Goal: Task Accomplishment & Management: Use online tool/utility

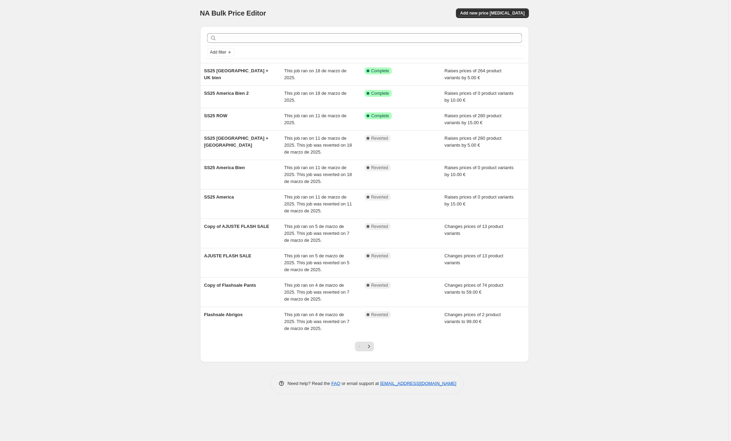
click at [501, 7] on div "NA Bulk Price Editor. This page is ready NA Bulk Price Editor Add new price [ME…" at bounding box center [364, 13] width 329 height 26
click at [502, 12] on span "Add new price [MEDICAL_DATA]" at bounding box center [492, 13] width 64 height 6
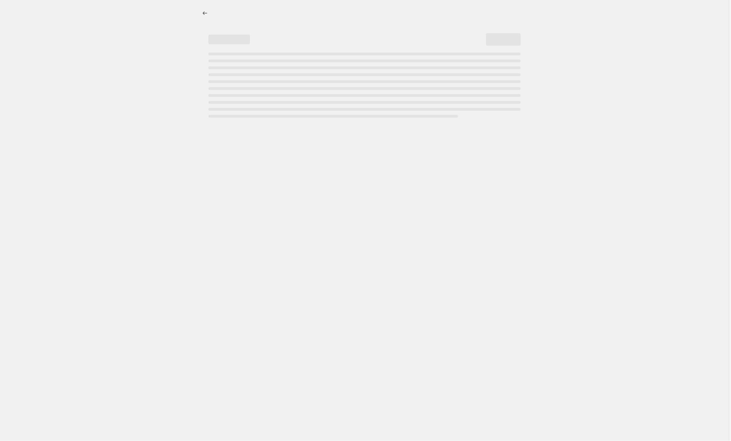
select select "percentage"
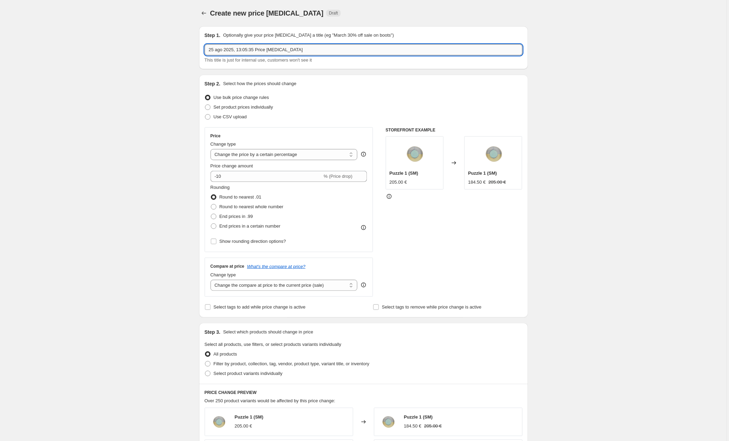
click at [274, 49] on input "25 ago 2025, 13:05:35 Price [MEDICAL_DATA]" at bounding box center [364, 49] width 318 height 11
type input "Archive Prices [GEOGRAPHIC_DATA]"
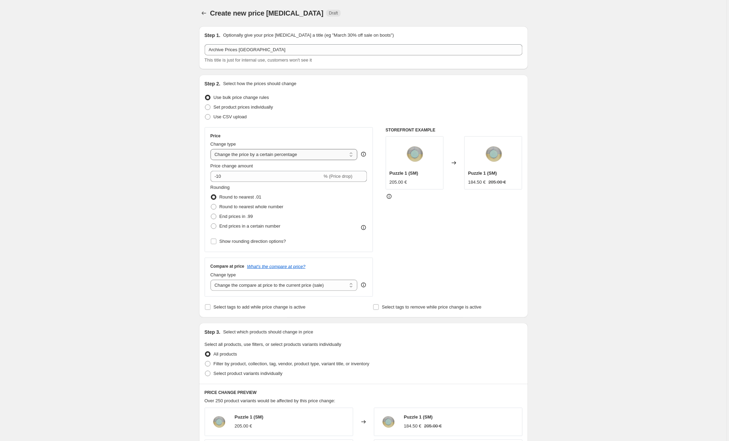
select select "to"
type input "80.00"
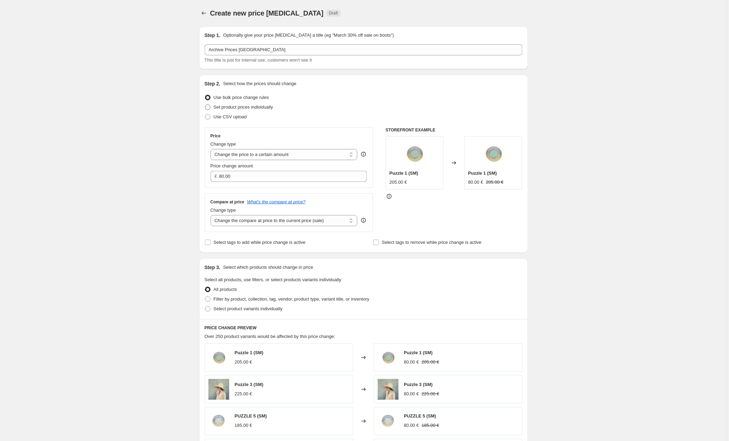
click at [223, 110] on span "Set product prices individually" at bounding box center [244, 107] width 60 height 5
click at [205, 105] on input "Set product prices individually" at bounding box center [205, 105] width 0 height 0
radio input "true"
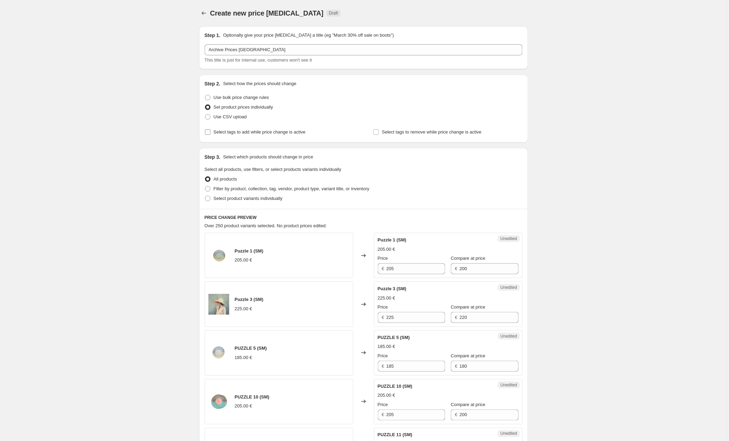
click at [271, 133] on span "Select tags to add while price change is active" at bounding box center [260, 131] width 92 height 5
click at [211, 133] on input "Select tags to add while price change is active" at bounding box center [208, 132] width 6 height 6
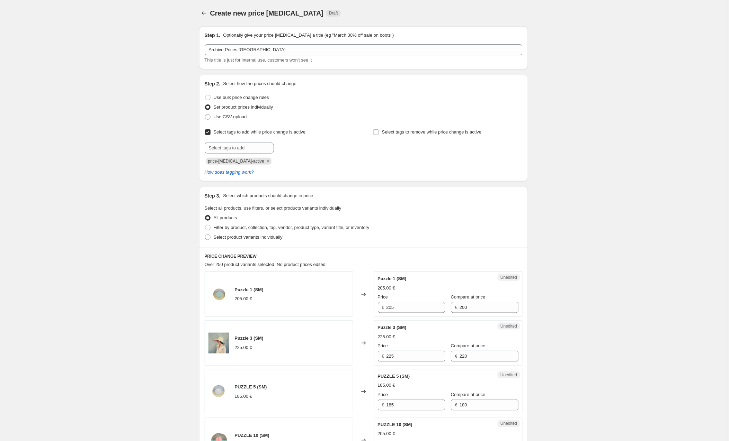
click at [230, 131] on span "Select tags to add while price change is active" at bounding box center [260, 131] width 92 height 5
click at [211, 131] on input "Select tags to add while price change is active" at bounding box center [208, 132] width 6 height 6
checkbox input "false"
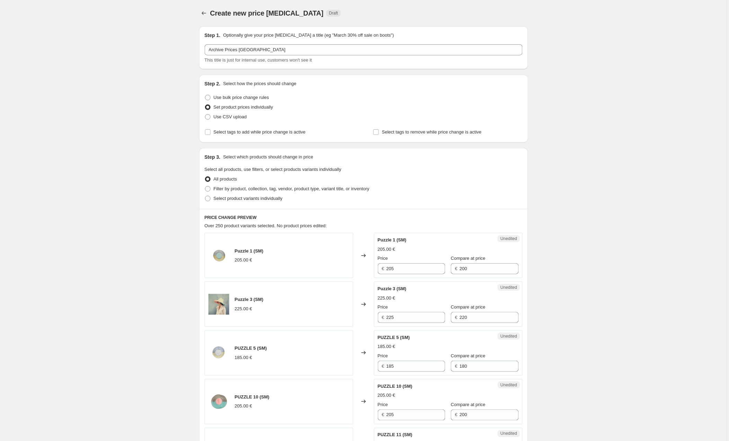
scroll to position [24, 0]
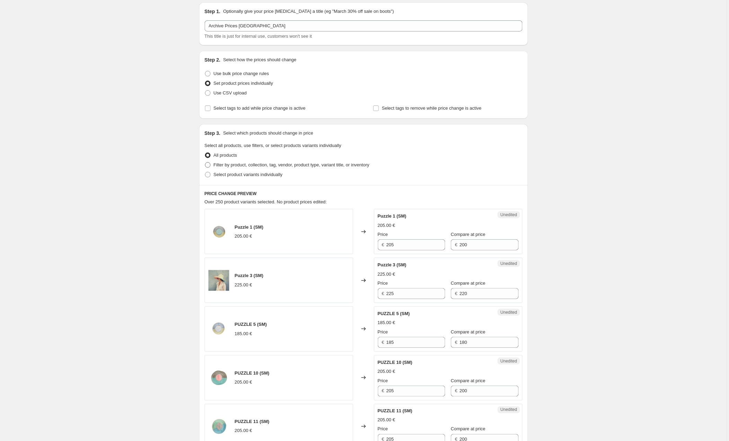
click at [222, 163] on span "Filter by product, collection, tag, vendor, product type, variant title, or inv…" at bounding box center [292, 164] width 156 height 5
click at [205, 163] on input "Filter by product, collection, tag, vendor, product type, variant title, or inv…" at bounding box center [205, 162] width 0 height 0
radio input "true"
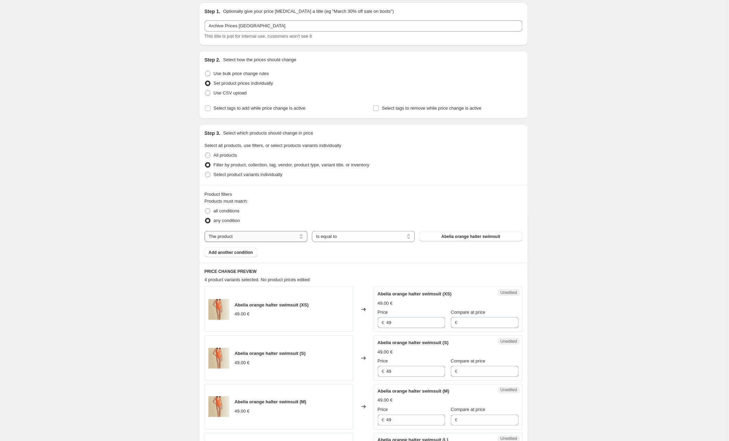
select select "collection"
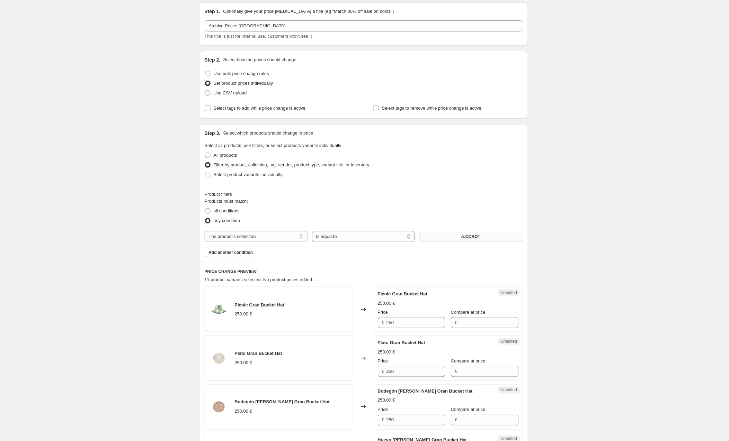
click at [455, 239] on button "A.COROT" at bounding box center [470, 237] width 103 height 10
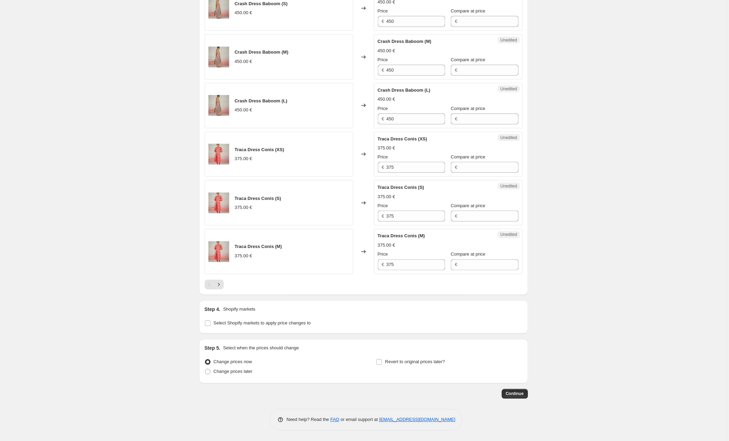
scroll to position [1011, 0]
click at [209, 324] on input "Select Shopify markets to apply price changes to" at bounding box center [208, 324] width 6 height 6
checkbox input "true"
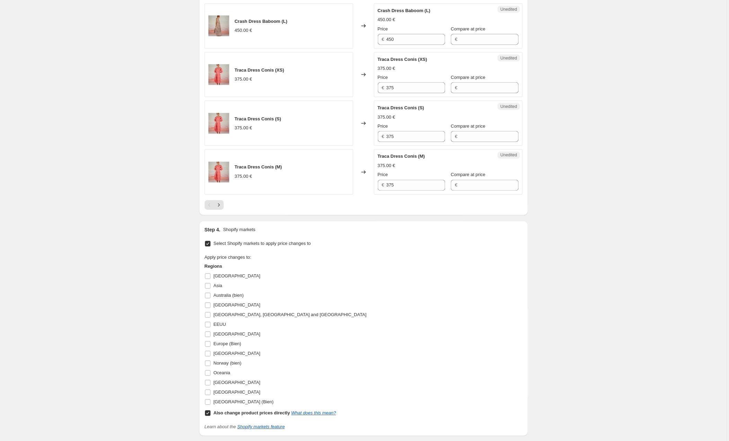
scroll to position [1090, 0]
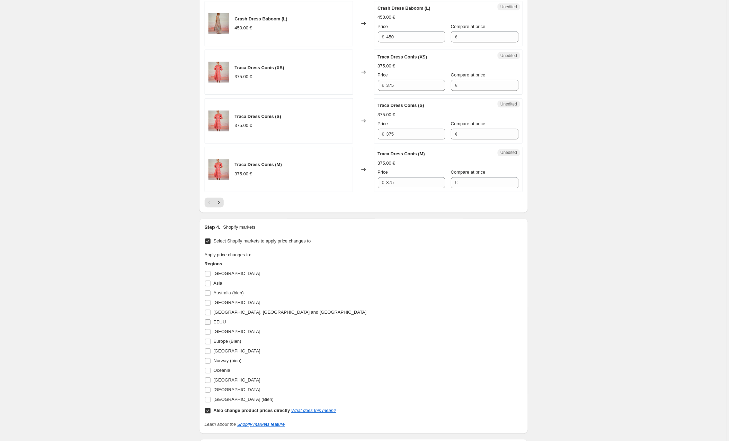
click at [209, 325] on input "EEUU" at bounding box center [208, 323] width 6 height 6
checkbox input "true"
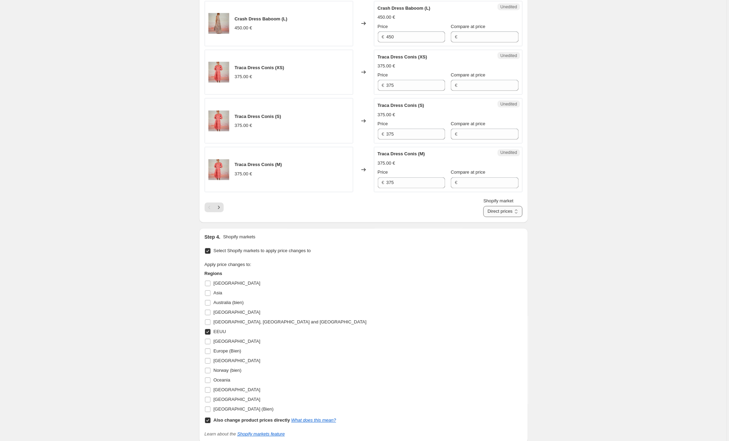
select select "106605838674"
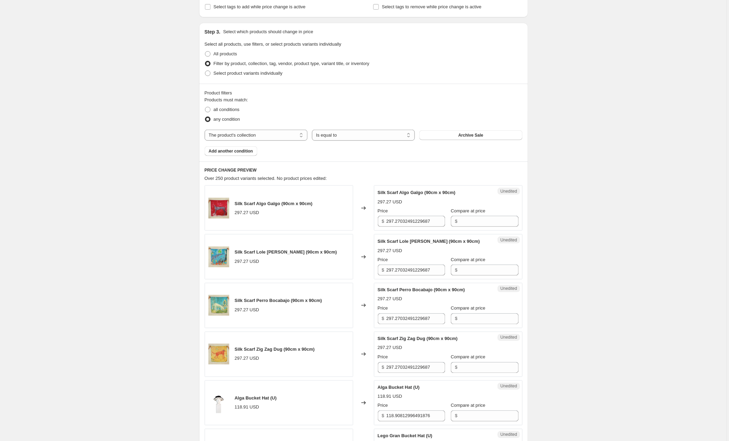
scroll to position [121, 0]
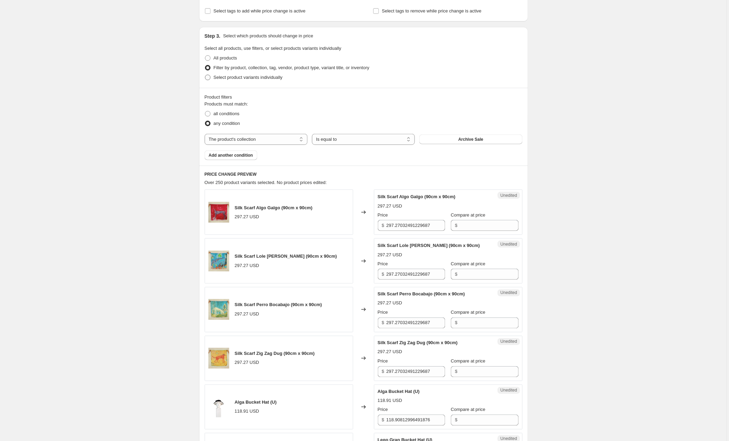
click at [215, 73] on label "Select product variants individually" at bounding box center [244, 78] width 78 height 10
click at [205, 75] on input "Select product variants individually" at bounding box center [205, 75] width 0 height 0
radio input "true"
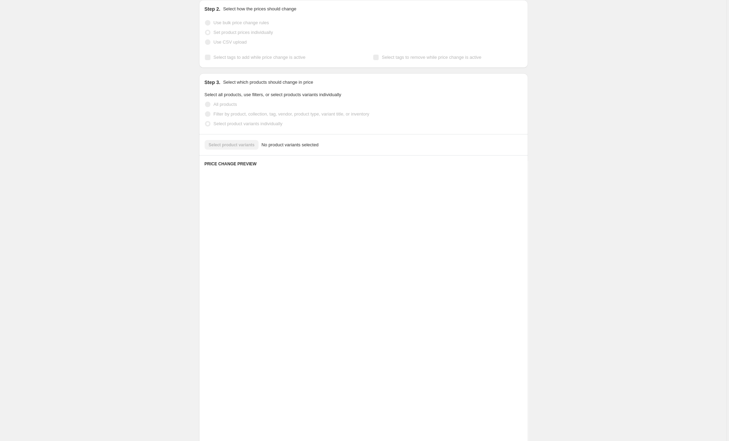
scroll to position [74, 0]
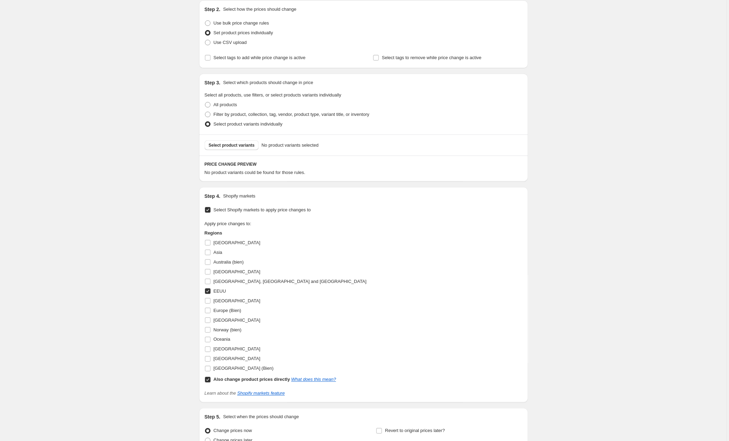
click at [256, 153] on div "Select product variants No product variants selected" at bounding box center [363, 145] width 329 height 21
click at [226, 144] on span "Select product variants" at bounding box center [232, 146] width 46 height 6
select select "106605838674"
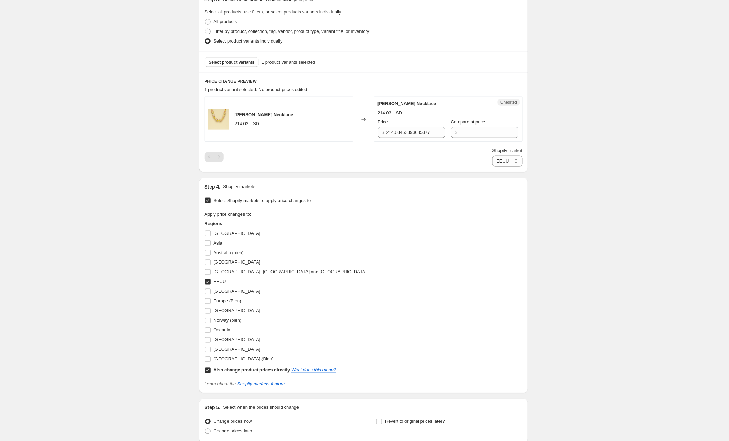
scroll to position [131, 0]
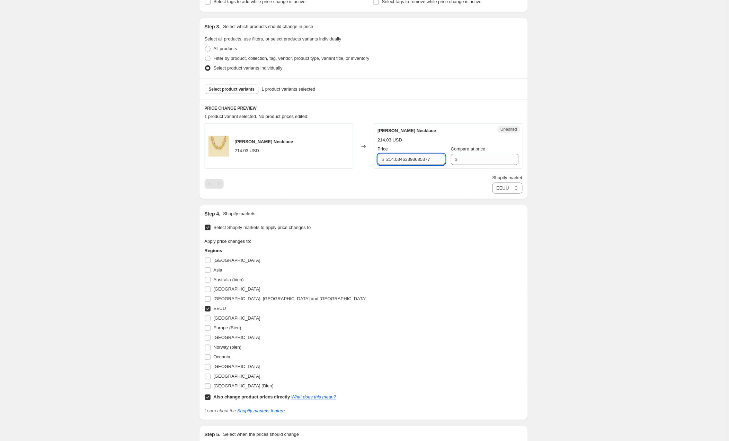
click at [398, 163] on input "214.03463393685377" at bounding box center [415, 159] width 59 height 11
type input "100"
type input "200"
click at [405, 190] on div "Shopify market Direct prices EEUU [GEOGRAPHIC_DATA]" at bounding box center [364, 183] width 318 height 19
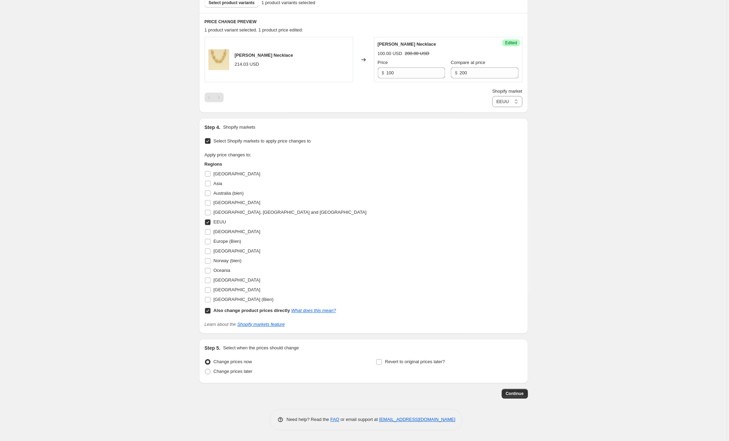
scroll to position [218, 0]
click at [509, 395] on span "Continue" at bounding box center [515, 395] width 18 height 6
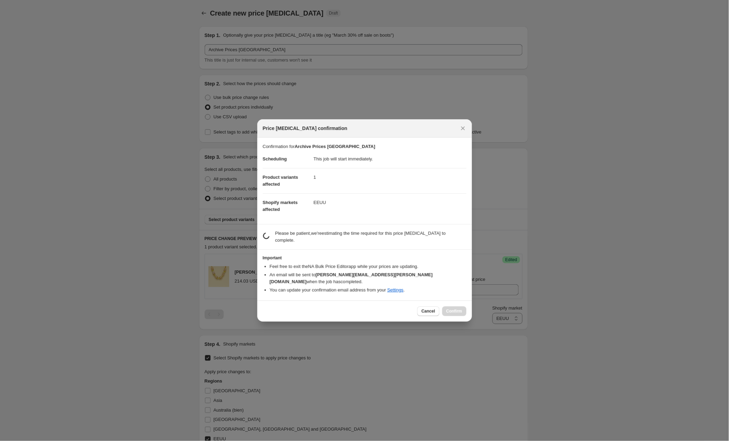
scroll to position [218, 0]
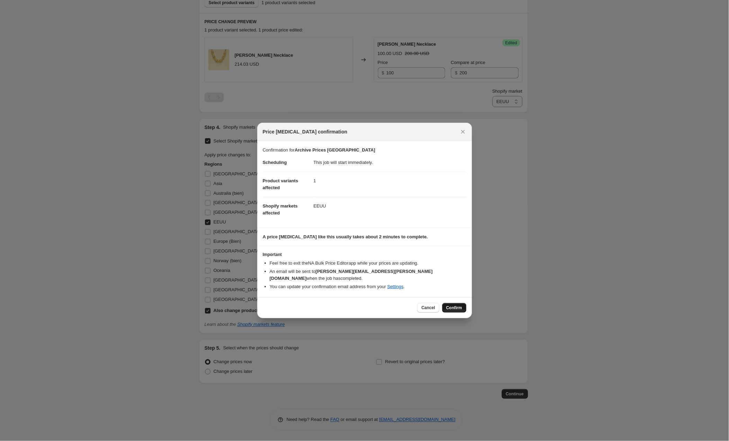
click at [453, 305] on span "Confirm" at bounding box center [454, 308] width 16 height 6
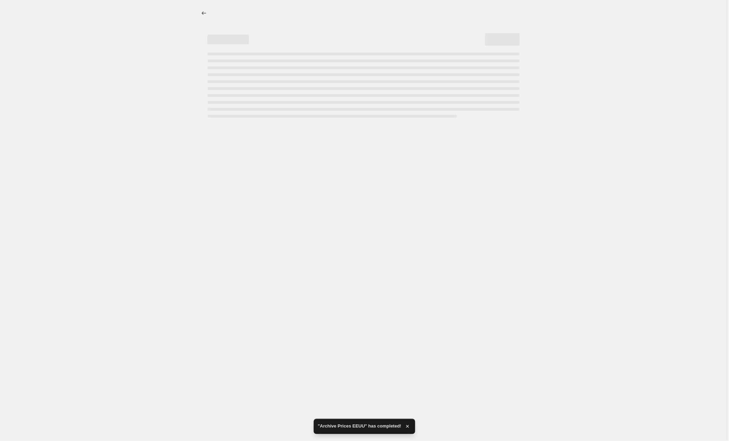
select select "106605838674"
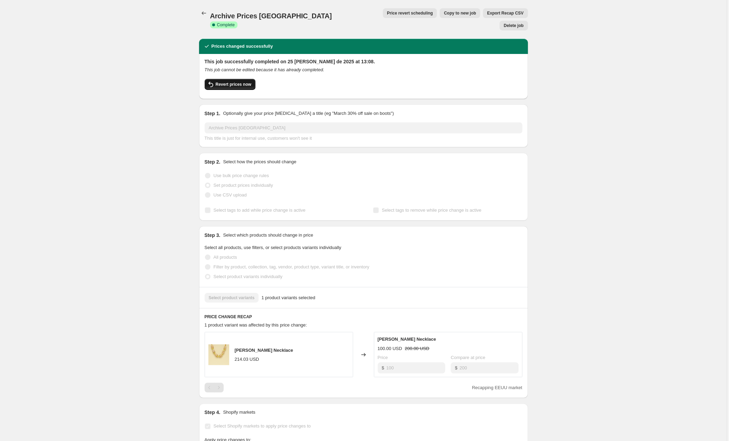
click at [246, 79] on button "Revert prices now" at bounding box center [230, 84] width 51 height 11
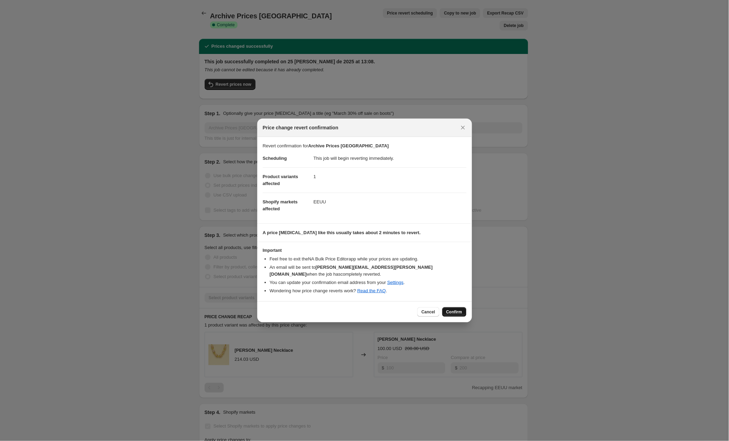
click at [454, 313] on button "Confirm" at bounding box center [454, 312] width 24 height 10
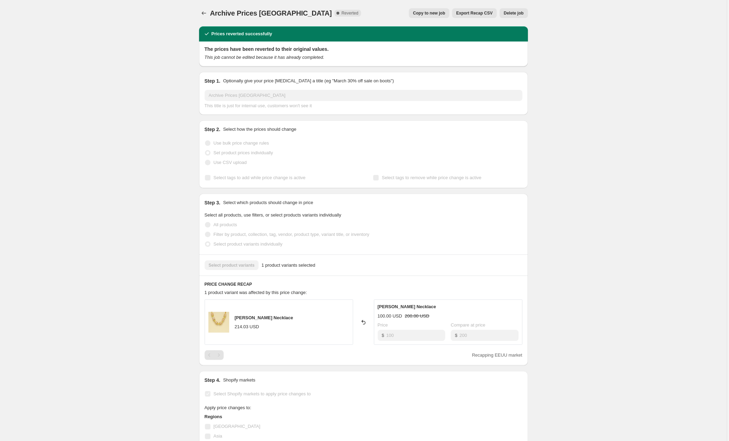
click at [507, 10] on button "Delete job" at bounding box center [514, 13] width 28 height 10
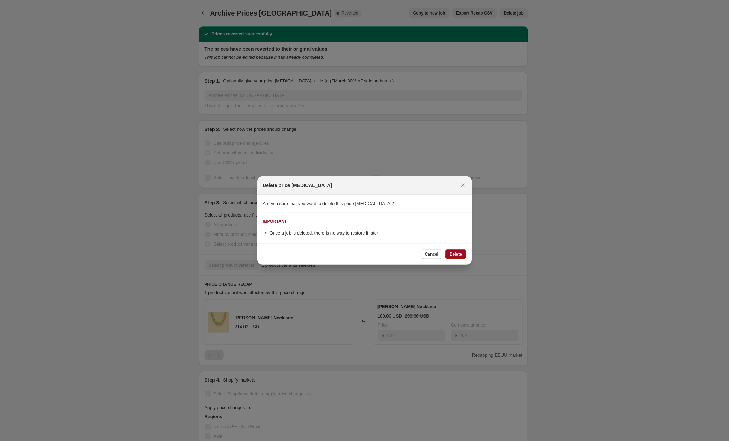
click at [454, 257] on button "Delete" at bounding box center [455, 255] width 21 height 10
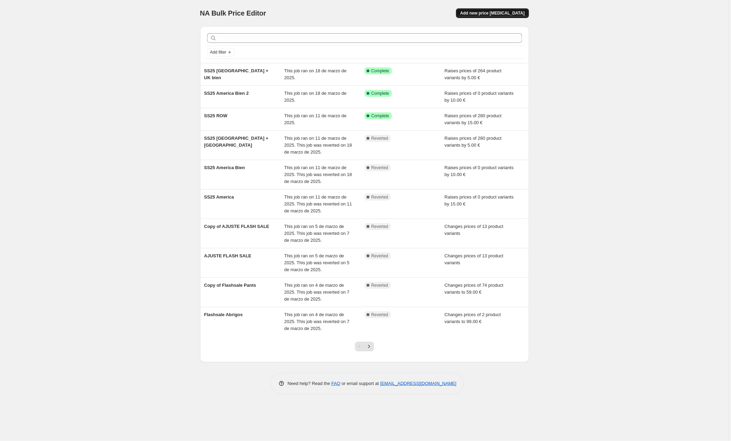
click at [483, 14] on span "Add new price [MEDICAL_DATA]" at bounding box center [492, 13] width 64 height 6
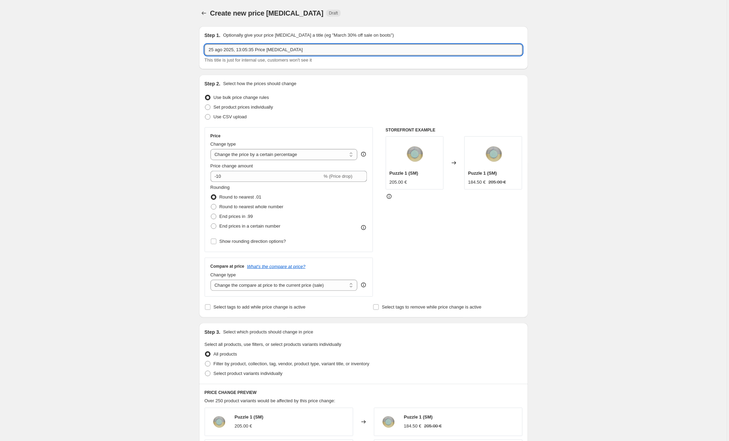
click at [262, 52] on input "25 ago 2025, 13:05:35 Price [MEDICAL_DATA]" at bounding box center [364, 49] width 318 height 11
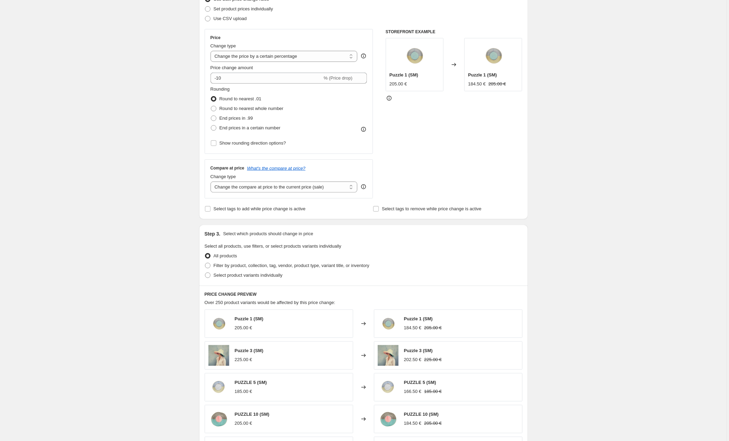
scroll to position [58, 0]
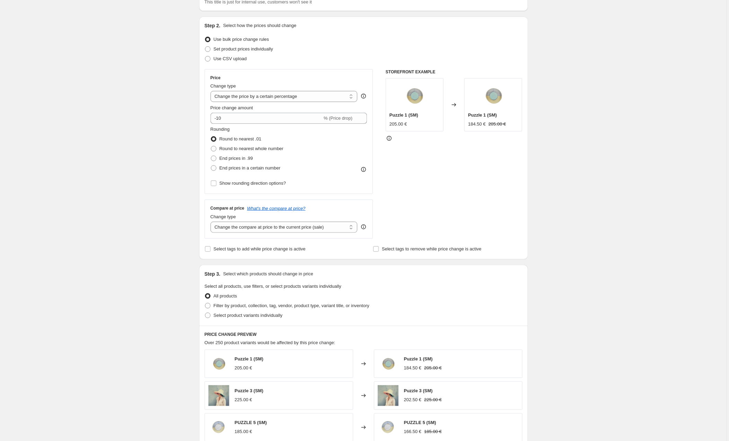
click at [265, 107] on div "Price change amount" at bounding box center [289, 108] width 157 height 7
select select "to"
type input "80.00"
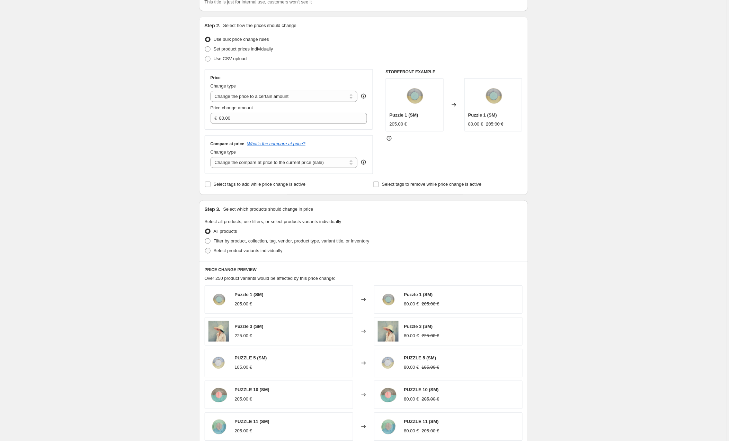
click at [225, 255] on label "Select product variants individually" at bounding box center [244, 251] width 78 height 10
click at [205, 249] on input "Select product variants individually" at bounding box center [205, 248] width 0 height 0
radio input "true"
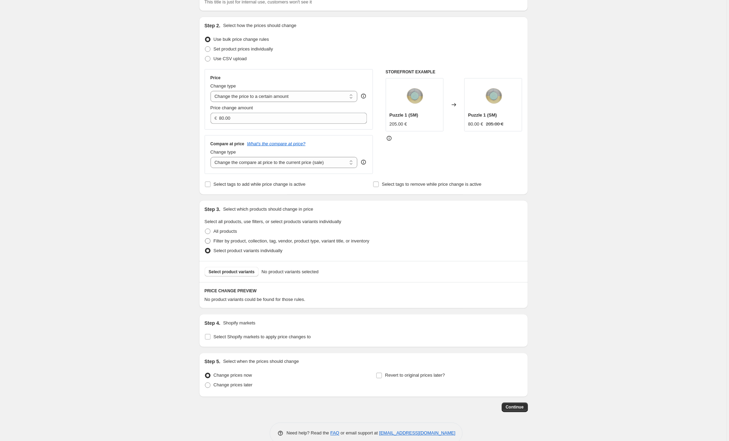
scroll to position [63, 0]
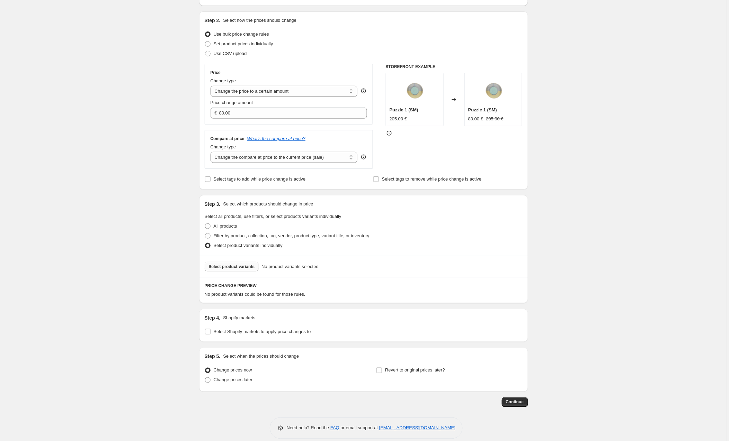
click at [233, 269] on span "Select product variants" at bounding box center [232, 267] width 46 height 6
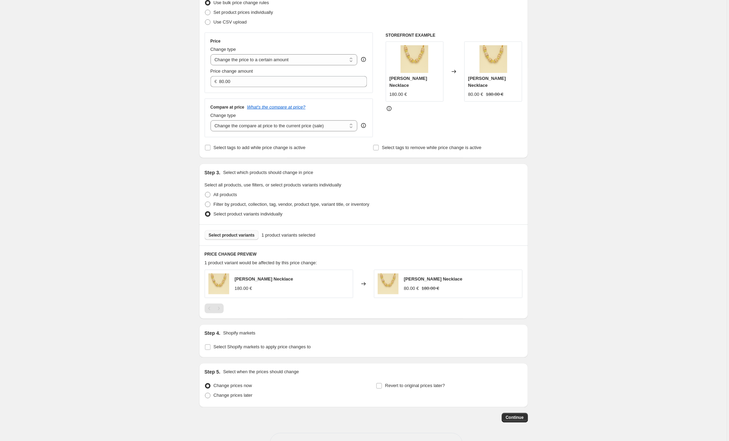
scroll to position [112, 0]
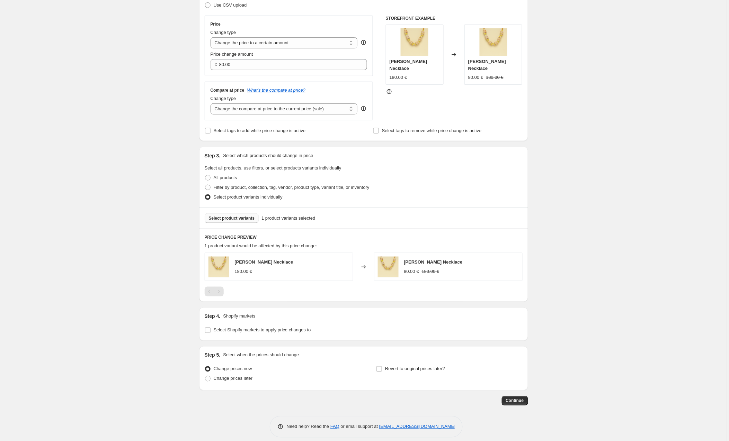
click at [240, 336] on div "Step 4. Shopify markets Select Shopify markets to apply price changes to" at bounding box center [363, 324] width 329 height 33
click at [238, 332] on span "Select Shopify markets to apply price changes to" at bounding box center [262, 330] width 97 height 5
click at [211, 332] on input "Select Shopify markets to apply price changes to" at bounding box center [208, 331] width 6 height 6
checkbox input "true"
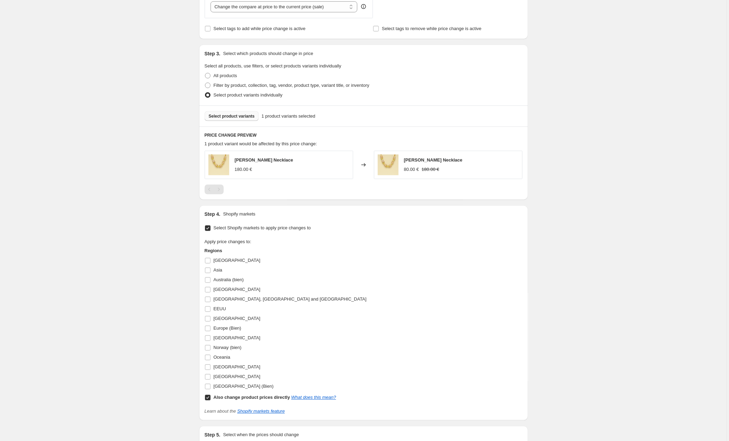
scroll to position [217, 0]
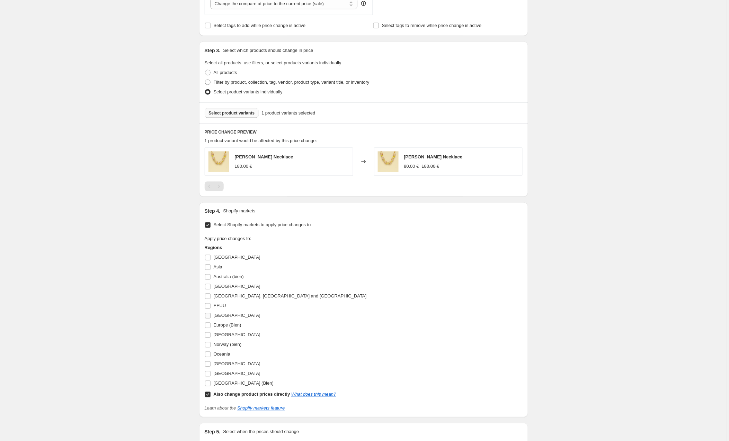
click at [208, 316] on input "[GEOGRAPHIC_DATA]" at bounding box center [208, 316] width 6 height 6
checkbox input "true"
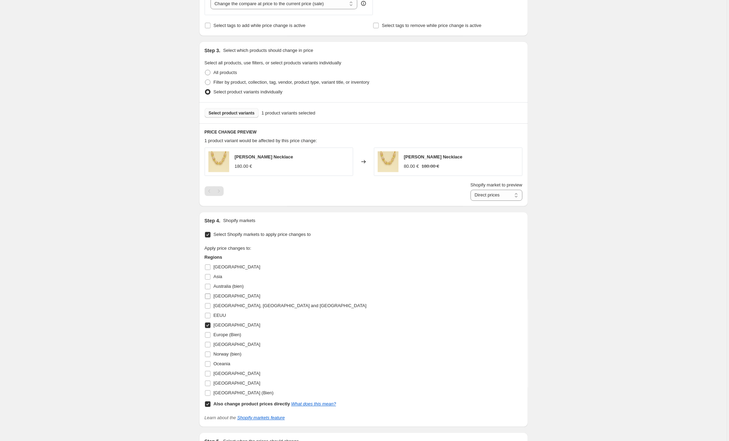
click at [207, 295] on input "[GEOGRAPHIC_DATA]" at bounding box center [208, 297] width 6 height 6
checkbox input "true"
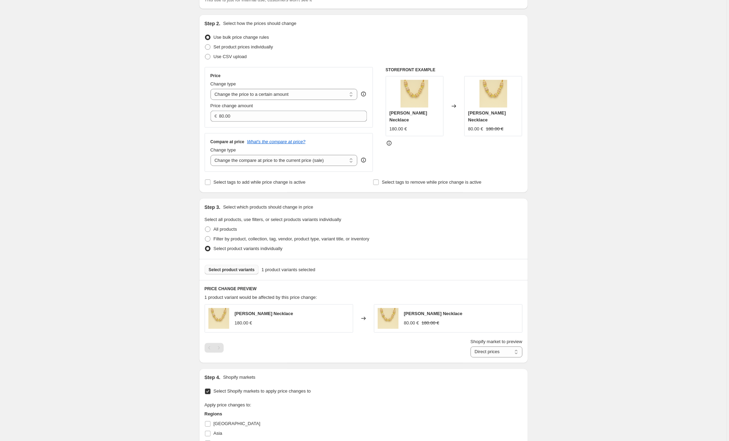
scroll to position [42, 0]
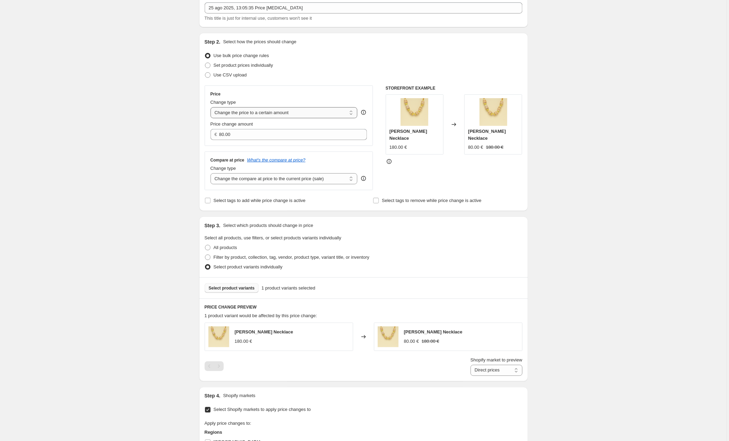
select select "by"
type input "-10.00"
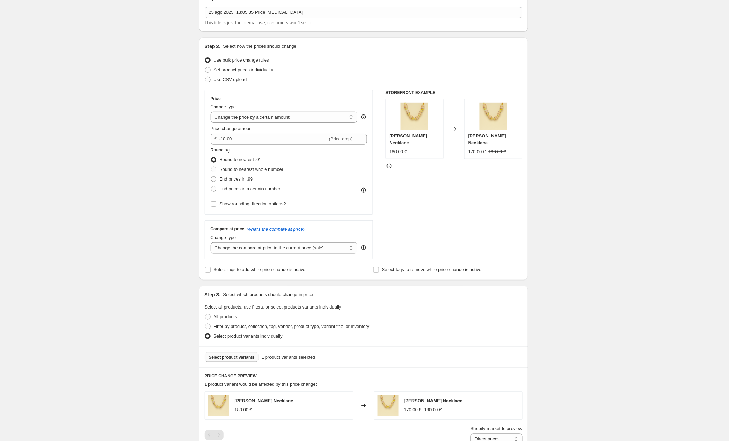
scroll to position [0, 0]
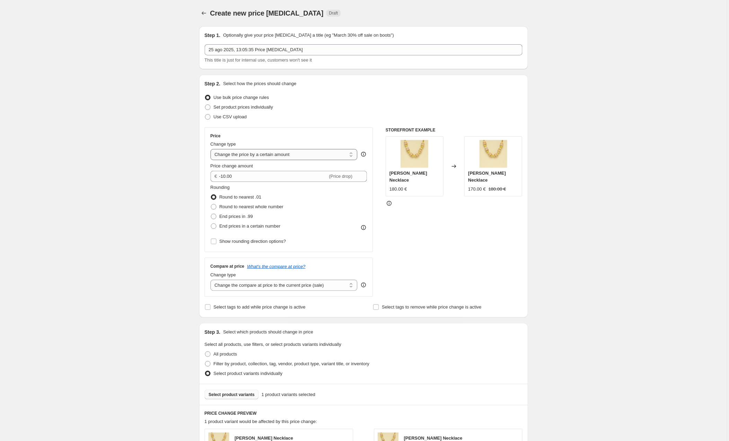
select select "no_change"
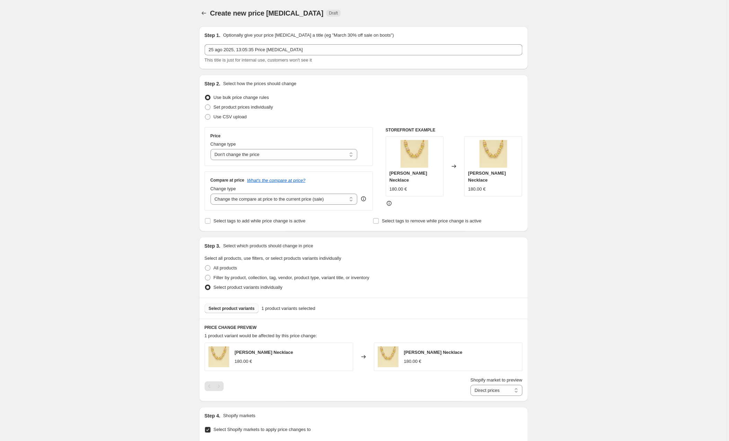
click at [216, 100] on span "Use bulk price change rules" at bounding box center [241, 97] width 55 height 5
click at [205, 95] on input "Use bulk price change rules" at bounding box center [205, 95] width 0 height 0
click at [216, 107] on span "Set product prices individually" at bounding box center [244, 107] width 60 height 5
click at [205, 105] on input "Set product prices individually" at bounding box center [205, 105] width 0 height 0
radio input "true"
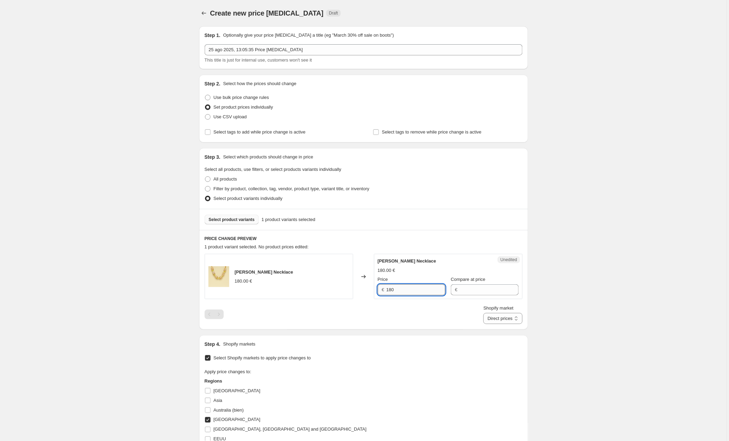
click at [413, 288] on input "180" at bounding box center [415, 290] width 59 height 11
type input "280"
click at [454, 332] on div "Step 1. Optionally give your price [MEDICAL_DATA] a title (eg "March 30% off sa…" at bounding box center [361, 319] width 334 height 596
select select "104773845330"
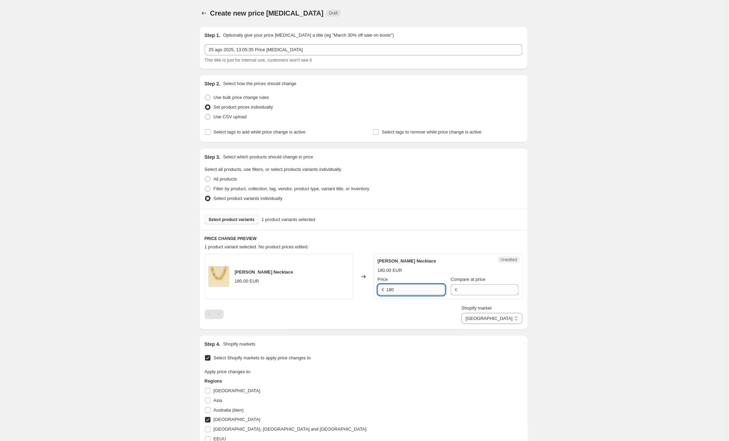
click at [417, 294] on input "180" at bounding box center [415, 290] width 59 height 11
type input "450"
click at [396, 319] on div "Shopify market Direct prices [GEOGRAPHIC_DATA] [GEOGRAPHIC_DATA] [GEOGRAPHIC_DA…" at bounding box center [364, 314] width 318 height 19
select select "15401153"
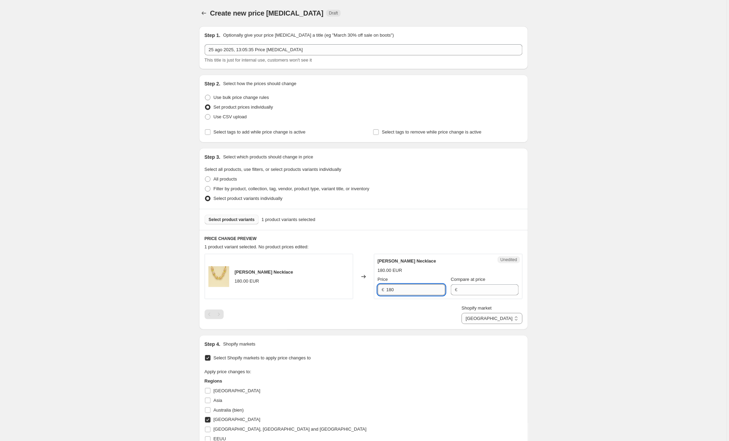
click at [426, 294] on input "180" at bounding box center [415, 290] width 59 height 11
type input "390"
click at [442, 320] on div "Shopify market Direct prices [GEOGRAPHIC_DATA] [GEOGRAPHIC_DATA] [GEOGRAPHIC_DA…" at bounding box center [364, 314] width 318 height 19
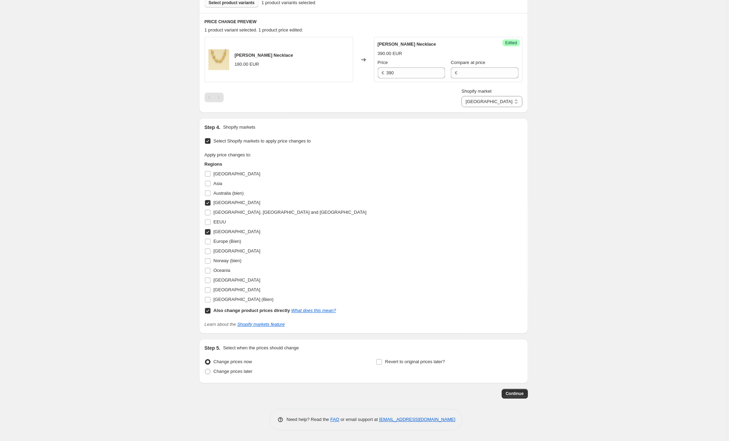
scroll to position [218, 0]
click at [520, 391] on button "Continue" at bounding box center [515, 394] width 26 height 10
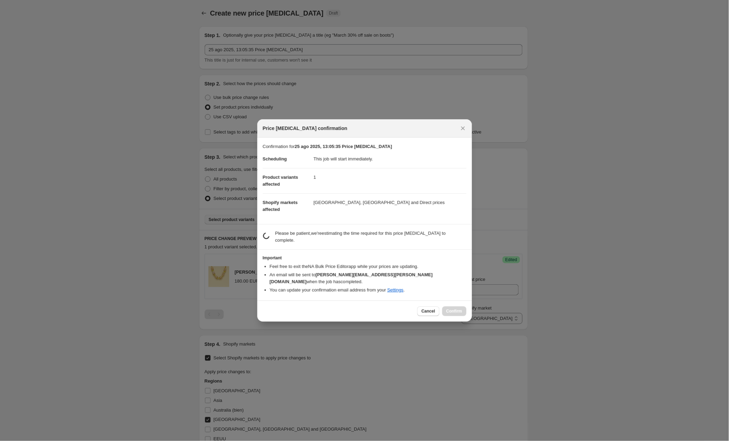
scroll to position [218, 0]
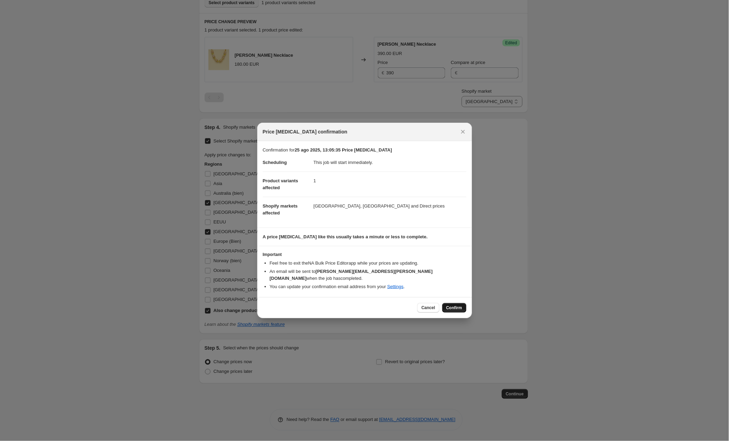
click at [461, 305] on span "Confirm" at bounding box center [454, 308] width 16 height 6
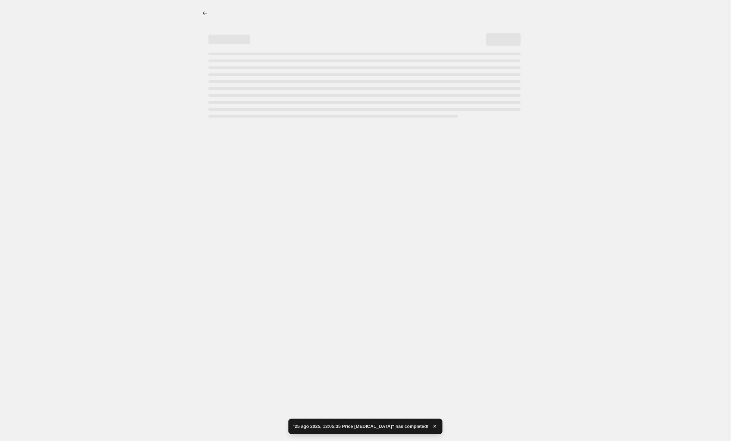
select select "15401153"
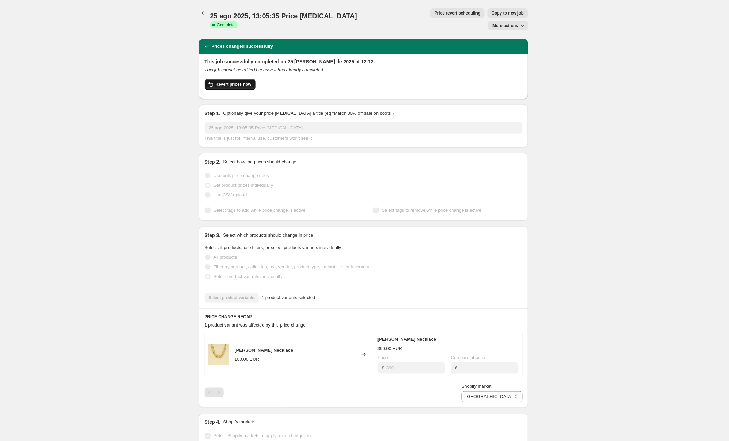
click at [230, 82] on span "Revert prices now" at bounding box center [234, 85] width 36 height 6
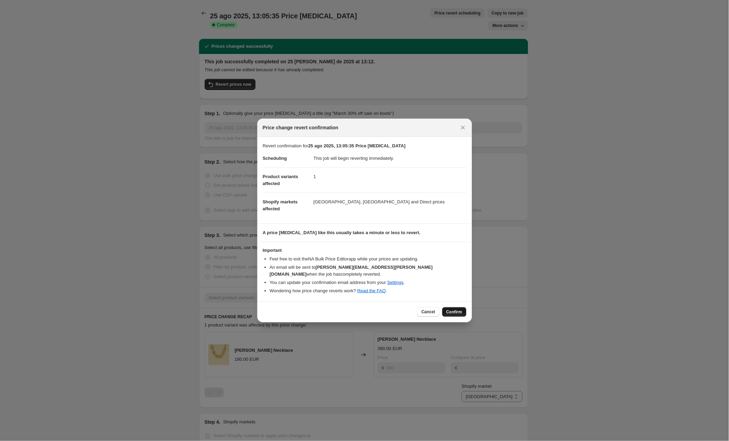
click at [457, 310] on span "Confirm" at bounding box center [454, 313] width 16 height 6
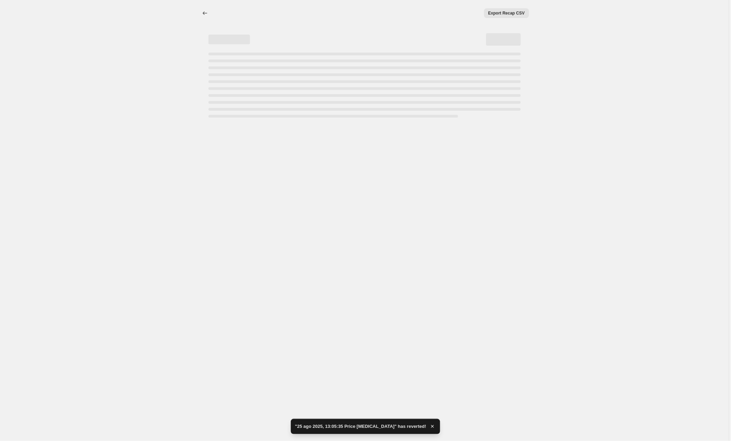
select select "15401153"
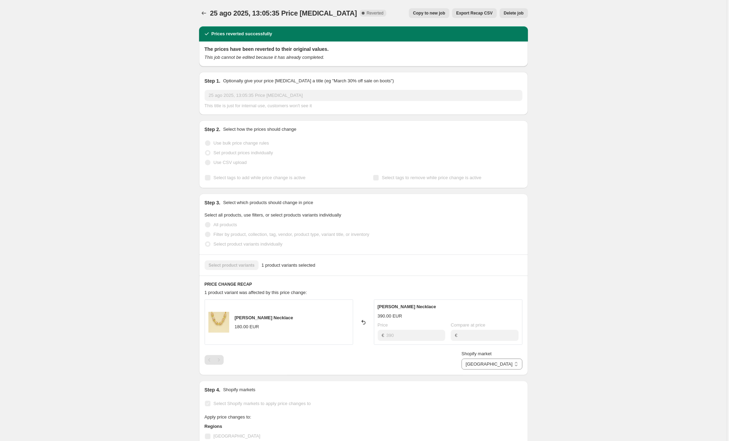
click at [509, 10] on button "Delete job" at bounding box center [514, 13] width 28 height 10
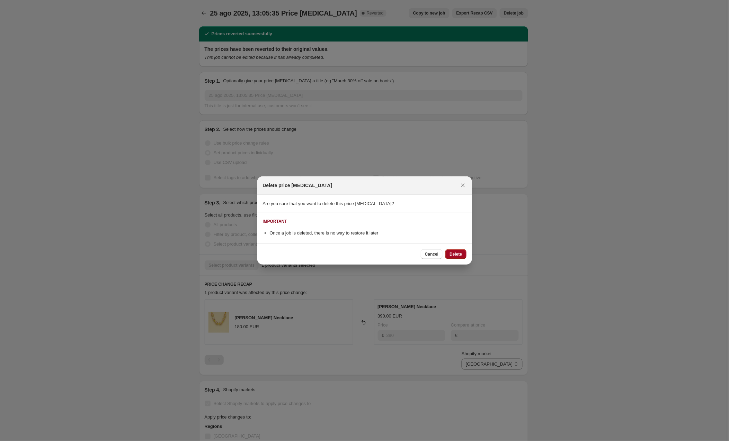
click at [463, 251] on button "Delete" at bounding box center [455, 255] width 21 height 10
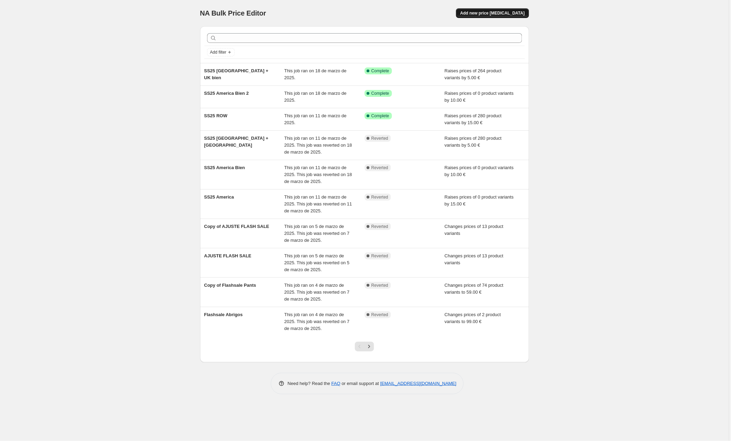
click at [490, 8] on button "Add new price [MEDICAL_DATA]" at bounding box center [492, 13] width 73 height 10
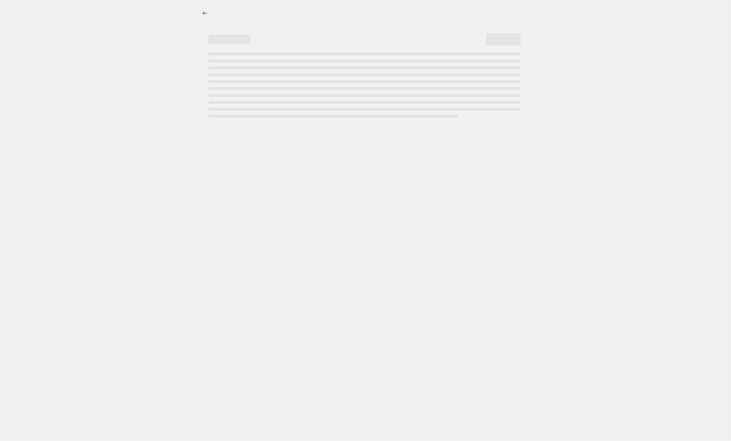
select select "percentage"
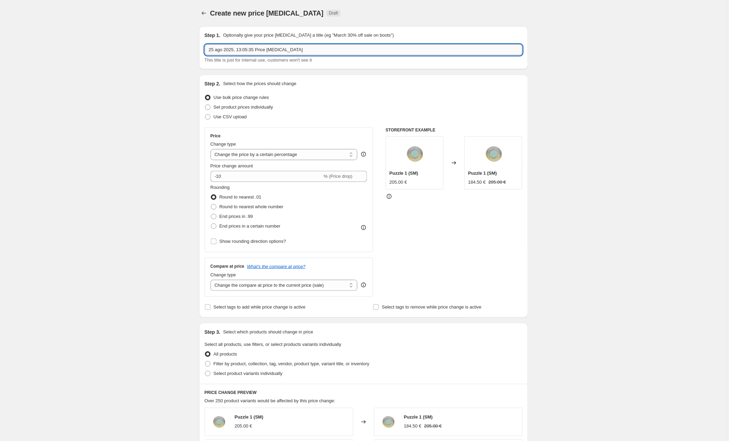
click at [284, 52] on input "25 ago 2025, 13:05:35 Price [MEDICAL_DATA]" at bounding box center [364, 49] width 318 height 11
type input "PRECIOS ARCHIVO BUCKETS"
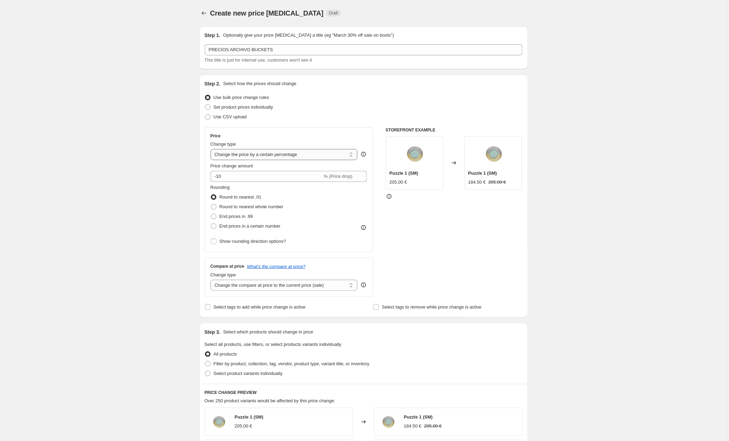
select select "by"
type input "-10.00"
click at [221, 107] on span "Set product prices individually" at bounding box center [244, 107] width 60 height 5
click at [205, 105] on input "Set product prices individually" at bounding box center [205, 105] width 0 height 0
radio input "true"
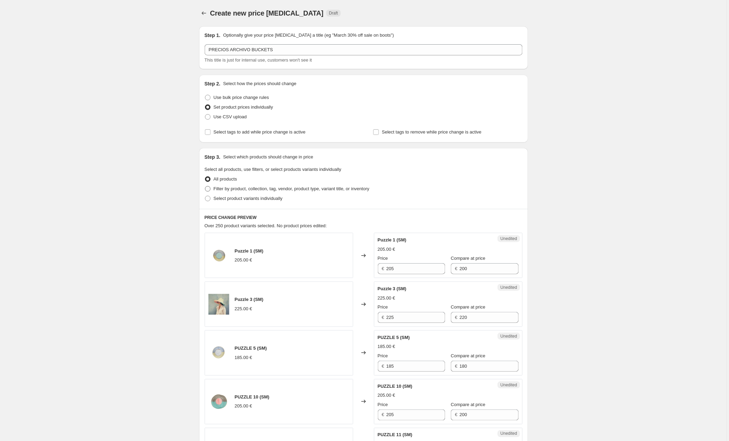
click at [209, 190] on span at bounding box center [208, 189] width 6 height 6
click at [205, 187] on input "Filter by product, collection, tag, vendor, product type, variant title, or inv…" at bounding box center [205, 186] width 0 height 0
radio input "true"
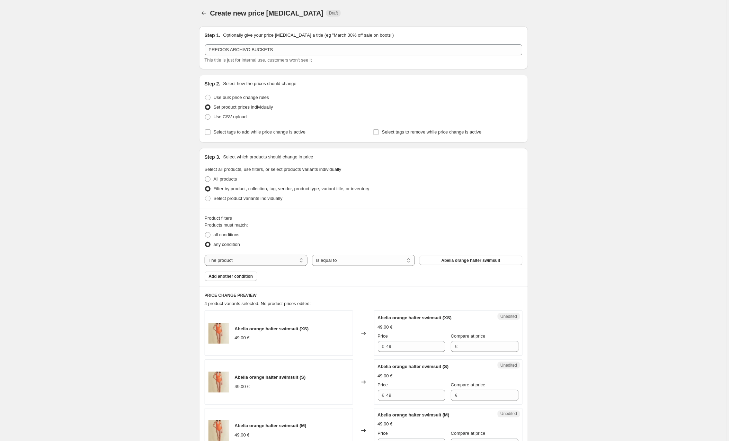
select select "collection"
click at [437, 262] on button "A.COROT" at bounding box center [470, 261] width 103 height 10
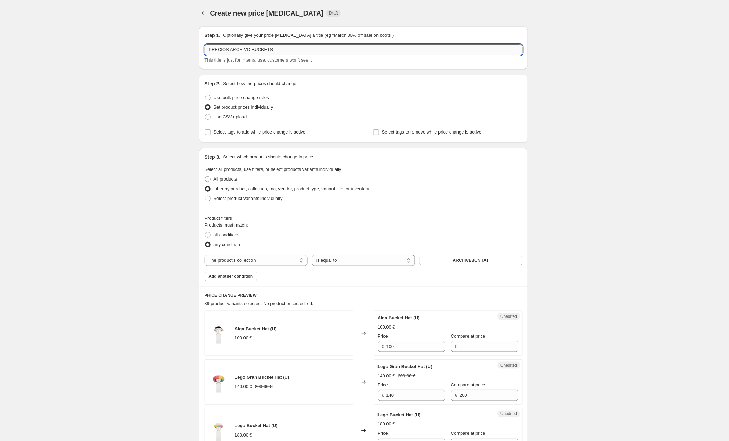
click at [294, 48] on input "PRECIOS ARCHIVO BUCKETS" at bounding box center [364, 49] width 318 height 11
type input "PRECIOS ARCHIVO HATS"
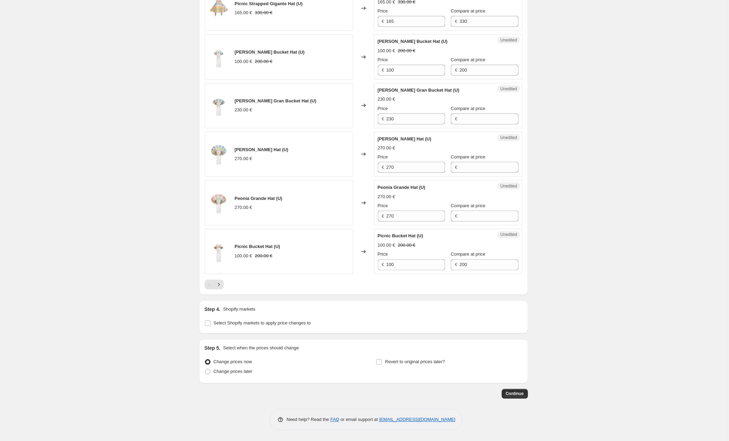
scroll to position [1011, 0]
click at [220, 316] on div "Step 4. Shopify markets Select Shopify markets to apply price changes to" at bounding box center [364, 317] width 318 height 22
click at [220, 322] on span "Select Shopify markets to apply price changes to" at bounding box center [262, 323] width 97 height 5
click at [211, 322] on input "Select Shopify markets to apply price changes to" at bounding box center [208, 324] width 6 height 6
checkbox input "true"
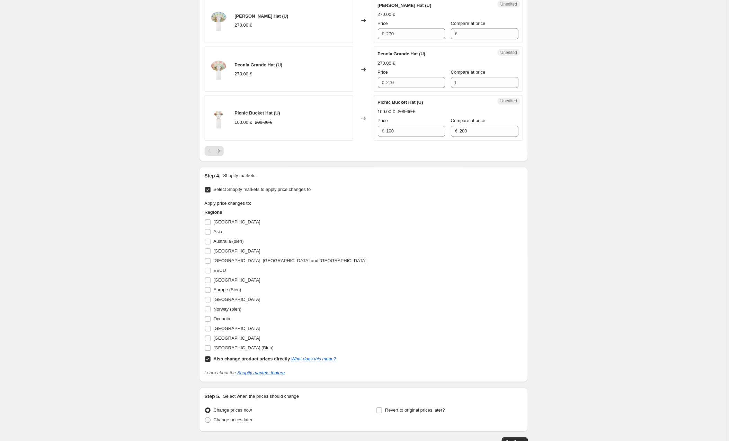
scroll to position [1144, 0]
click at [216, 280] on span "[GEOGRAPHIC_DATA]" at bounding box center [237, 278] width 47 height 5
click at [211, 280] on input "[GEOGRAPHIC_DATA]" at bounding box center [208, 279] width 6 height 6
checkbox input "true"
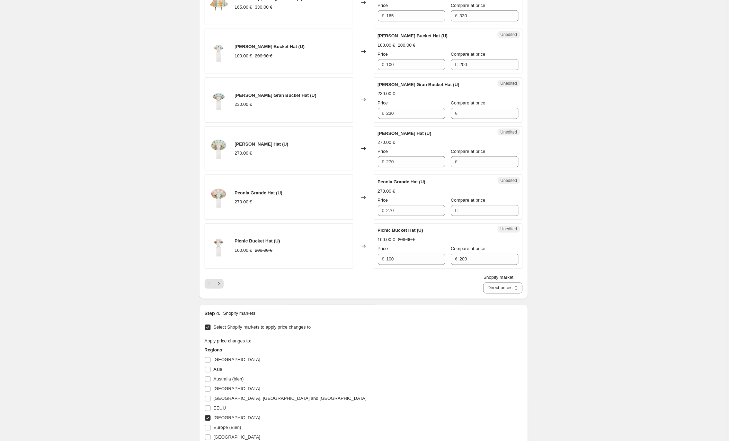
scroll to position [1010, 0]
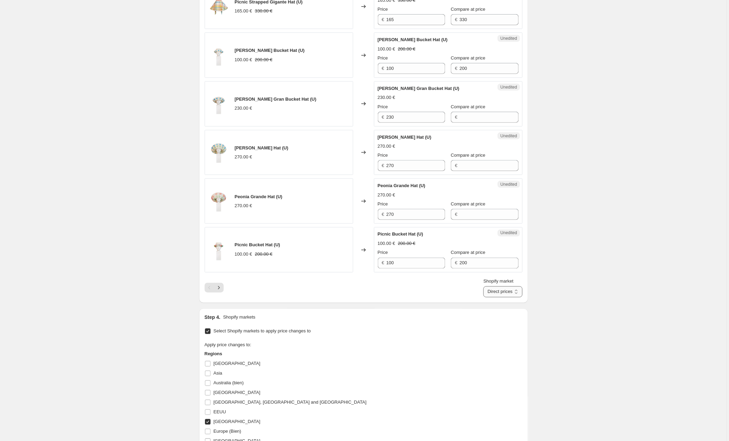
select select "15401153"
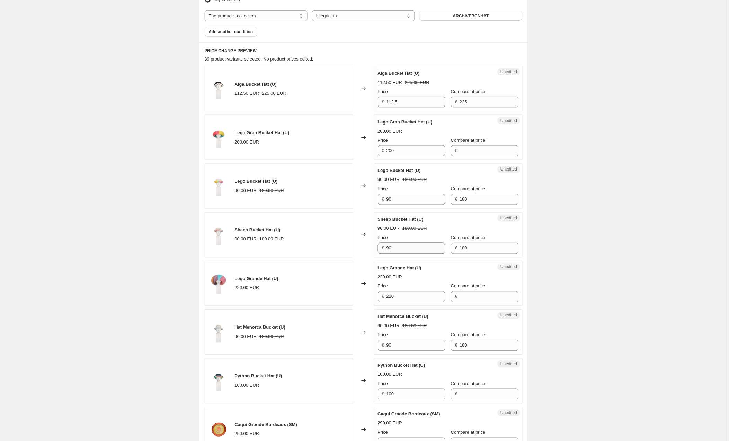
scroll to position [245, 0]
click at [413, 104] on input "112.5" at bounding box center [415, 101] width 59 height 11
type input "49"
type input "20"
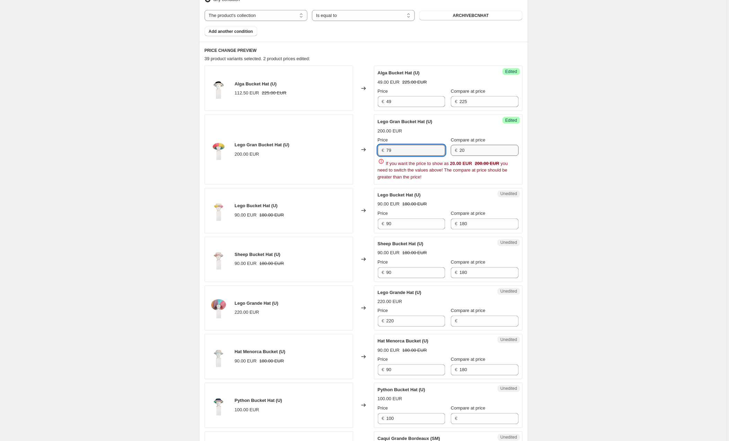
type input "79"
type input "200"
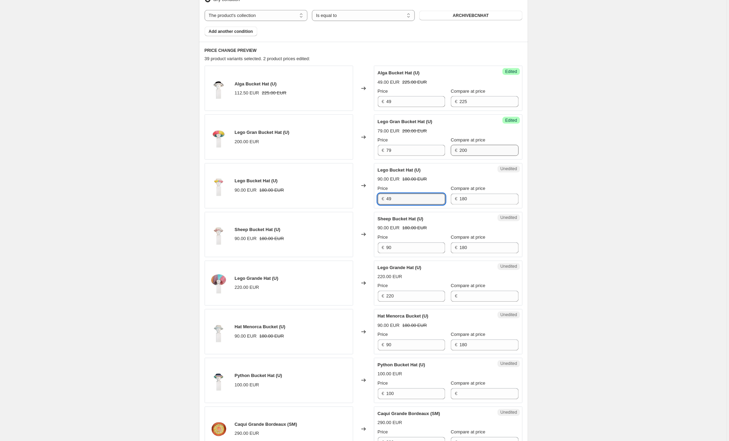
type input "49"
type input "99"
type input "220"
type input "49"
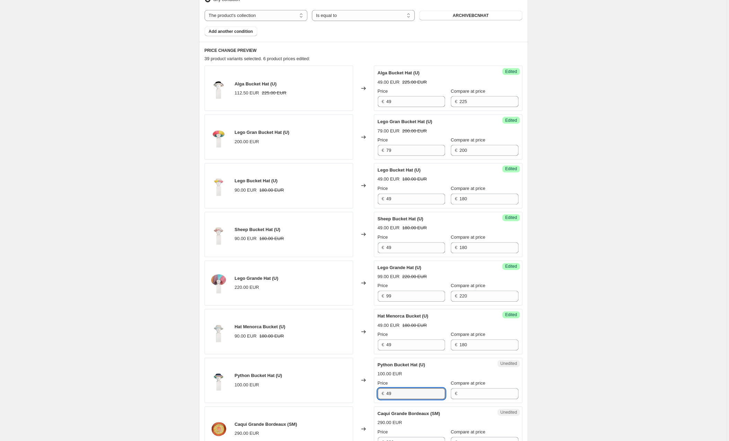
type input "49"
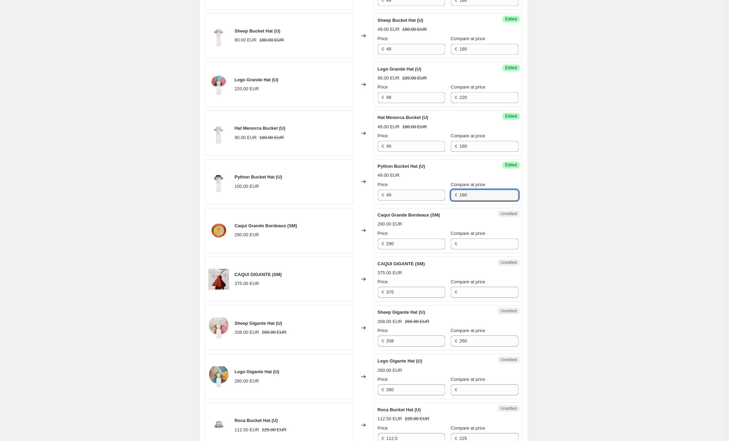
scroll to position [446, 0]
type input "180"
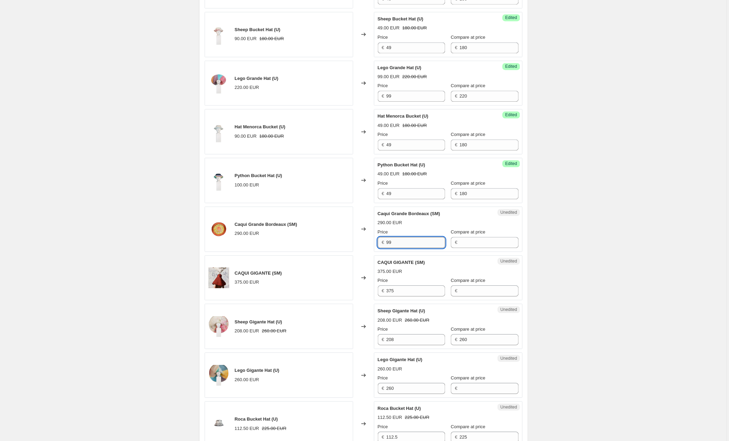
type input "99"
type input "290"
type input "119"
type input "390"
type input "119"
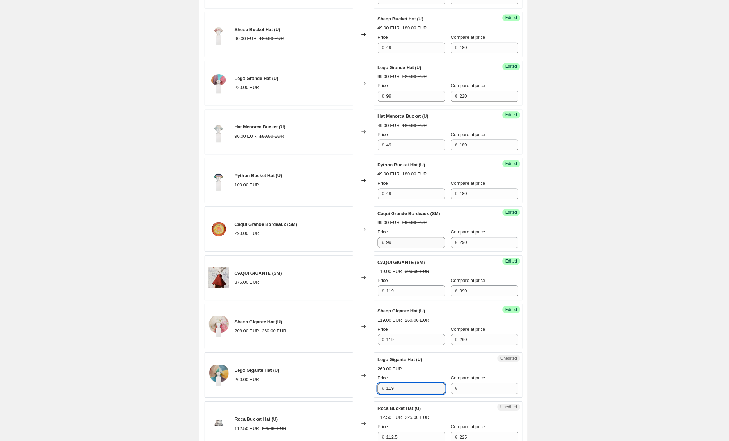
type input "119"
type input "260"
click at [475, 294] on input "390" at bounding box center [488, 291] width 59 height 11
type input "3"
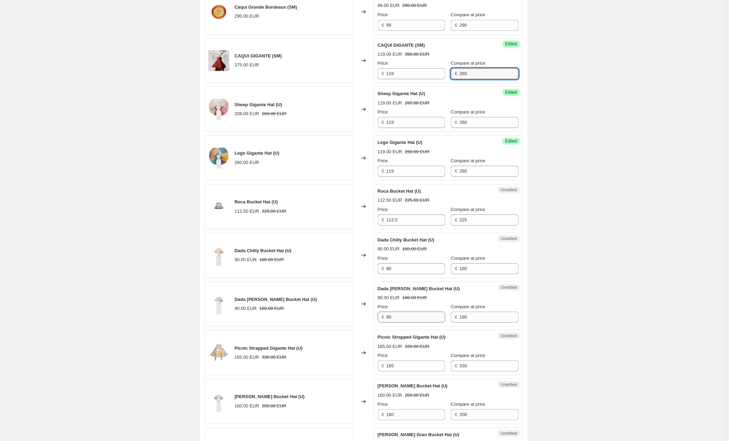
scroll to position [673, 0]
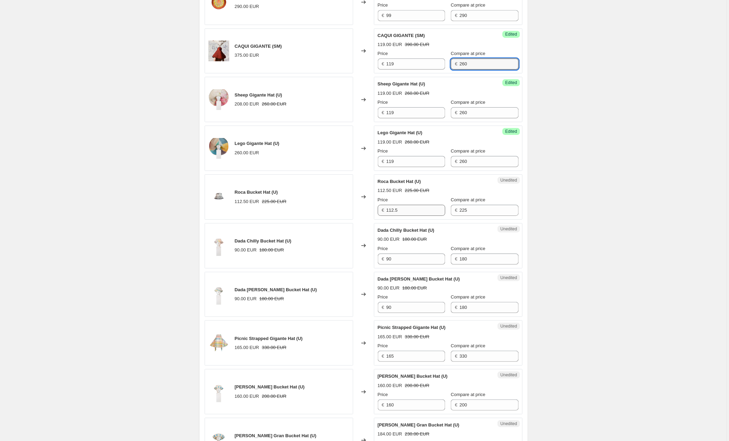
type input "260"
click at [402, 214] on input "112.5" at bounding box center [415, 210] width 59 height 11
type input "1"
type input "49"
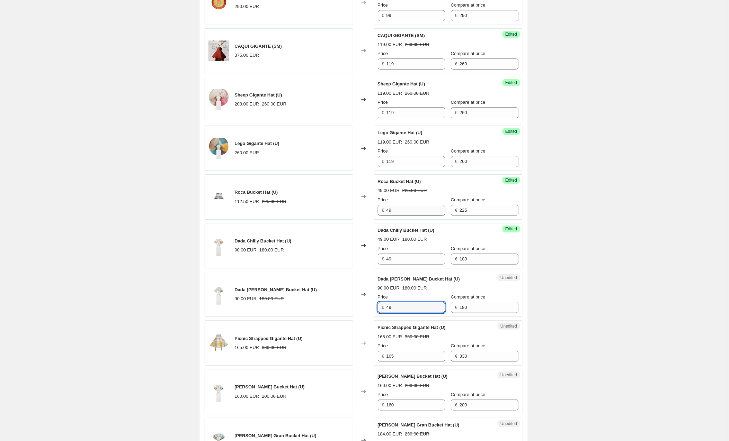
type input "49"
type input "119"
type input "49"
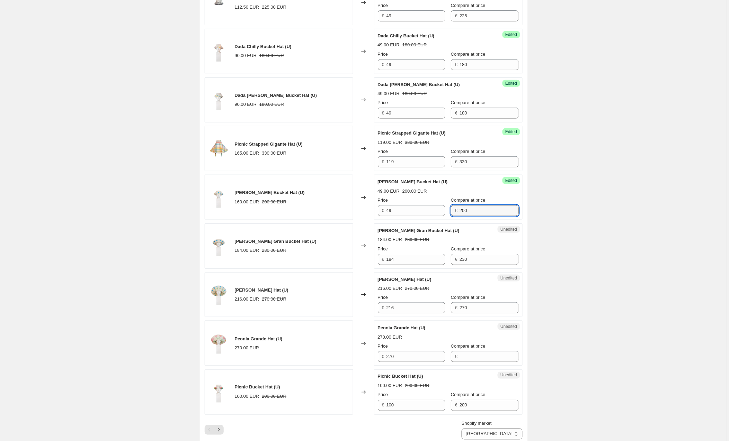
scroll to position [868, 0]
type input "79"
type input "270"
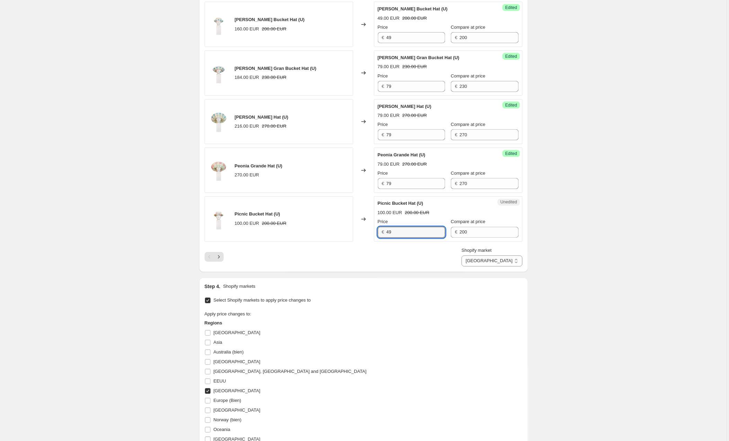
scroll to position [1042, 0]
type input "49"
click at [219, 258] on icon "Next" at bounding box center [218, 255] width 7 height 7
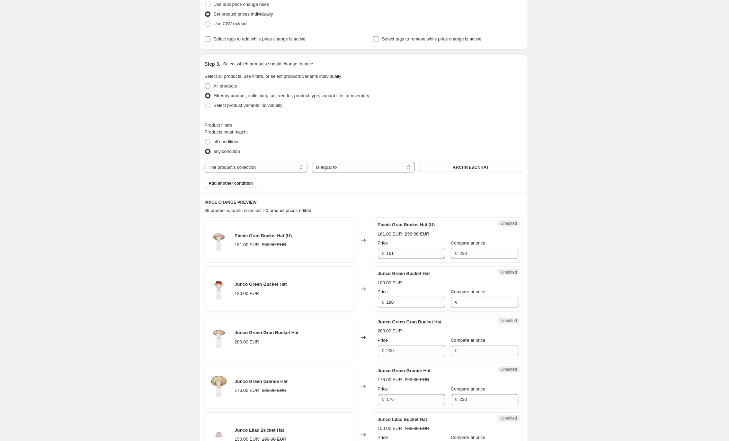
scroll to position [92, 0]
click at [400, 255] on input "161" at bounding box center [415, 255] width 59 height 11
drag, startPoint x: 400, startPoint y: 255, endPoint x: 361, endPoint y: 252, distance: 38.9
click at [361, 252] on div "Picnic Gran Bucket Hat (U) 161.00 EUR 230.00 EUR Changed to Unedited Picnic Gra…" at bounding box center [364, 241] width 318 height 45
type input "79"
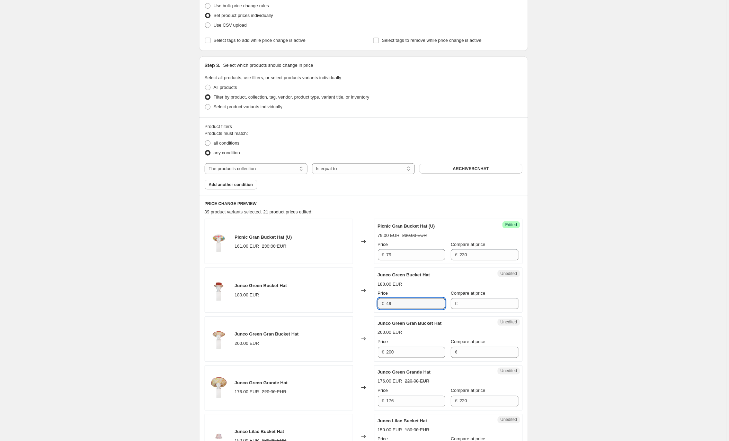
type input "49"
type input "180"
type input "79"
type input "1"
type input "230"
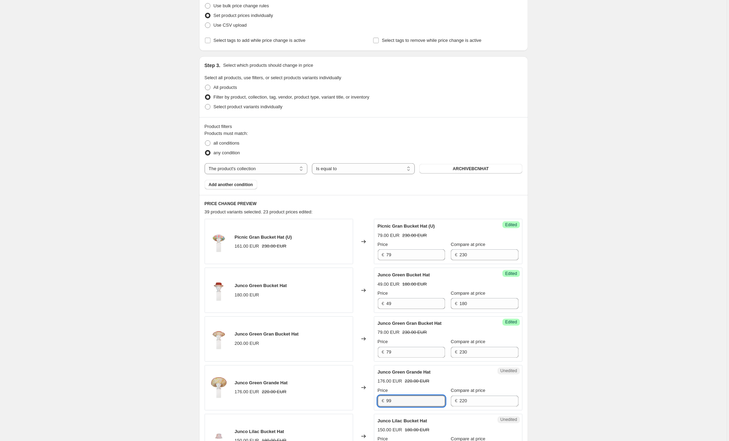
type input "99"
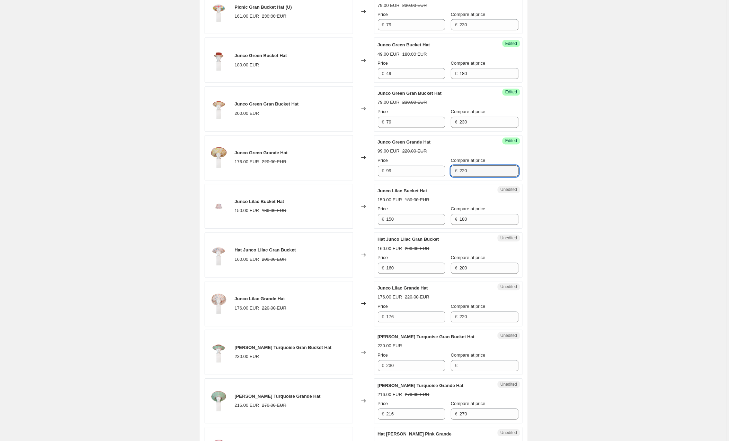
scroll to position [326, 0]
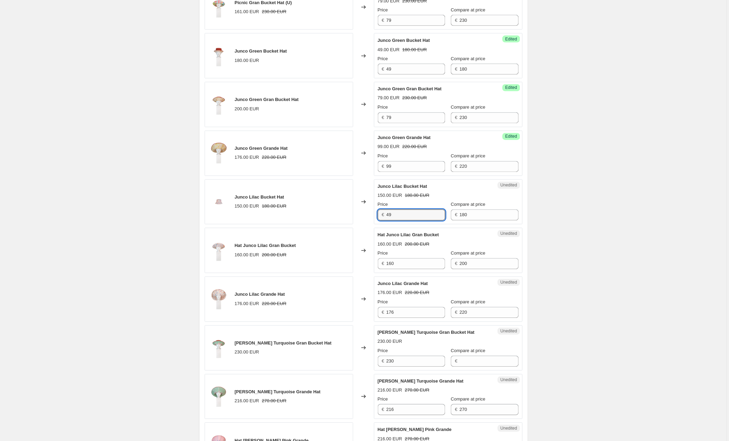
type input "49"
type input "79"
type input "99"
type input "79"
type input "230"
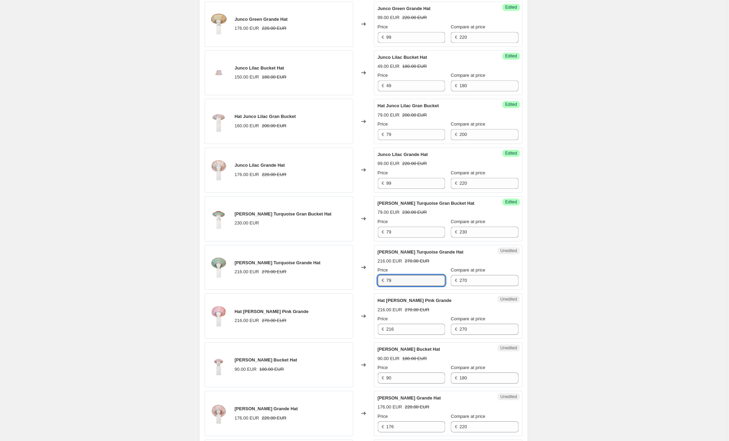
type input "7"
type input "99"
type input "49"
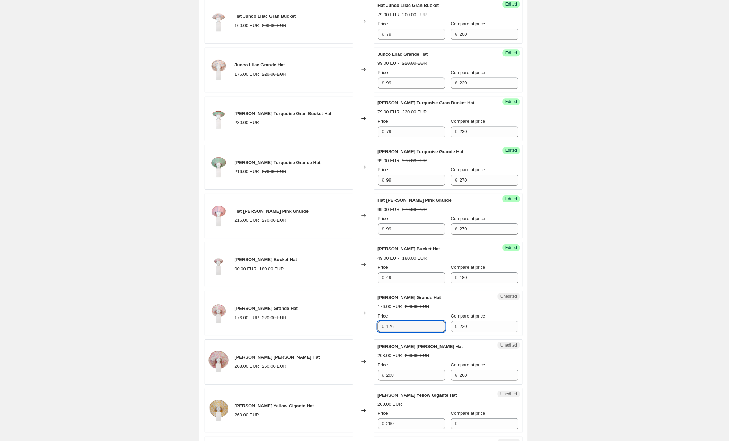
scroll to position [557, 0]
click at [404, 328] on input "79" at bounding box center [415, 325] width 59 height 11
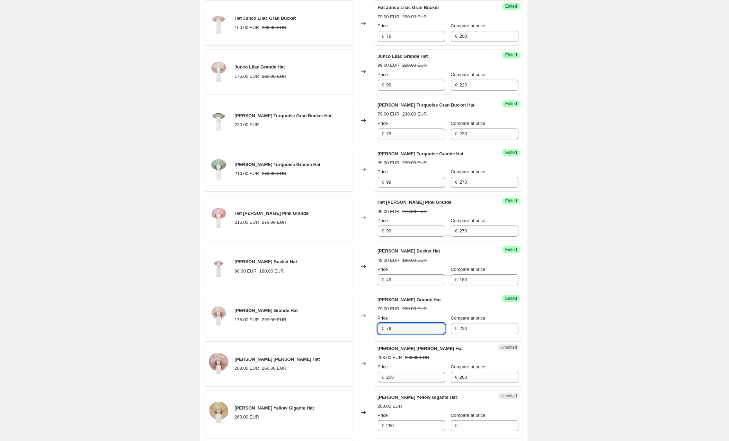
drag, startPoint x: 404, startPoint y: 328, endPoint x: 379, endPoint y: 326, distance: 24.6
click at [379, 326] on div "€ 79" at bounding box center [412, 328] width 68 height 11
type input "99"
type input "119"
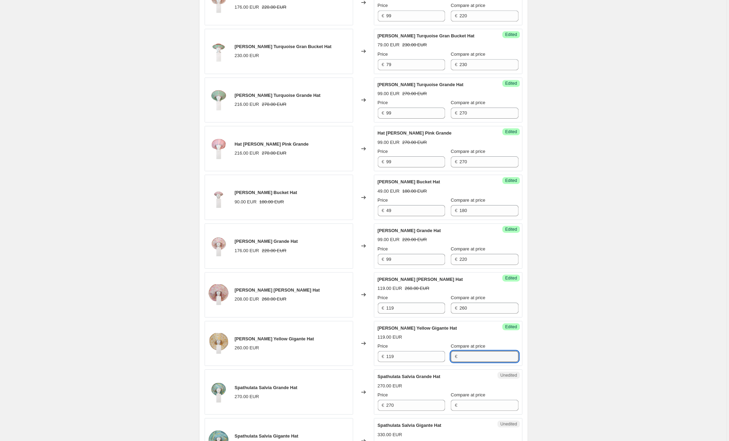
scroll to position [631, 0]
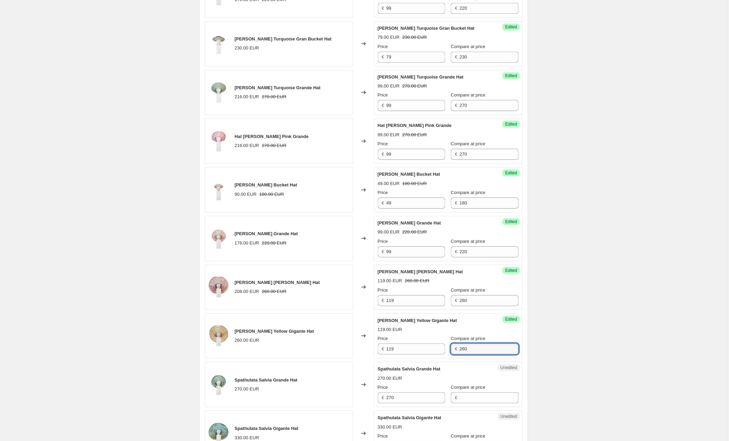
type input "260"
type input "7"
type input "99"
type input "230"
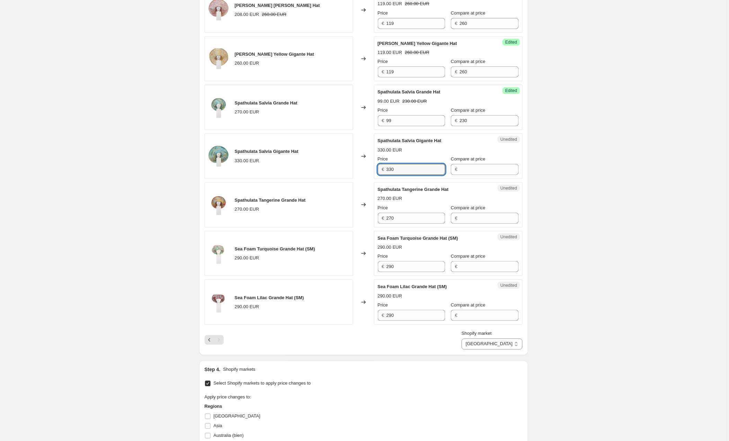
scroll to position [910, 0]
type input "119"
type input "330"
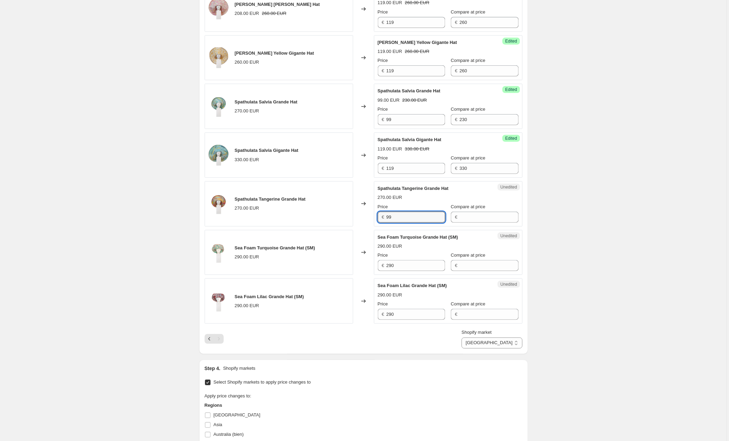
type input "99"
type input "270"
type input "79"
type input "290"
type input "79"
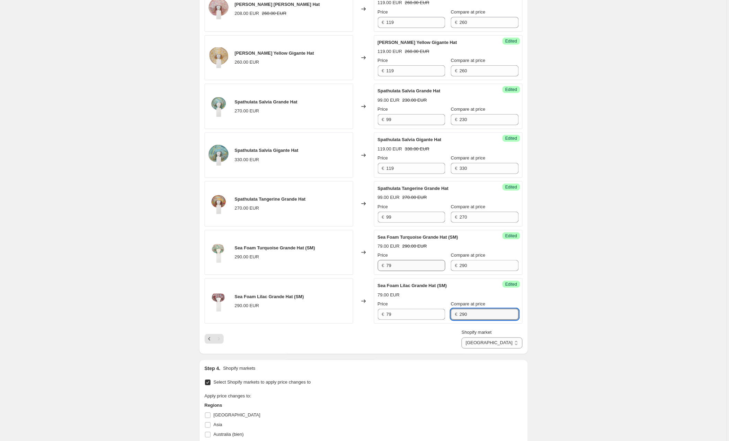
type input "290"
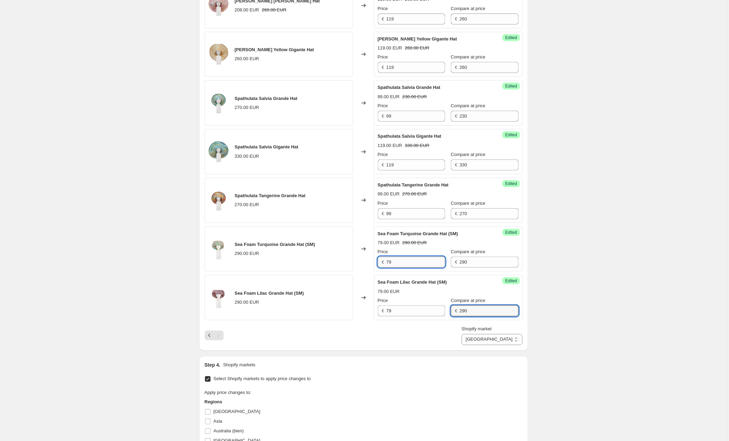
click at [394, 268] on input "79" at bounding box center [415, 262] width 59 height 11
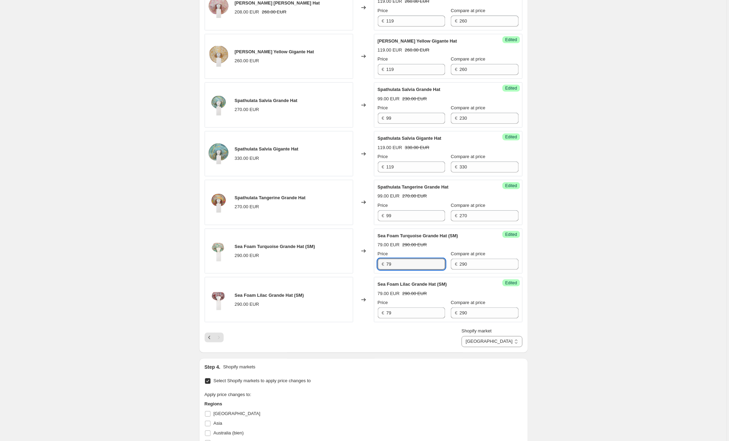
drag, startPoint x: 394, startPoint y: 268, endPoint x: 383, endPoint y: 268, distance: 10.7
click at [383, 268] on div "€ 79" at bounding box center [412, 264] width 68 height 11
type input "99"
drag, startPoint x: 396, startPoint y: 316, endPoint x: 379, endPoint y: 315, distance: 17.4
click at [379, 315] on div "€ 79" at bounding box center [412, 313] width 68 height 11
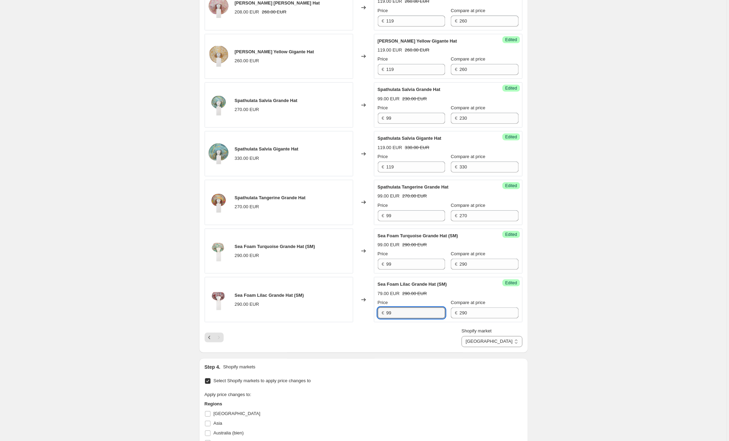
type input "99"
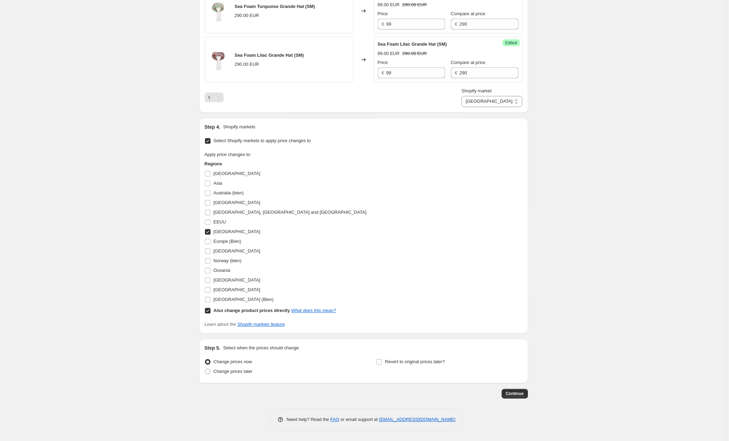
scroll to position [1155, 0]
click at [208, 280] on input "[GEOGRAPHIC_DATA]" at bounding box center [208, 281] width 6 height 6
checkbox input "true"
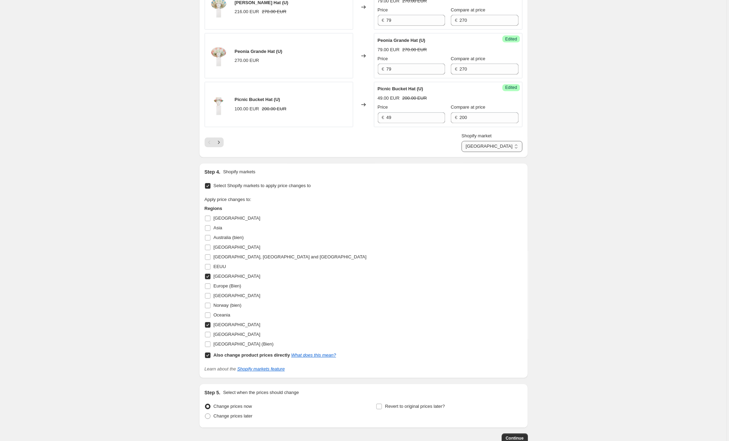
select select "106605510994"
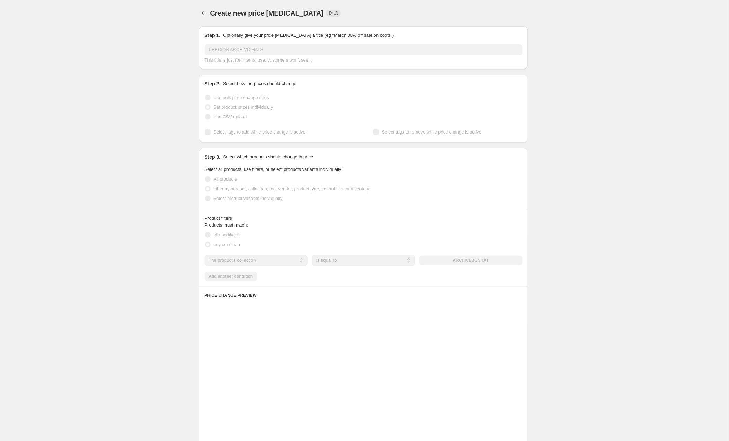
scroll to position [0, 0]
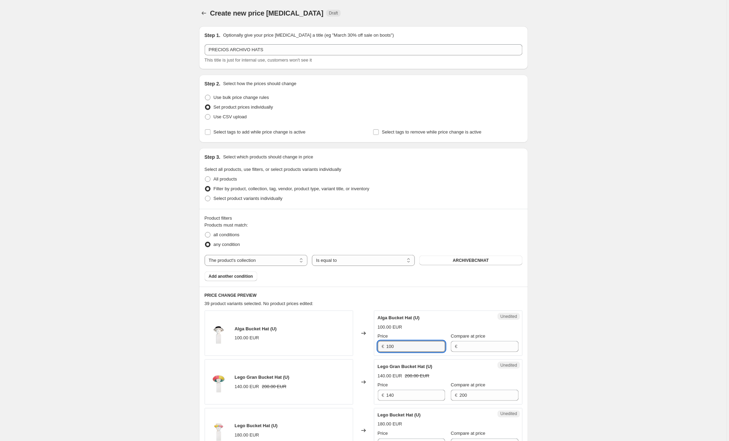
drag, startPoint x: 403, startPoint y: 347, endPoint x: 366, endPoint y: 349, distance: 37.1
click at [366, 349] on div "Alga Bucket Hat (U) 100.00 EUR Changed to Unedited Alga Bucket Hat (U) 100.00 E…" at bounding box center [364, 333] width 318 height 45
type input "49"
click at [476, 347] on input "Compare at price" at bounding box center [488, 346] width 59 height 11
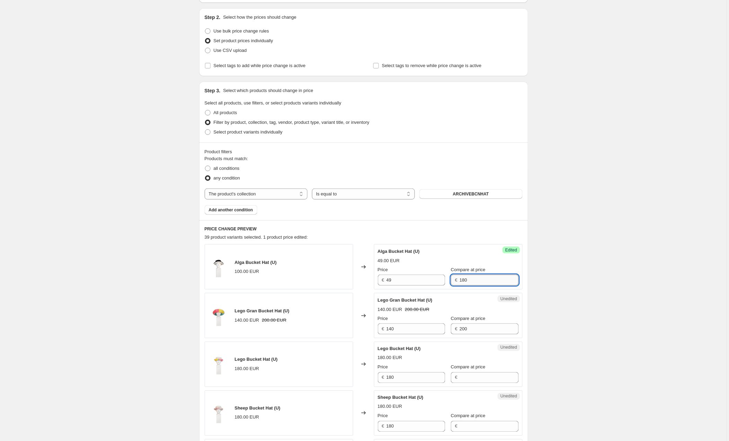
scroll to position [68, 0]
type input "180"
type input "79"
type input "48"
type input "180"
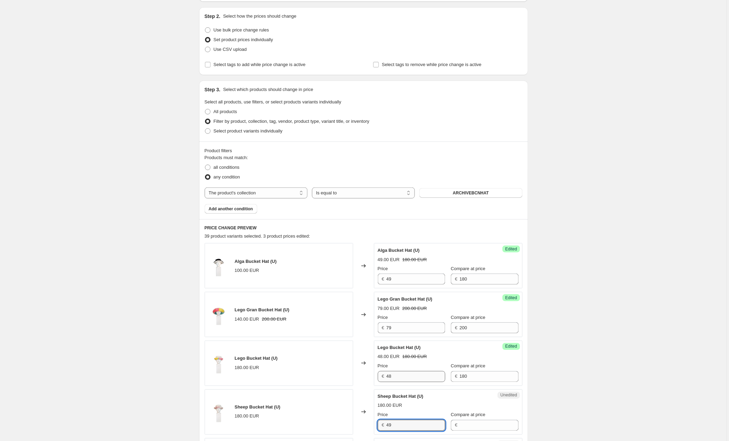
type input "49"
click at [408, 380] on input "48" at bounding box center [415, 376] width 59 height 11
type input "49"
click at [469, 427] on input "Compare at price" at bounding box center [488, 425] width 59 height 11
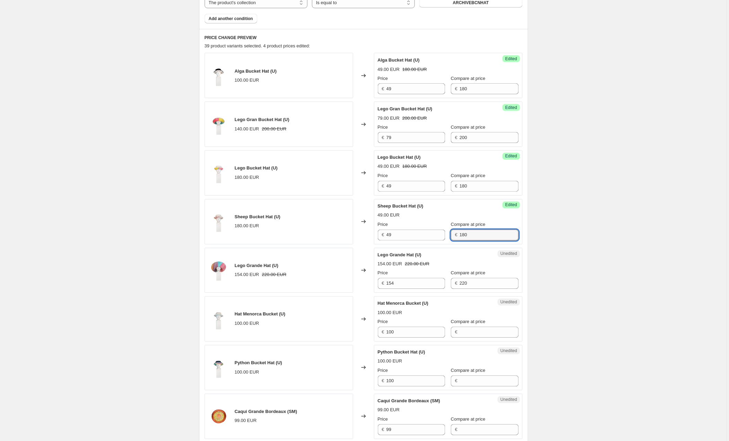
scroll to position [259, 0]
type input "180"
type input "99"
type input "49"
type input "180"
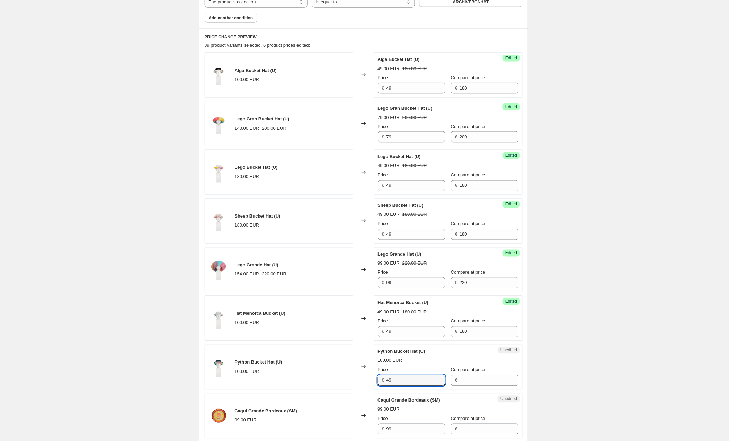
type input "49"
type input "180"
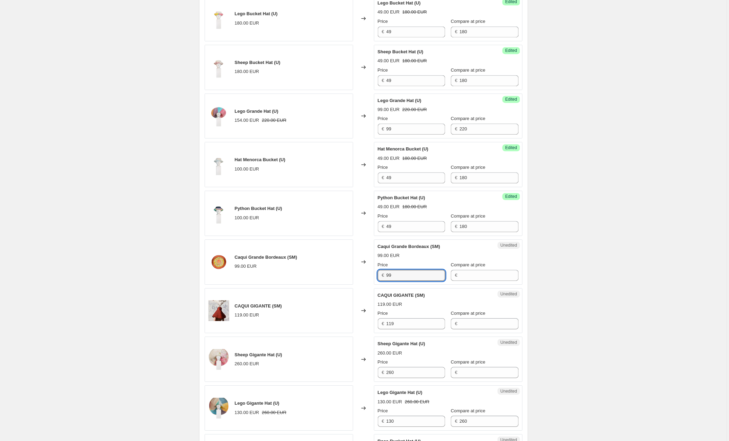
scroll to position [414, 0]
click at [475, 276] on input "Compare at price" at bounding box center [488, 274] width 59 height 11
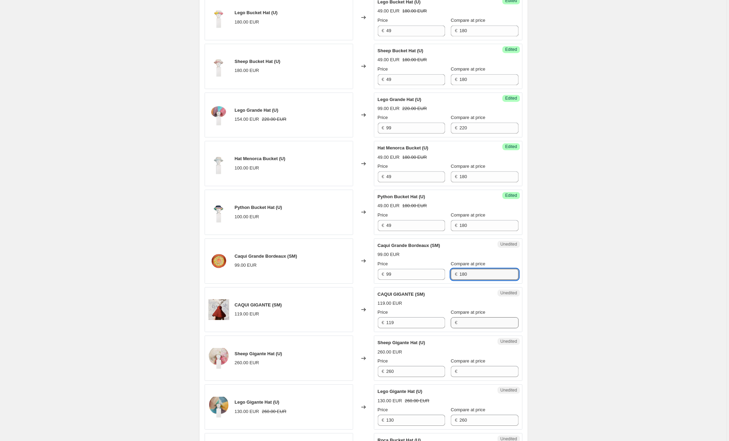
type input "180"
click at [475, 323] on input "Compare at price" at bounding box center [488, 322] width 59 height 11
type input "210"
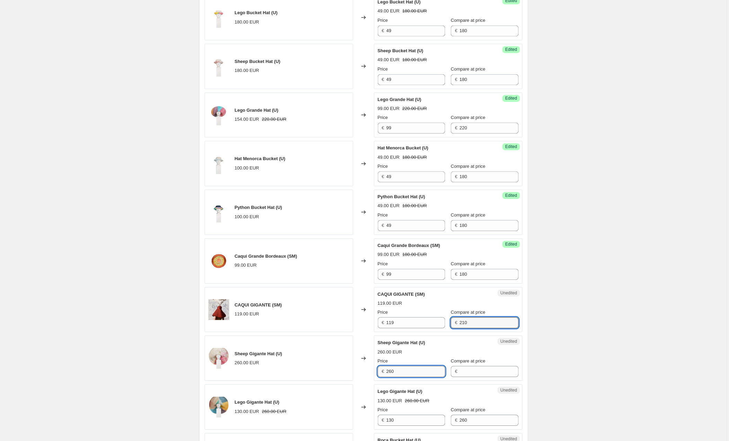
scroll to position [414, 0]
click at [416, 376] on input "260" at bounding box center [415, 371] width 59 height 11
type input "2"
type input "119"
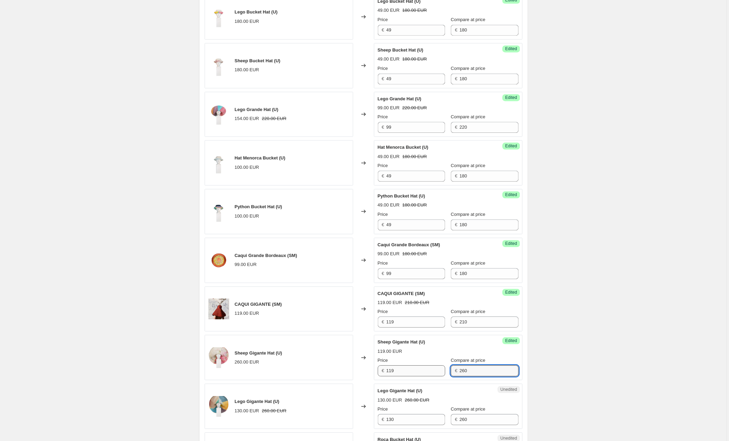
type input "260"
type input "119"
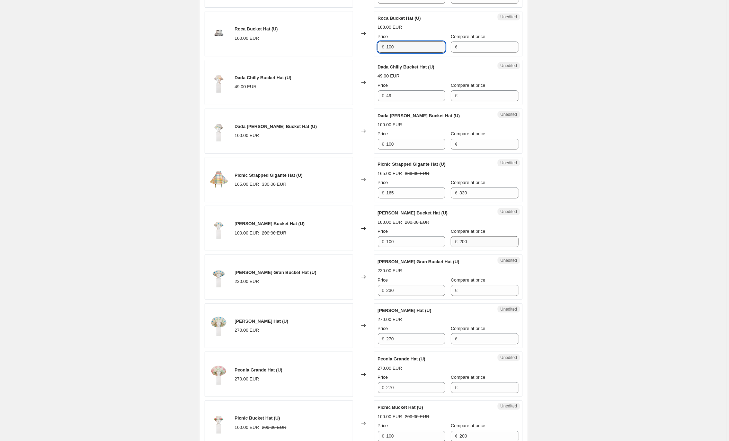
scroll to position [842, 0]
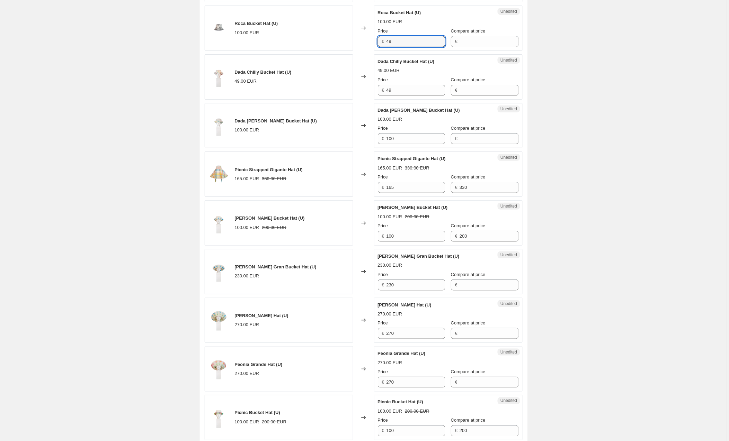
type input "49"
type input "180"
type input "49"
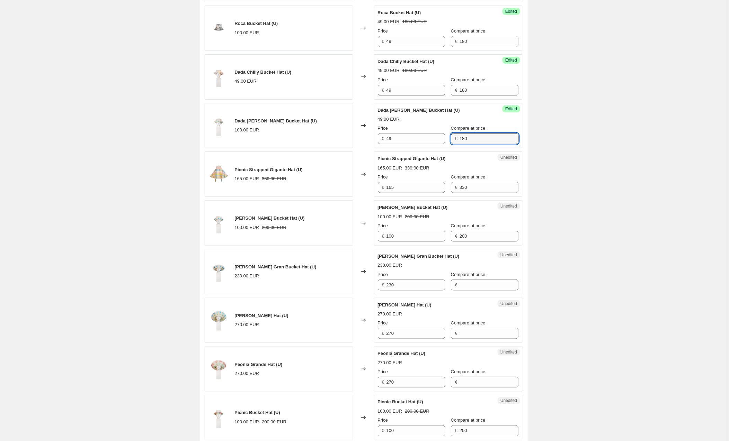
type input "180"
type input "119"
type input "49"
type input "79"
type input "230"
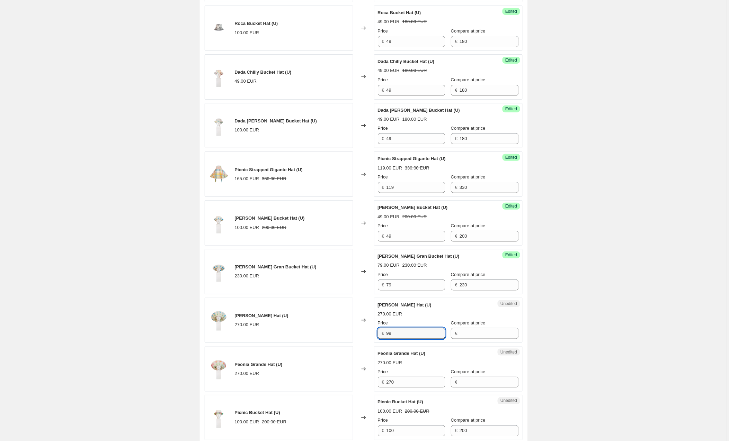
type input "99"
type input "270"
type input "99"
type input "1"
type input "270"
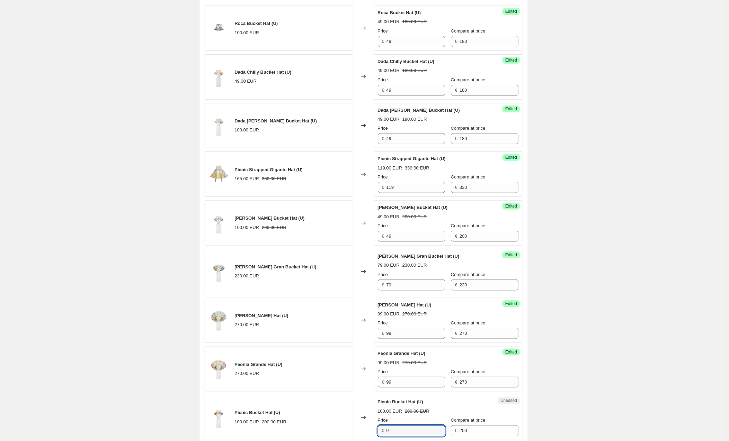
type input "99"
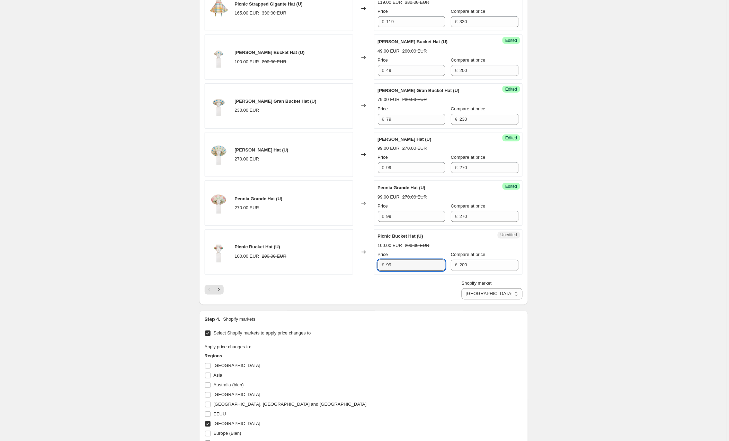
scroll to position [1009, 0]
click at [220, 290] on icon "Next" at bounding box center [219, 288] width 2 height 3
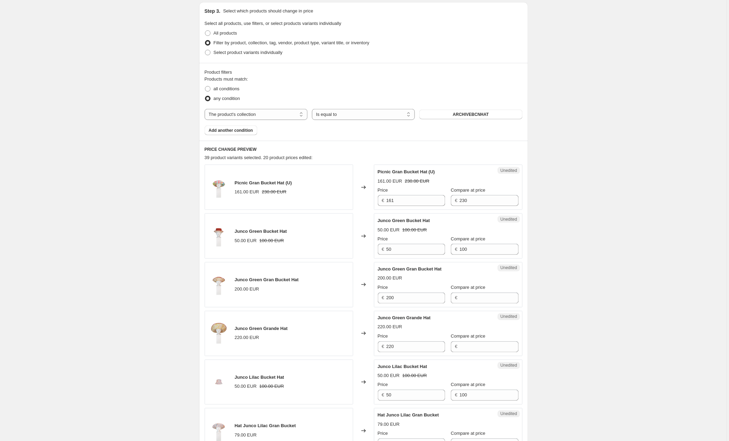
scroll to position [147, 0]
click at [403, 200] on input "161" at bounding box center [415, 200] width 59 height 11
type input "1"
type input "79"
type input "49"
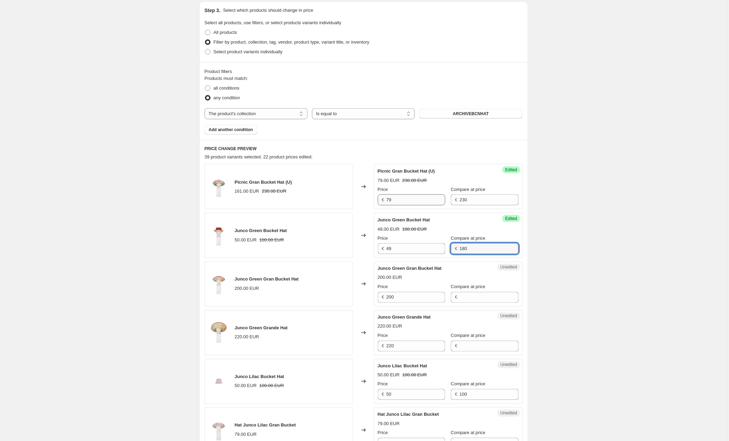
type input "180"
type input "79"
type input "200"
type input "7"
type input "99"
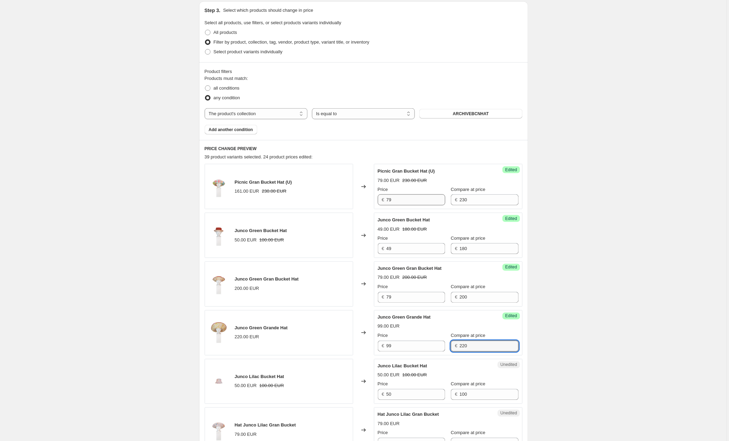
type input "220"
type input "49"
type input "180"
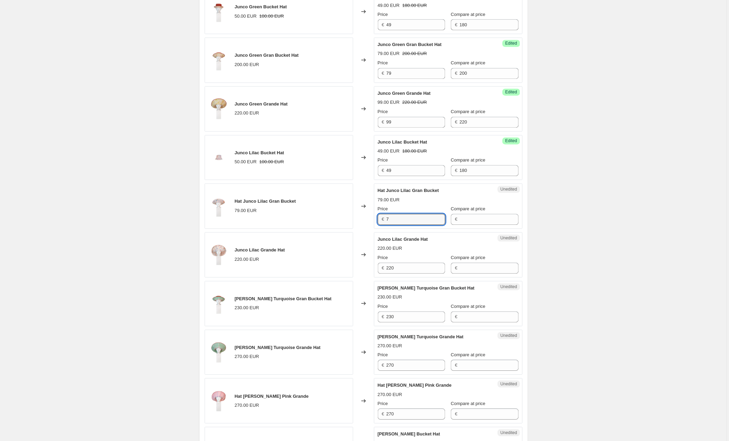
type input "79"
type input "230"
type input "99"
type input "250"
type input "79"
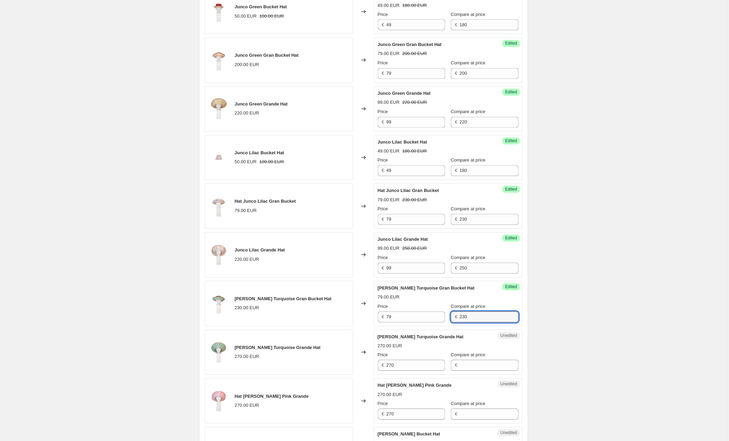
type input "230"
type input "99"
type input "270"
type input "99"
type input "270"
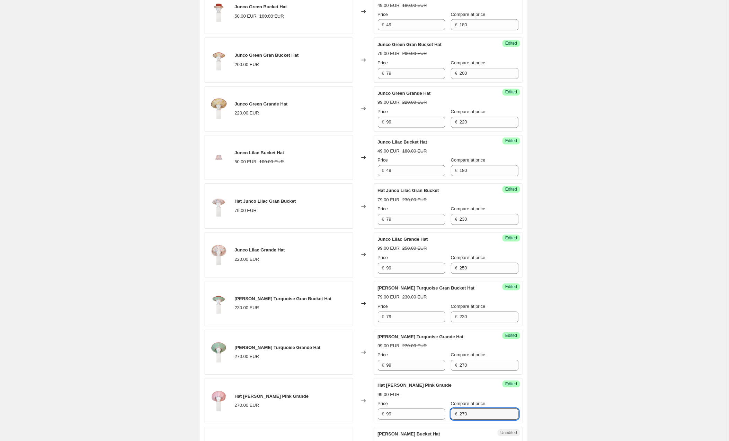
scroll to position [615, 0]
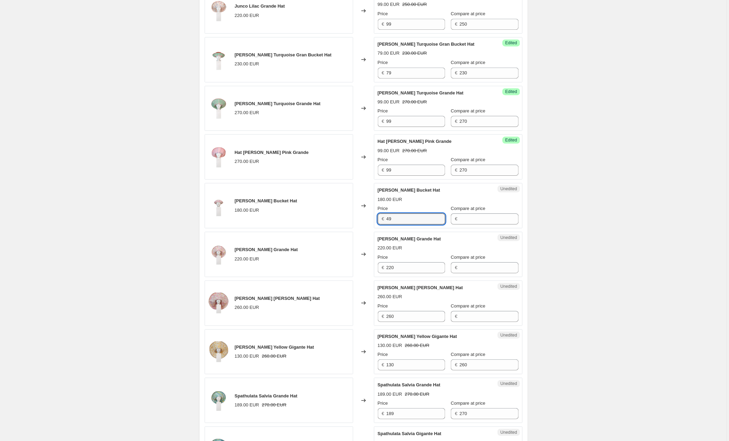
type input "49"
type input "180"
type input "7"
type input "99"
type input "220"
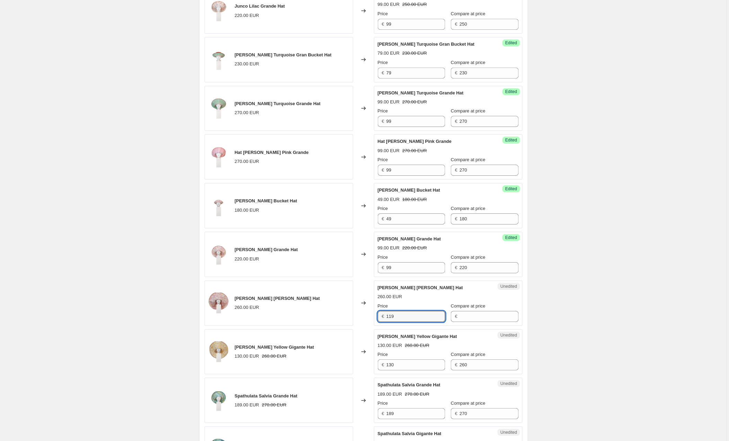
type input "119"
type input "260"
type input "119"
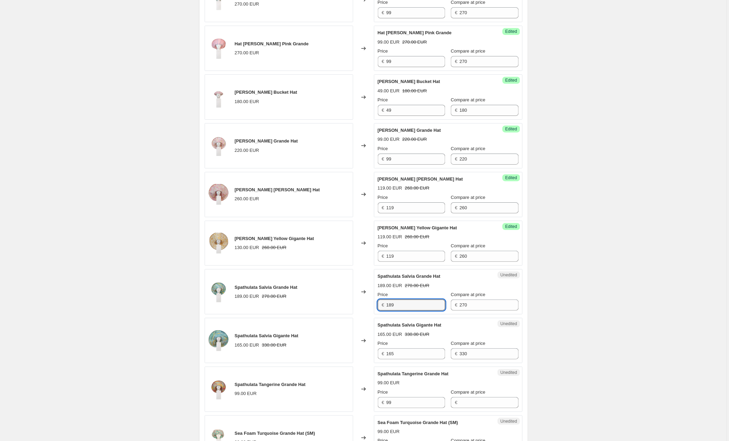
scroll to position [725, 0]
type input "99"
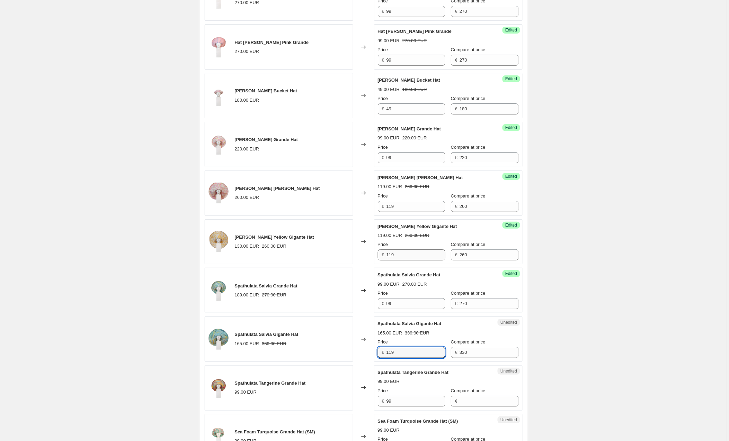
type input "119"
type input "270"
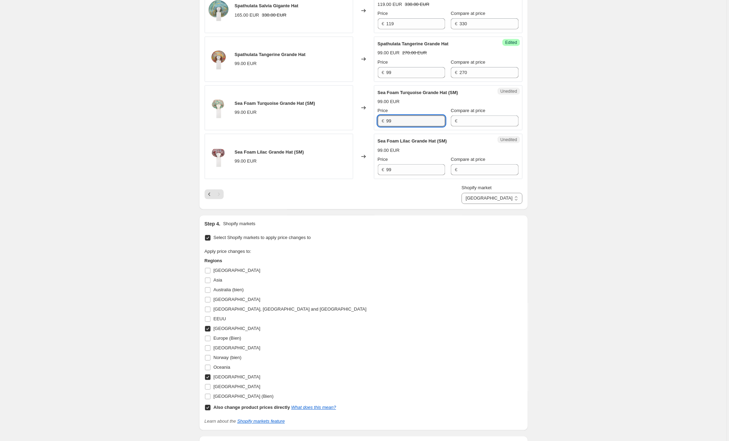
scroll to position [1055, 0]
click at [207, 272] on input "[GEOGRAPHIC_DATA]" at bounding box center [208, 271] width 6 height 6
click at [209, 272] on input "[GEOGRAPHIC_DATA]" at bounding box center [208, 271] width 6 height 6
checkbox input "false"
click at [208, 282] on input "Asia" at bounding box center [208, 280] width 6 height 6
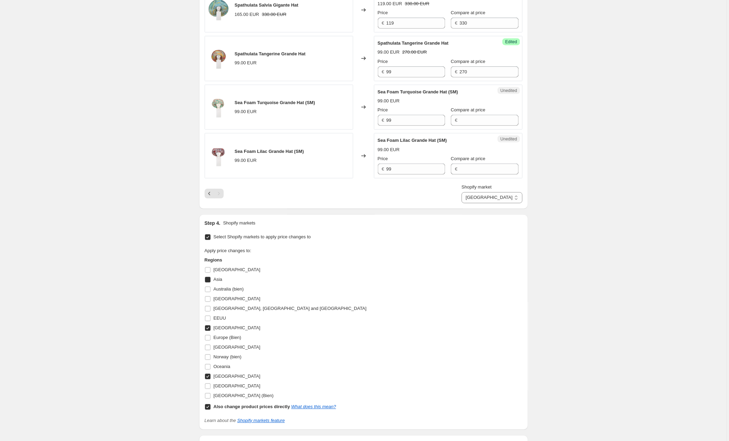
checkbox input "true"
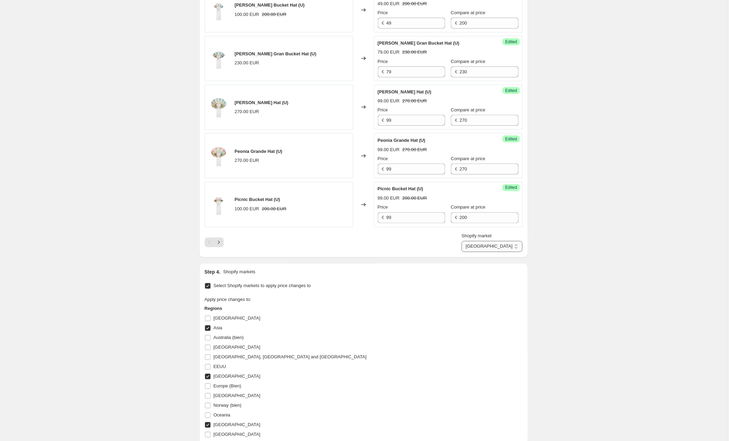
select select "89053692242"
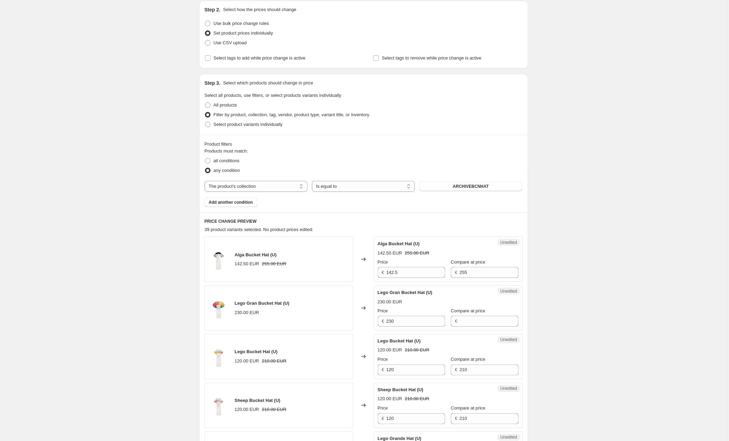
scroll to position [80, 0]
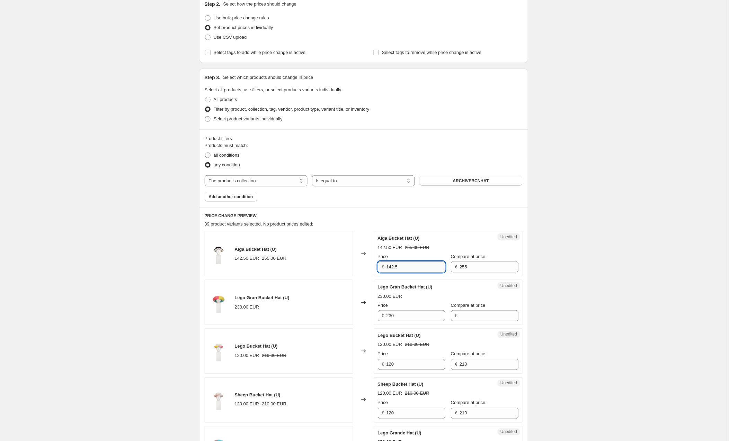
click at [397, 267] on input "142.5" at bounding box center [415, 267] width 59 height 11
drag, startPoint x: 408, startPoint y: 266, endPoint x: 366, endPoint y: 266, distance: 42.6
click at [366, 266] on div "Alga Bucket Hat (U) 142.50 EUR 255.00 EUR Changed to Unedited Alga Bucket Hat (…" at bounding box center [364, 253] width 318 height 45
type input "59"
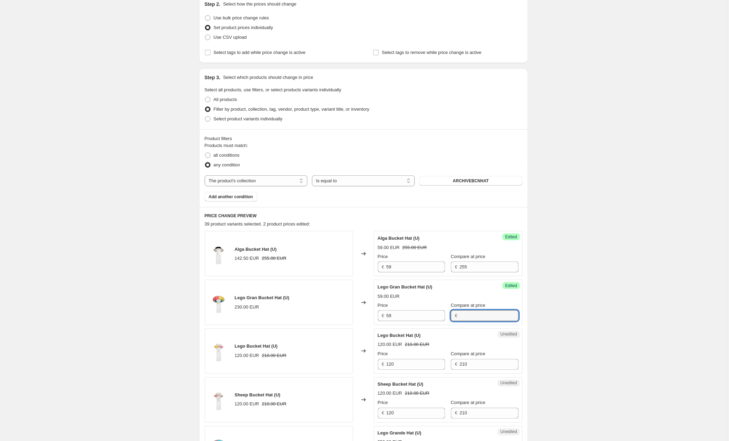
scroll to position [82, 0]
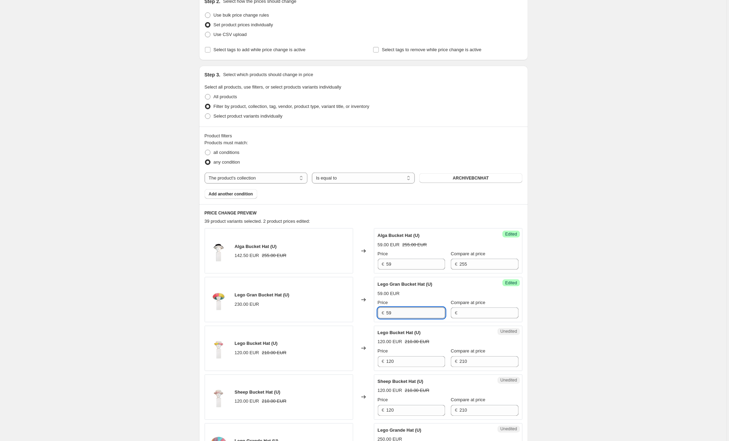
click at [437, 312] on input "59" at bounding box center [415, 313] width 59 height 11
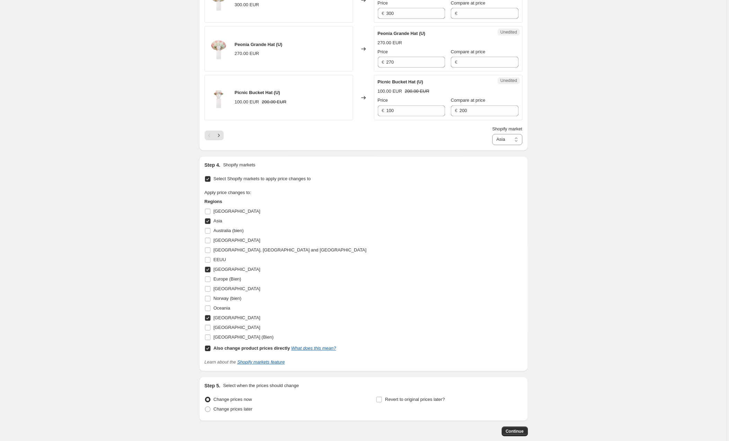
scroll to position [1204, 0]
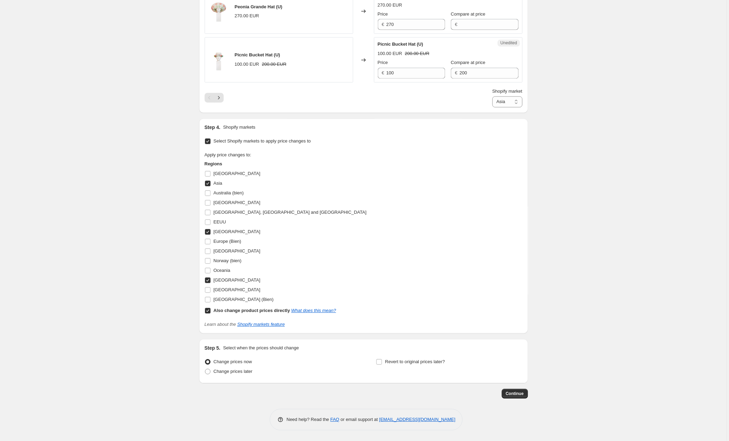
click at [211, 182] on input "Asia" at bounding box center [208, 184] width 6 height 6
checkbox input "false"
select select "direct"
click at [516, 391] on button "Continue" at bounding box center [515, 394] width 26 height 10
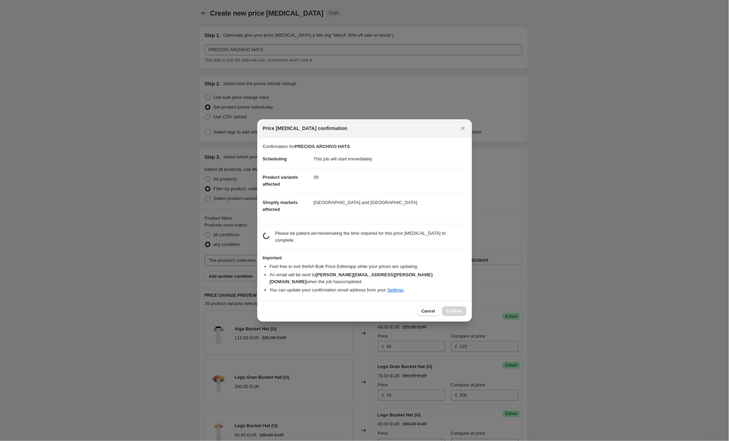
scroll to position [1203, 0]
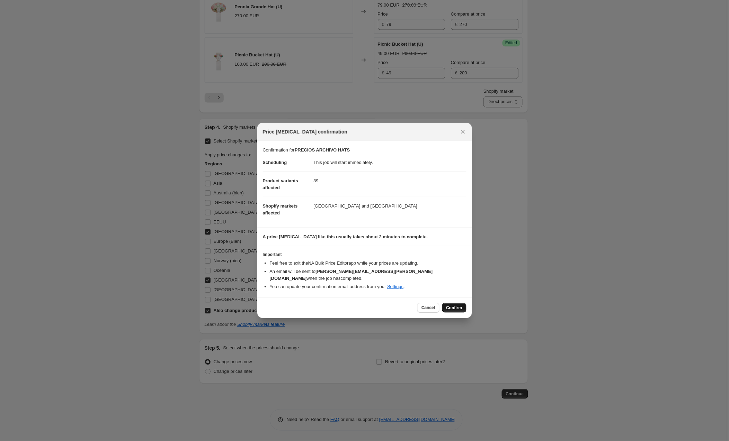
click at [457, 305] on span "Confirm" at bounding box center [454, 308] width 16 height 6
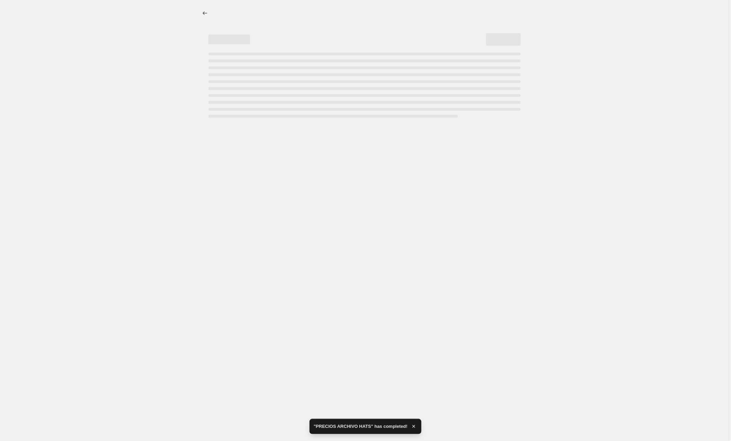
select select "collection"
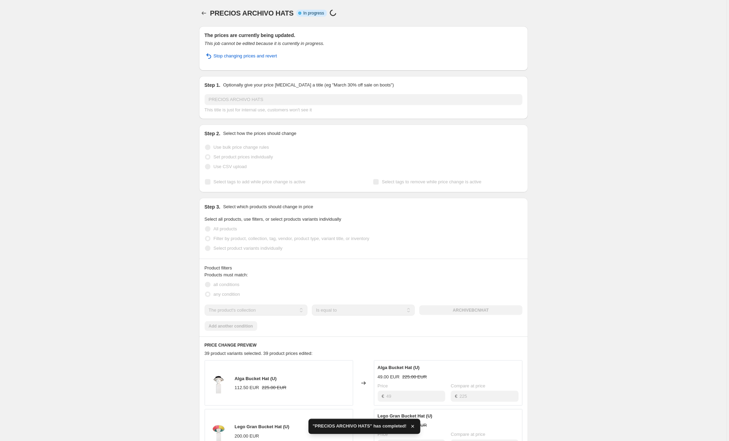
select select "15401153"
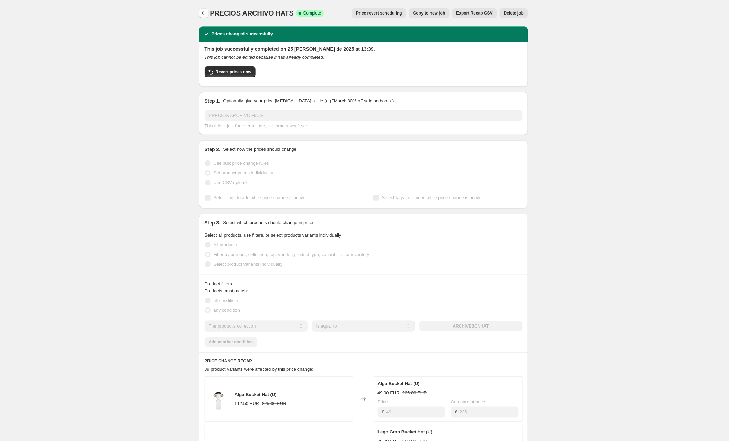
click at [203, 14] on icon "Price change jobs" at bounding box center [203, 13] width 7 height 7
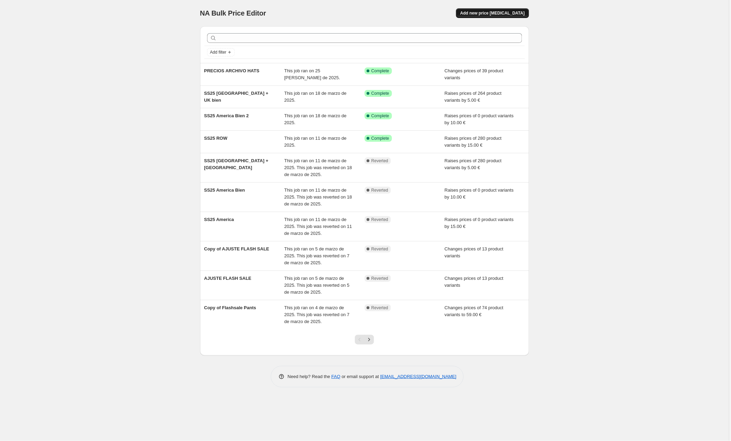
click at [500, 12] on span "Add new price [MEDICAL_DATA]" at bounding box center [492, 13] width 64 height 6
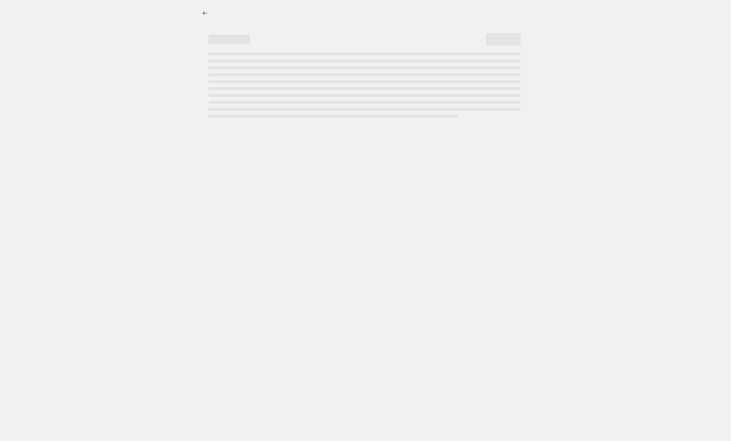
select select "percentage"
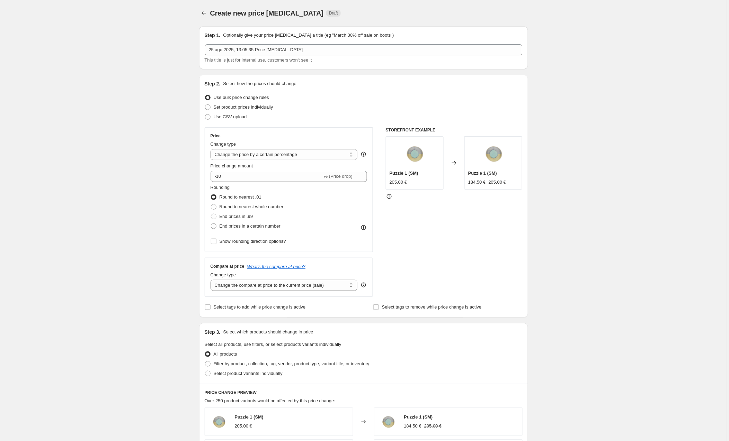
click at [362, 43] on div "Step 1. Optionally give your price [MEDICAL_DATA] a title (eg "March 30% off sa…" at bounding box center [364, 48] width 318 height 32
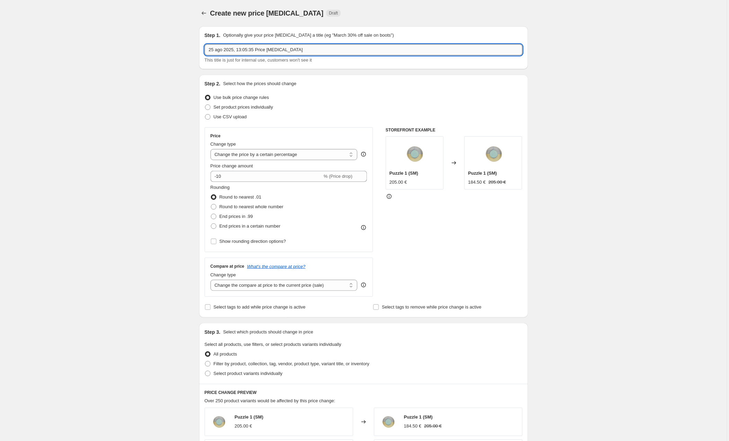
click at [361, 47] on input "25 ago 2025, 13:05:35 Price [MEDICAL_DATA]" at bounding box center [364, 49] width 318 height 11
type input "PRECIOS ARCHIVO HATS ASIA"
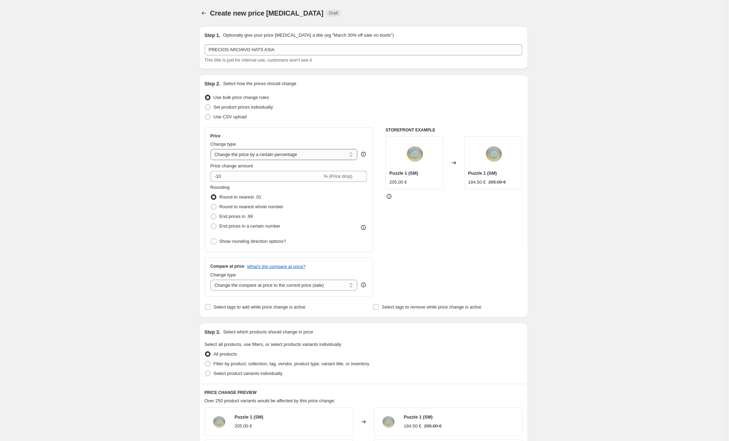
select select "to"
type input "80.00"
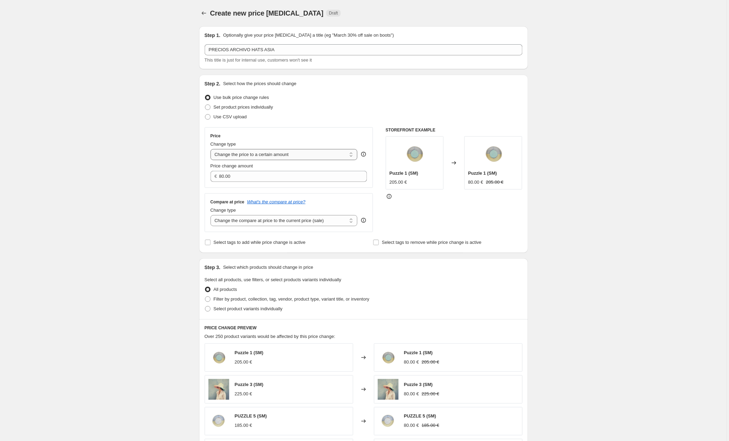
select select "by"
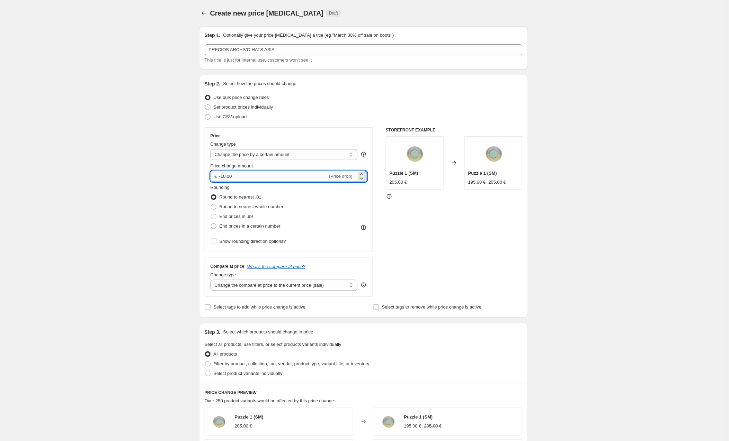
click at [250, 175] on input "-10.00" at bounding box center [273, 176] width 108 height 11
type input "-1"
type input "10.00"
click at [447, 217] on div "STOREFRONT EXAMPLE Puzzle 1 (SM) 205.00 € Changed to Puzzle 1 (SM) 195.00 € 205…" at bounding box center [454, 212] width 137 height 170
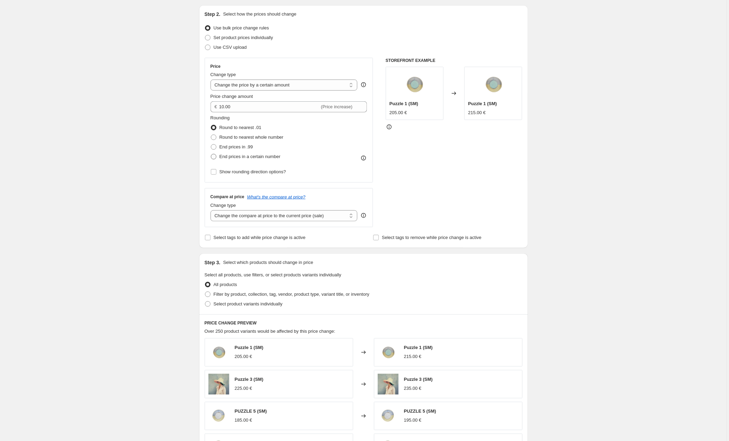
scroll to position [74, 0]
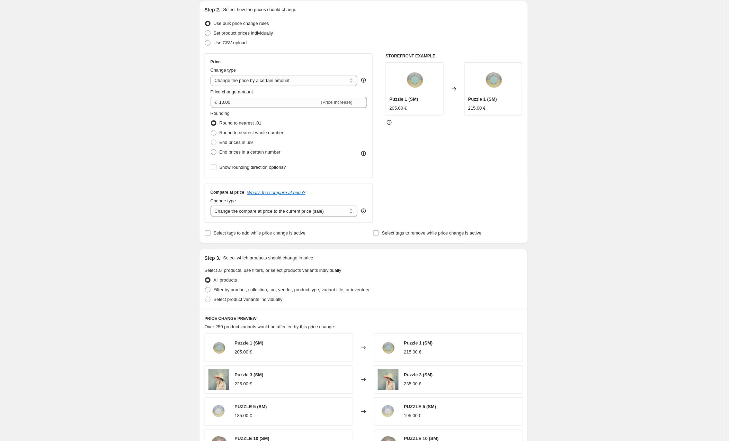
click at [225, 178] on div "Price Change type Change the price to a certain amount Change the price by a ce…" at bounding box center [289, 115] width 169 height 125
select select "by"
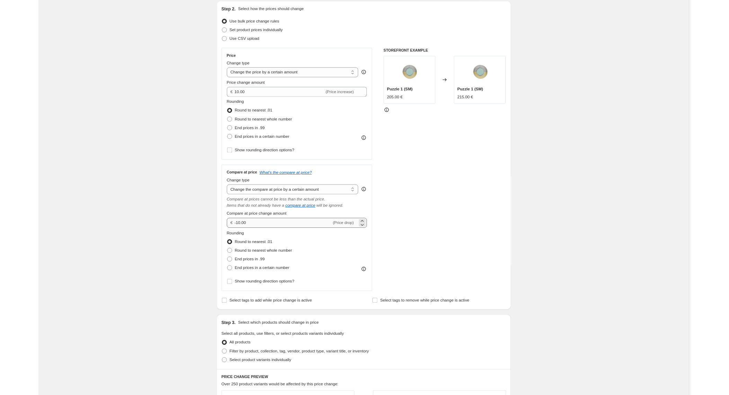
scroll to position [74, 0]
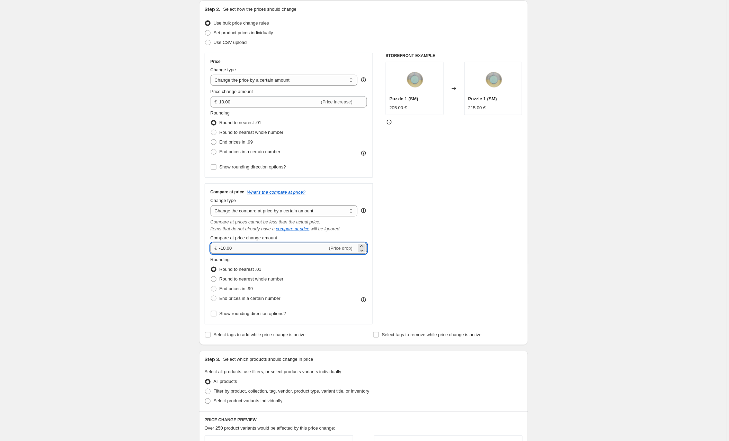
click at [241, 248] on input "-10.00" at bounding box center [273, 248] width 108 height 11
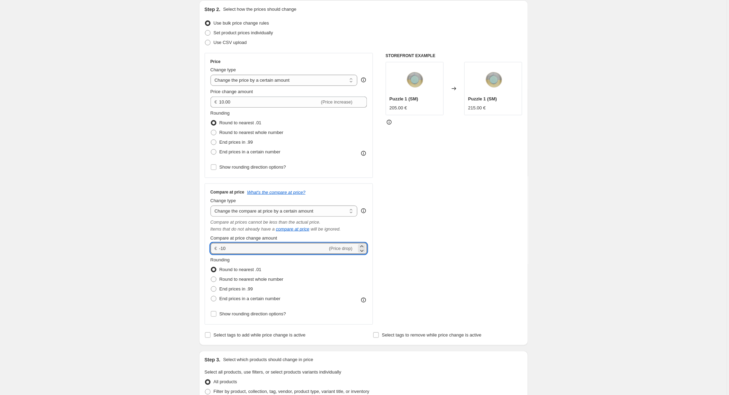
type input "-1"
type input "10.00"
click at [190, 227] on div "Create new price [MEDICAL_DATA]. This page is ready Create new price [MEDICAL_D…" at bounding box center [363, 342] width 727 height 833
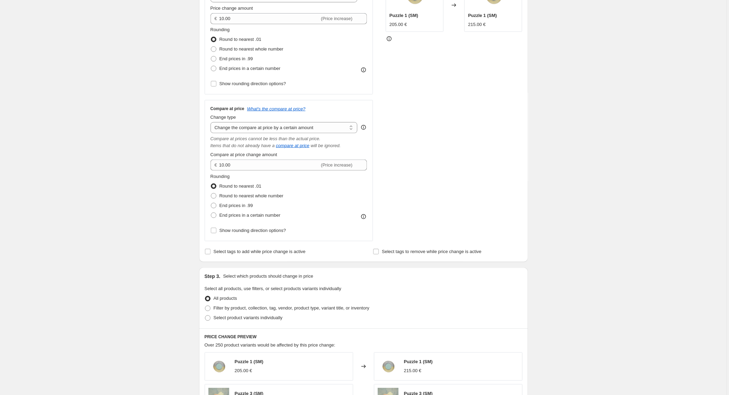
scroll to position [227, 0]
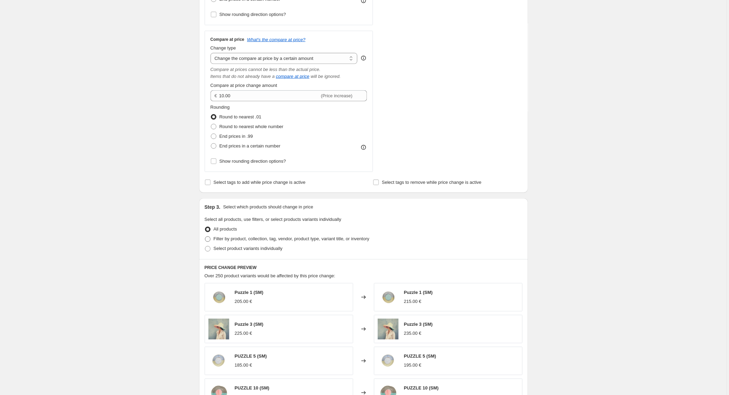
click at [212, 237] on label "Filter by product, collection, tag, vendor, product type, variant title, or inv…" at bounding box center [287, 239] width 165 height 10
click at [205, 237] on input "Filter by product, collection, tag, vendor, product type, variant title, or inv…" at bounding box center [205, 236] width 0 height 0
radio input "true"
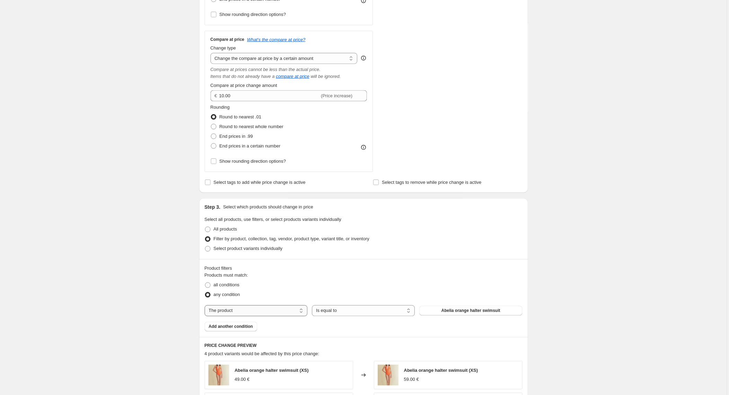
select select "collection"
click at [457, 311] on button "A.COROT" at bounding box center [470, 311] width 103 height 10
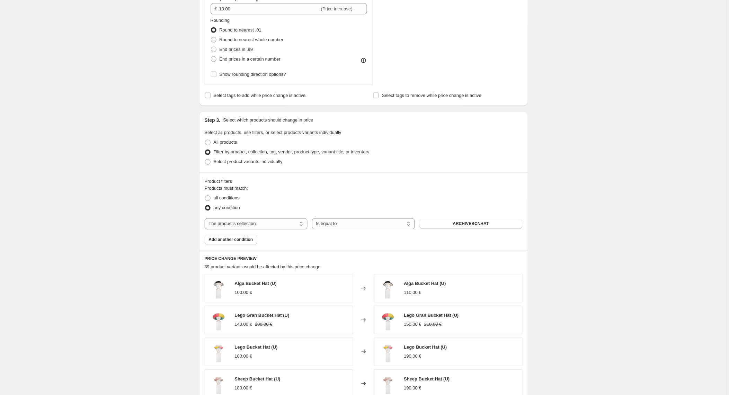
scroll to position [313, 0]
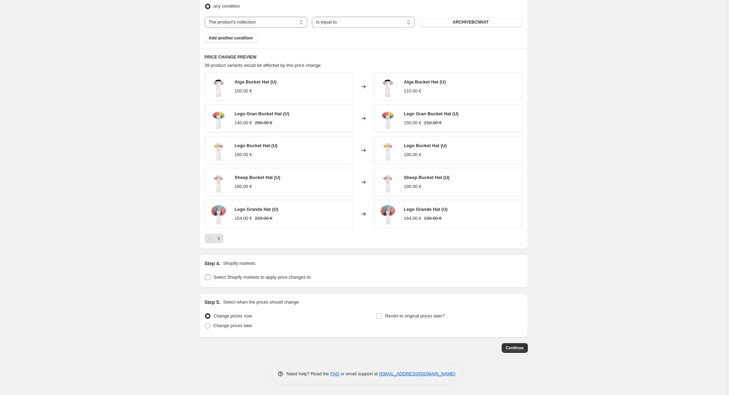
click at [226, 279] on span "Select Shopify markets to apply price changes to" at bounding box center [262, 277] width 97 height 5
click at [211, 279] on input "Select Shopify markets to apply price changes to" at bounding box center [208, 278] width 6 height 6
checkbox input "true"
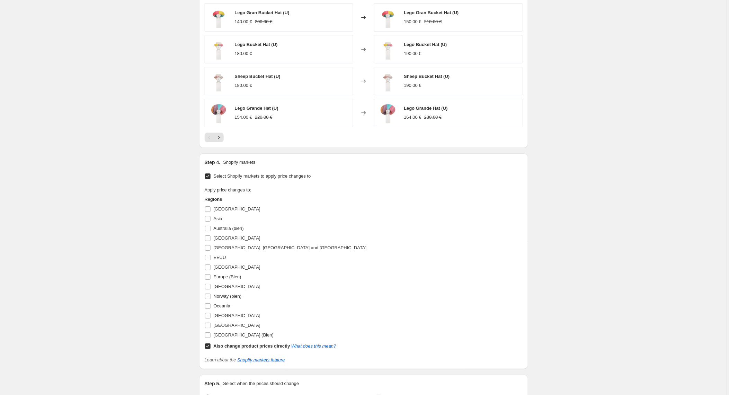
scroll to position [620, 0]
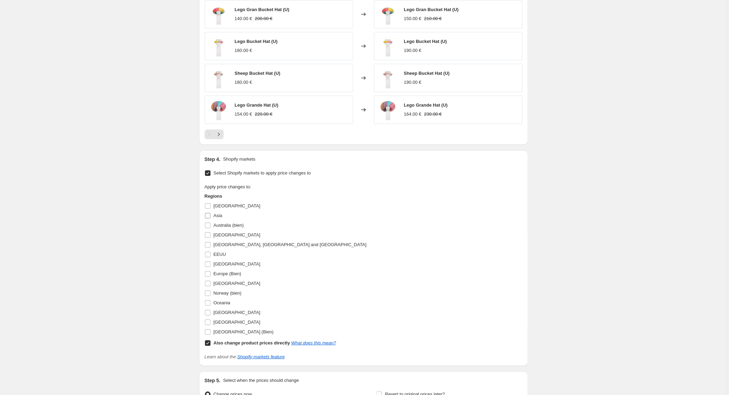
click at [211, 218] on span at bounding box center [208, 216] width 6 height 6
click at [211, 218] on input "Asia" at bounding box center [208, 216] width 6 height 6
checkbox input "true"
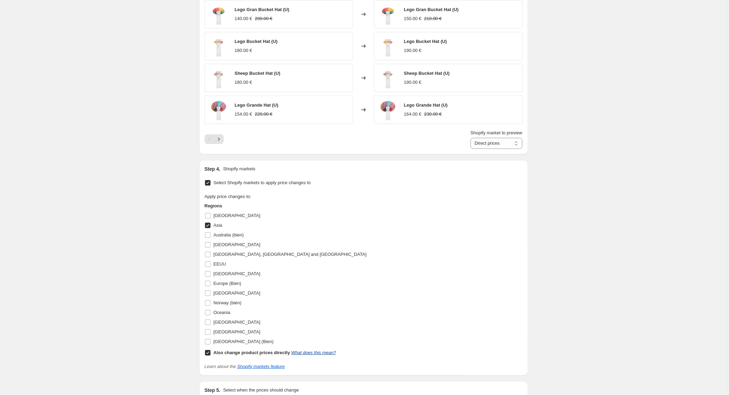
click at [310, 352] on link "What does this mean?" at bounding box center [313, 352] width 45 height 5
click at [207, 355] on input "Also change product prices directly What does this mean?" at bounding box center [208, 353] width 6 height 6
checkbox input "false"
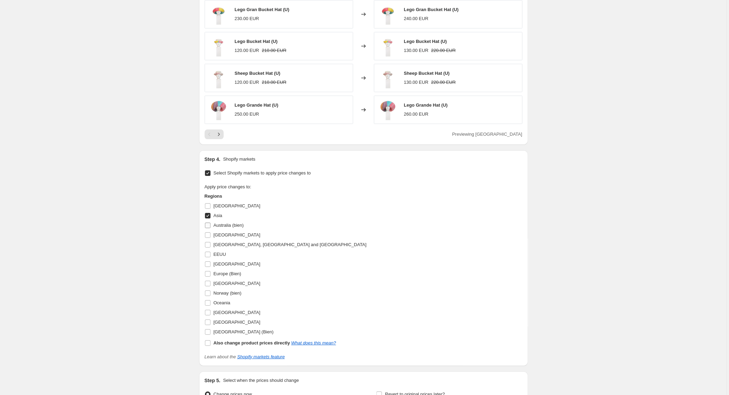
click at [208, 226] on input "Australia (bien)" at bounding box center [208, 226] width 6 height 6
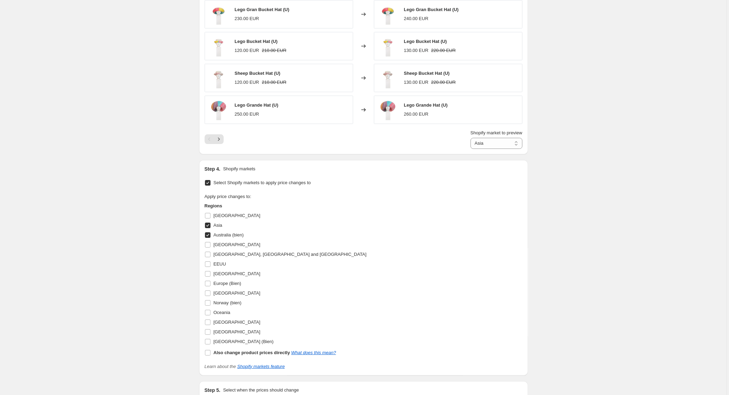
click at [206, 211] on div "Regions [GEOGRAPHIC_DATA] [GEOGRAPHIC_DATA] [GEOGRAPHIC_DATA] (bien) [GEOGRAPHI…" at bounding box center [286, 280] width 162 height 155
click at [207, 216] on input "[GEOGRAPHIC_DATA]" at bounding box center [208, 216] width 6 height 6
click at [207, 246] on input "[GEOGRAPHIC_DATA]" at bounding box center [208, 245] width 6 height 6
click at [207, 255] on input "[GEOGRAPHIC_DATA], [GEOGRAPHIC_DATA] and [GEOGRAPHIC_DATA]" at bounding box center [208, 255] width 6 height 6
click at [209, 331] on input "[GEOGRAPHIC_DATA]" at bounding box center [208, 332] width 6 height 6
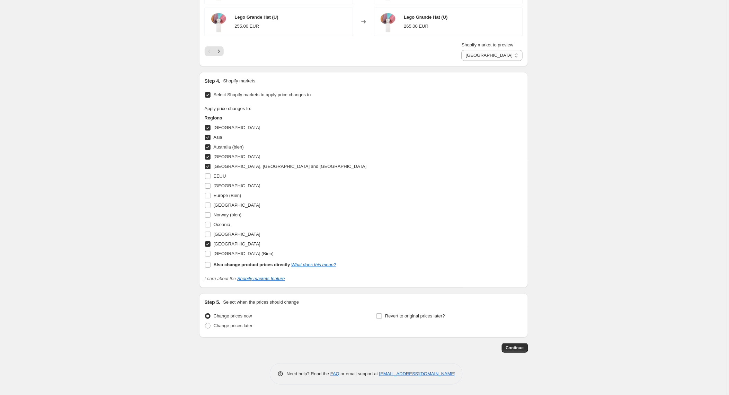
click at [269, 298] on div "Step 5. Select when the prices should change Change prices now Change prices la…" at bounding box center [363, 315] width 329 height 44
click at [515, 349] on span "Continue" at bounding box center [515, 348] width 18 height 6
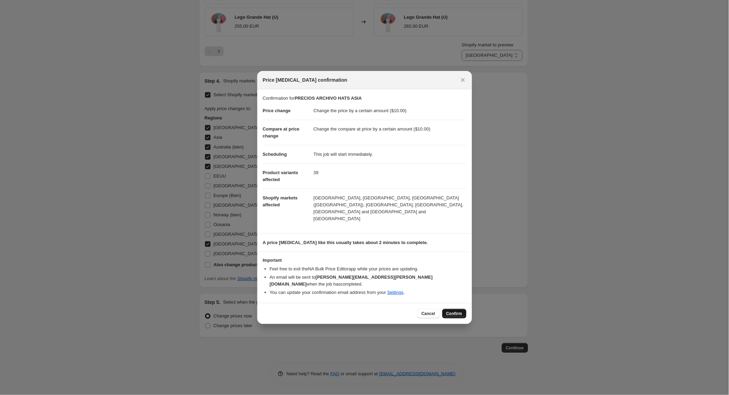
click at [446, 309] on button "Confirm" at bounding box center [454, 314] width 24 height 10
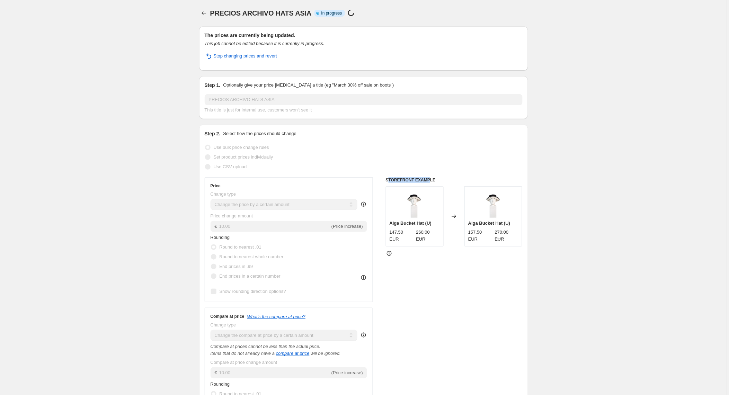
drag, startPoint x: 391, startPoint y: 180, endPoint x: 432, endPoint y: 179, distance: 41.9
click at [432, 179] on h6 "STOREFRONT EXAMPLE" at bounding box center [454, 180] width 137 height 6
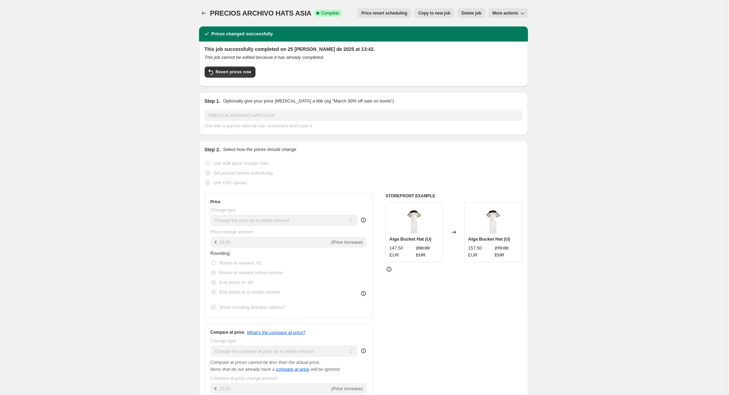
click at [382, 10] on button "Price revert scheduling" at bounding box center [384, 13] width 54 height 10
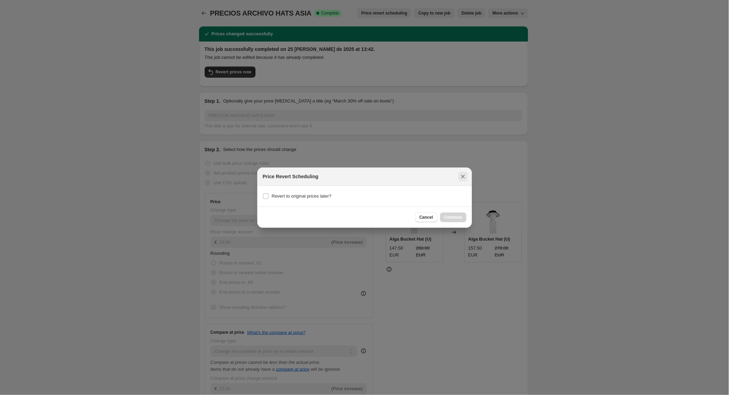
click at [463, 176] on icon "Close" at bounding box center [463, 175] width 4 height 3
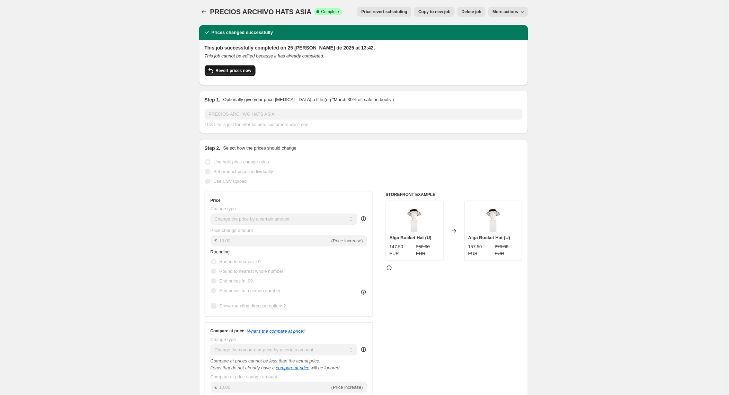
scroll to position [2, 0]
click at [228, 70] on span "Revert prices now" at bounding box center [234, 71] width 36 height 6
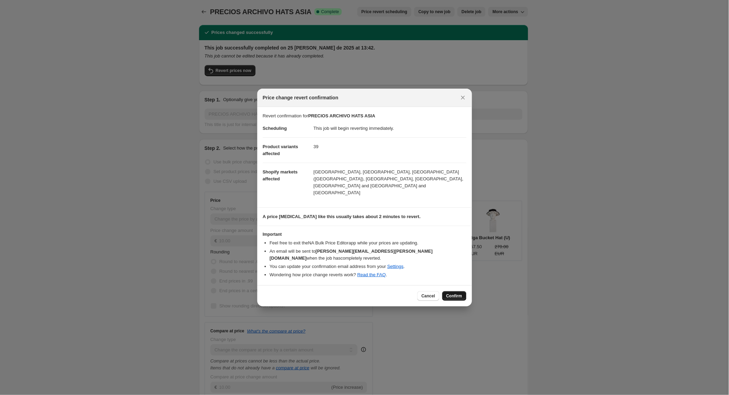
click at [453, 293] on span "Confirm" at bounding box center [454, 296] width 16 height 6
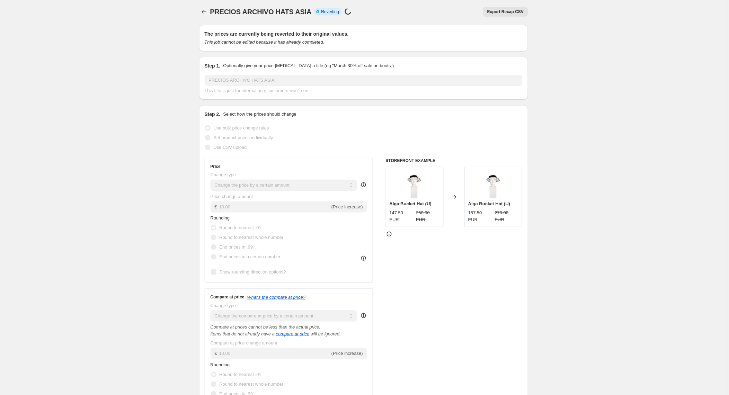
scroll to position [0, 0]
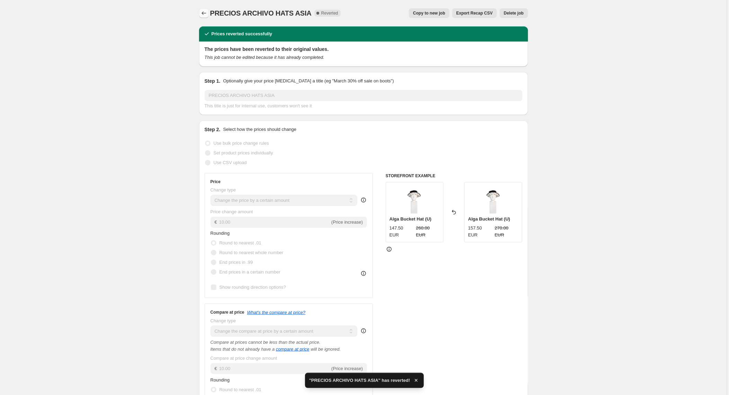
click at [202, 11] on icon "Price change jobs" at bounding box center [203, 13] width 7 height 7
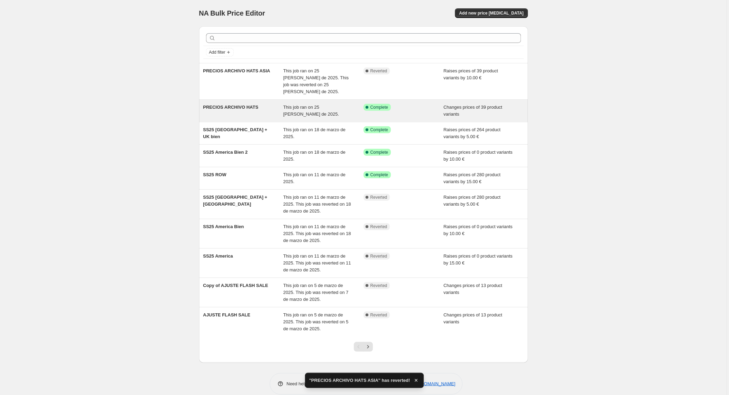
click at [278, 108] on div "PRECIOS ARCHIVO HATS" at bounding box center [243, 111] width 80 height 14
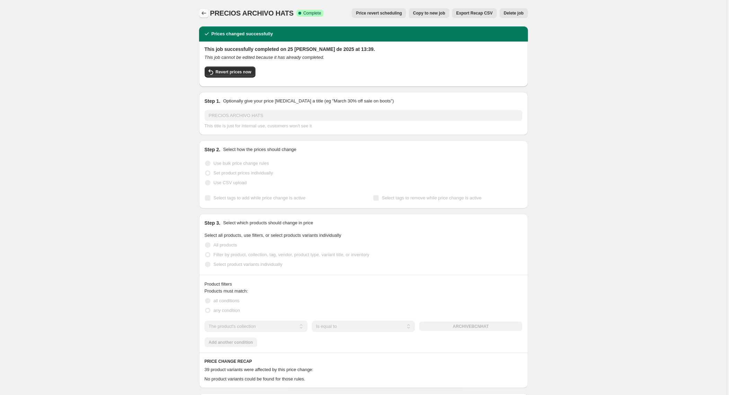
click at [206, 10] on icon "Price change jobs" at bounding box center [203, 13] width 7 height 7
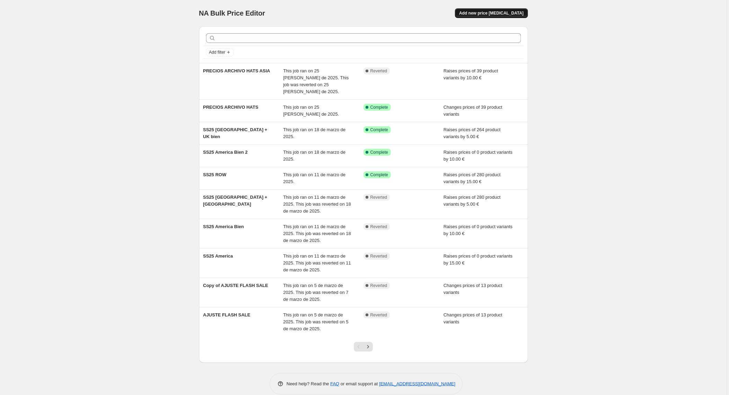
click at [494, 13] on span "Add new price [MEDICAL_DATA]" at bounding box center [491, 13] width 64 height 6
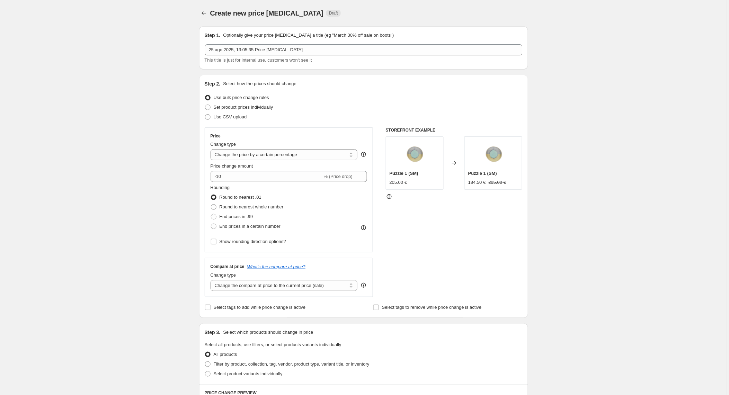
click at [227, 148] on label "Change type" at bounding box center [224, 144] width 26 height 7
click at [227, 149] on select "Change the price to a certain amount Change the price by a certain amount Chang…" at bounding box center [284, 154] width 147 height 11
click at [253, 171] on input "-10.00" at bounding box center [273, 176] width 108 height 11
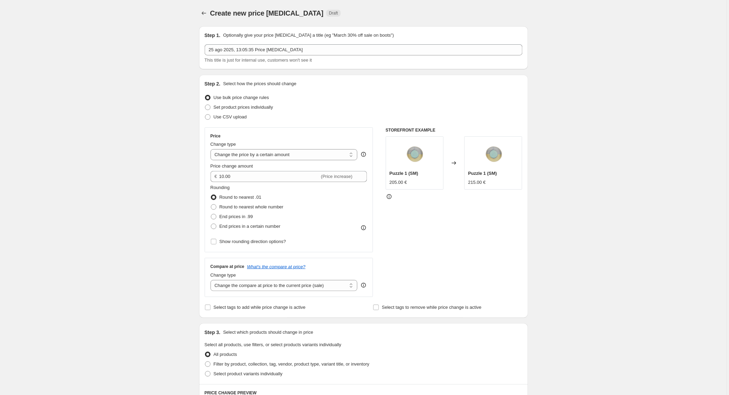
click at [187, 161] on div "Create new price [MEDICAL_DATA]. This page is ready Create new price [MEDICAL_D…" at bounding box center [363, 365] width 727 height 731
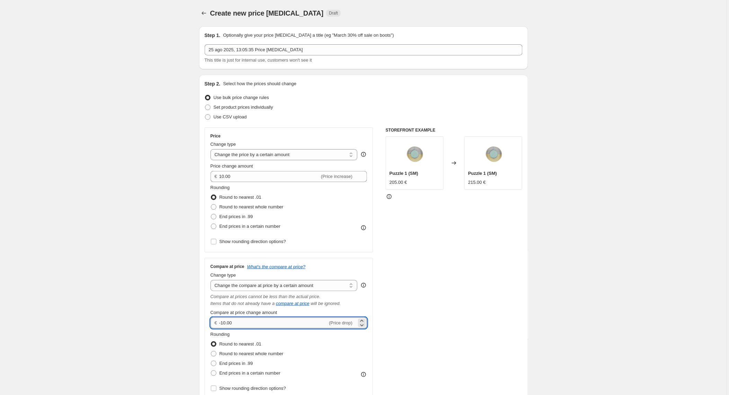
click at [241, 320] on input "-10.00" at bounding box center [273, 322] width 108 height 11
click at [284, 326] on input "-10" at bounding box center [273, 322] width 108 height 11
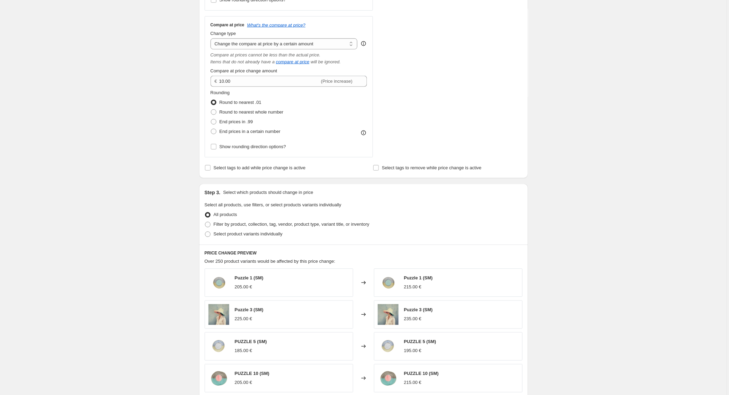
scroll to position [241, 0]
click at [218, 227] on span "Filter by product, collection, tag, vendor, product type, variant title, or inv…" at bounding box center [292, 225] width 156 height 5
click at [205, 223] on input "Filter by product, collection, tag, vendor, product type, variant title, or inv…" at bounding box center [205, 223] width 0 height 0
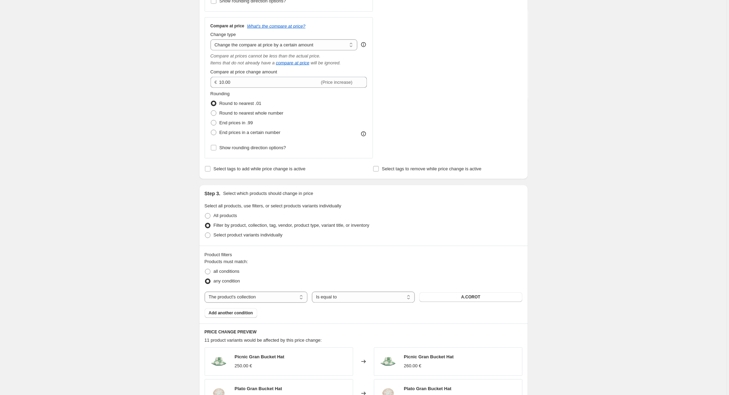
click at [460, 297] on button "A.COROT" at bounding box center [470, 298] width 103 height 10
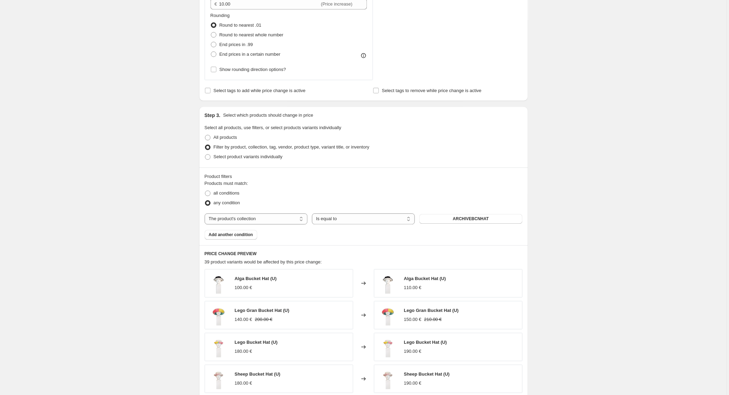
scroll to position [0, 0]
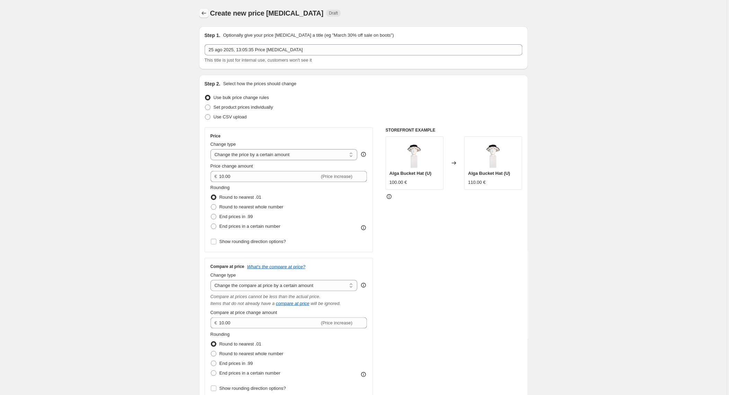
click at [202, 12] on icon "Price change jobs" at bounding box center [203, 13] width 7 height 7
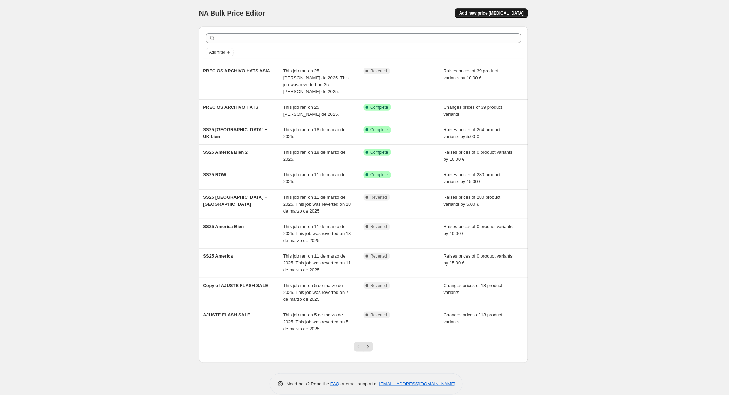
click at [507, 13] on span "Add new price [MEDICAL_DATA]" at bounding box center [491, 13] width 64 height 6
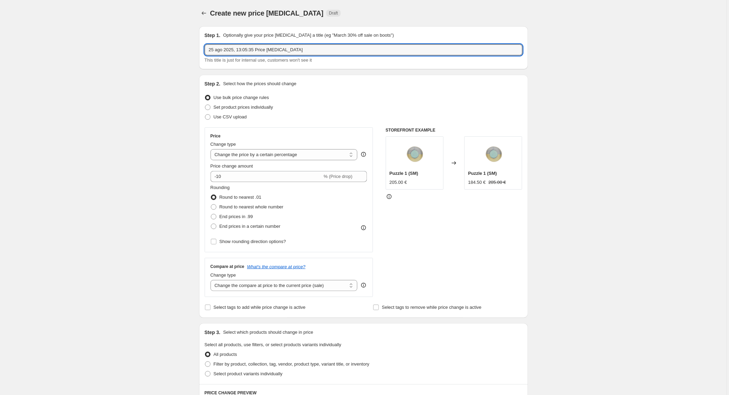
drag, startPoint x: 308, startPoint y: 50, endPoint x: 192, endPoint y: 47, distance: 116.4
click at [143, 43] on div "Create new price [MEDICAL_DATA]. This page is ready Create new price [MEDICAL_D…" at bounding box center [363, 365] width 727 height 731
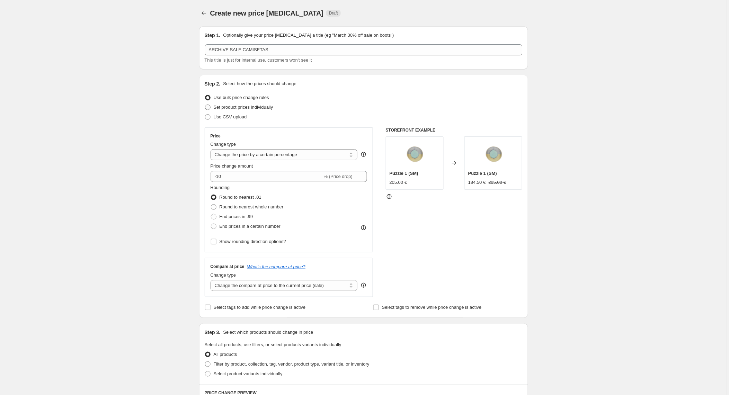
click at [208, 108] on span at bounding box center [208, 108] width 6 height 6
click at [205, 105] on input "Set product prices individually" at bounding box center [205, 105] width 0 height 0
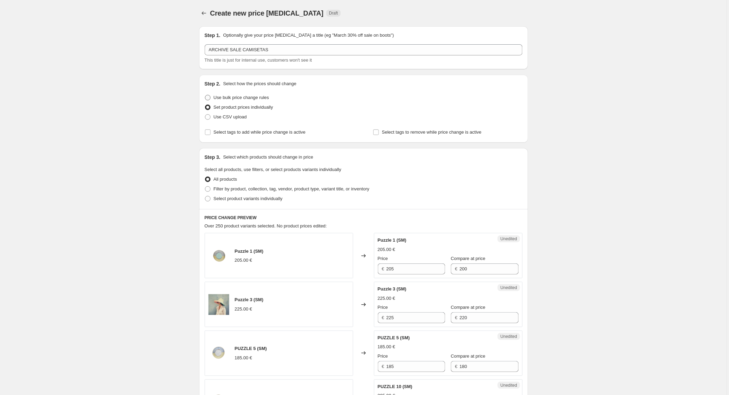
click at [209, 98] on span at bounding box center [208, 98] width 6 height 6
click at [205, 95] on input "Use bulk price change rules" at bounding box center [205, 95] width 0 height 0
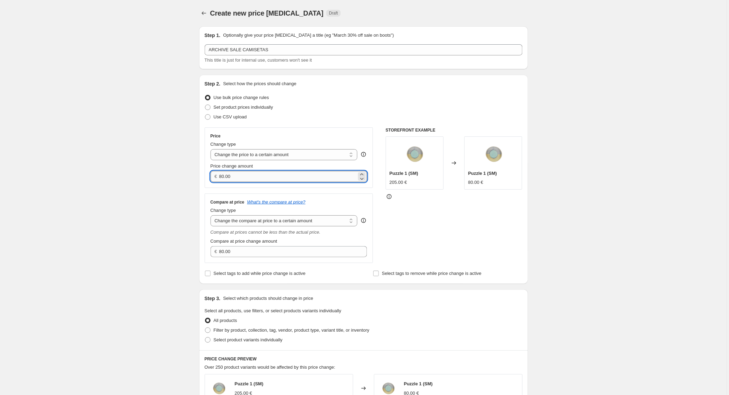
click at [259, 179] on input "80.00" at bounding box center [287, 176] width 137 height 11
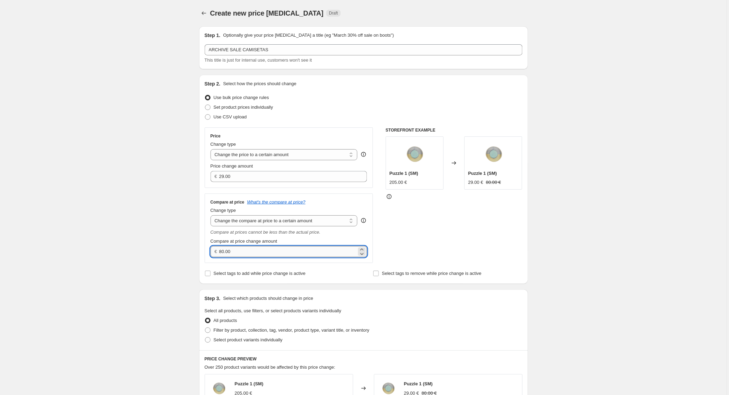
click at [289, 249] on input "80.00" at bounding box center [287, 251] width 137 height 11
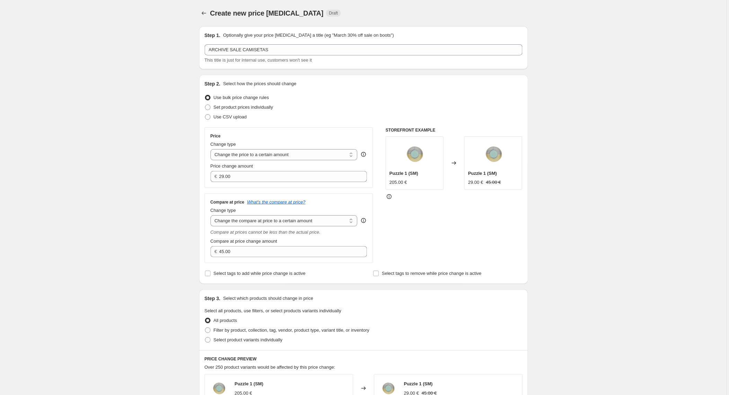
click at [279, 290] on div "Step 3. Select which products should change in price Select all products, use f…" at bounding box center [363, 319] width 329 height 61
click at [254, 327] on span "Filter by product, collection, tag, vendor, product type, variant title, or inv…" at bounding box center [292, 330] width 156 height 7
click at [205, 328] on input "Filter by product, collection, tag, vendor, product type, variant title, or inv…" at bounding box center [205, 328] width 0 height 0
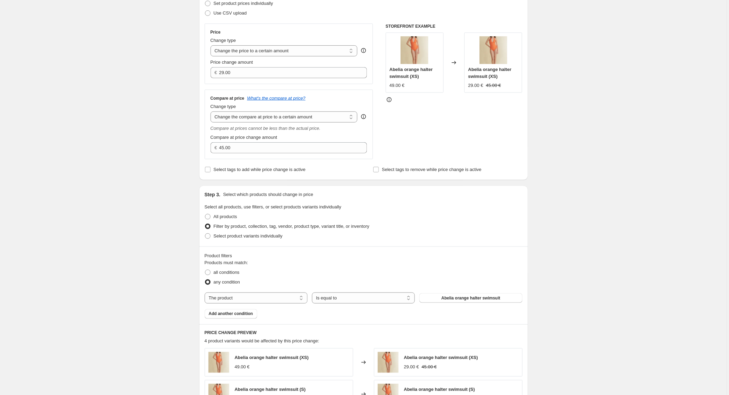
scroll to position [106, 0]
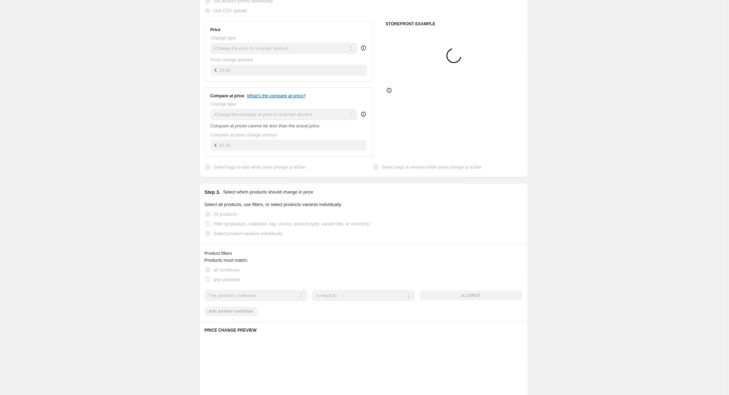
click at [364, 294] on div "The product The product's collection The product's tag The product's vendor The…" at bounding box center [364, 295] width 318 height 11
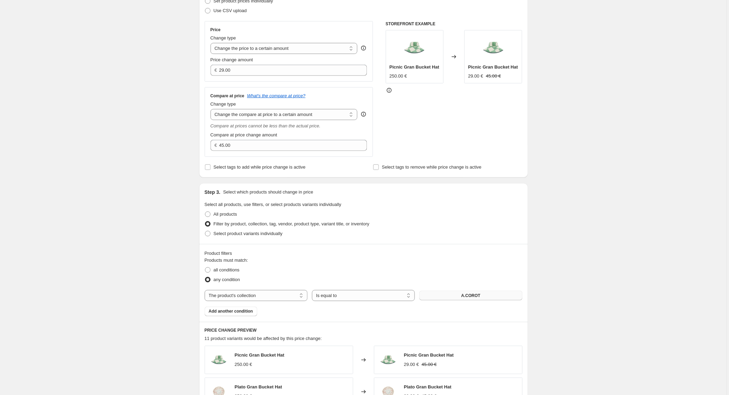
click at [450, 293] on button "A.COROT" at bounding box center [470, 296] width 103 height 10
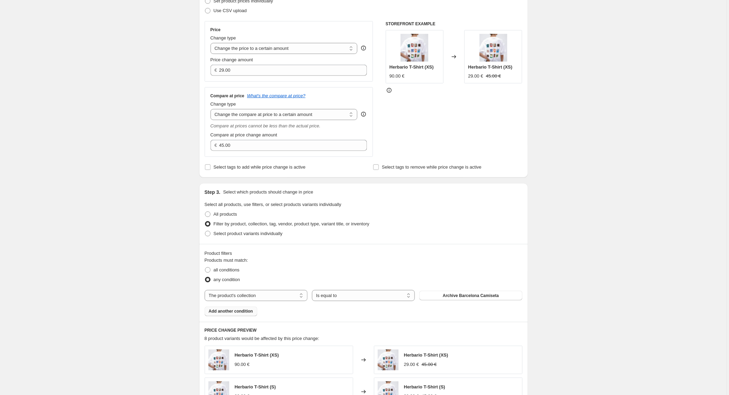
click at [237, 312] on span "Add another condition" at bounding box center [231, 312] width 44 height 6
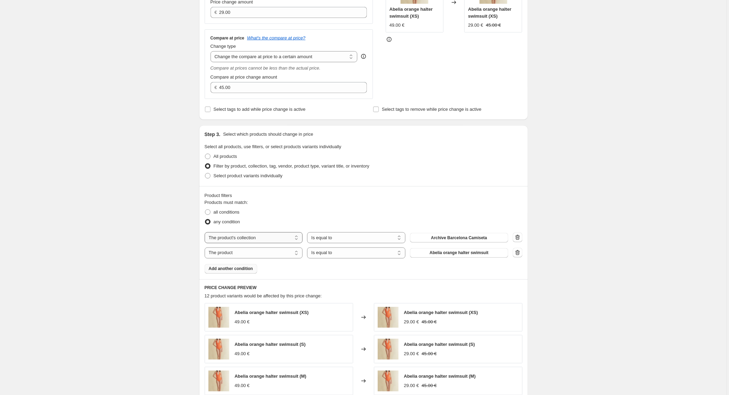
scroll to position [166, 0]
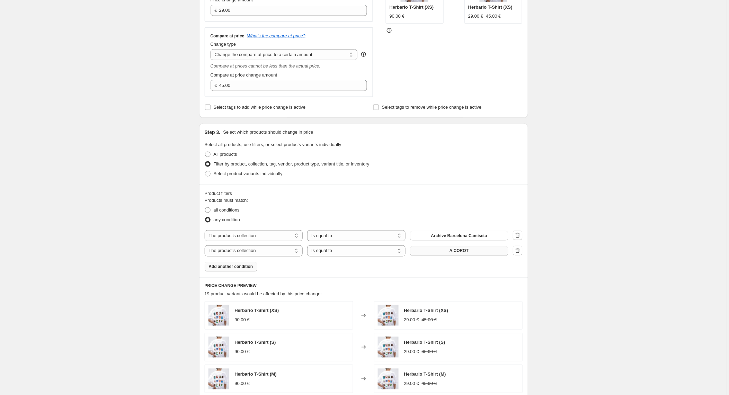
click at [438, 250] on button "A.COROT" at bounding box center [459, 251] width 98 height 10
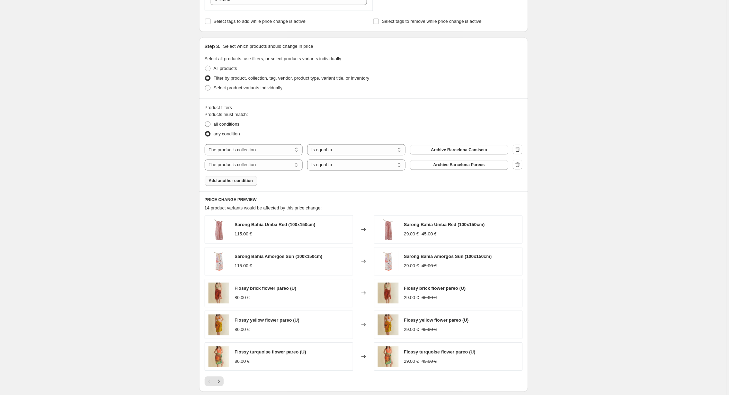
scroll to position [287, 0]
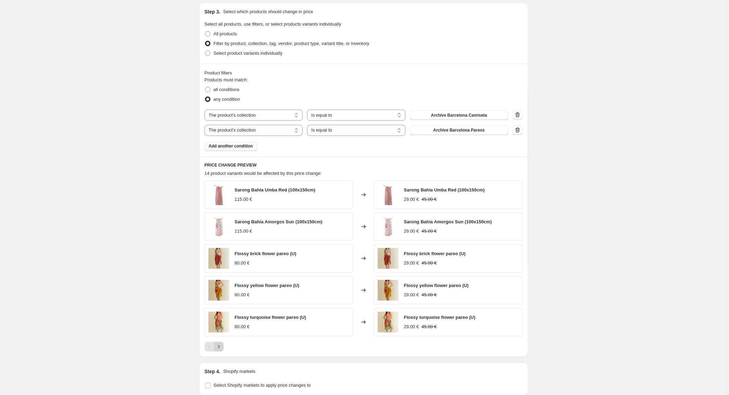
click at [224, 350] on button "Next" at bounding box center [219, 347] width 10 height 10
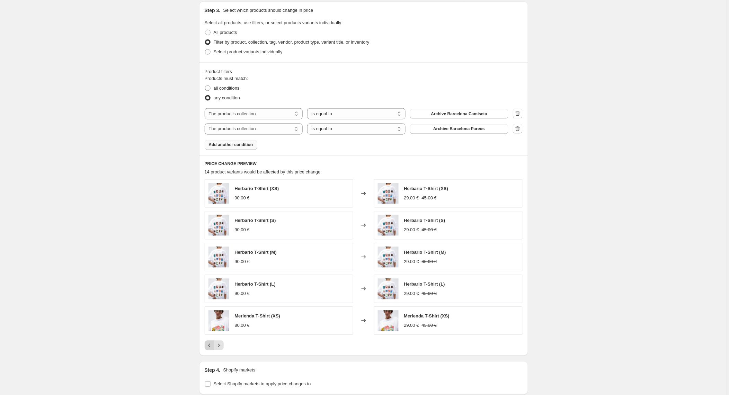
click at [208, 345] on icon "Previous" at bounding box center [209, 345] width 7 height 7
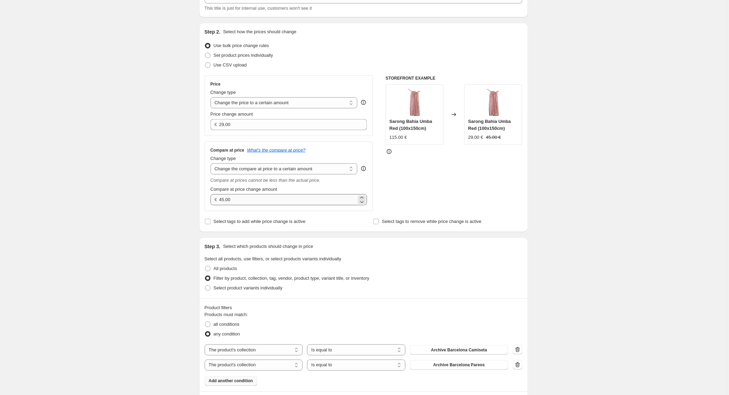
scroll to position [50, 0]
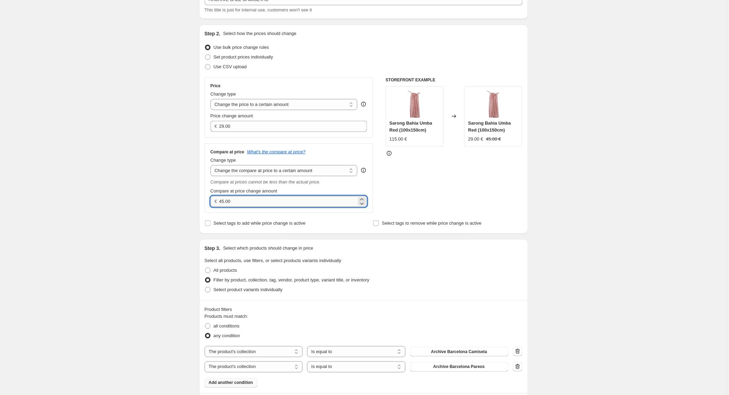
click at [223, 202] on input "45.00" at bounding box center [287, 201] width 137 height 11
click at [340, 234] on div "Step 1. Optionally give your price [MEDICAL_DATA] a title (eg "March 30% off sa…" at bounding box center [361, 334] width 334 height 727
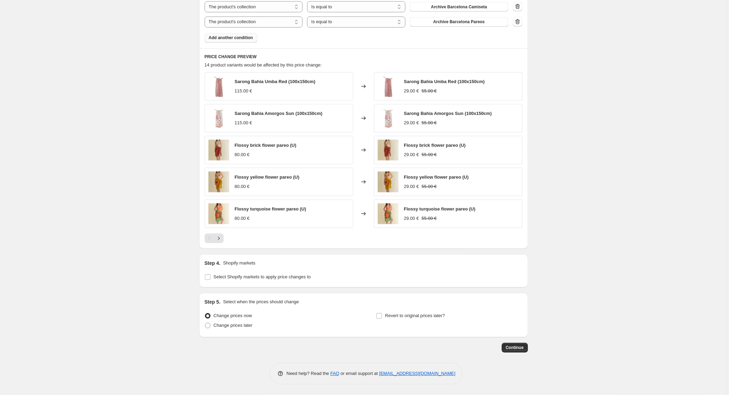
scroll to position [396, 0]
click at [290, 275] on span "Select Shopify markets to apply price changes to" at bounding box center [262, 277] width 97 height 5
click at [211, 275] on input "Select Shopify markets to apply price changes to" at bounding box center [208, 278] width 6 height 6
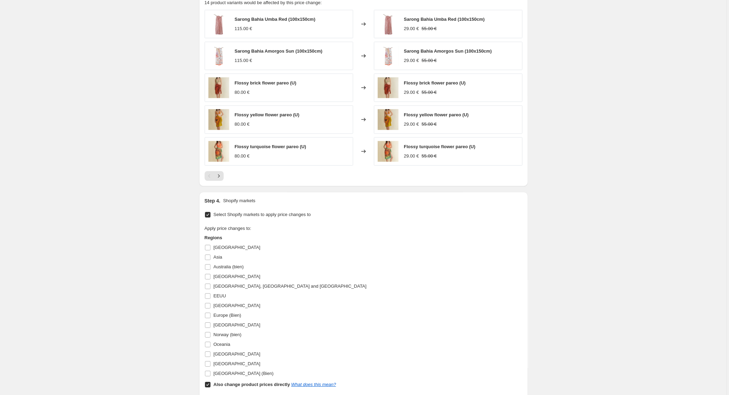
scroll to position [481, 0]
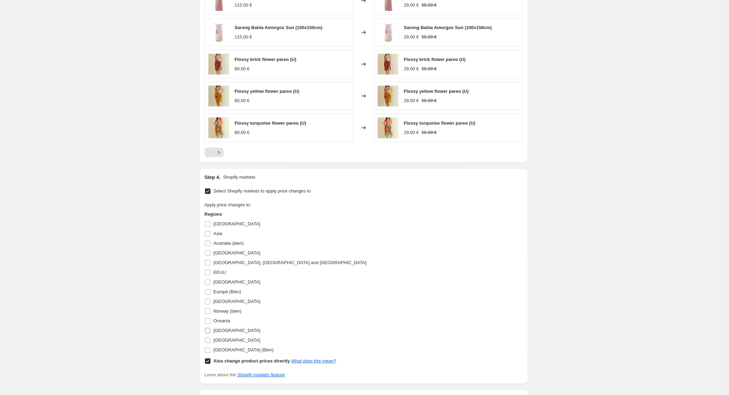
click at [206, 333] on input "[GEOGRAPHIC_DATA]" at bounding box center [208, 331] width 6 height 6
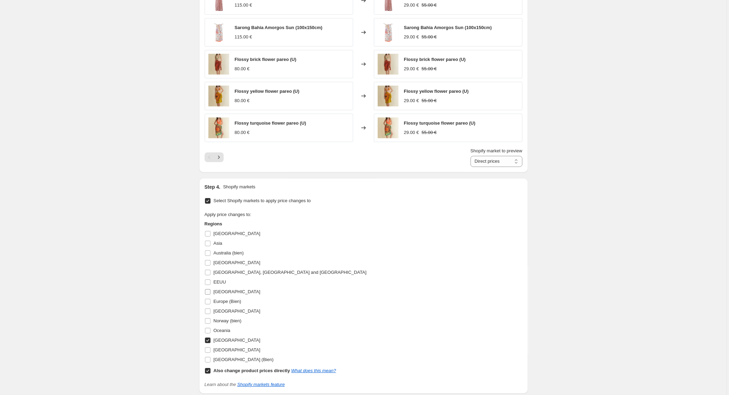
click at [207, 293] on input "[GEOGRAPHIC_DATA]" at bounding box center [208, 292] width 6 height 6
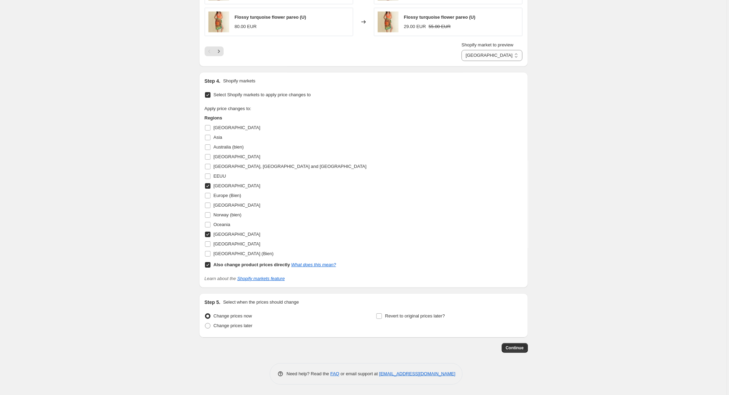
scroll to position [589, 0]
click at [506, 343] on button "Continue" at bounding box center [515, 348] width 26 height 10
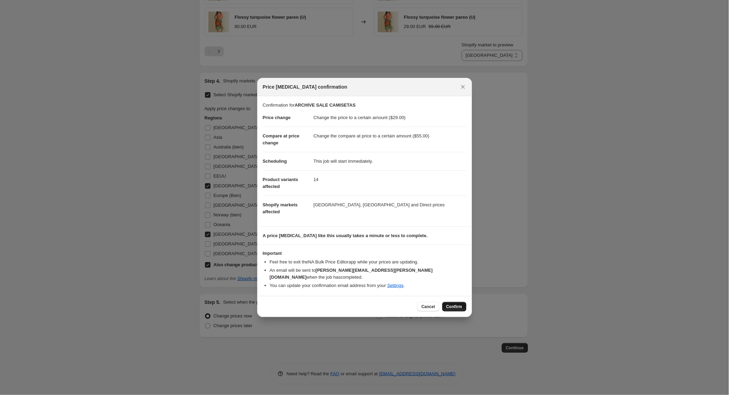
click at [451, 304] on span "Confirm" at bounding box center [454, 307] width 16 height 6
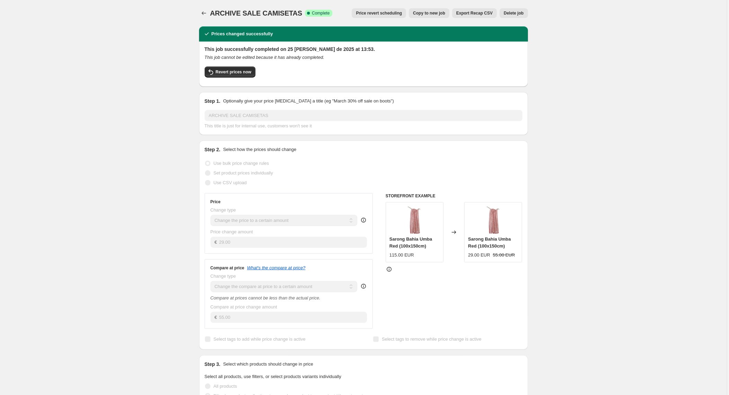
click at [430, 13] on span "Copy to new job" at bounding box center [429, 13] width 32 height 6
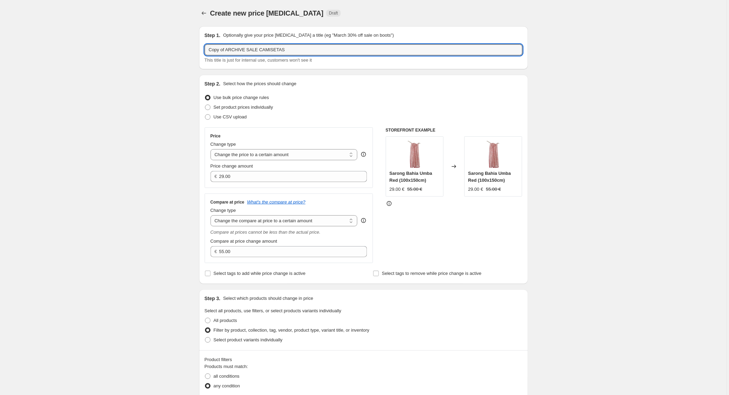
drag, startPoint x: 230, startPoint y: 50, endPoint x: 188, endPoint y: 53, distance: 41.7
click at [216, 47] on input "Copy of ARCHIVE SALE CAMISETAS" at bounding box center [364, 49] width 318 height 11
drag, startPoint x: 229, startPoint y: 47, endPoint x: 198, endPoint y: 51, distance: 31.4
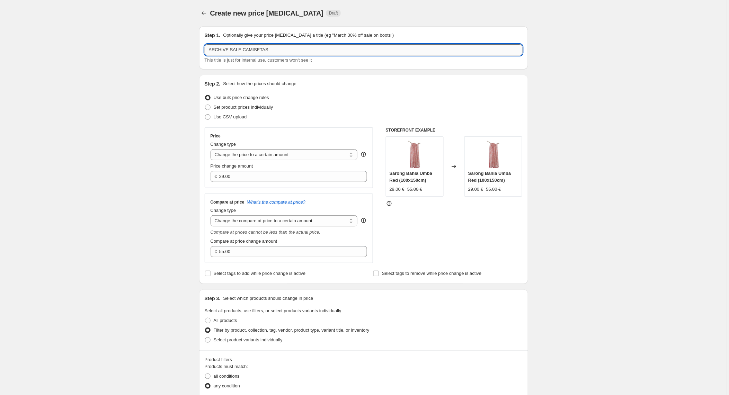
click at [281, 48] on input "ARCHIVE SALE CAMISETAS" at bounding box center [364, 49] width 318 height 11
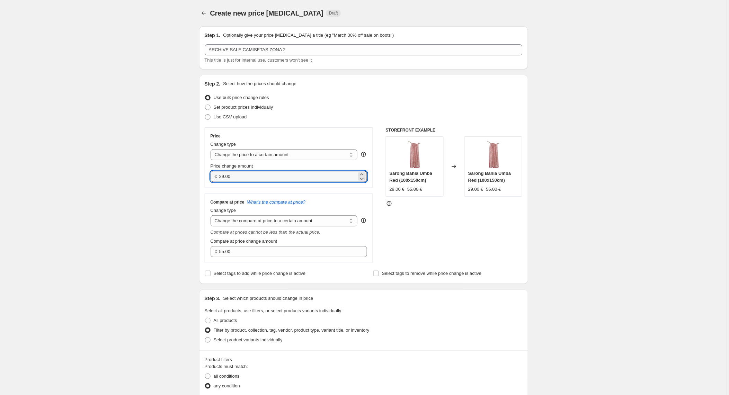
drag, startPoint x: 235, startPoint y: 177, endPoint x: 214, endPoint y: 176, distance: 20.8
click at [214, 176] on div "€ 29.00" at bounding box center [289, 176] width 157 height 11
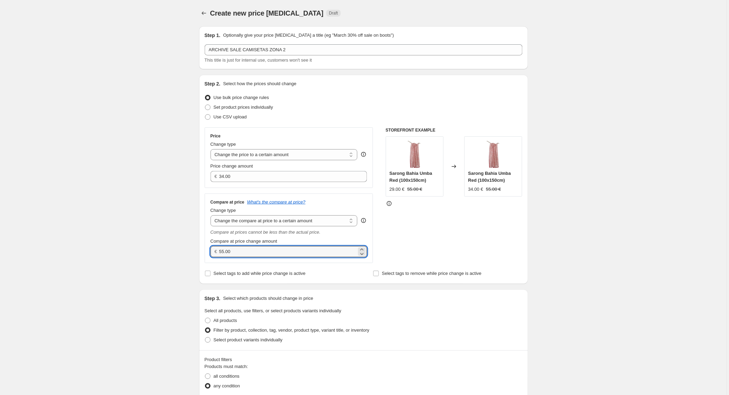
drag, startPoint x: 241, startPoint y: 253, endPoint x: 207, endPoint y: 252, distance: 33.9
click at [207, 252] on div "Compare at price What's the compare at price? Change type Change the compare at…" at bounding box center [289, 229] width 169 height 70
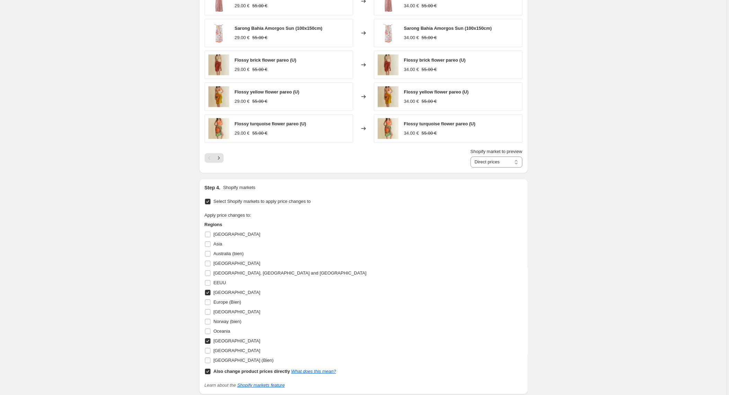
scroll to position [485, 0]
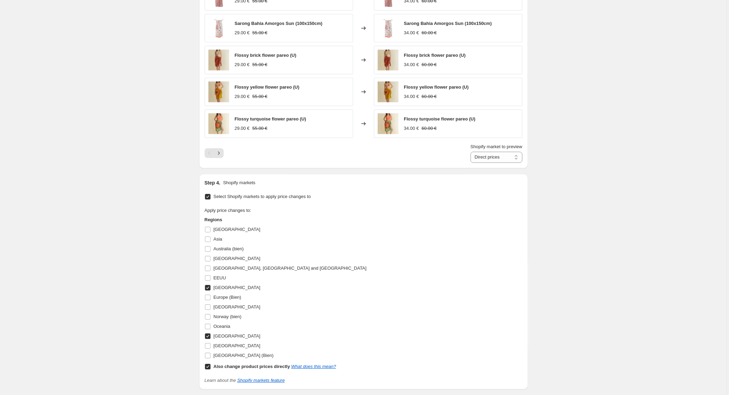
click at [210, 288] on input "[GEOGRAPHIC_DATA]" at bounding box center [208, 288] width 6 height 6
click at [208, 334] on input "[GEOGRAPHIC_DATA]" at bounding box center [208, 336] width 6 height 6
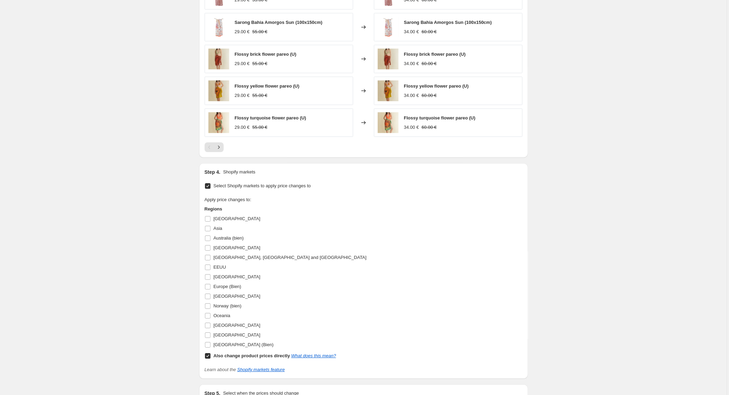
click at [211, 357] on input "Also change product prices directly What does this mean?" at bounding box center [208, 356] width 6 height 6
click at [208, 286] on input "Europe (Bien)" at bounding box center [208, 287] width 6 height 6
click at [207, 297] on input "[GEOGRAPHIC_DATA]" at bounding box center [208, 297] width 6 height 6
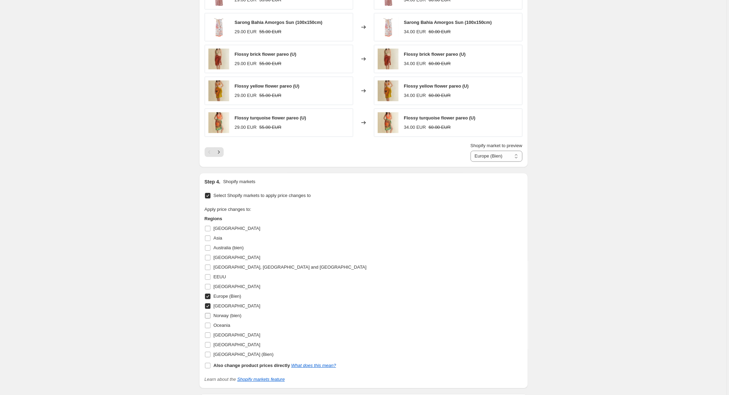
click at [208, 319] on input "Norway (bien)" at bounding box center [208, 316] width 6 height 6
click at [209, 327] on input "Oceania" at bounding box center [208, 326] width 6 height 6
click at [209, 336] on input "[GEOGRAPHIC_DATA]" at bounding box center [208, 335] width 6 height 6
click at [209, 335] on input "[GEOGRAPHIC_DATA]" at bounding box center [208, 335] width 6 height 6
click at [208, 326] on input "Oceania" at bounding box center [208, 326] width 6 height 6
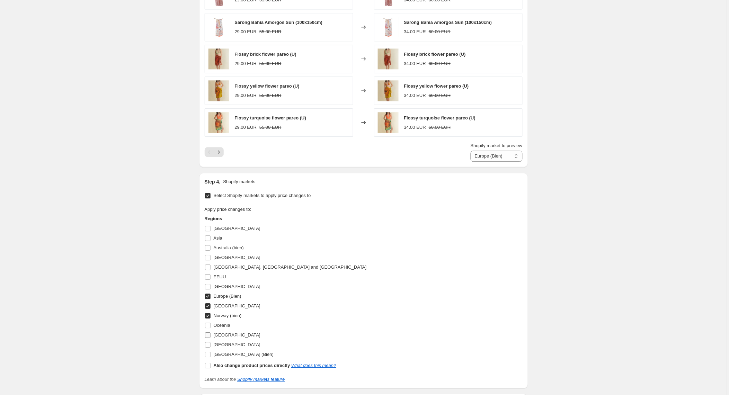
scroll to position [486, 0]
click at [207, 358] on input "[GEOGRAPHIC_DATA] (Bien)" at bounding box center [208, 355] width 6 height 6
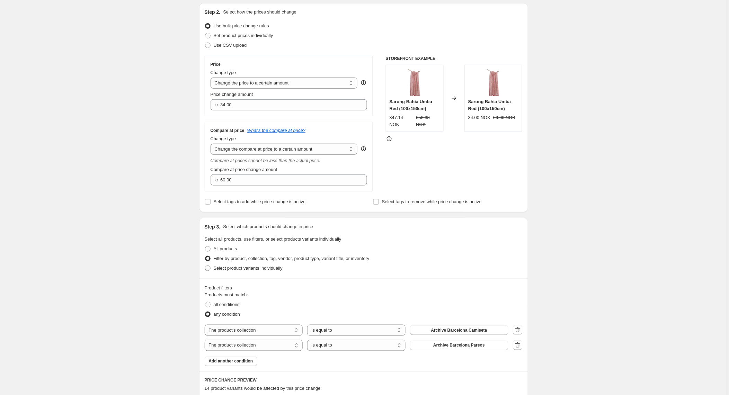
scroll to position [71, 0]
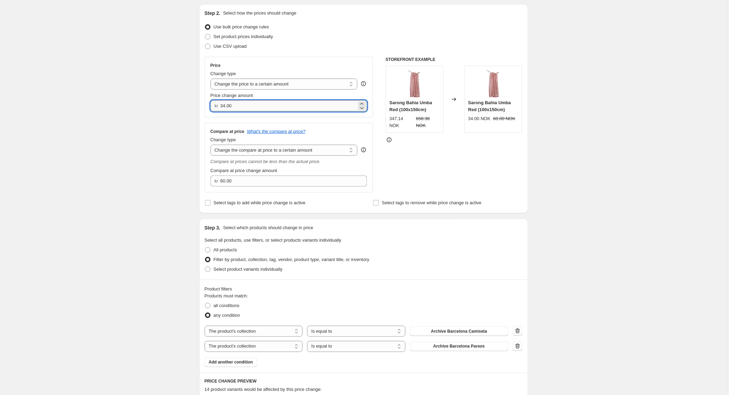
click at [244, 104] on input "34.00" at bounding box center [288, 105] width 136 height 11
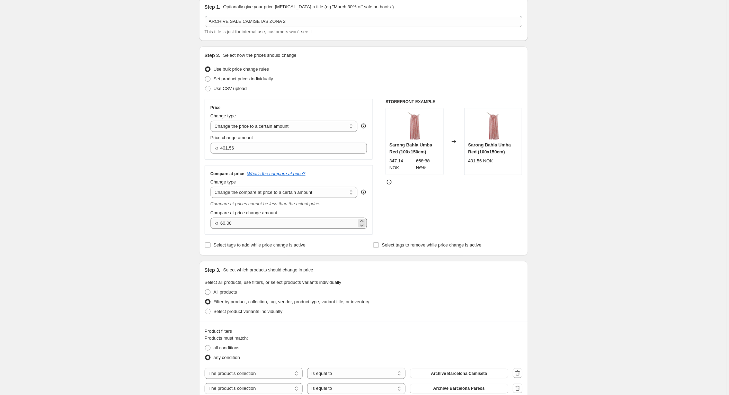
scroll to position [27, 0]
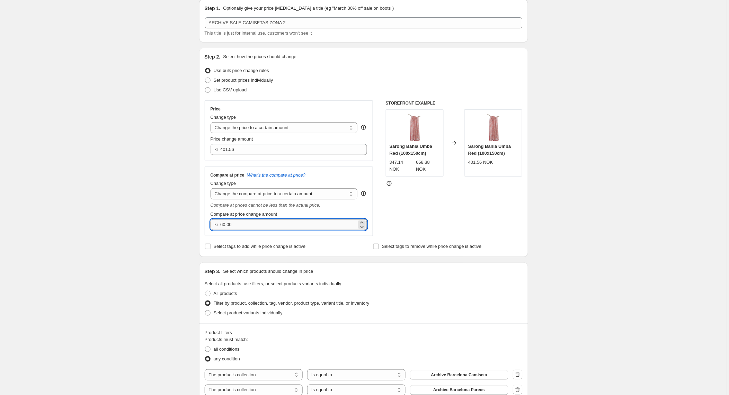
click at [227, 224] on input "60.00" at bounding box center [288, 224] width 136 height 11
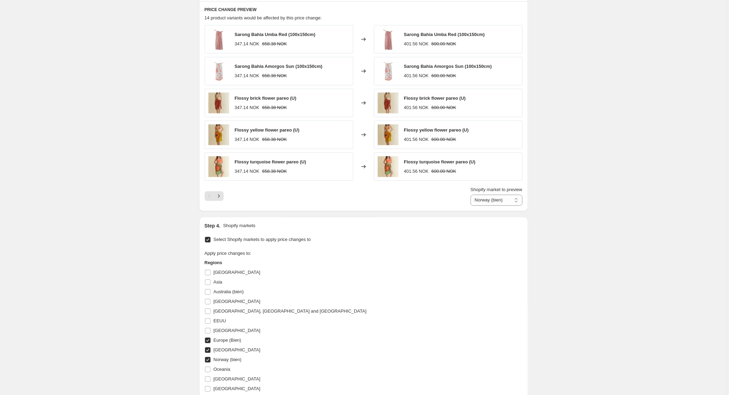
scroll to position [442, 0]
click at [208, 348] on label "[GEOGRAPHIC_DATA]" at bounding box center [233, 351] width 56 height 10
click at [208, 348] on input "[GEOGRAPHIC_DATA]" at bounding box center [208, 351] width 6 height 6
click at [211, 362] on input "Norway (bien)" at bounding box center [208, 361] width 6 height 6
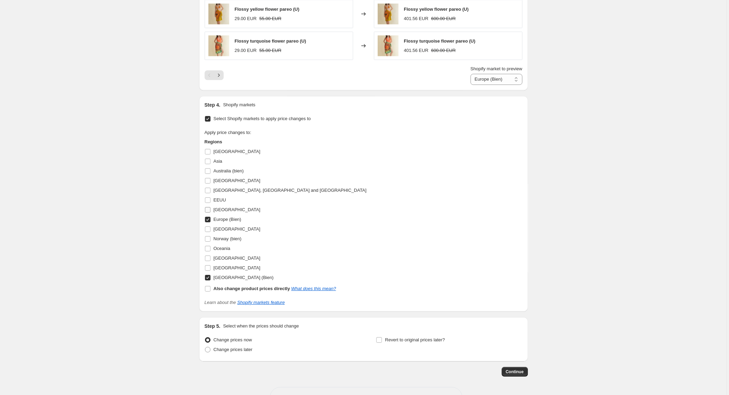
scroll to position [564, 0]
click at [208, 276] on input "[GEOGRAPHIC_DATA] (Bien)" at bounding box center [208, 278] width 6 height 6
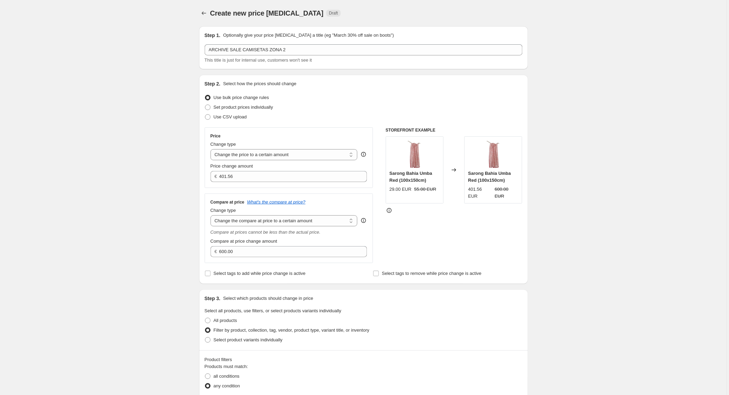
scroll to position [0, 0]
drag, startPoint x: 255, startPoint y: 177, endPoint x: 196, endPoint y: 176, distance: 58.5
drag, startPoint x: 234, startPoint y: 173, endPoint x: 207, endPoint y: 174, distance: 27.7
click at [207, 174] on div "Price Change type Change the price to a certain amount Change the price by a ce…" at bounding box center [289, 157] width 169 height 61
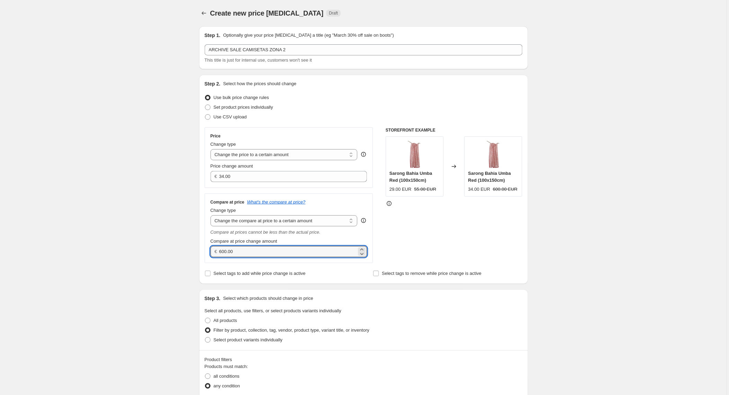
drag, startPoint x: 245, startPoint y: 255, endPoint x: 210, endPoint y: 250, distance: 35.3
click at [210, 250] on div "Compare at price What's the compare at price? Change type Change the compare at…" at bounding box center [289, 229] width 169 height 70
click at [468, 245] on div "STOREFRONT EXAMPLE Sarong Bahia Umba Red (100x150cm) 29.00 EUR 55.00 EUR Change…" at bounding box center [454, 195] width 137 height 136
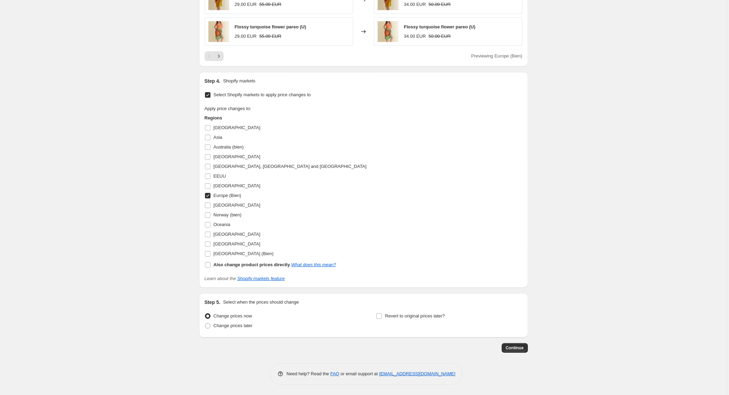
scroll to position [580, 0]
click at [506, 349] on button "Continue" at bounding box center [515, 348] width 26 height 10
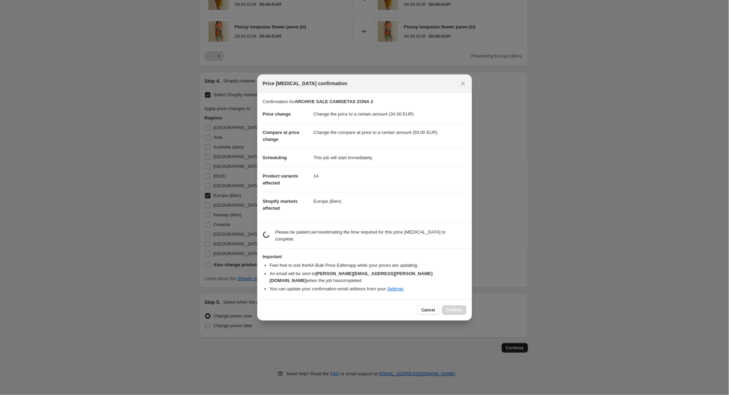
scroll to position [579, 0]
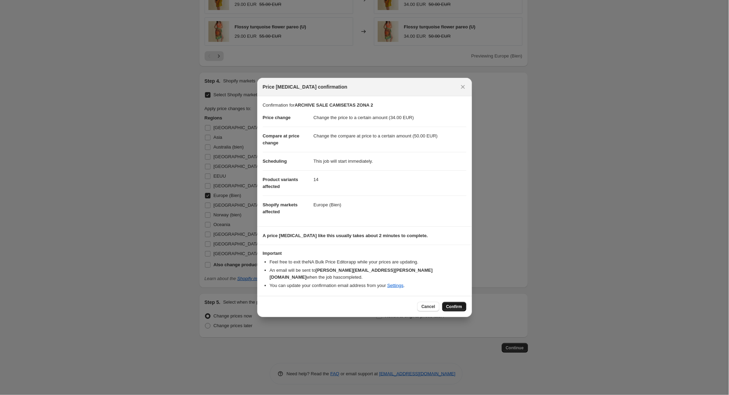
click at [458, 304] on span "Confirm" at bounding box center [454, 307] width 16 height 6
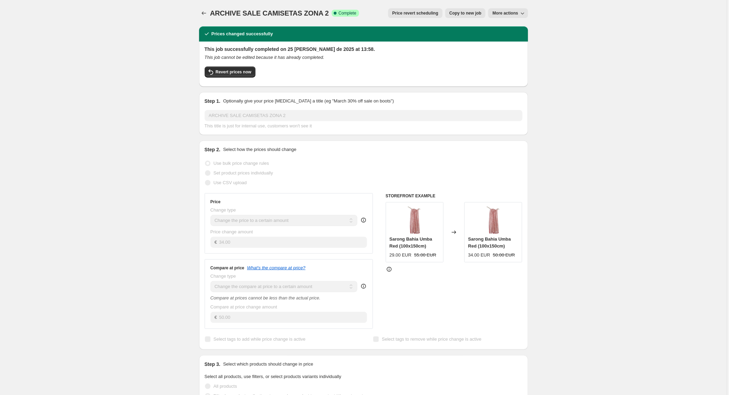
scroll to position [2, 0]
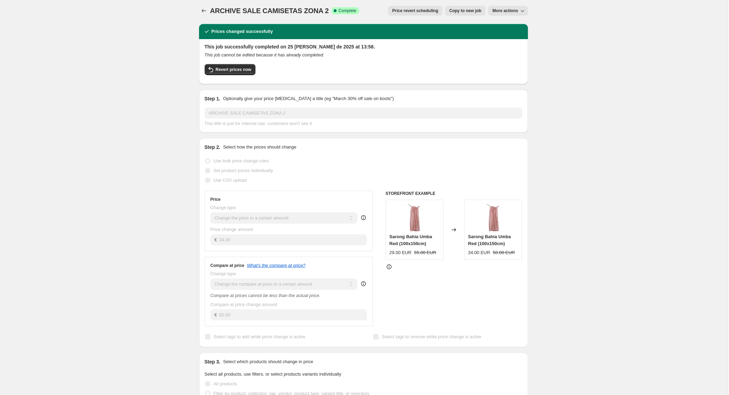
click at [456, 9] on button "Copy to new job" at bounding box center [465, 11] width 41 height 10
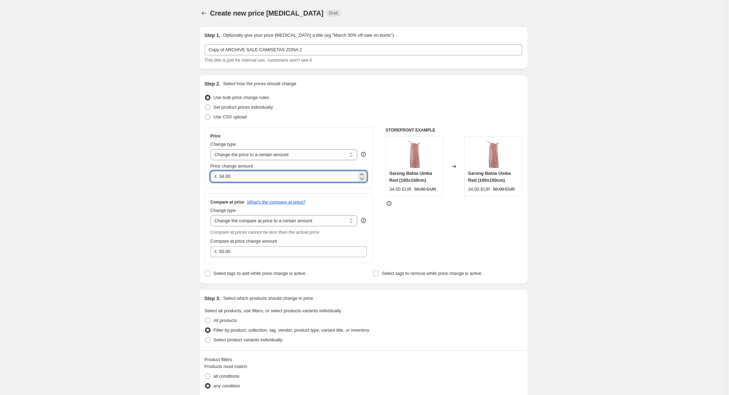
click at [241, 179] on input "34.00" at bounding box center [287, 176] width 137 height 11
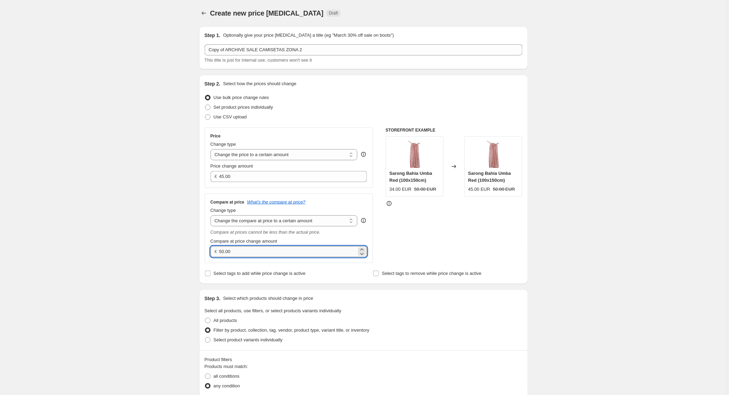
click at [242, 251] on input "50.00" at bounding box center [287, 251] width 137 height 11
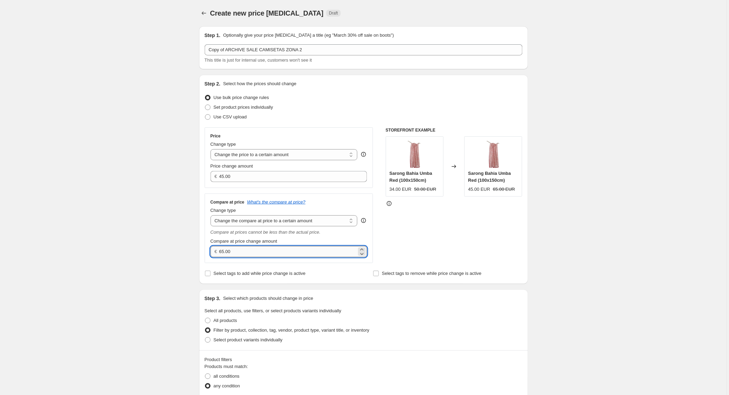
click at [228, 248] on input "65.00" at bounding box center [287, 251] width 137 height 11
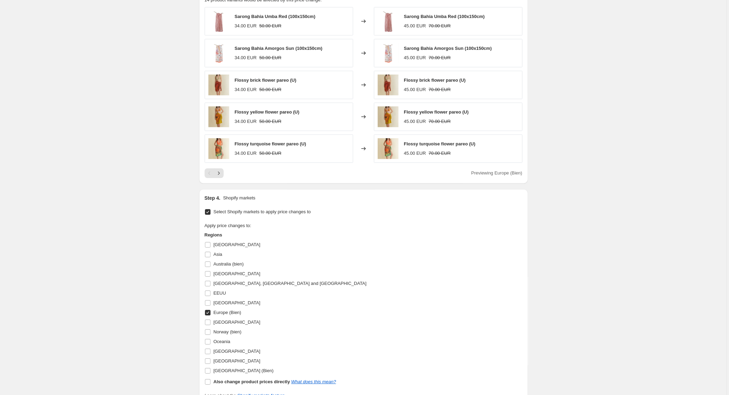
scroll to position [465, 0]
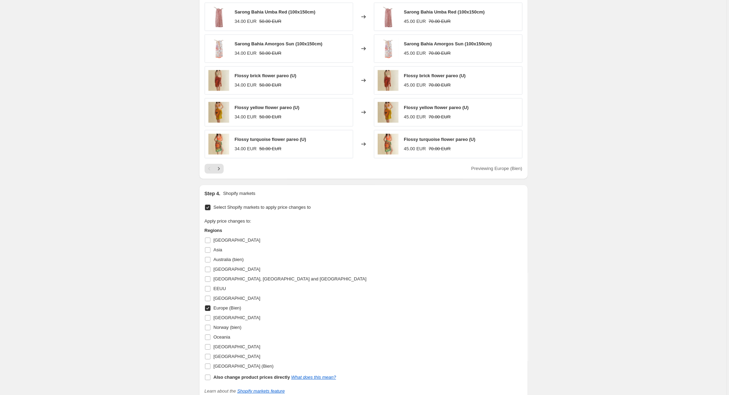
click at [211, 311] on input "Europe (Bien)" at bounding box center [208, 308] width 6 height 6
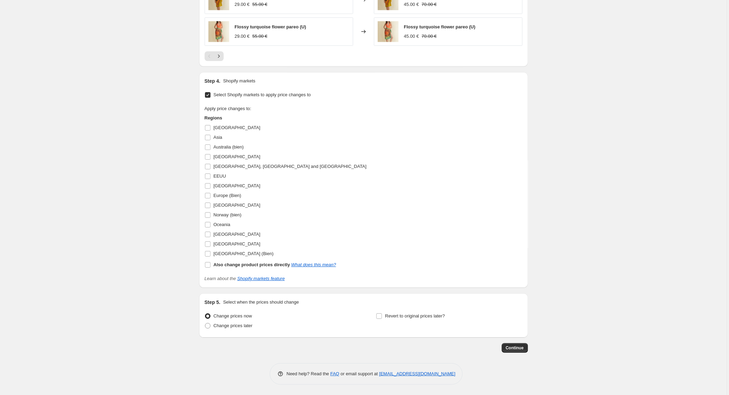
scroll to position [580, 0]
click at [205, 177] on div "Step 4. Shopify markets Select Shopify markets to apply price changes to Apply …" at bounding box center [363, 179] width 329 height 215
click at [205, 175] on span at bounding box center [208, 176] width 6 height 6
click at [205, 175] on input "EEUU" at bounding box center [208, 176] width 6 height 6
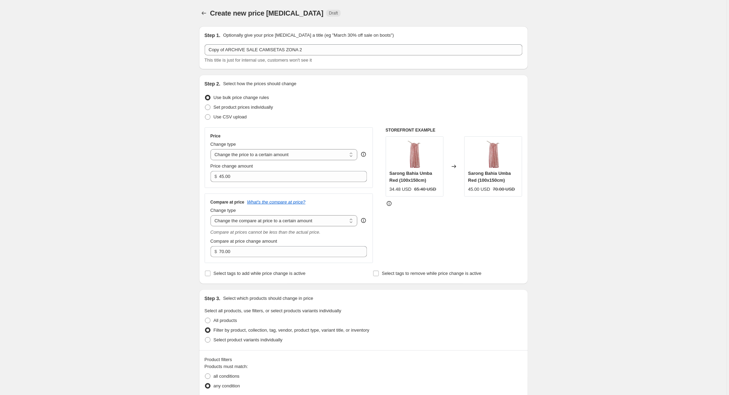
scroll to position [0, 0]
drag, startPoint x: 239, startPoint y: 177, endPoint x: 216, endPoint y: 177, distance: 22.9
click at [216, 177] on div "$ 45.00" at bounding box center [289, 176] width 157 height 11
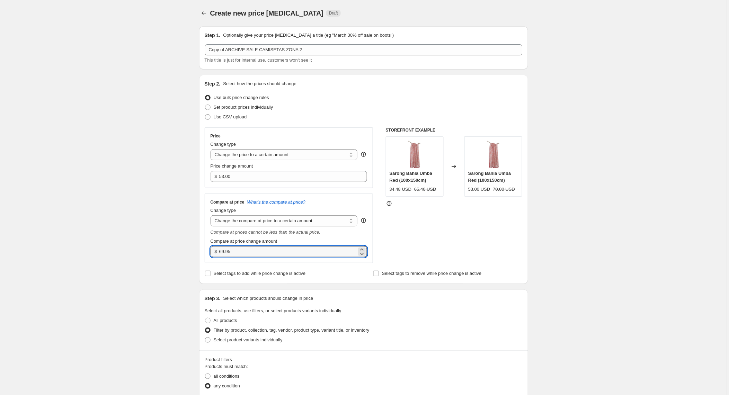
drag, startPoint x: 236, startPoint y: 250, endPoint x: 211, endPoint y: 249, distance: 25.7
click at [211, 249] on div "Compare at price What's the compare at price? Change type Change the compare at…" at bounding box center [289, 229] width 169 height 70
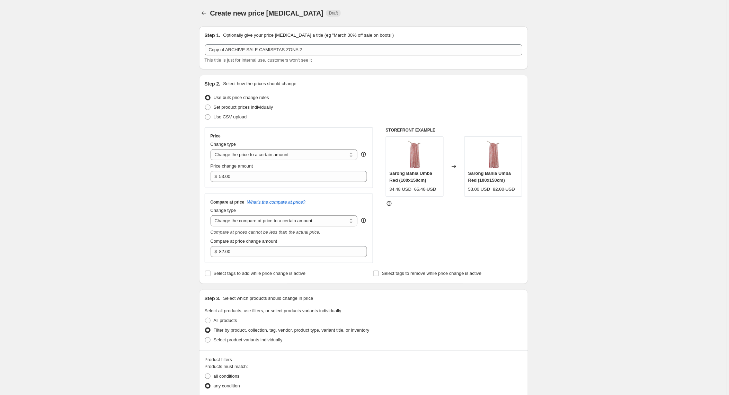
click at [457, 242] on div "STOREFRONT EXAMPLE Sarong Bahia Umba Red (100x150cm) 34.48 USD 65.40 USD Change…" at bounding box center [454, 195] width 137 height 136
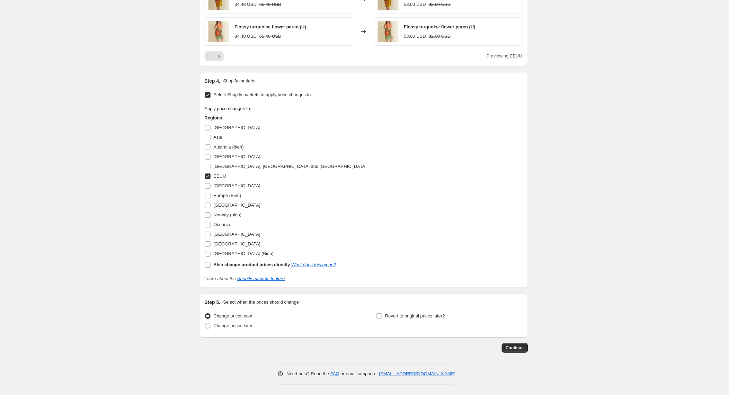
scroll to position [580, 0]
click at [517, 349] on span "Continue" at bounding box center [515, 348] width 18 height 6
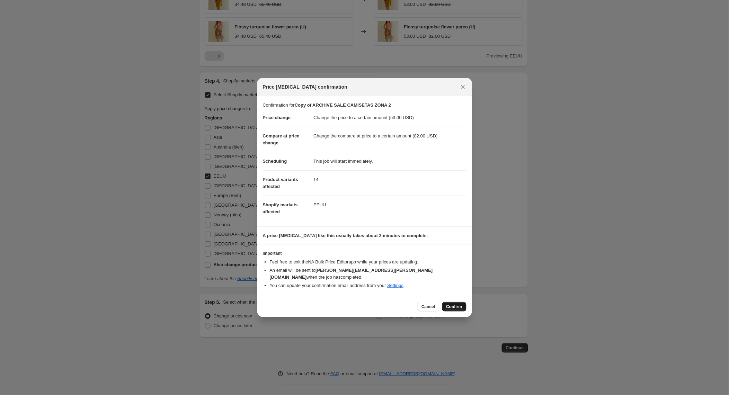
click at [455, 304] on span "Confirm" at bounding box center [454, 307] width 16 height 6
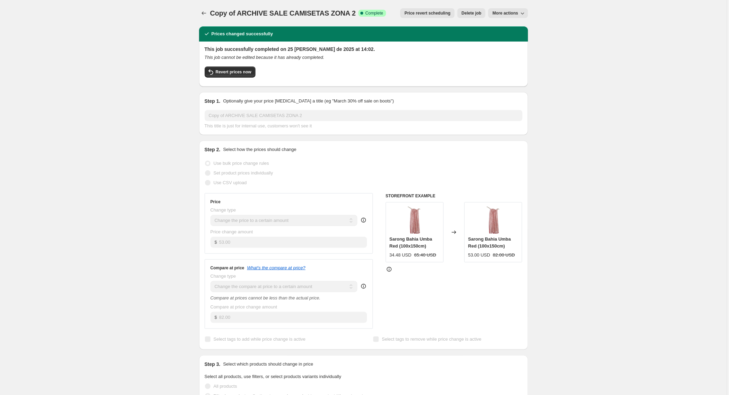
click at [508, 12] on span "More actions" at bounding box center [505, 13] width 26 height 6
click at [511, 25] on span "Copy to new job" at bounding box center [509, 27] width 32 height 5
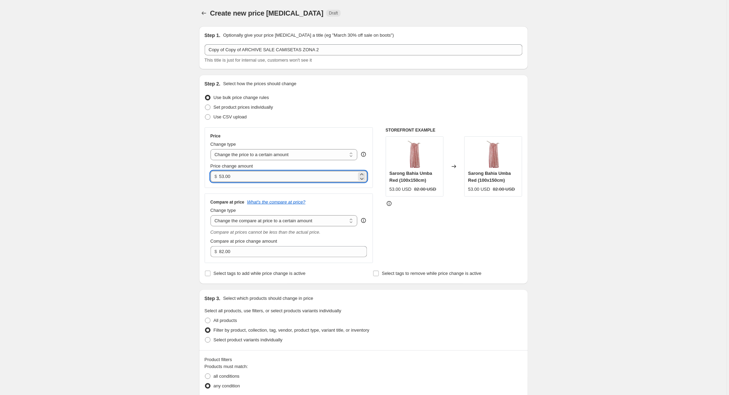
click at [235, 176] on input "53.00" at bounding box center [287, 176] width 137 height 11
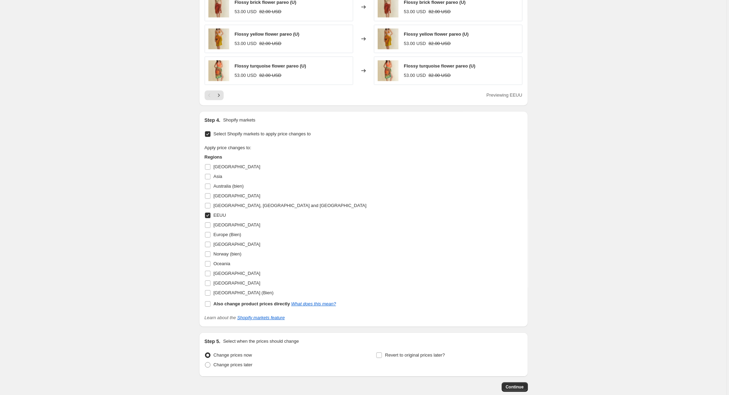
scroll to position [543, 0]
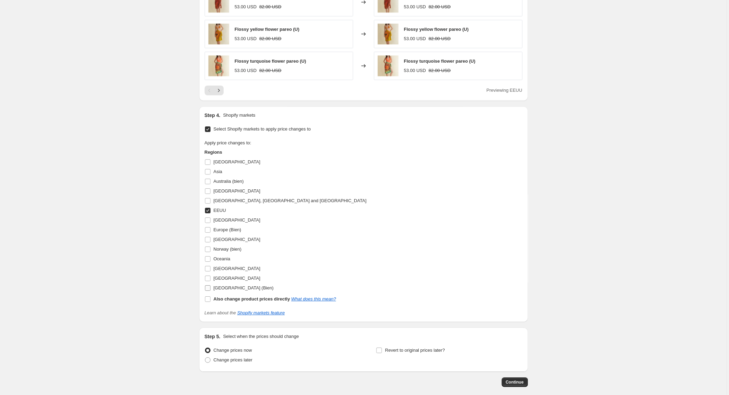
click at [209, 288] on input "[GEOGRAPHIC_DATA] (Bien)" at bounding box center [208, 288] width 6 height 6
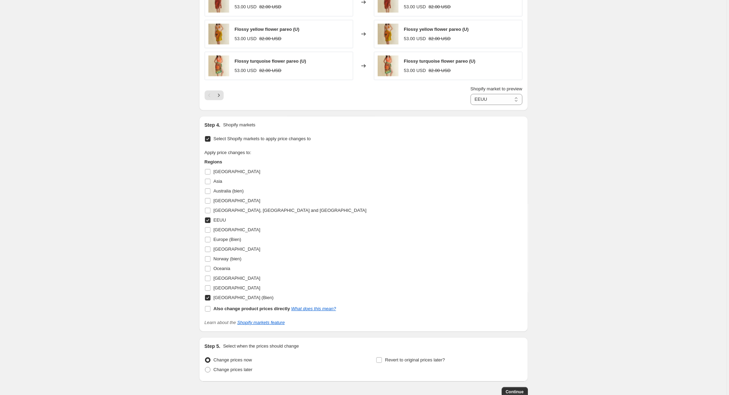
click at [210, 221] on input "EEUU" at bounding box center [208, 220] width 6 height 6
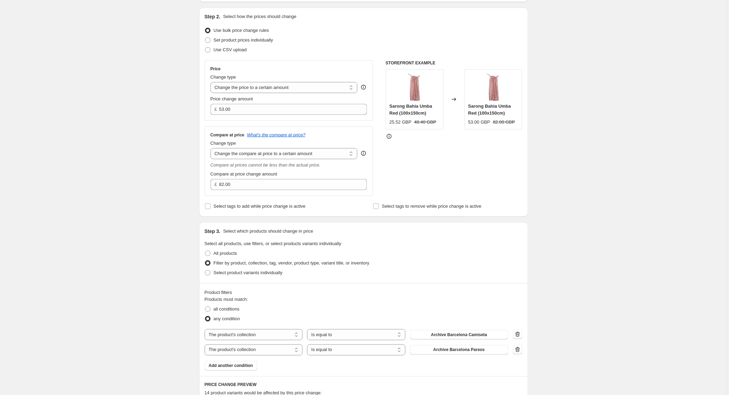
scroll to position [65, 0]
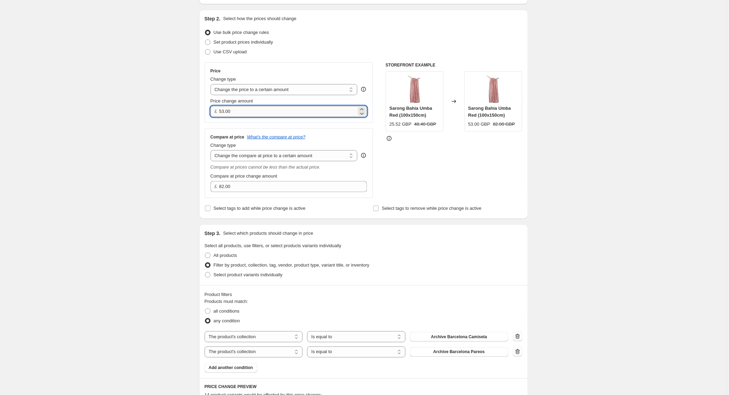
click at [241, 110] on input "53.00" at bounding box center [287, 111] width 137 height 11
drag, startPoint x: 241, startPoint y: 110, endPoint x: 210, endPoint y: 110, distance: 30.8
click at [210, 110] on div "Price Change type Change the price to a certain amount Change the price by a ce…" at bounding box center [289, 92] width 169 height 61
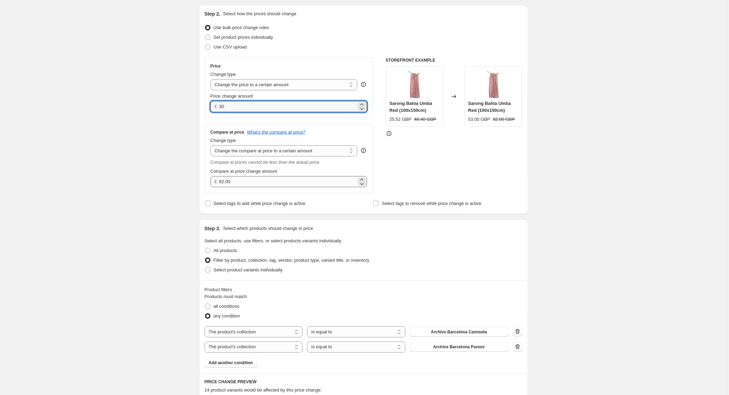
scroll to position [68, 0]
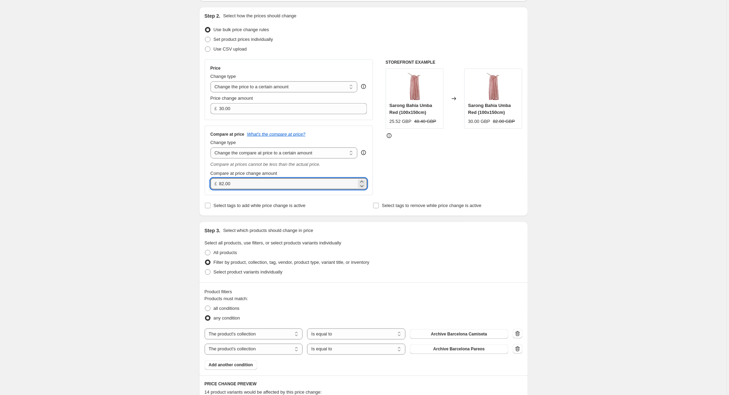
drag, startPoint x: 238, startPoint y: 181, endPoint x: 209, endPoint y: 181, distance: 28.7
click at [209, 181] on div "Compare at price What's the compare at price? Change type Change the compare at…" at bounding box center [289, 161] width 169 height 70
click at [432, 176] on div "STOREFRONT EXAMPLE Sarong Bahia Umba Red (100x150cm) 25.52 GBP 48.40 GBP Change…" at bounding box center [454, 128] width 137 height 136
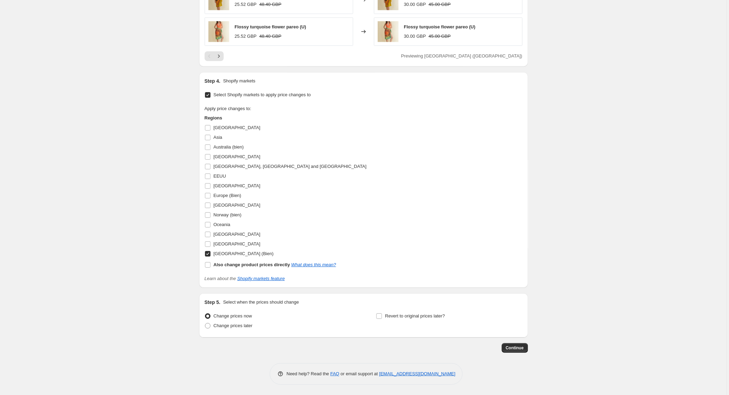
scroll to position [580, 0]
click at [509, 347] on span "Continue" at bounding box center [515, 348] width 18 height 6
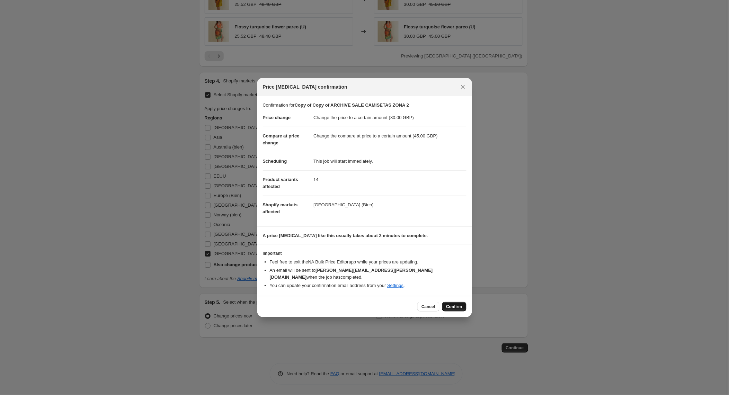
click at [456, 302] on button "Confirm" at bounding box center [454, 307] width 24 height 10
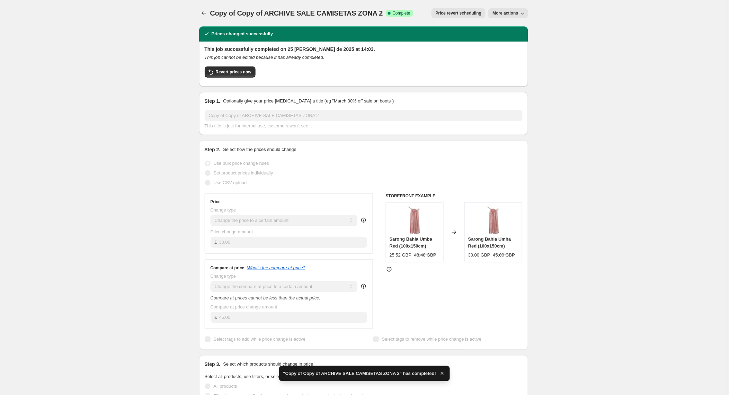
scroll to position [0, 0]
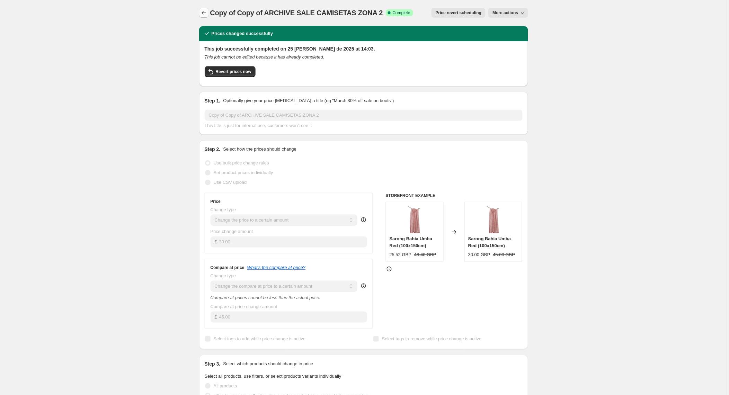
click at [204, 11] on icon "Price change jobs" at bounding box center [203, 12] width 7 height 7
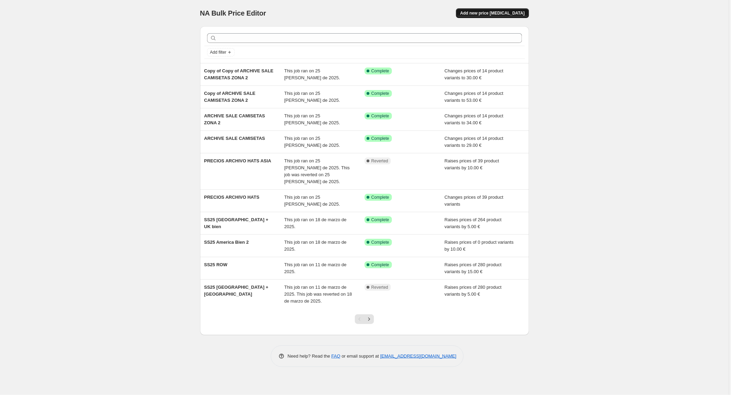
click at [498, 12] on span "Add new price [MEDICAL_DATA]" at bounding box center [492, 13] width 64 height 6
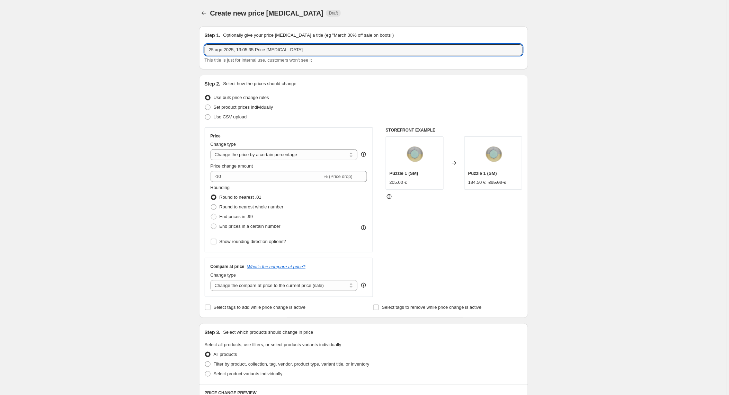
drag, startPoint x: 327, startPoint y: 50, endPoint x: 179, endPoint y: 50, distance: 147.5
click at [179, 50] on div "Create new price [MEDICAL_DATA]. This page is ready Create new price [MEDICAL_D…" at bounding box center [363, 365] width 727 height 731
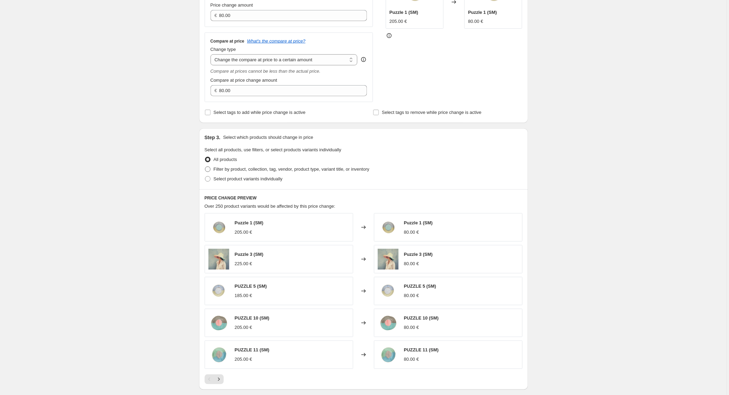
scroll to position [167, 0]
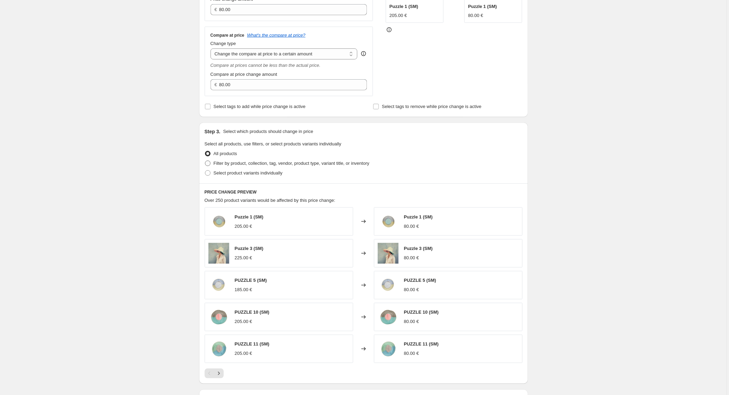
click at [208, 163] on span at bounding box center [208, 164] width 6 height 6
click at [205, 161] on input "Filter by product, collection, tag, vendor, product type, variant title, or inv…" at bounding box center [205, 161] width 0 height 0
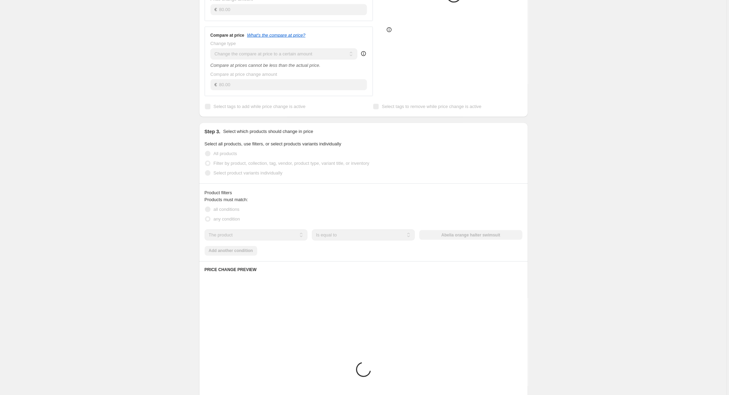
scroll to position [165, 0]
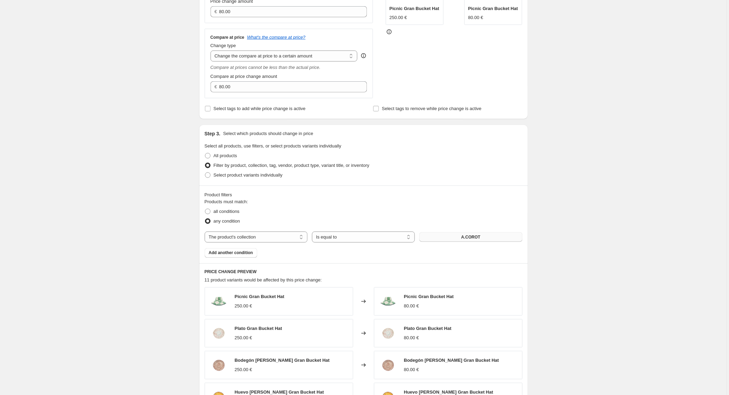
click at [451, 239] on button "A.COROT" at bounding box center [470, 237] width 103 height 10
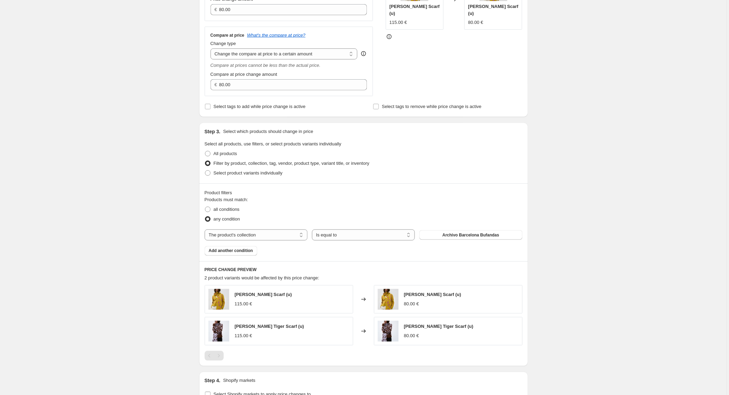
scroll to position [168, 0]
click at [232, 250] on span "Add another condition" at bounding box center [231, 250] width 44 height 6
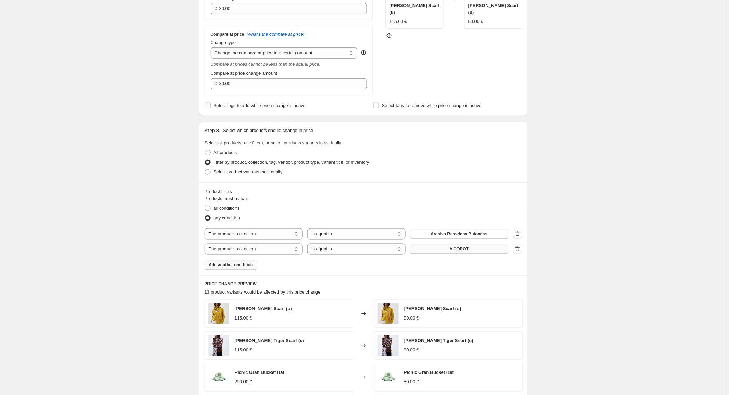
click at [458, 249] on span "A.COROT" at bounding box center [458, 250] width 19 height 6
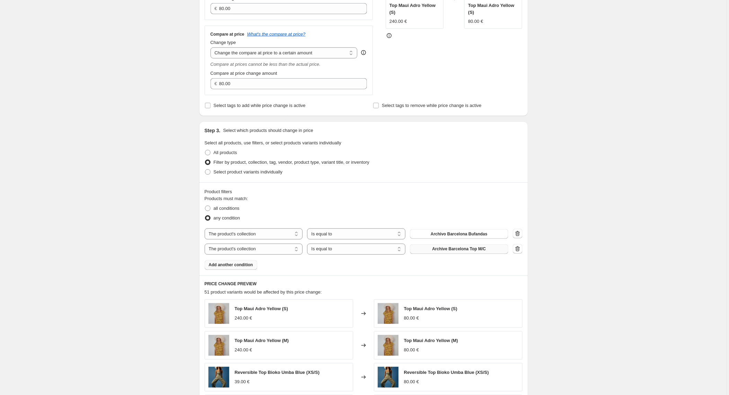
click at [238, 265] on span "Add another condition" at bounding box center [231, 265] width 44 height 6
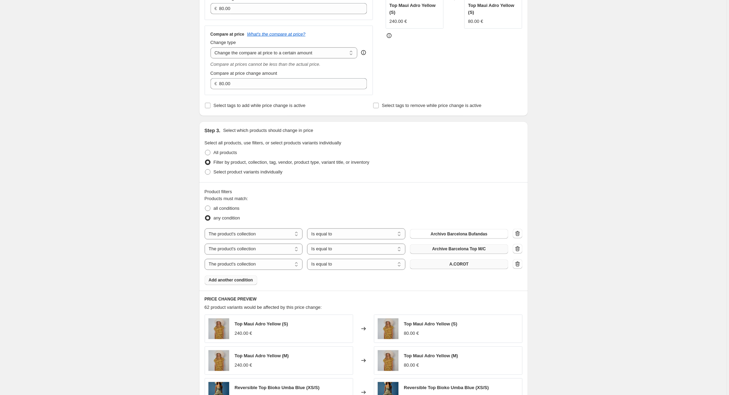
click at [437, 265] on button "A.COROT" at bounding box center [459, 265] width 98 height 10
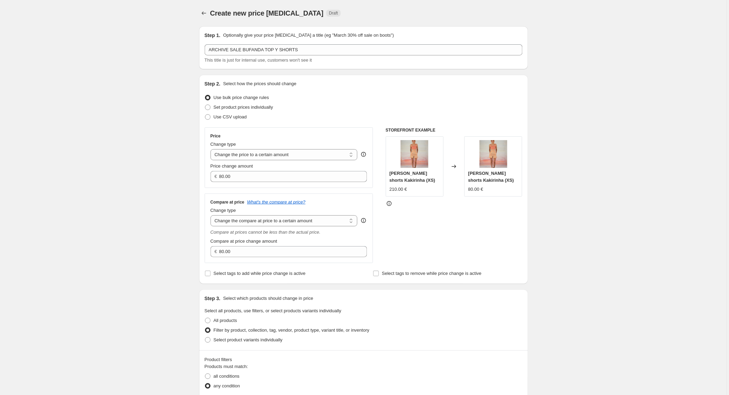
scroll to position [0, 0]
click at [238, 176] on input "80.00" at bounding box center [287, 176] width 137 height 11
drag, startPoint x: 238, startPoint y: 176, endPoint x: 204, endPoint y: 176, distance: 33.6
click at [204, 176] on div "Step 2. Select how the prices should change Use bulk price change rules Set pro…" at bounding box center [363, 179] width 329 height 209
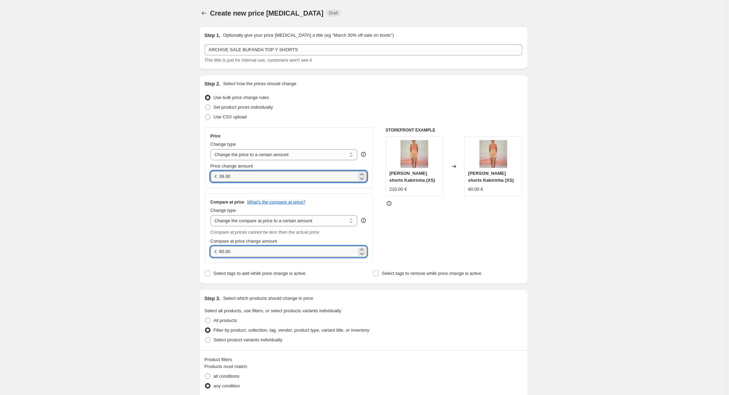
click at [239, 249] on input "80.00" at bounding box center [287, 251] width 137 height 11
drag, startPoint x: 239, startPoint y: 252, endPoint x: 210, endPoint y: 250, distance: 29.1
click at [210, 250] on div "Compare at price What's the compare at price? Change type Change the compare at…" at bounding box center [289, 229] width 169 height 70
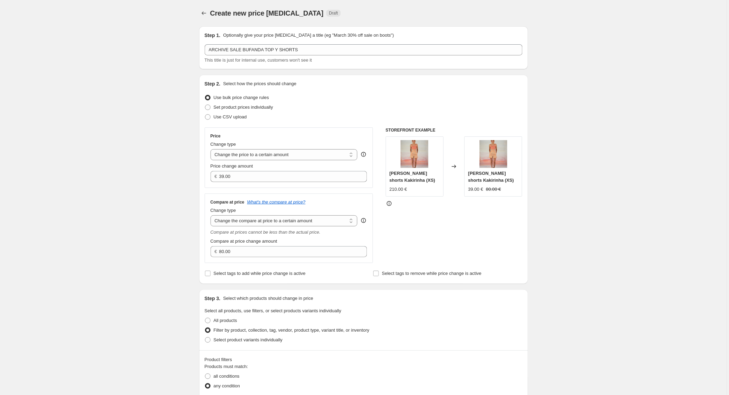
click at [466, 246] on div "STOREFRONT EXAMPLE [PERSON_NAME] shorts Kakirinha (XS) 210.00 € Changed to [PER…" at bounding box center [454, 195] width 137 height 136
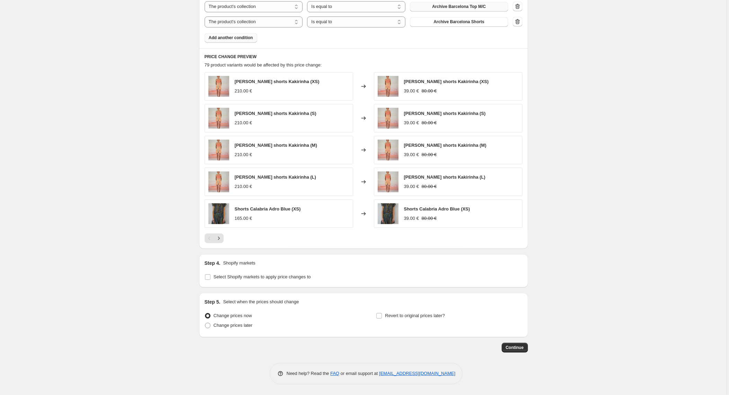
scroll to position [412, 0]
click at [209, 277] on input "Select Shopify markets to apply price changes to" at bounding box center [208, 278] width 6 height 6
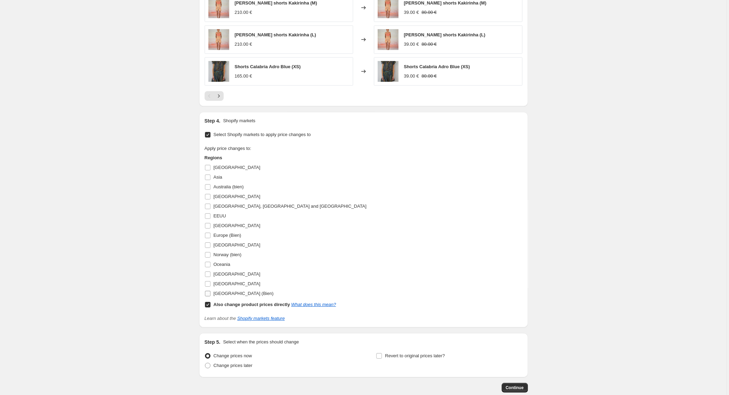
scroll to position [553, 0]
click at [208, 226] on input "[GEOGRAPHIC_DATA]" at bounding box center [208, 226] width 6 height 6
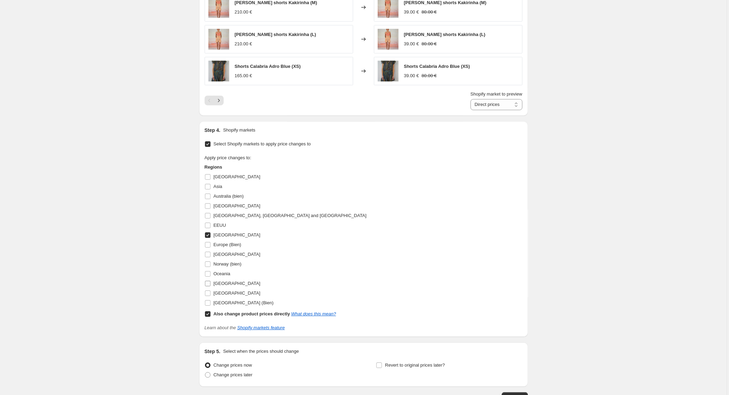
click at [208, 284] on input "[GEOGRAPHIC_DATA]" at bounding box center [208, 284] width 6 height 6
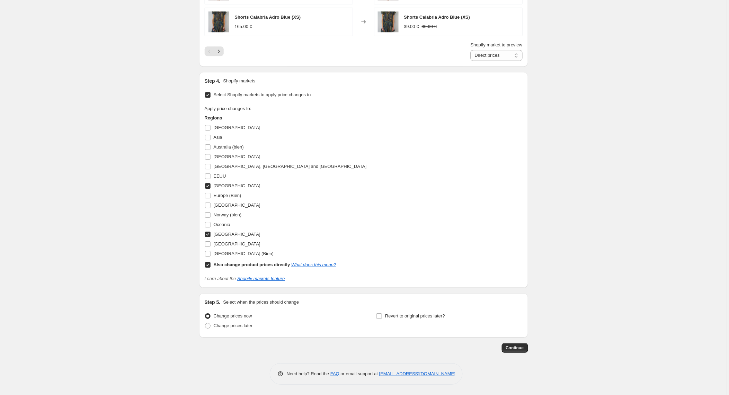
scroll to position [604, 0]
click at [515, 347] on span "Continue" at bounding box center [515, 348] width 18 height 6
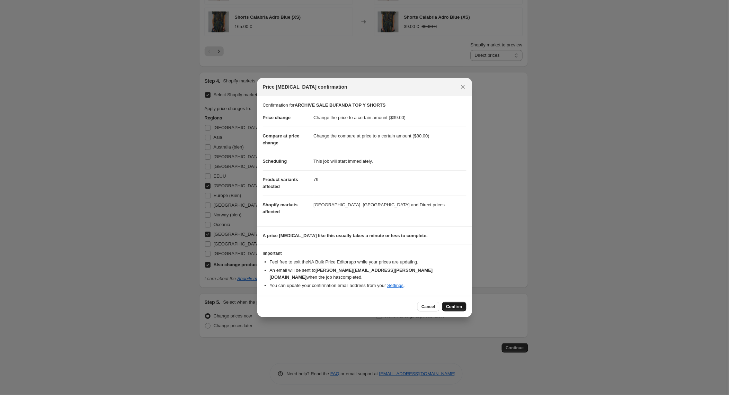
click at [462, 304] on span "Confirm" at bounding box center [454, 307] width 16 height 6
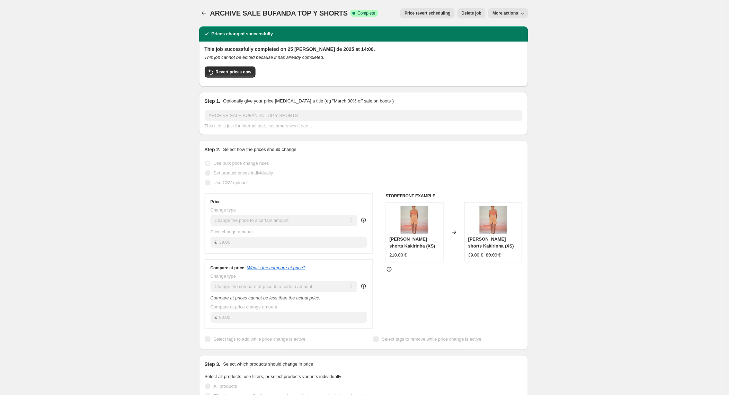
click at [505, 12] on span "More actions" at bounding box center [505, 13] width 26 height 6
click at [508, 27] on span "Copy to new job" at bounding box center [509, 27] width 32 height 5
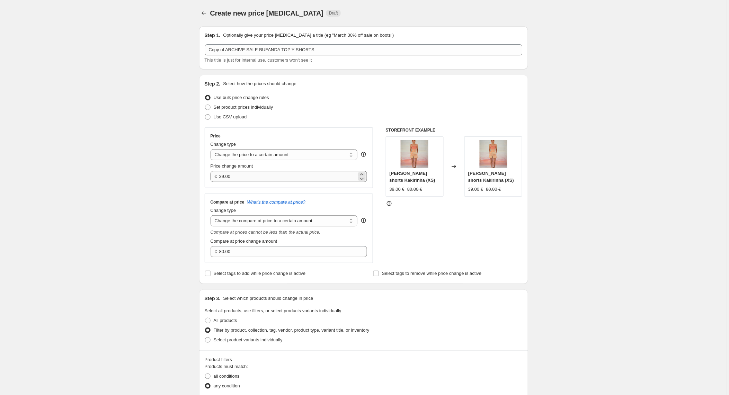
scroll to position [0, 0]
drag, startPoint x: 240, startPoint y: 177, endPoint x: 221, endPoint y: 176, distance: 18.4
click at [221, 176] on input "39.00" at bounding box center [287, 176] width 137 height 11
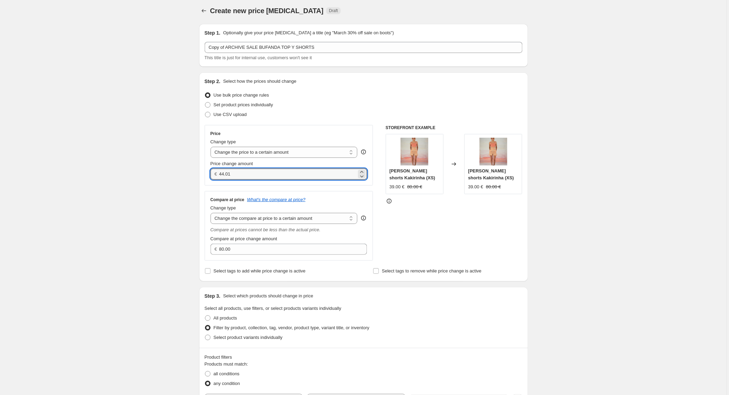
scroll to position [1, 0]
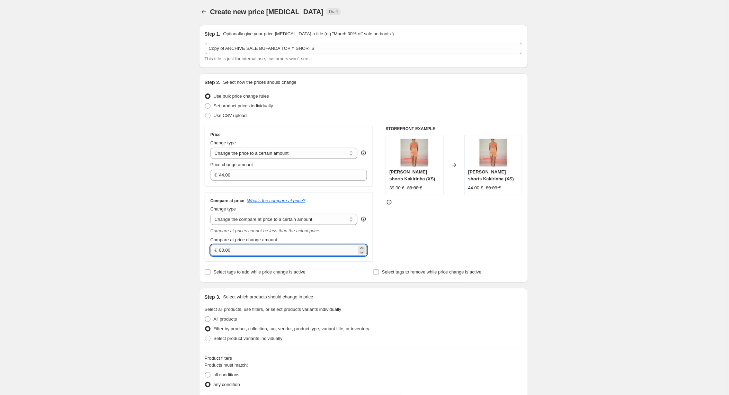
click at [225, 250] on input "80.00" at bounding box center [287, 250] width 137 height 11
click at [477, 231] on div "STOREFRONT EXAMPLE [PERSON_NAME] shorts Kakirinha (XS) 39.00 € 80.00 € Changed …" at bounding box center [454, 194] width 137 height 136
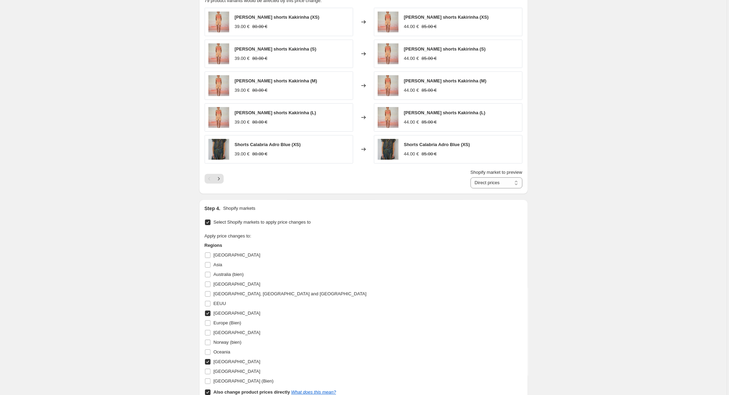
scroll to position [490, 0]
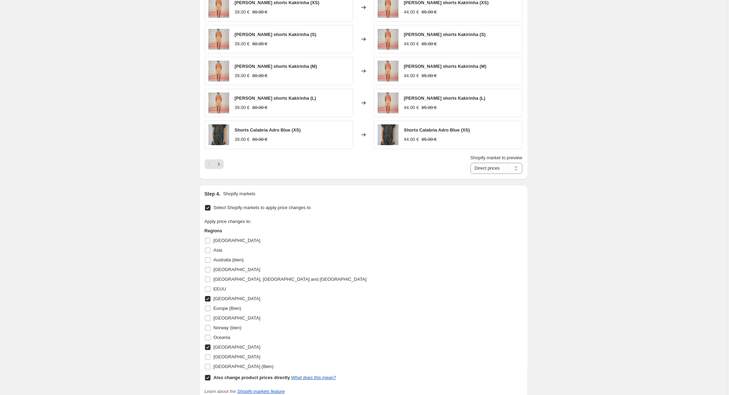
click at [207, 379] on input "Also change product prices directly What does this mean?" at bounding box center [208, 378] width 6 height 6
click at [209, 348] on input "[GEOGRAPHIC_DATA]" at bounding box center [208, 347] width 6 height 6
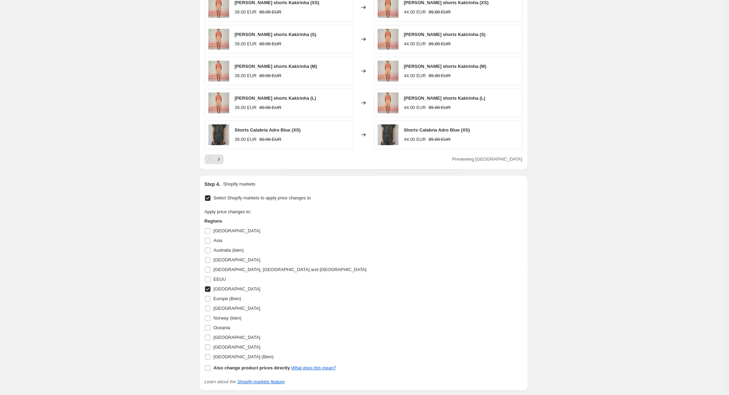
click at [208, 289] on input "[GEOGRAPHIC_DATA]" at bounding box center [208, 289] width 6 height 6
click at [208, 299] on input "Europe (Bien)" at bounding box center [208, 299] width 6 height 6
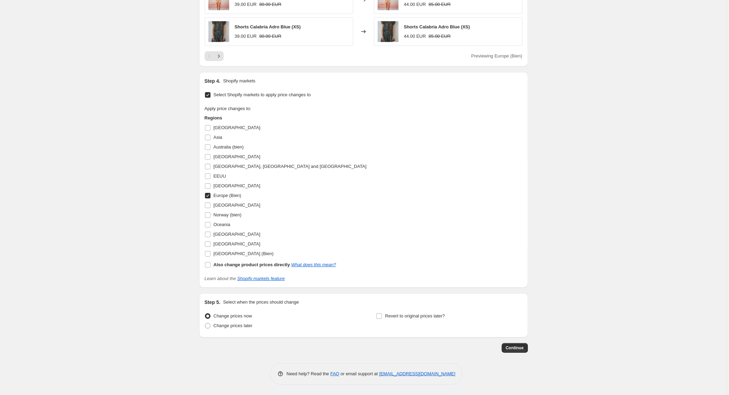
scroll to position [594, 0]
click at [508, 347] on span "Continue" at bounding box center [515, 348] width 18 height 6
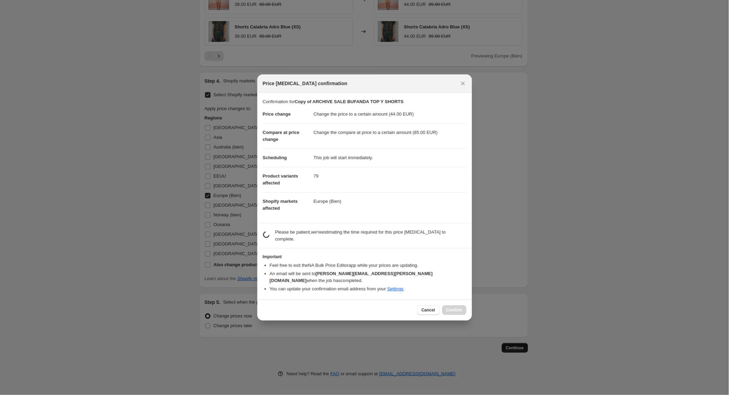
scroll to position [594, 0]
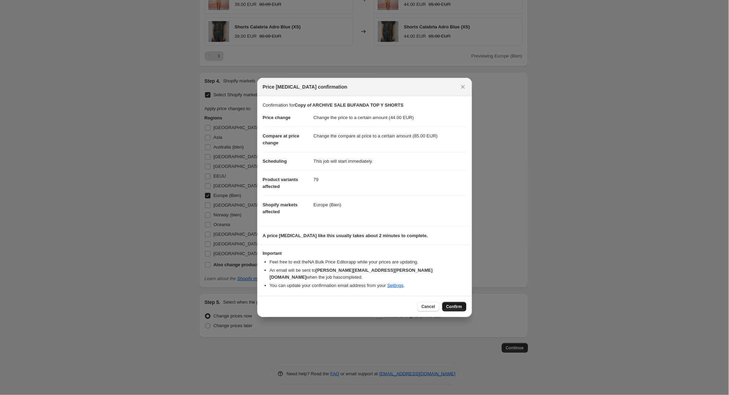
click at [452, 304] on span "Confirm" at bounding box center [454, 307] width 16 height 6
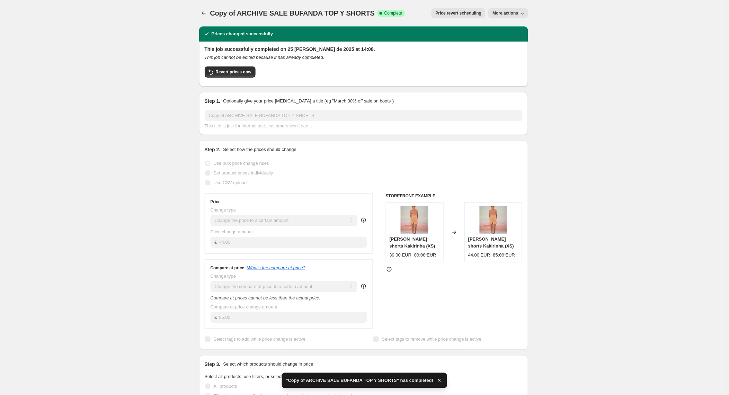
click at [509, 13] on span "More actions" at bounding box center [505, 13] width 26 height 6
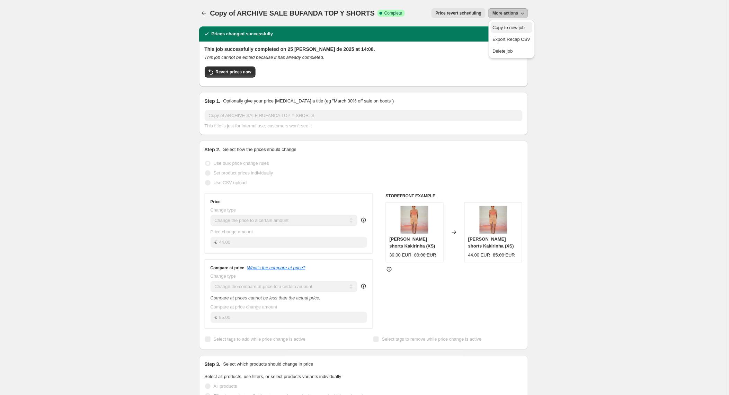
click at [511, 27] on span "Copy to new job" at bounding box center [509, 27] width 32 height 5
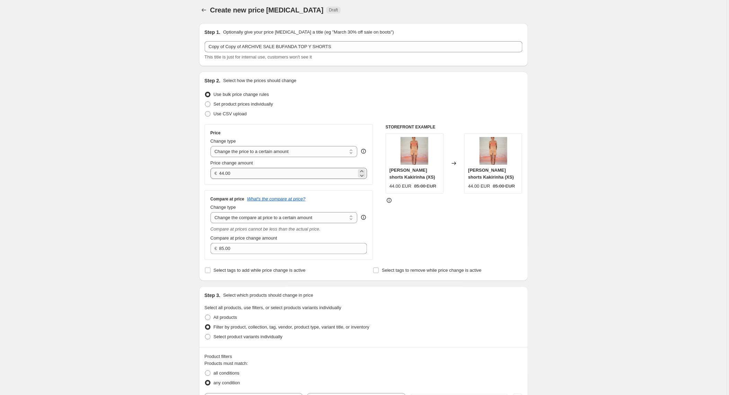
scroll to position [4, 0]
drag, startPoint x: 243, startPoint y: 177, endPoint x: 213, endPoint y: 173, distance: 30.6
click at [213, 173] on div "€ 44.00" at bounding box center [289, 172] width 157 height 11
click at [238, 248] on input "85.00" at bounding box center [287, 247] width 137 height 11
drag, startPoint x: 232, startPoint y: 248, endPoint x: 214, endPoint y: 247, distance: 17.7
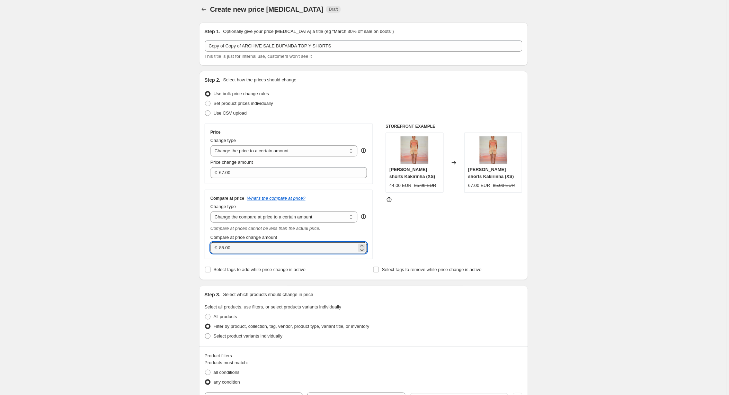
click at [214, 247] on div "€ 85.00" at bounding box center [289, 247] width 157 height 11
click at [435, 251] on div "STOREFRONT EXAMPLE [PERSON_NAME] shorts Kakirinha (XS) 44.00 EUR 85.00 EUR Chan…" at bounding box center [454, 192] width 137 height 136
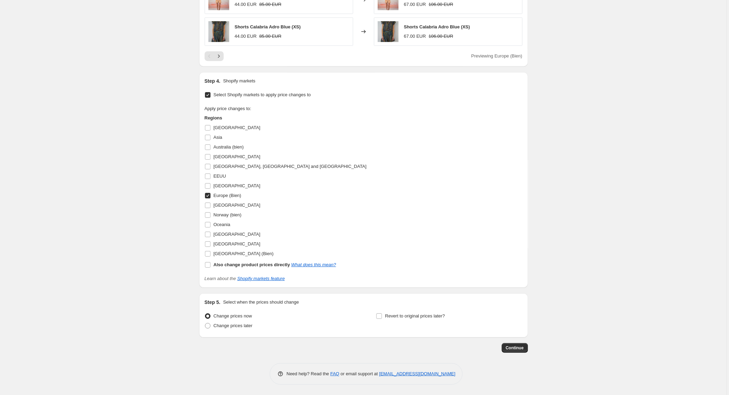
scroll to position [594, 0]
click at [207, 195] on input "Europe (Bien)" at bounding box center [208, 196] width 6 height 6
click at [209, 176] on input "EEUU" at bounding box center [208, 176] width 6 height 6
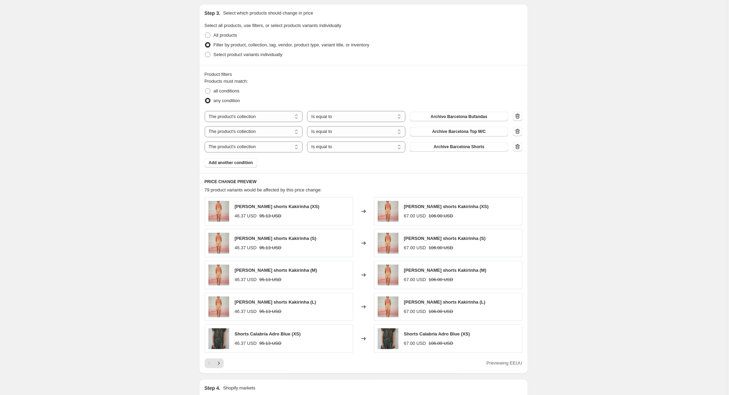
scroll to position [285, 0]
click at [648, 159] on div "Create new price [MEDICAL_DATA]. This page is ready Create new price [MEDICAL_D…" at bounding box center [363, 209] width 727 height 988
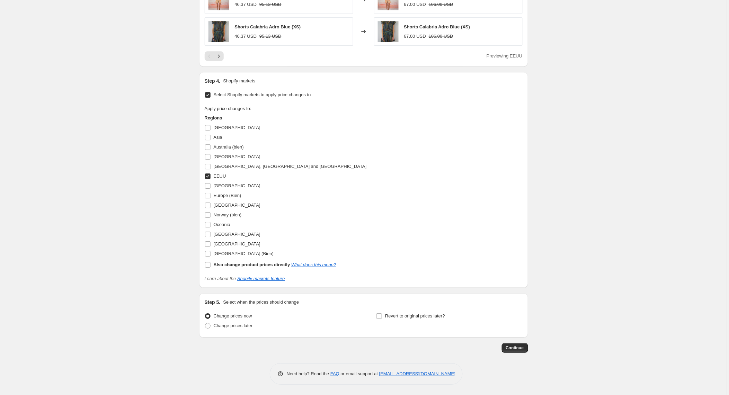
scroll to position [594, 0]
click at [518, 349] on span "Continue" at bounding box center [515, 348] width 18 height 6
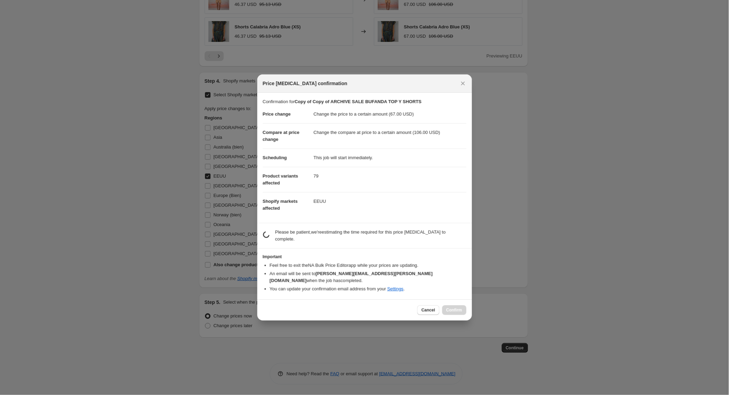
scroll to position [0, 0]
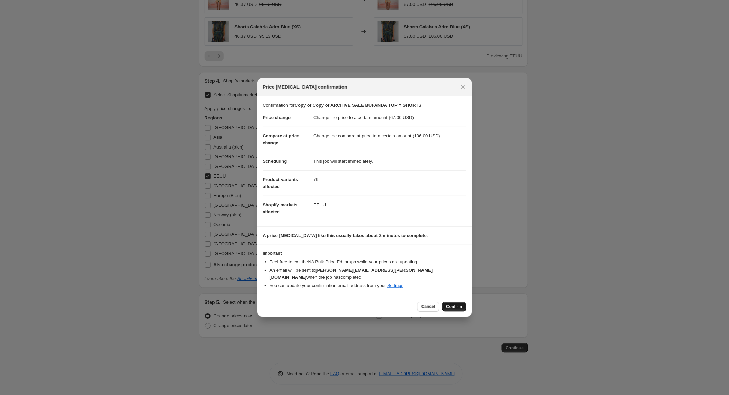
click at [458, 304] on span "Confirm" at bounding box center [454, 307] width 16 height 6
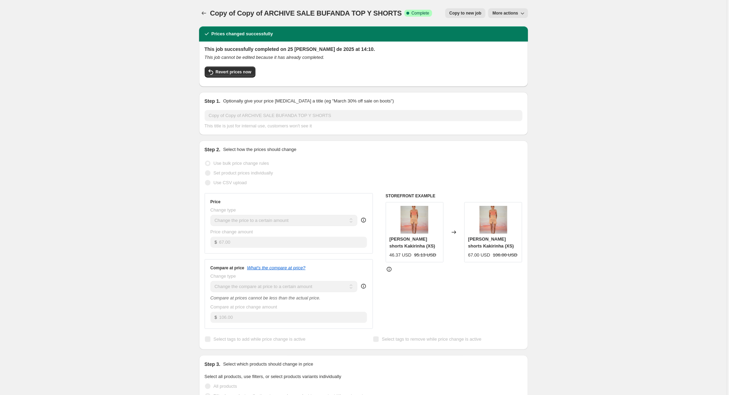
click at [473, 12] on span "Copy to new job" at bounding box center [465, 13] width 32 height 6
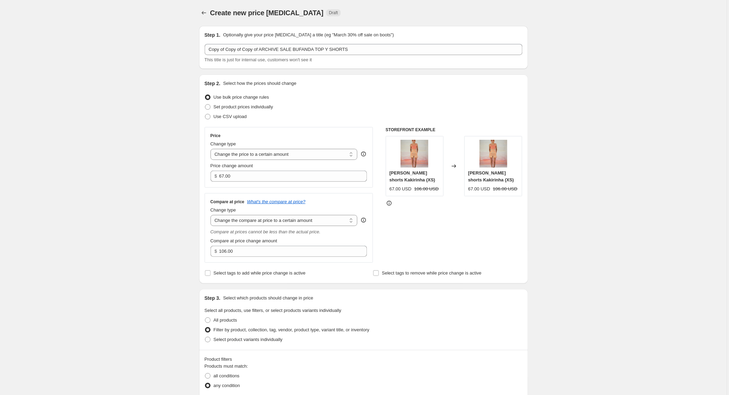
scroll to position [1, 0]
drag, startPoint x: 240, startPoint y: 176, endPoint x: 204, endPoint y: 176, distance: 36.0
click at [204, 176] on div "Step 2. Select how the prices should change Use bulk price change rules Set pro…" at bounding box center [363, 178] width 329 height 209
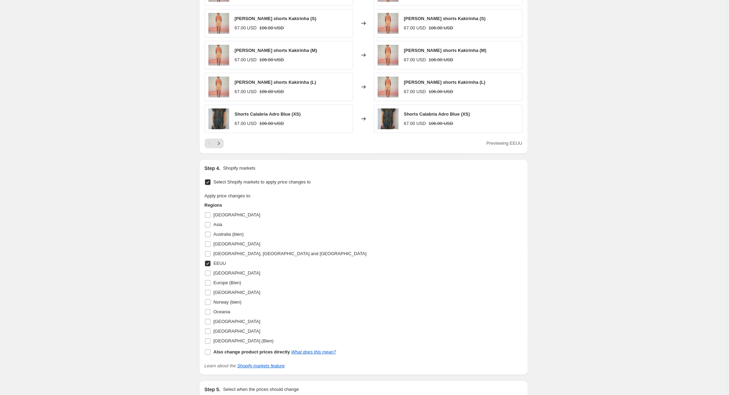
scroll to position [513, 0]
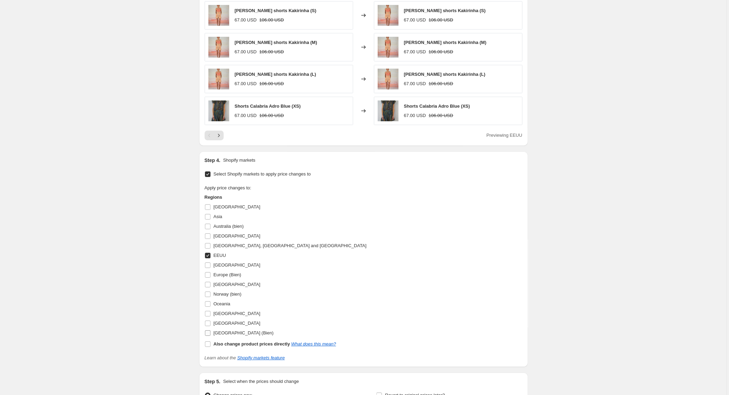
click at [209, 332] on input "[GEOGRAPHIC_DATA] (Bien)" at bounding box center [208, 333] width 6 height 6
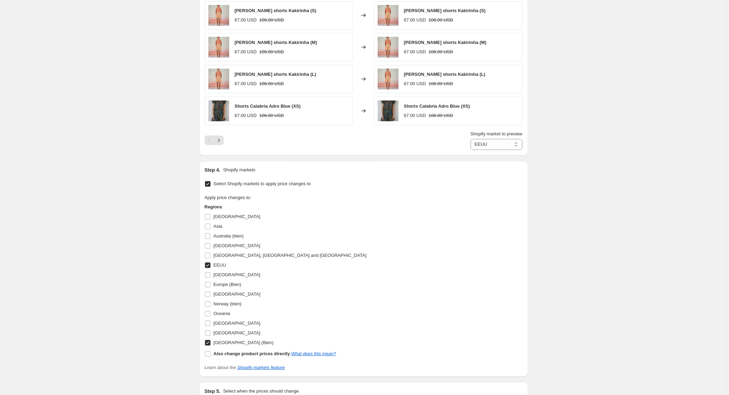
click at [208, 268] on input "EEUU" at bounding box center [208, 265] width 6 height 6
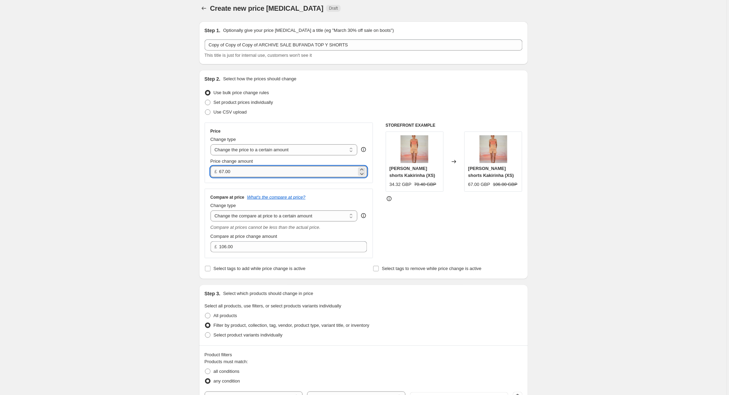
scroll to position [3, 0]
drag, startPoint x: 240, startPoint y: 169, endPoint x: 260, endPoint y: 174, distance: 21.4
click at [260, 174] on input "67.00" at bounding box center [287, 173] width 137 height 11
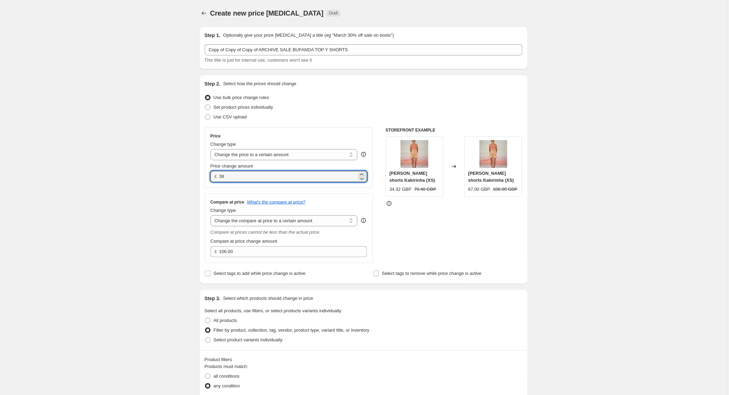
scroll to position [0, 0]
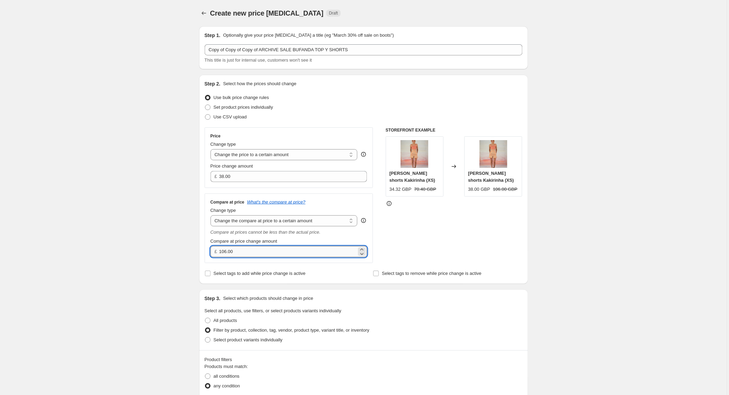
click at [238, 252] on input "106.00" at bounding box center [287, 251] width 137 height 11
drag, startPoint x: 237, startPoint y: 251, endPoint x: 220, endPoint y: 251, distance: 17.7
click at [220, 251] on div "£ 106.00" at bounding box center [289, 251] width 157 height 11
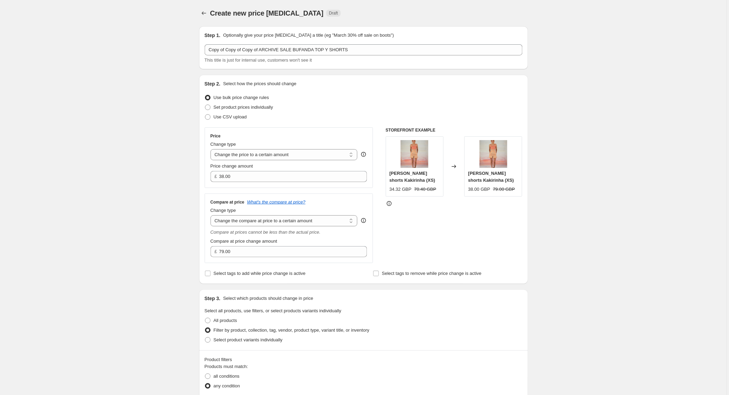
click at [522, 308] on fieldset "Select all products, use filters, or select products variants individually All …" at bounding box center [364, 325] width 318 height 37
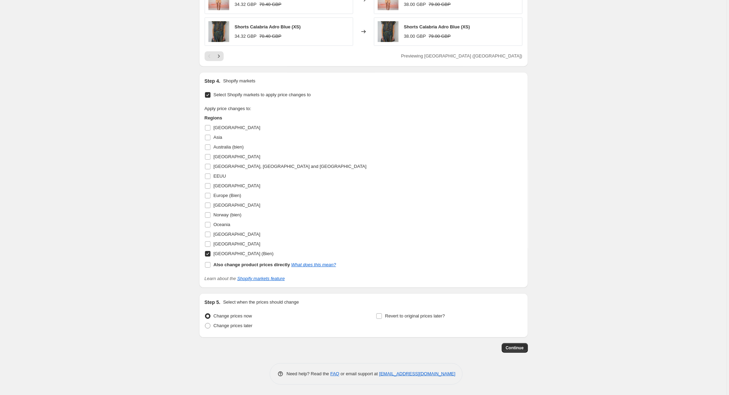
scroll to position [594, 0]
click at [522, 349] on span "Continue" at bounding box center [515, 348] width 18 height 6
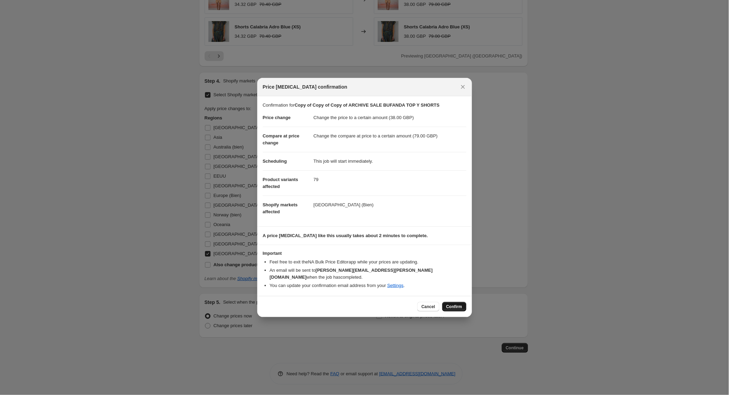
click at [457, 304] on span "Confirm" at bounding box center [454, 307] width 16 height 6
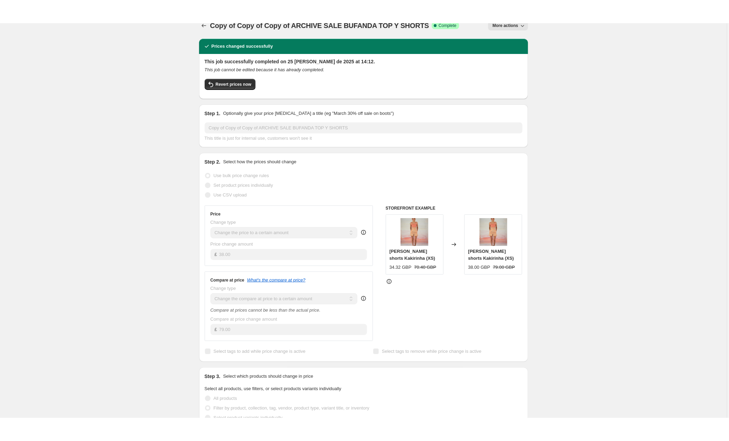
scroll to position [10, 0]
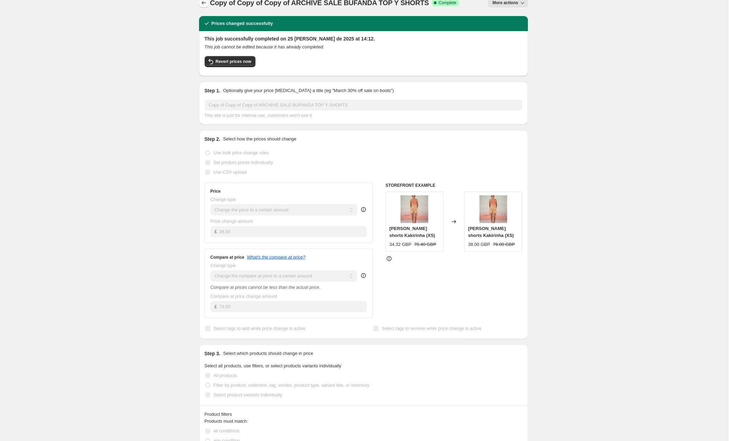
click at [203, 4] on icon "Price change jobs" at bounding box center [203, 2] width 7 height 7
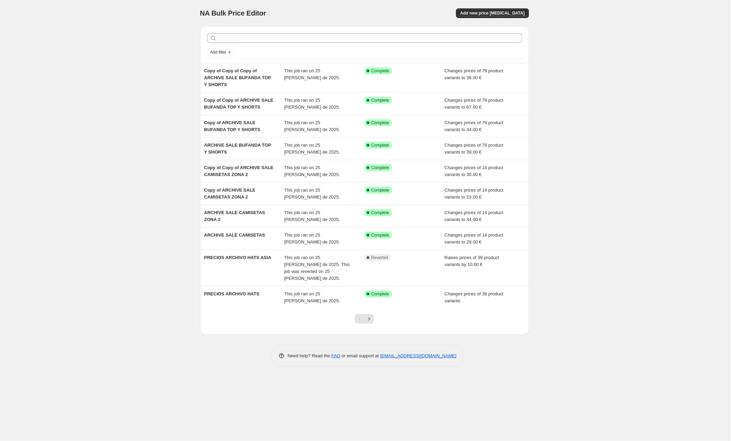
click at [486, 11] on div "NA Bulk Price Editor. This page is ready NA Bulk Price Editor Add new price [ME…" at bounding box center [364, 13] width 329 height 26
click at [488, 13] on div "NA Bulk Price Editor. This page is ready NA Bulk Price Editor Add new price [ME…" at bounding box center [364, 13] width 329 height 26
click at [479, 12] on div "NA Bulk Price Editor. This page is ready NA Bulk Price Editor Add new price [ME…" at bounding box center [364, 13] width 329 height 26
click at [583, 64] on div "NA Bulk Price Editor. This page is ready NA Bulk Price Editor Add new price [ME…" at bounding box center [364, 220] width 729 height 441
click at [488, 13] on div "NA Bulk Price Editor. This page is ready NA Bulk Price Editor Add new price [ME…" at bounding box center [364, 13] width 329 height 26
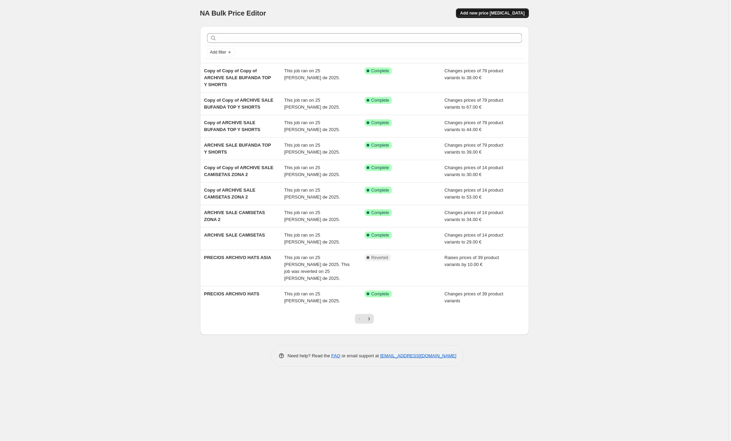
click at [482, 10] on span "Add new price [MEDICAL_DATA]" at bounding box center [492, 13] width 64 height 6
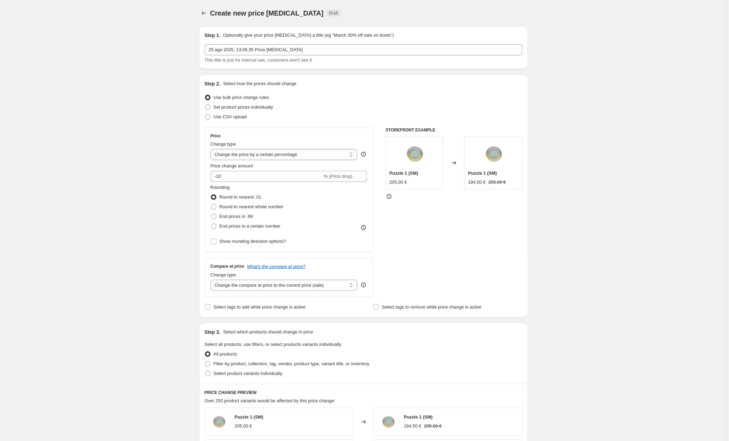
click at [302, 50] on div "25 ago 2025, 13:05:35 Price [MEDICAL_DATA] This title is just for internal use,…" at bounding box center [364, 53] width 318 height 19
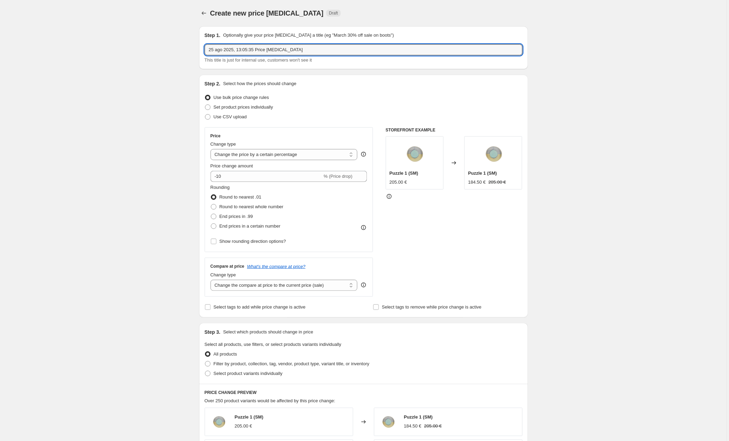
drag, startPoint x: 314, startPoint y: 50, endPoint x: 197, endPoint y: 48, distance: 117.0
click at [197, 48] on div "Step 1. Optionally give your price [MEDICAL_DATA] a title (eg "March 30% off sa…" at bounding box center [361, 355] width 334 height 668
drag, startPoint x: 254, startPoint y: 50, endPoint x: 231, endPoint y: 50, distance: 23.2
click at [231, 50] on input "ARCHIVE VESTIDOS Y FALDAS" at bounding box center [364, 49] width 318 height 11
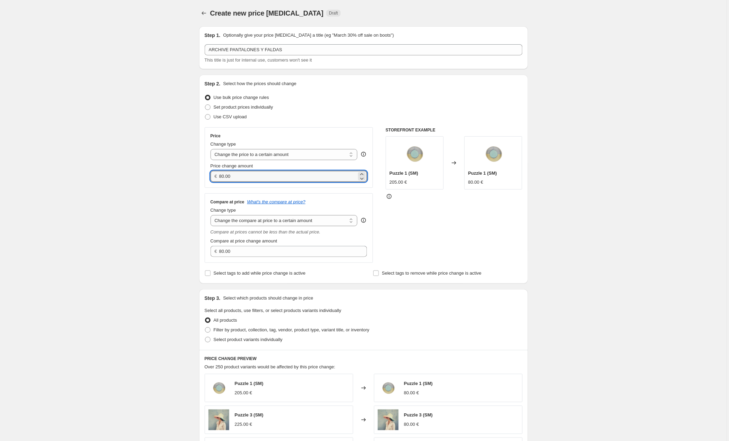
drag, startPoint x: 241, startPoint y: 177, endPoint x: 204, endPoint y: 175, distance: 37.8
click at [204, 175] on div "Step 2. Select how the prices should change Use bulk price change rules Set pro…" at bounding box center [363, 179] width 329 height 209
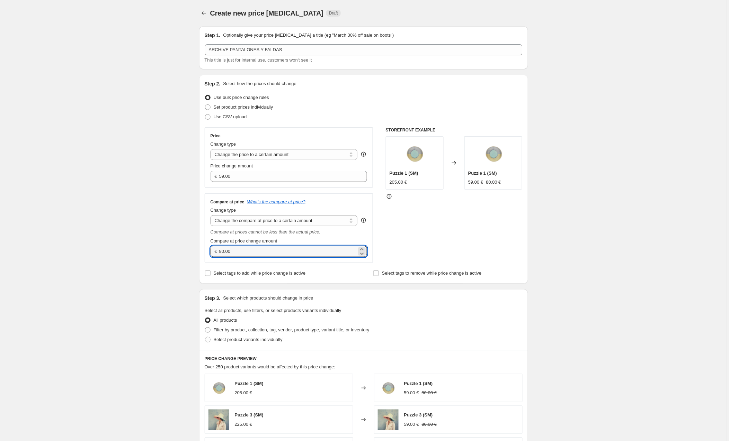
drag, startPoint x: 241, startPoint y: 253, endPoint x: 215, endPoint y: 252, distance: 25.3
click at [215, 252] on div "€ 80.00" at bounding box center [289, 251] width 157 height 11
click at [373, 235] on div "Compare at price What's the compare at price? Change type Change the compare at…" at bounding box center [289, 229] width 169 height 70
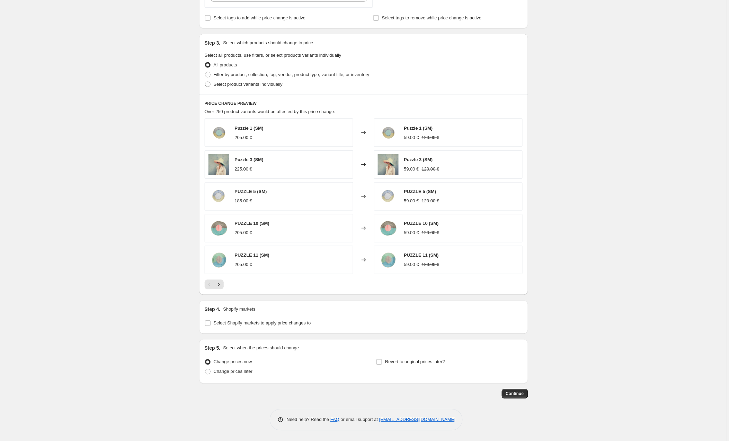
scroll to position [257, 0]
click at [209, 74] on span at bounding box center [208, 75] width 6 height 6
click at [205, 72] on input "Filter by product, collection, tag, vendor, product type, variant title, or inv…" at bounding box center [205, 72] width 0 height 0
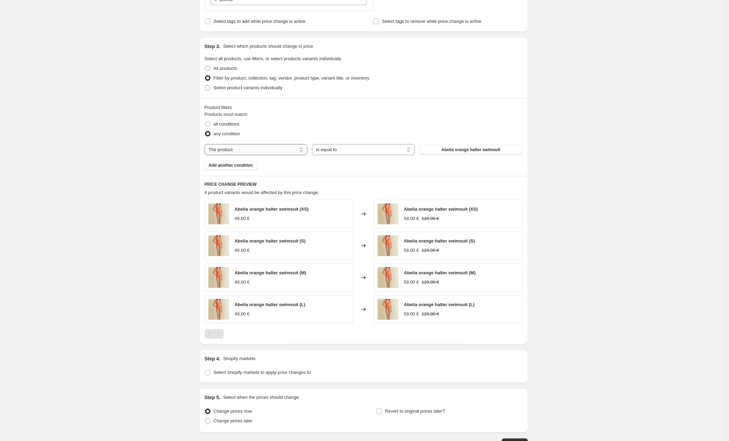
scroll to position [253, 0]
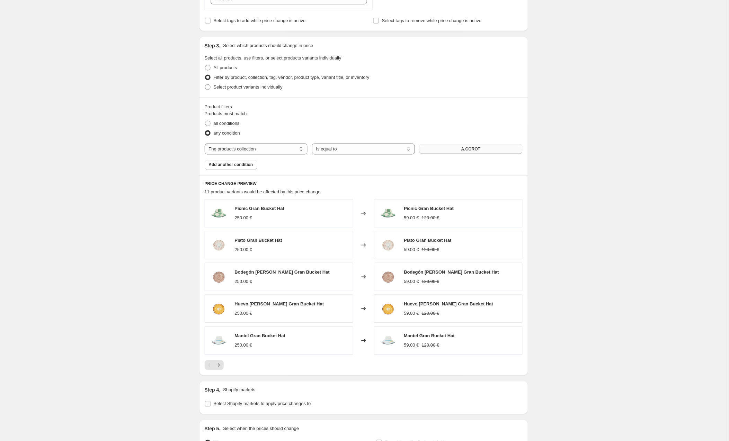
click at [453, 149] on button "A.COROT" at bounding box center [470, 149] width 103 height 10
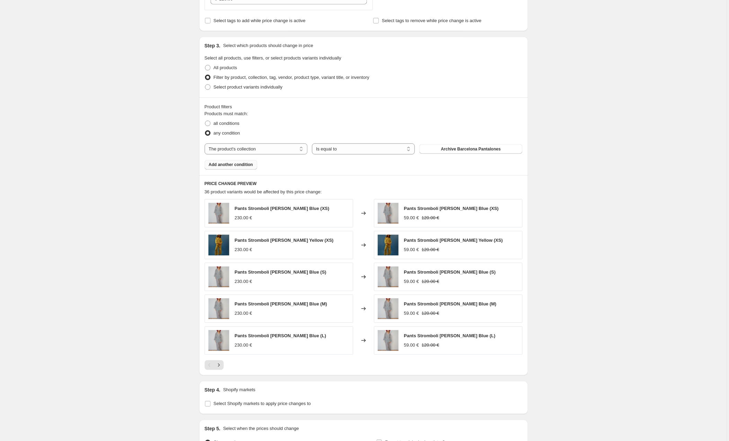
click at [243, 165] on span "Add another condition" at bounding box center [231, 165] width 44 height 6
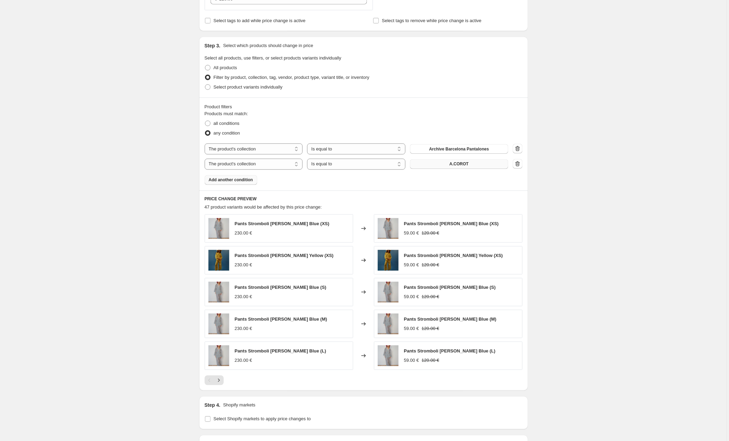
click at [451, 163] on span "A.COROT" at bounding box center [458, 165] width 19 height 6
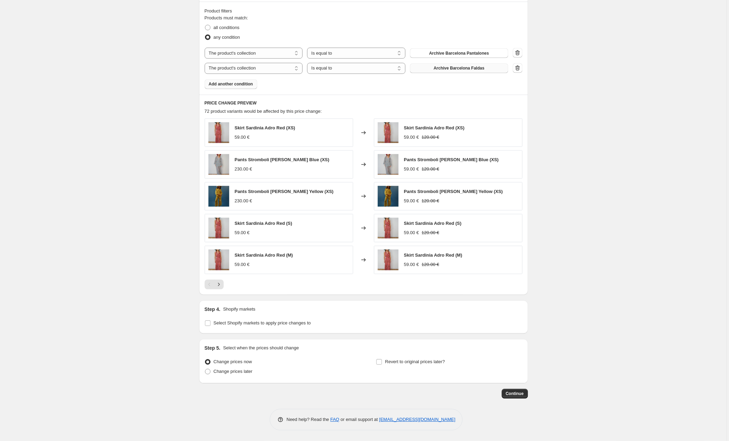
scroll to position [350, 0]
click at [205, 322] on div "Step 4. Shopify markets Select Shopify markets to apply price changes to" at bounding box center [363, 317] width 329 height 33
click at [208, 323] on input "Select Shopify markets to apply price changes to" at bounding box center [208, 324] width 6 height 6
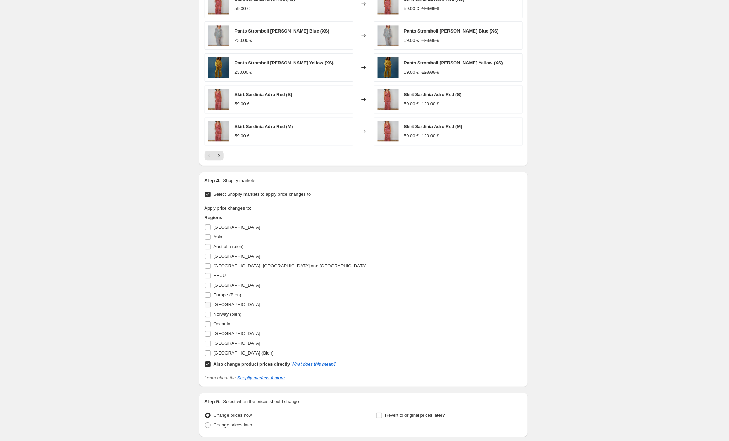
scroll to position [479, 0]
click at [207, 285] on input "[GEOGRAPHIC_DATA]" at bounding box center [208, 284] width 6 height 6
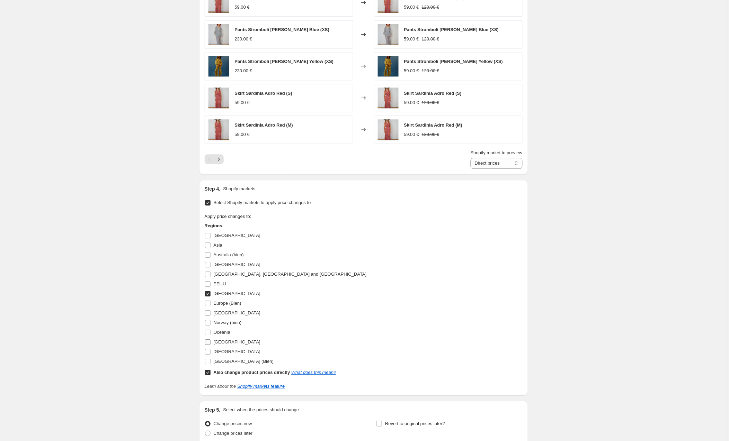
click at [209, 342] on input "[GEOGRAPHIC_DATA]" at bounding box center [208, 343] width 6 height 6
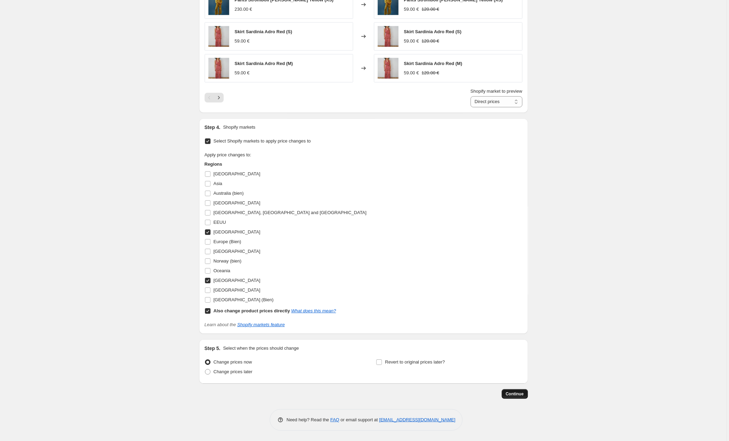
scroll to position [543, 0]
click at [517, 394] on span "Continue" at bounding box center [515, 395] width 18 height 6
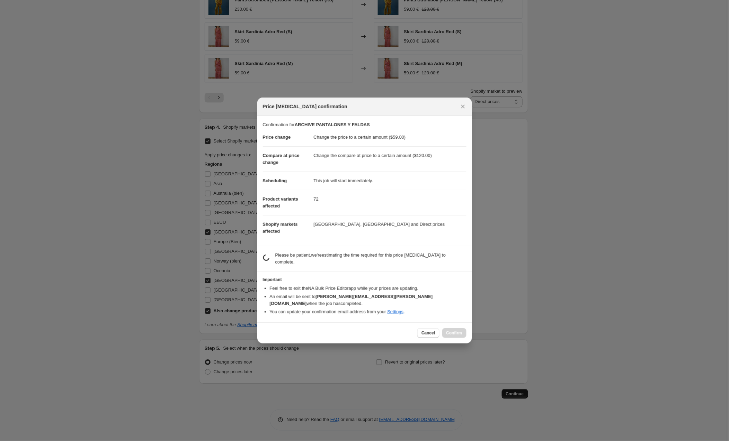
scroll to position [543, 0]
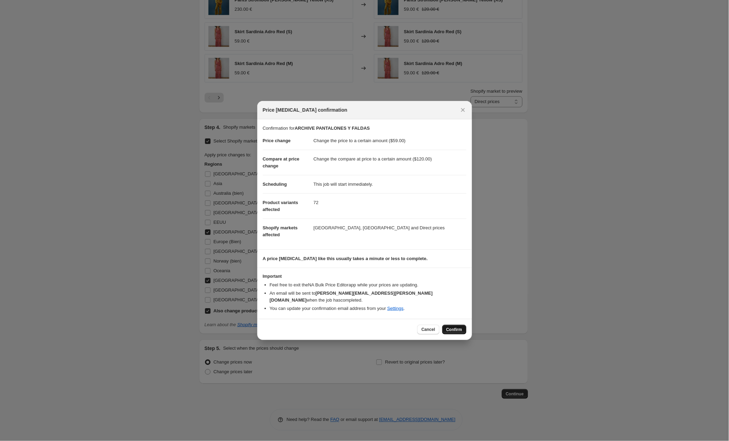
click at [457, 327] on span "Confirm" at bounding box center [454, 330] width 16 height 6
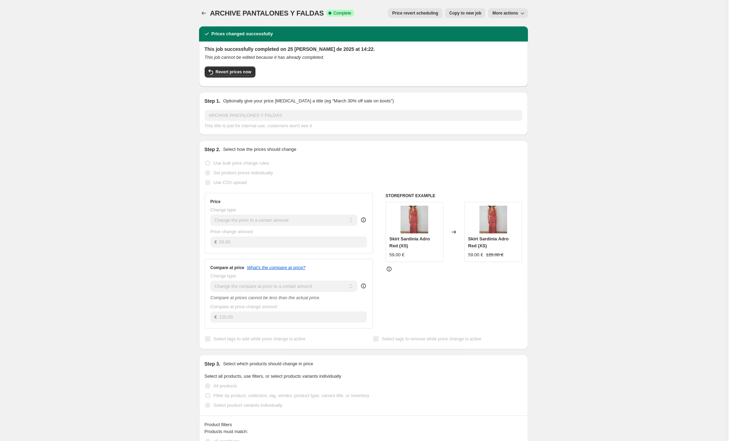
click at [463, 11] on span "Copy to new job" at bounding box center [465, 13] width 32 height 6
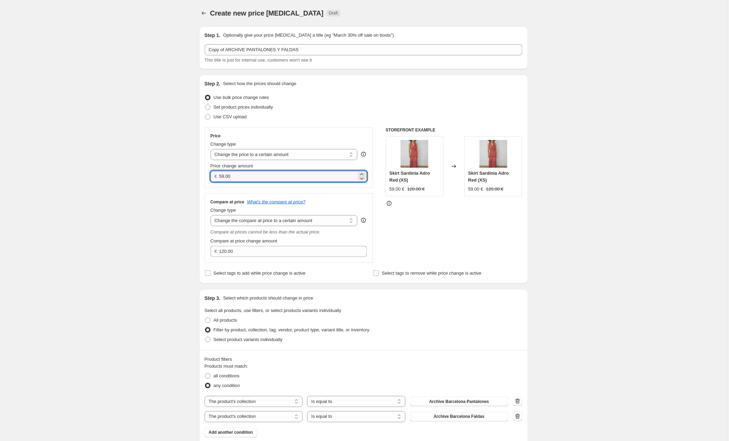
drag, startPoint x: 245, startPoint y: 177, endPoint x: 206, endPoint y: 176, distance: 39.1
click at [206, 176] on div "Price Change type Change the price to a certain amount Change the price by a ce…" at bounding box center [289, 157] width 169 height 61
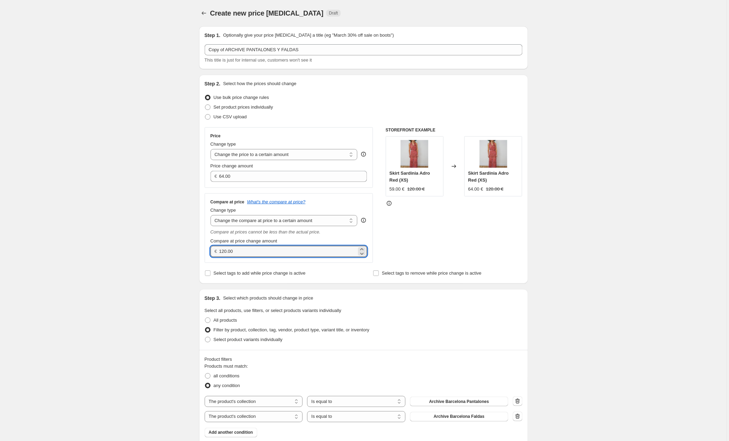
drag, startPoint x: 241, startPoint y: 251, endPoint x: 211, endPoint y: 250, distance: 30.5
click at [211, 250] on div "Compare at price What's the compare at price? Change type Change the compare at…" at bounding box center [289, 229] width 169 height 70
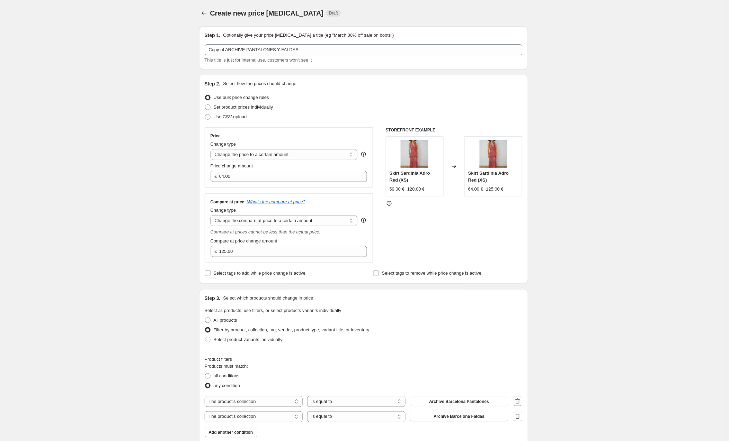
click at [403, 234] on div "STOREFRONT EXAMPLE Skirt Sardinia Adro Red (XS) 59.00 € 120.00 € Changed to Ski…" at bounding box center [454, 195] width 137 height 136
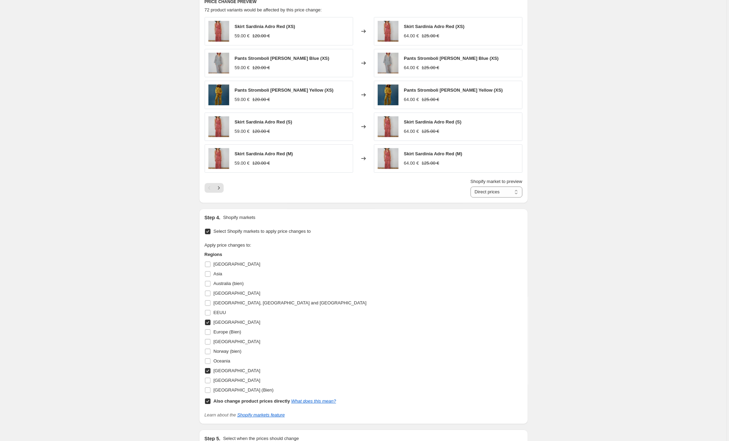
scroll to position [452, 0]
drag, startPoint x: 209, startPoint y: 373, endPoint x: 214, endPoint y: 384, distance: 12.2
click at [209, 373] on input "[GEOGRAPHIC_DATA]" at bounding box center [208, 370] width 6 height 6
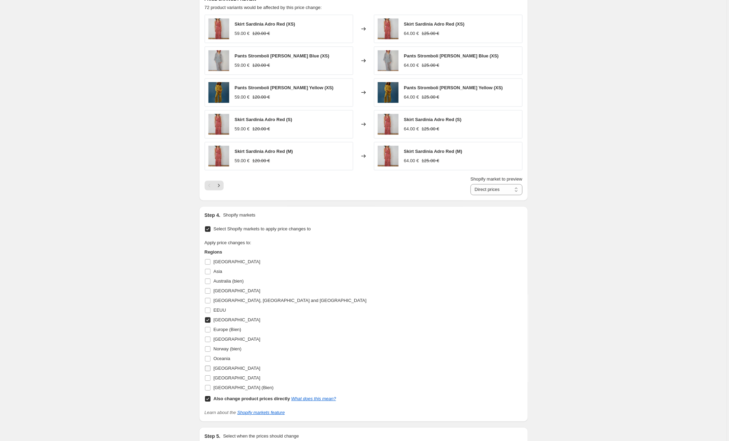
drag, startPoint x: 211, startPoint y: 399, endPoint x: 216, endPoint y: 357, distance: 42.2
click at [211, 398] on input "Also change product prices directly What does this mean?" at bounding box center [208, 399] width 6 height 6
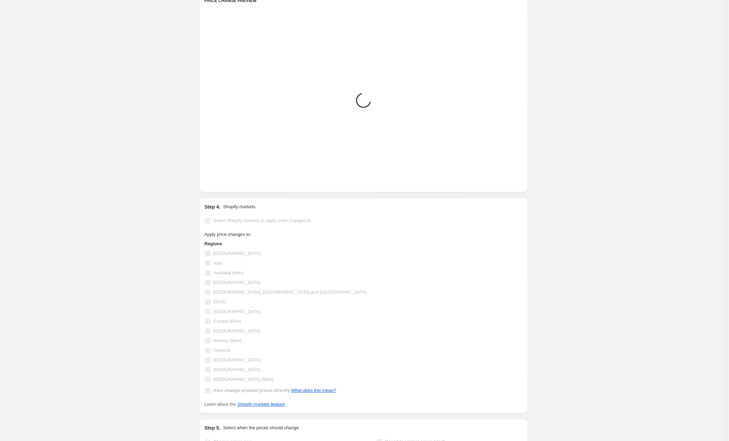
scroll to position [456, 0]
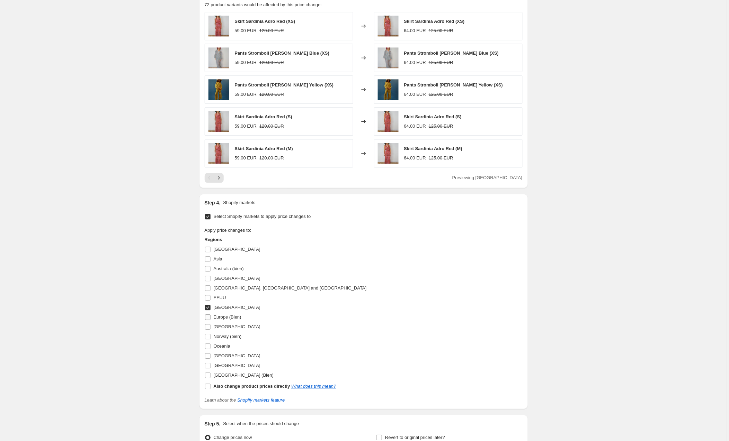
click at [207, 318] on input "Europe (Bien)" at bounding box center [208, 318] width 6 height 6
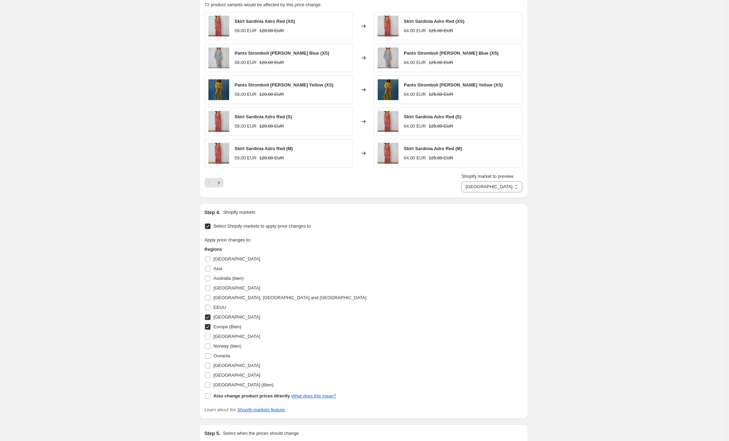
click at [207, 316] on span at bounding box center [208, 317] width 6 height 6
click at [207, 316] on input "[GEOGRAPHIC_DATA]" at bounding box center [208, 318] width 6 height 6
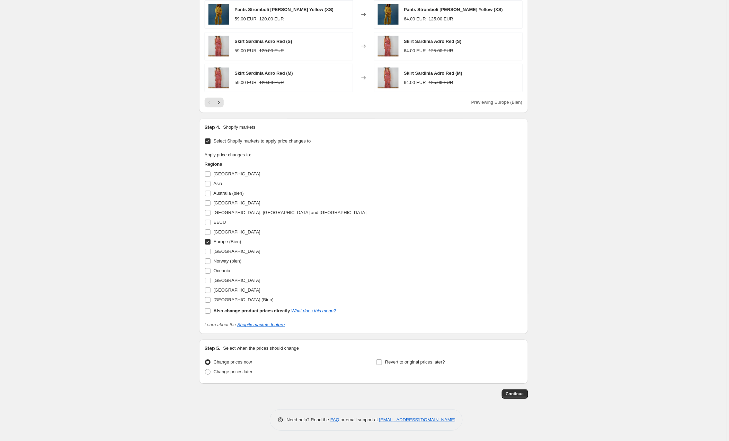
scroll to position [533, 0]
click at [513, 394] on span "Continue" at bounding box center [515, 395] width 18 height 6
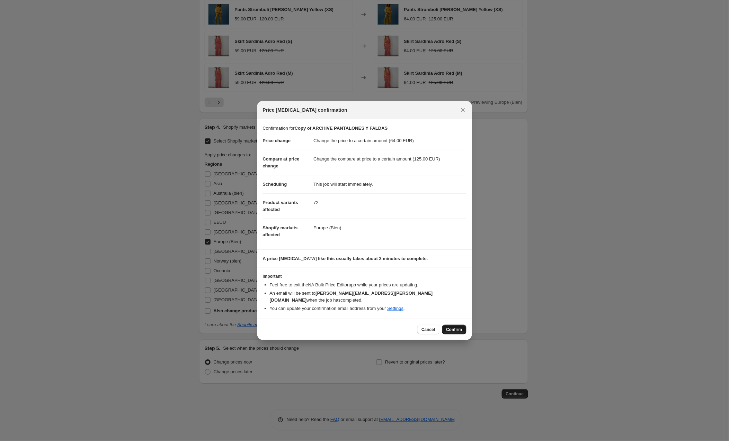
click at [450, 328] on span "Confirm" at bounding box center [454, 330] width 16 height 6
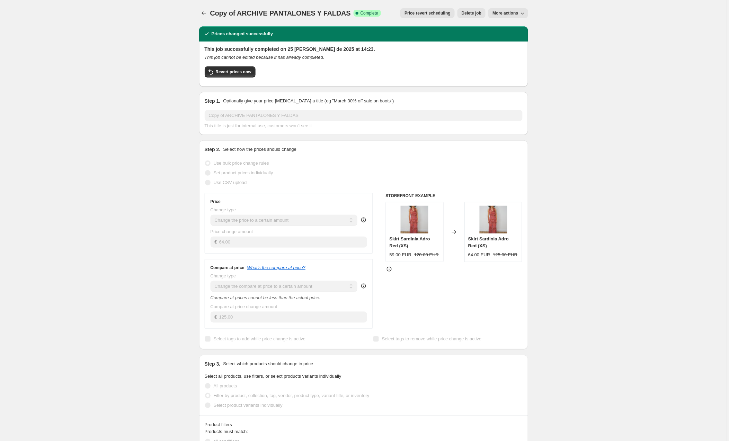
click at [512, 10] on button "More actions" at bounding box center [507, 13] width 39 height 10
click at [514, 27] on span "Copy to new job" at bounding box center [509, 27] width 32 height 5
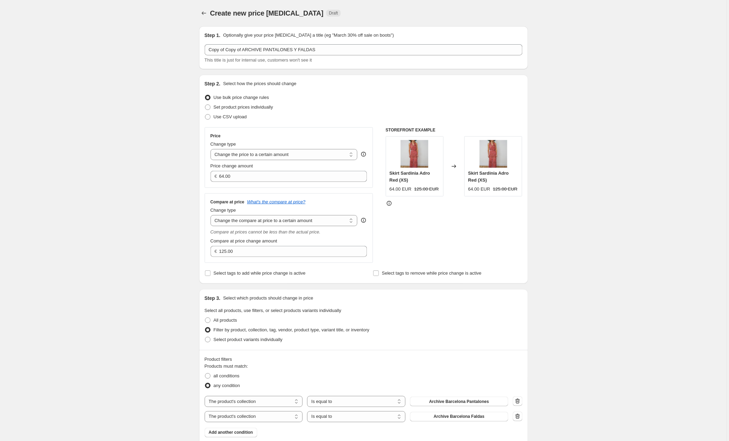
scroll to position [0, 0]
drag, startPoint x: 242, startPoint y: 175, endPoint x: 212, endPoint y: 174, distance: 29.8
click at [212, 174] on div "€ 64.00" at bounding box center [289, 176] width 157 height 11
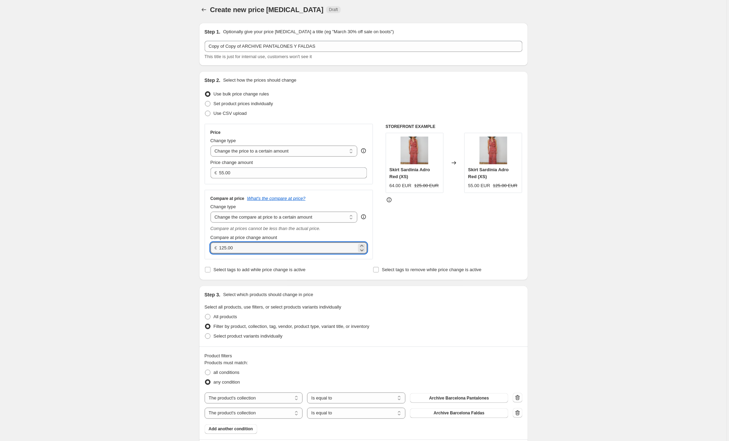
drag, startPoint x: 240, startPoint y: 247, endPoint x: 205, endPoint y: 250, distance: 34.8
click at [205, 250] on div "Compare at price What's the compare at price? Change type Change the compare at…" at bounding box center [289, 225] width 169 height 70
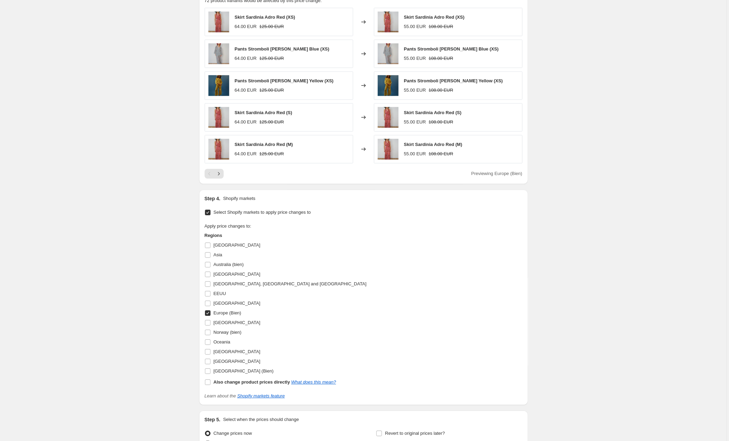
scroll to position [511, 0]
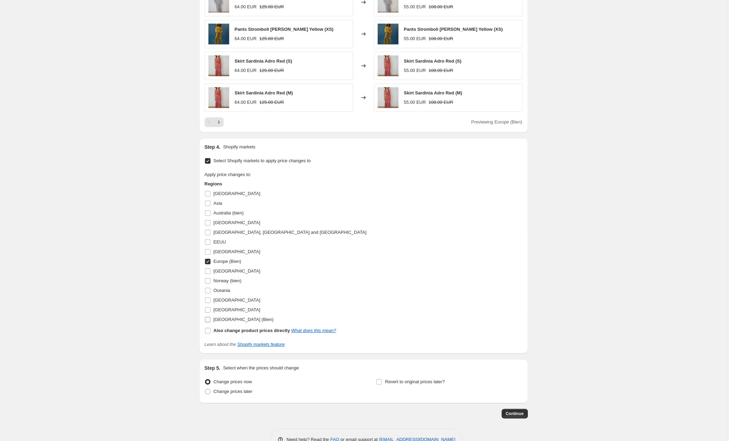
click at [207, 320] on input "[GEOGRAPHIC_DATA] (Bien)" at bounding box center [208, 320] width 6 height 6
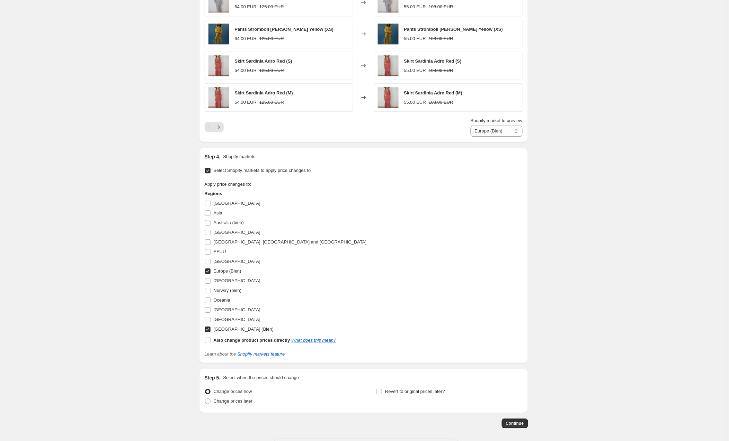
click at [211, 271] on input "Europe (Bien)" at bounding box center [208, 272] width 6 height 6
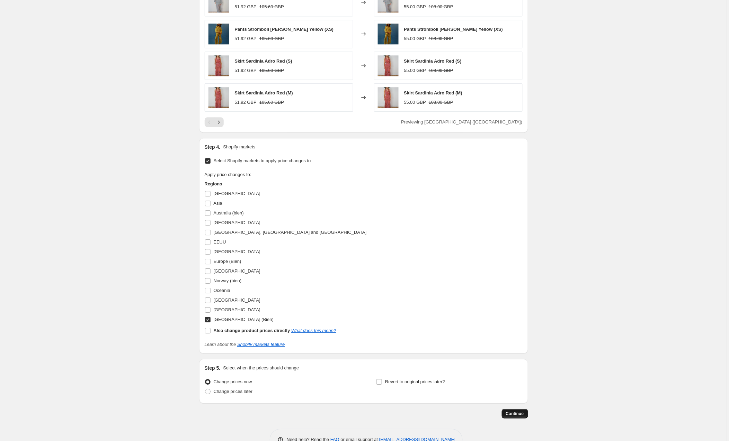
click at [511, 412] on button "Continue" at bounding box center [515, 414] width 26 height 10
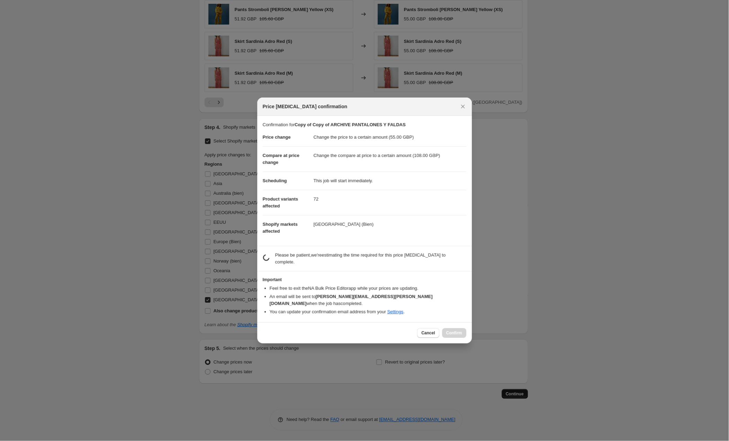
scroll to position [511, 0]
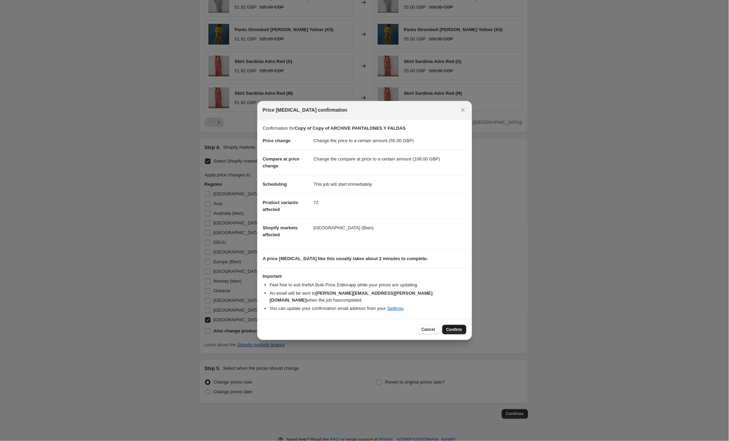
click at [454, 327] on span "Confirm" at bounding box center [454, 330] width 16 height 6
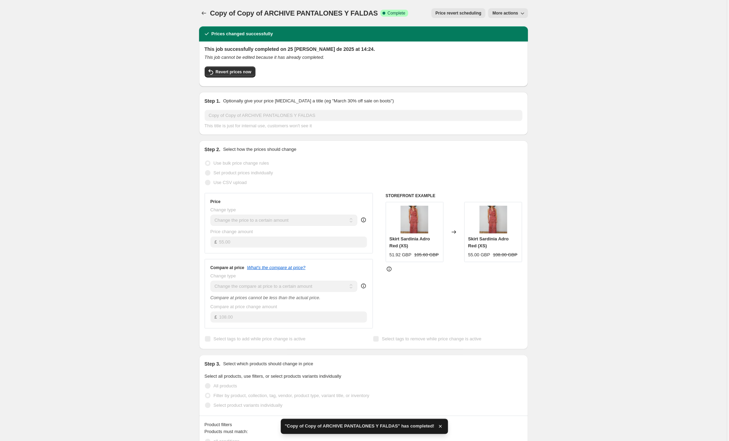
click at [507, 14] on span "More actions" at bounding box center [505, 13] width 26 height 6
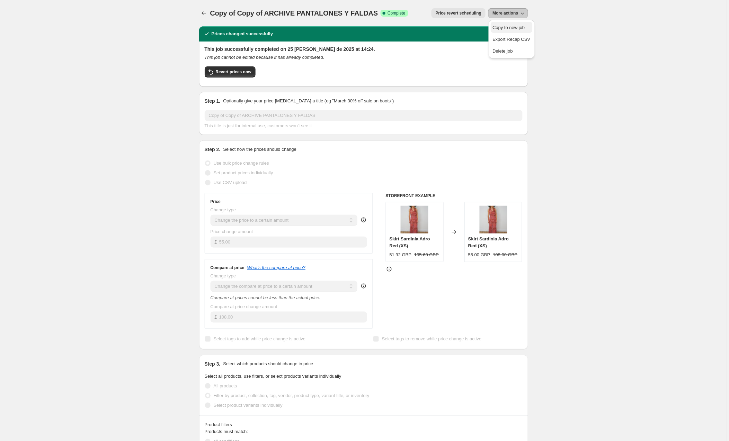
click at [517, 28] on span "Copy to new job" at bounding box center [509, 27] width 32 height 5
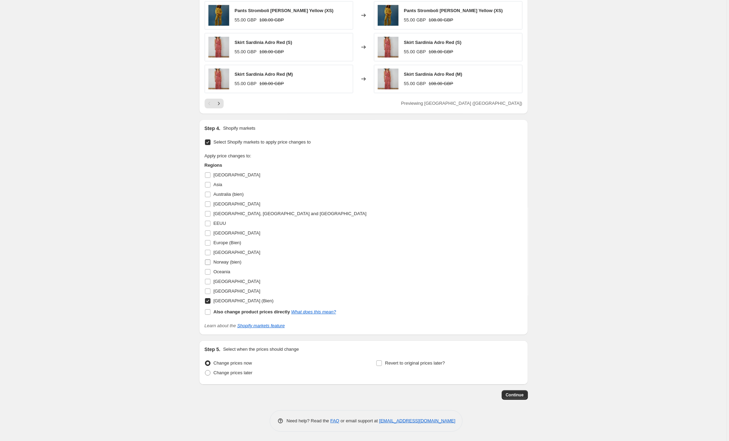
drag, startPoint x: 207, startPoint y: 225, endPoint x: 220, endPoint y: 276, distance: 52.5
click at [207, 225] on input "EEUU" at bounding box center [208, 224] width 6 height 6
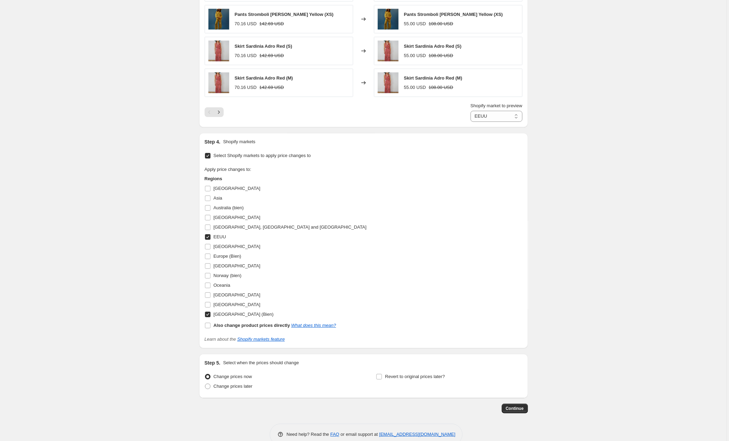
click at [208, 317] on input "[GEOGRAPHIC_DATA] (Bien)" at bounding box center [208, 315] width 6 height 6
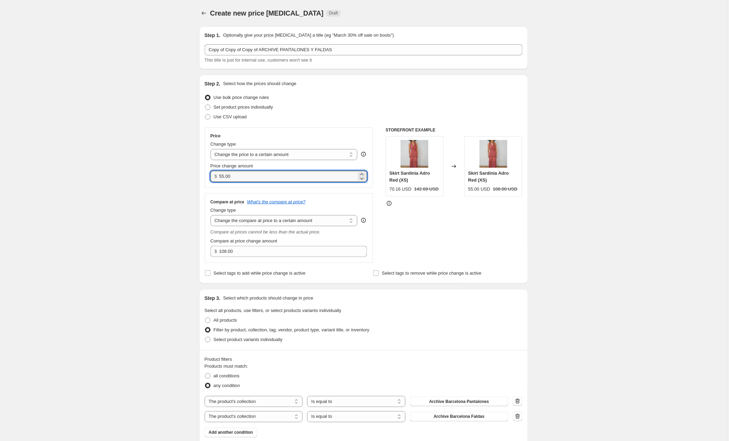
drag, startPoint x: 243, startPoint y: 178, endPoint x: 206, endPoint y: 177, distance: 36.7
click at [206, 177] on div "Price Change type Change the price to a certain amount Change the price by a ce…" at bounding box center [289, 157] width 169 height 61
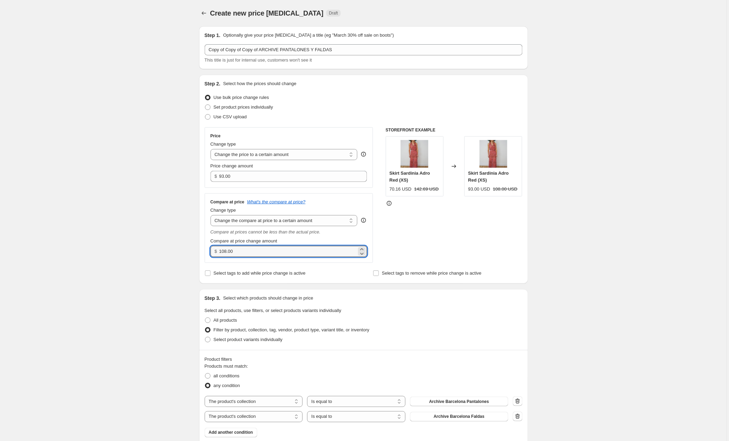
drag, startPoint x: 240, startPoint y: 251, endPoint x: 214, endPoint y: 251, distance: 25.3
click at [214, 251] on div "$ 108.00" at bounding box center [289, 251] width 157 height 11
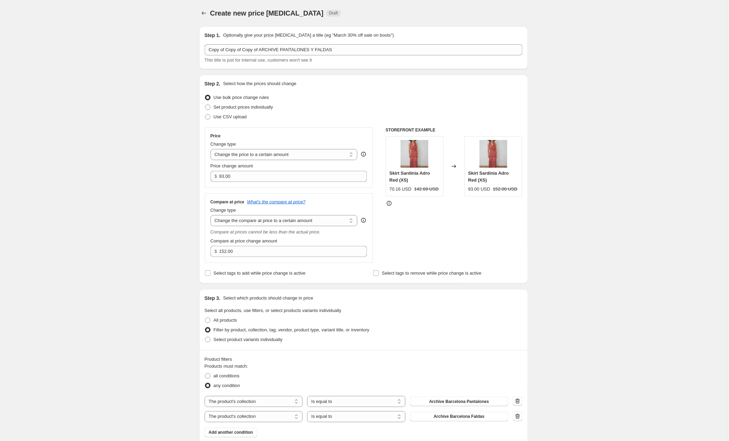
click at [419, 240] on div "STOREFRONT EXAMPLE Skirt Sardinia Adro Red (XS) 70.16 USD 142.69 USD Changed to…" at bounding box center [454, 195] width 137 height 136
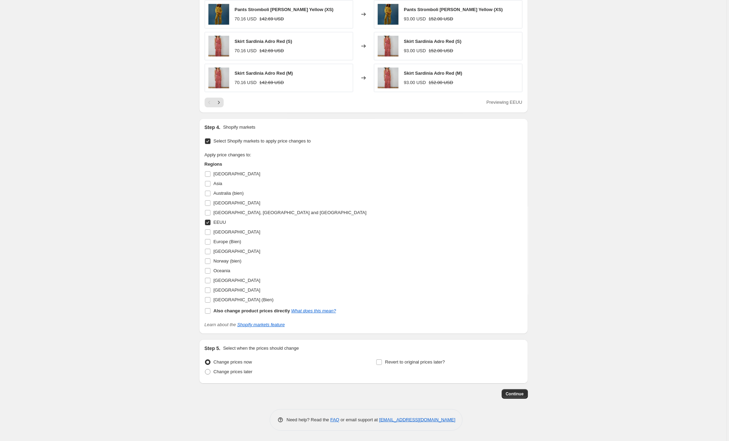
scroll to position [533, 0]
click at [513, 394] on span "Continue" at bounding box center [515, 395] width 18 height 6
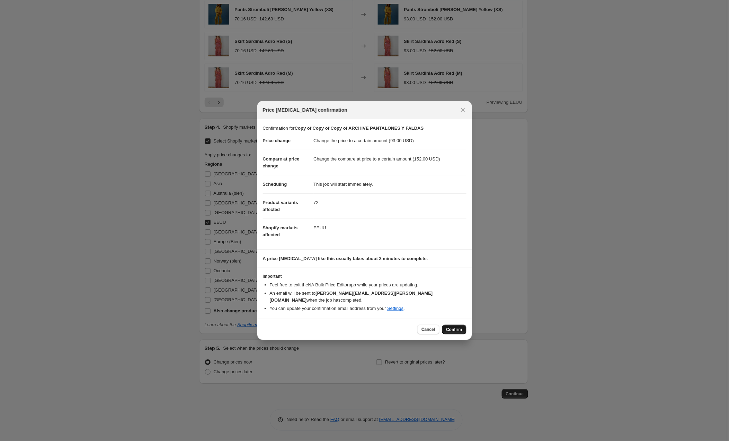
click at [450, 327] on span "Confirm" at bounding box center [454, 330] width 16 height 6
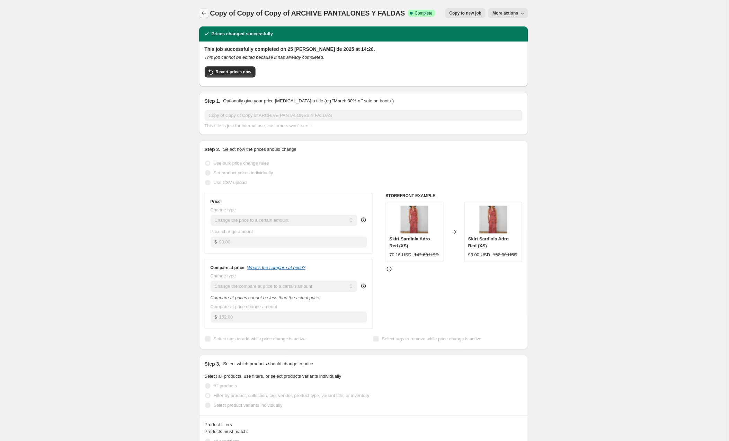
click at [205, 13] on icon "Price change jobs" at bounding box center [203, 13] width 7 height 7
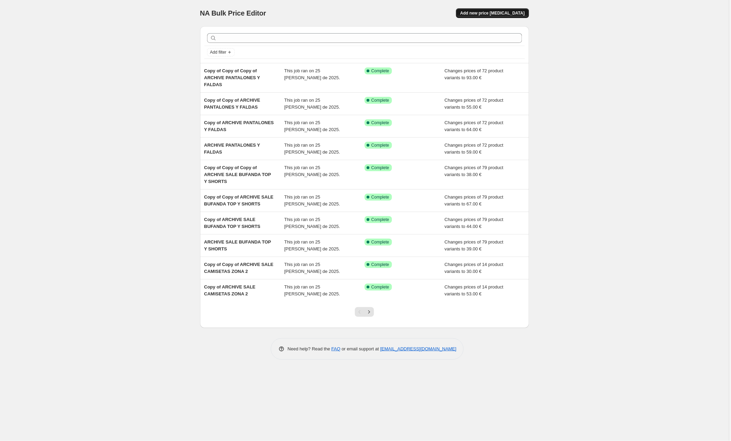
click at [504, 11] on span "Add new price [MEDICAL_DATA]" at bounding box center [492, 13] width 64 height 6
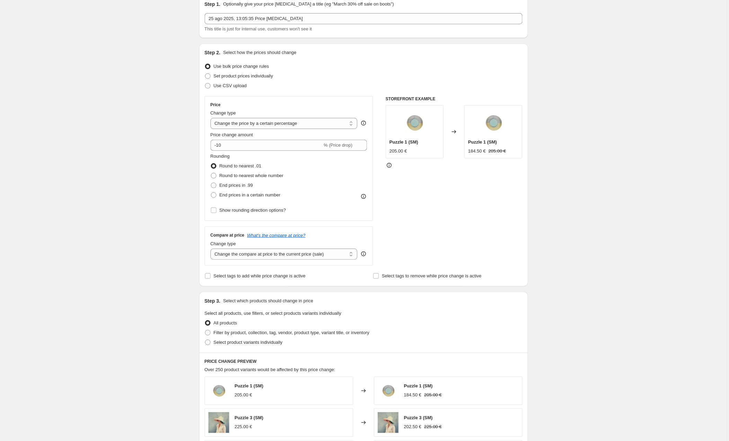
scroll to position [35, 0]
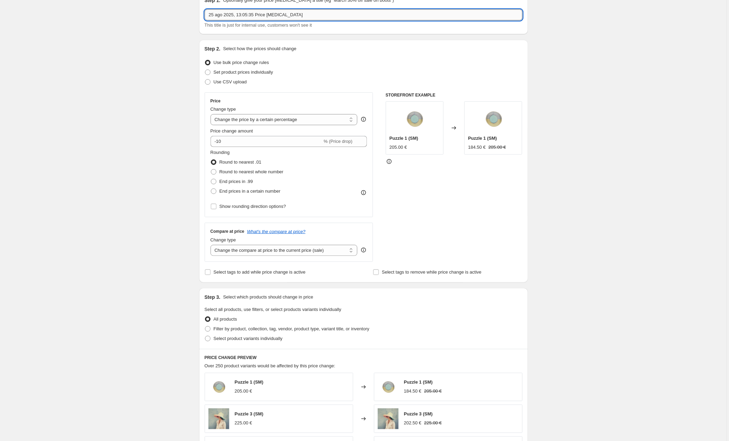
click at [243, 18] on input "25 ago 2025, 13:05:35 Price [MEDICAL_DATA]" at bounding box center [364, 14] width 318 height 11
drag, startPoint x: 318, startPoint y: 13, endPoint x: 198, endPoint y: 16, distance: 120.2
click at [198, 16] on div "Step 1. Optionally give your price [MEDICAL_DATA] a title (eg "March 30% off sa…" at bounding box center [361, 320] width 334 height 668
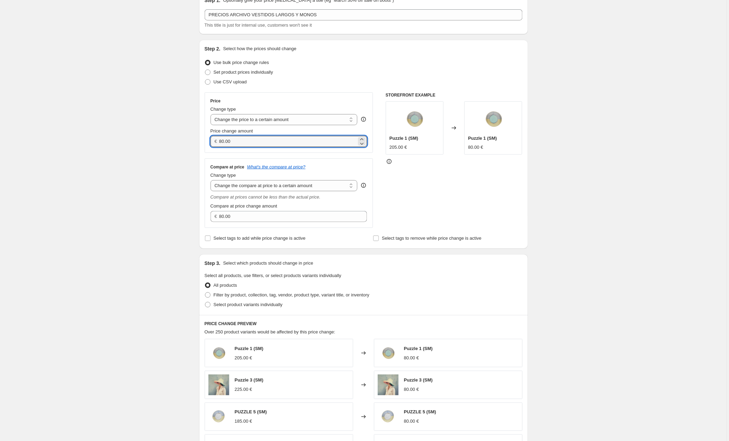
drag, startPoint x: 248, startPoint y: 142, endPoint x: 214, endPoint y: 142, distance: 34.3
click at [214, 142] on div "€ 80.00" at bounding box center [289, 141] width 157 height 11
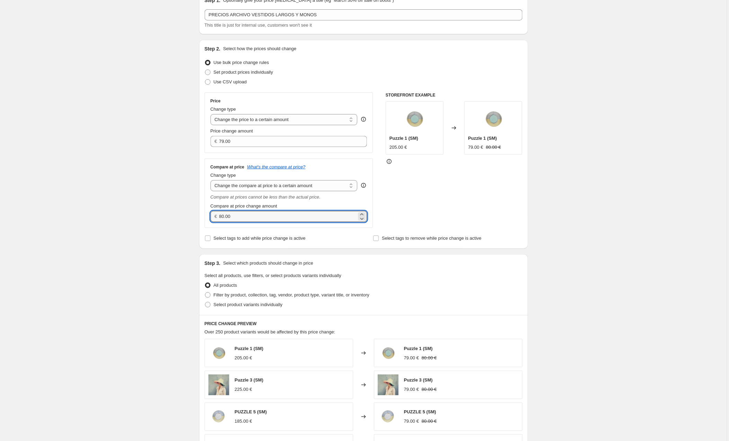
drag, startPoint x: 237, startPoint y: 215, endPoint x: 212, endPoint y: 216, distance: 24.9
click at [212, 216] on div "€ 80.00" at bounding box center [289, 216] width 157 height 11
click at [376, 203] on div "Price Change type Change the price to a certain amount Change the price by a ce…" at bounding box center [364, 160] width 318 height 136
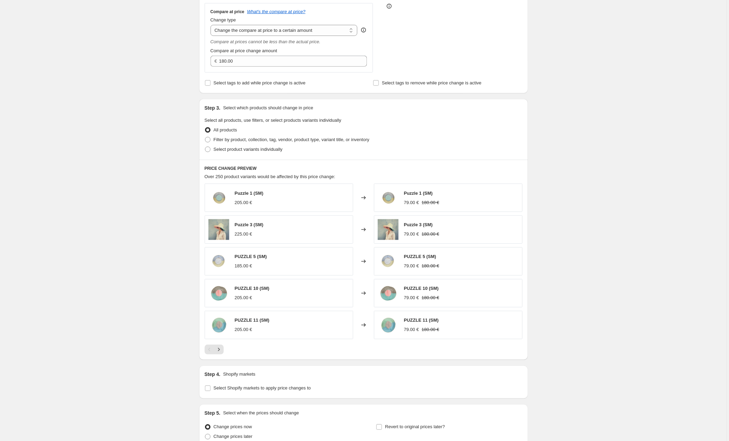
scroll to position [186, 0]
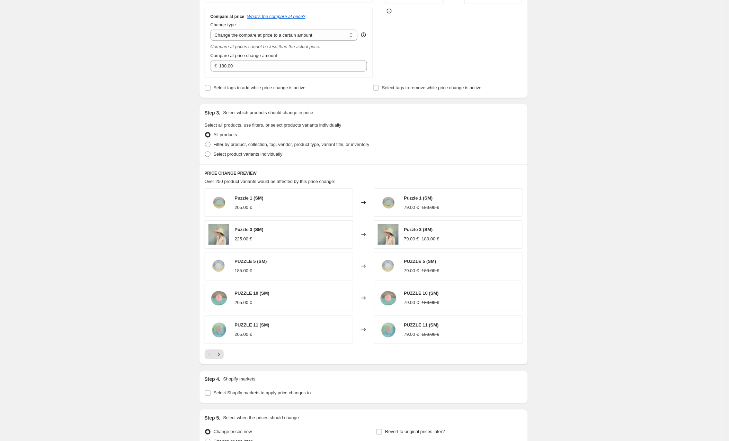
click at [209, 144] on span at bounding box center [208, 145] width 6 height 6
click at [205, 142] on input "Filter by product, collection, tag, vendor, product type, variant title, or inv…" at bounding box center [205, 142] width 0 height 0
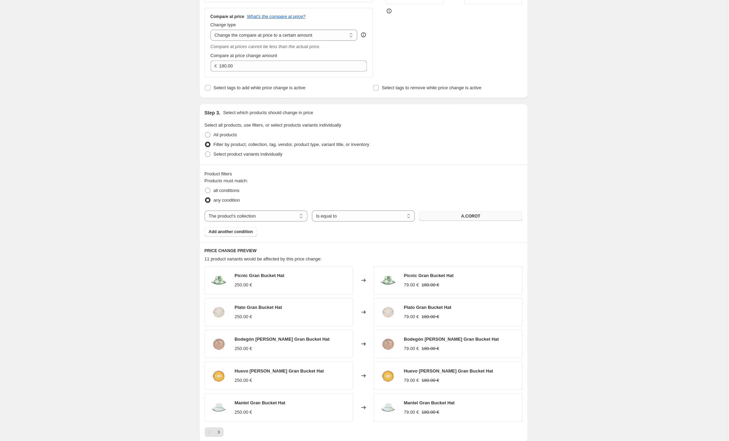
click at [428, 217] on button "A.COROT" at bounding box center [470, 217] width 103 height 10
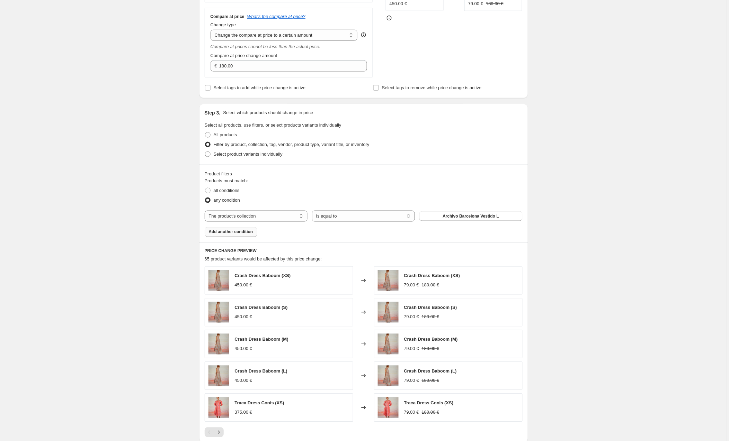
click at [239, 233] on span "Add another condition" at bounding box center [231, 233] width 44 height 6
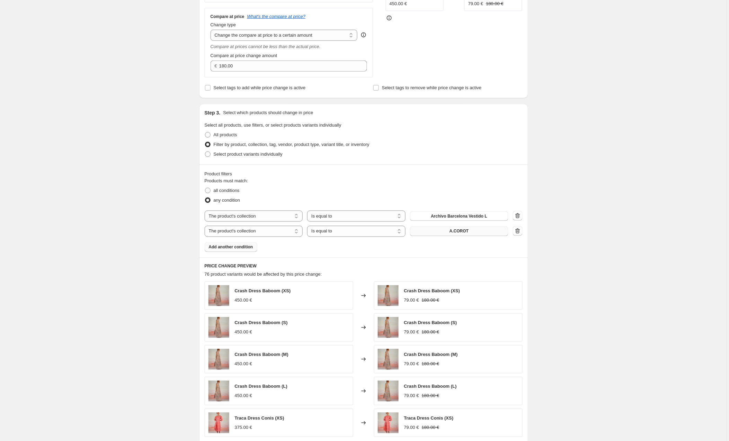
click at [451, 233] on span "A.COROT" at bounding box center [458, 232] width 19 height 6
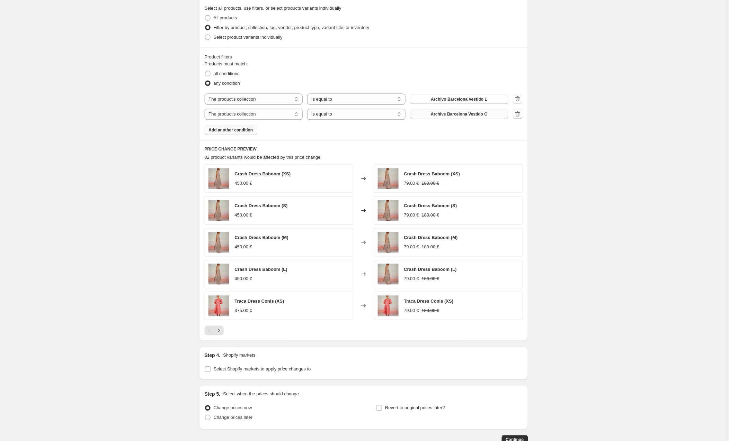
scroll to position [305, 0]
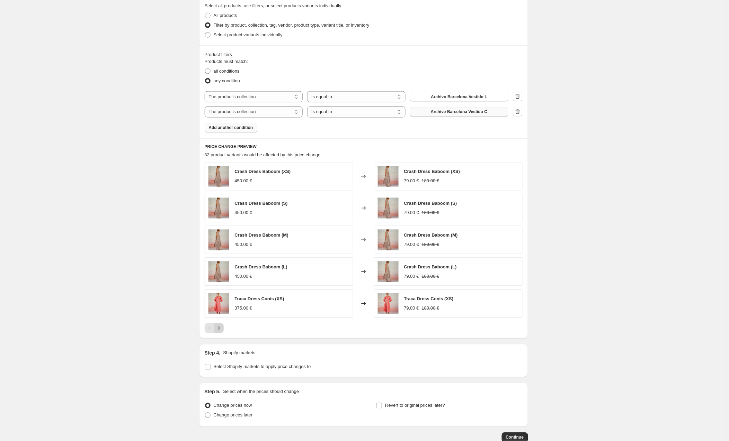
click at [220, 330] on icon "Next" at bounding box center [218, 328] width 7 height 7
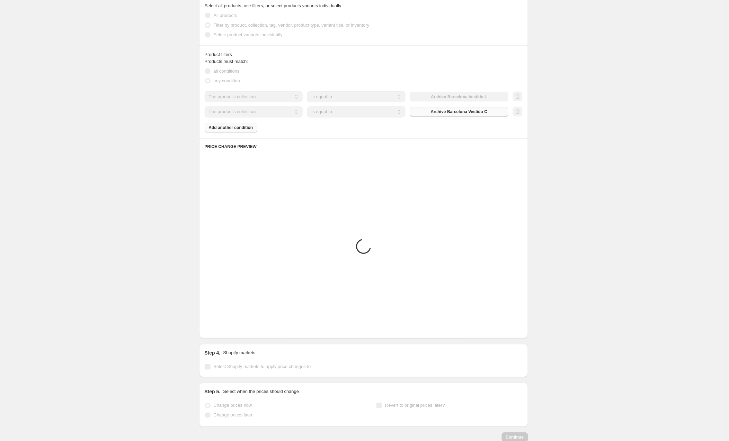
scroll to position [305, 0]
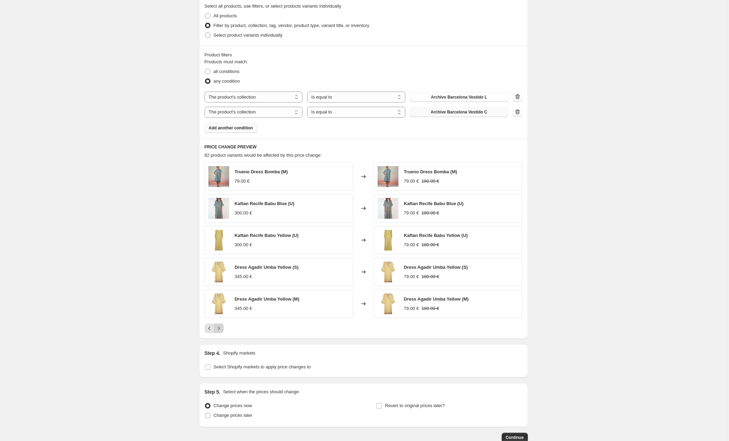
click at [220, 330] on icon "Next" at bounding box center [218, 328] width 7 height 7
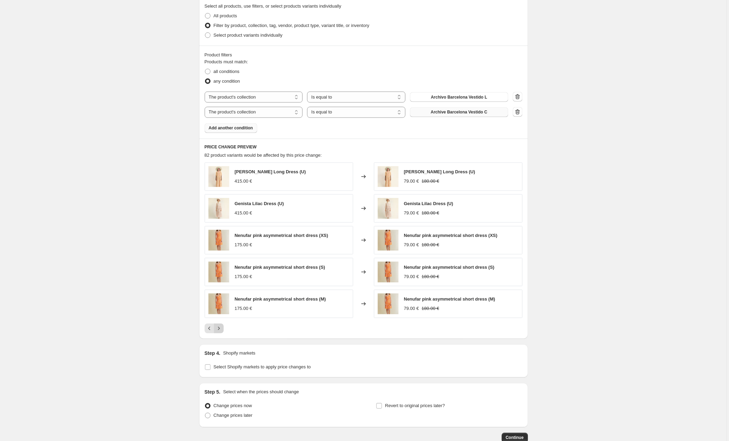
click at [220, 330] on icon "Next" at bounding box center [218, 328] width 7 height 7
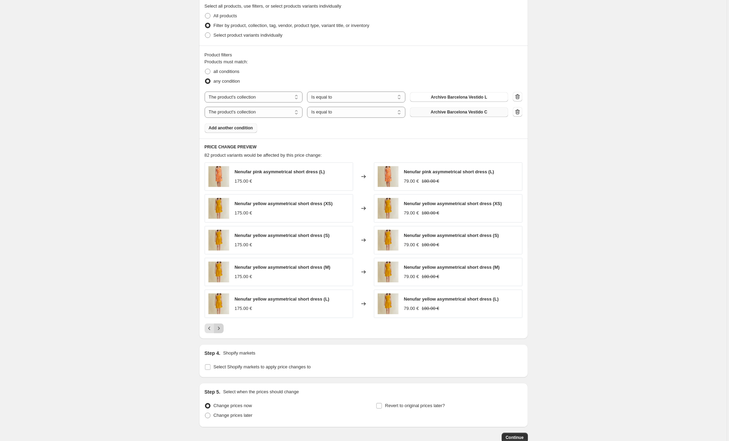
click at [220, 330] on icon "Next" at bounding box center [218, 328] width 7 height 7
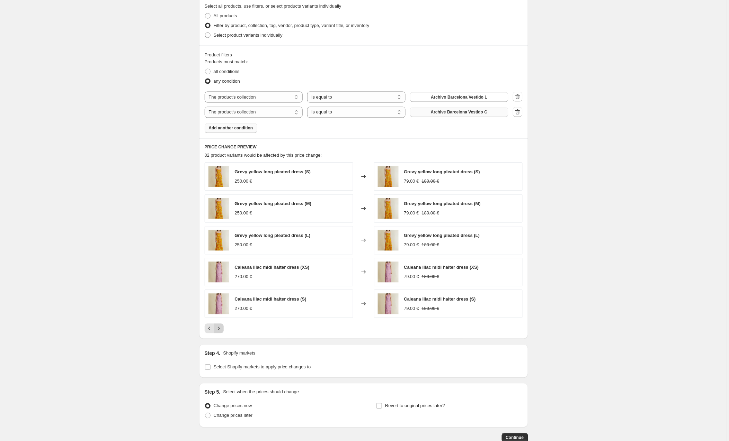
click at [220, 330] on icon "Next" at bounding box center [218, 328] width 7 height 7
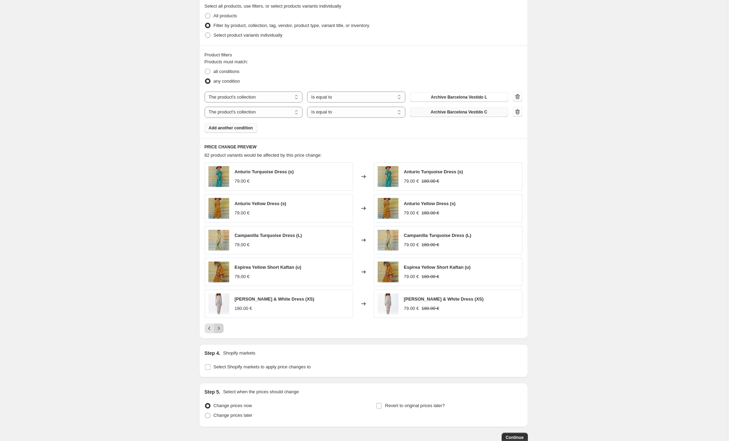
click at [220, 330] on icon "Next" at bounding box center [218, 328] width 7 height 7
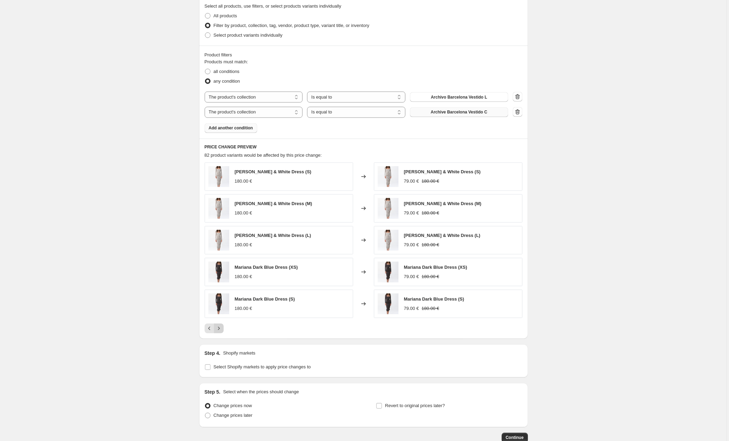
click at [220, 330] on icon "Next" at bounding box center [218, 328] width 7 height 7
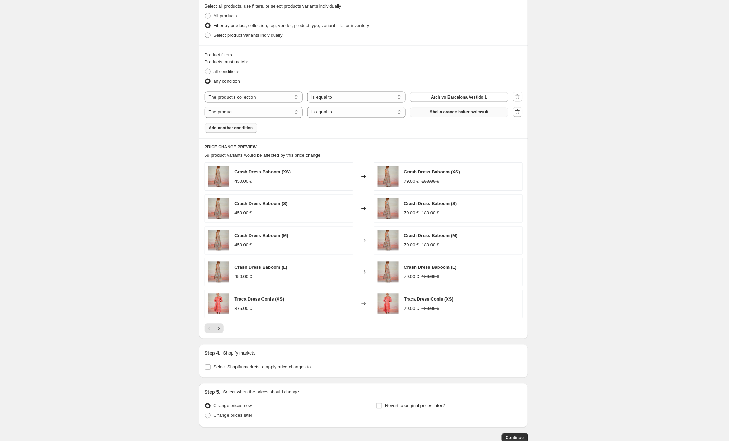
click at [451, 113] on span "Abelia orange halter swimsuit" at bounding box center [459, 113] width 59 height 6
click at [248, 131] on span "Add another condition" at bounding box center [231, 129] width 44 height 6
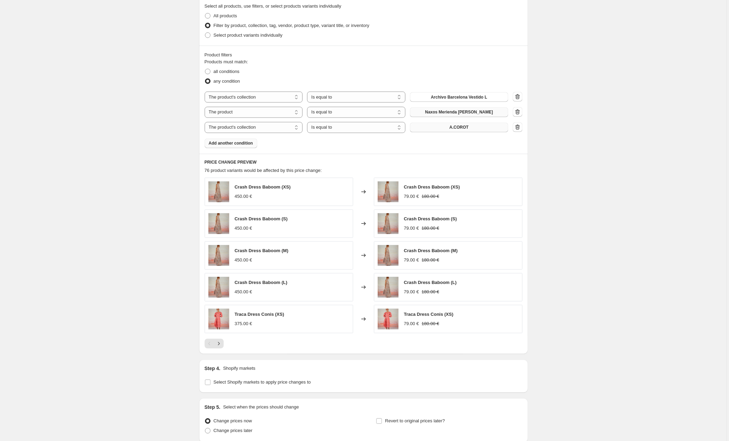
click at [445, 129] on button "A.COROT" at bounding box center [459, 128] width 98 height 10
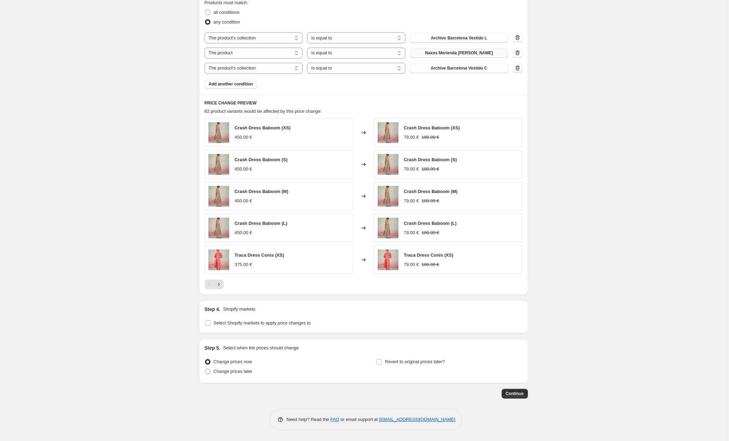
scroll to position [365, 0]
click at [209, 322] on input "Select Shopify markets to apply price changes to" at bounding box center [208, 324] width 6 height 6
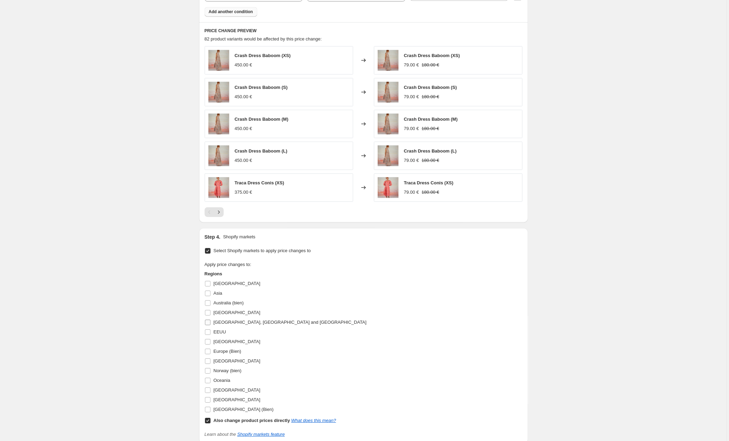
scroll to position [437, 0]
click at [207, 344] on input "[GEOGRAPHIC_DATA]" at bounding box center [208, 342] width 6 height 6
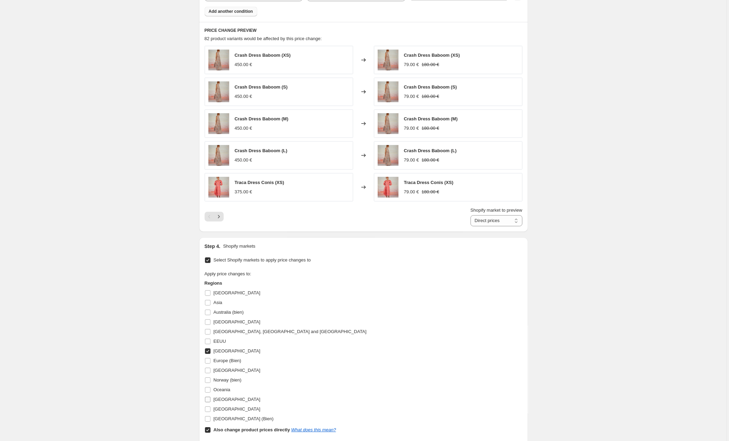
click at [209, 402] on input "[GEOGRAPHIC_DATA]" at bounding box center [208, 400] width 6 height 6
click at [389, 373] on div "Apply price changes to: Regions [GEOGRAPHIC_DATA] [GEOGRAPHIC_DATA] [GEOGRAPHIC…" at bounding box center [364, 353] width 318 height 164
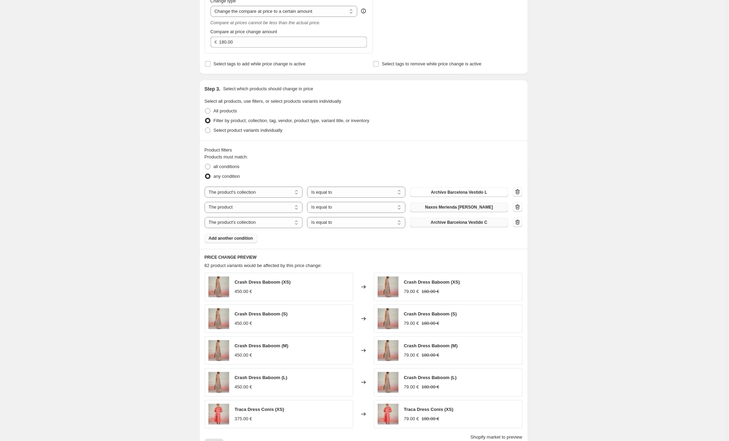
scroll to position [209, 0]
click at [518, 224] on icon "button" at bounding box center [517, 223] width 7 height 7
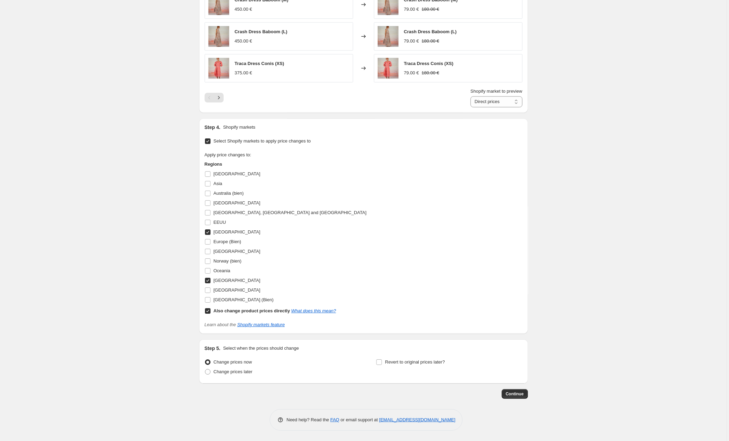
scroll to position [543, 0]
click at [516, 393] on span "Continue" at bounding box center [515, 395] width 18 height 6
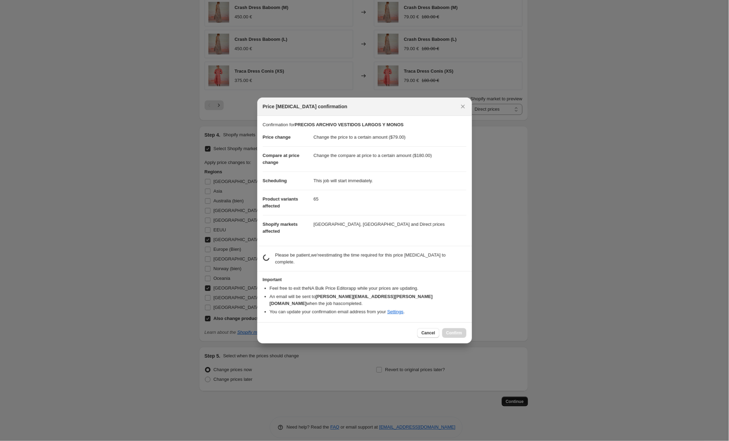
scroll to position [543, 0]
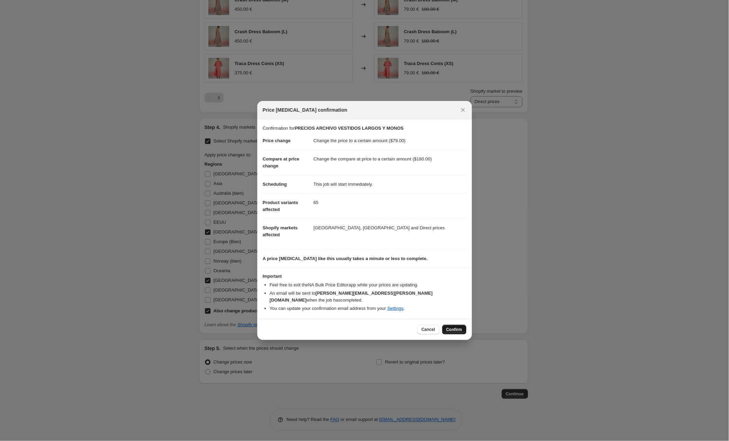
click at [453, 325] on button "Confirm" at bounding box center [454, 330] width 24 height 10
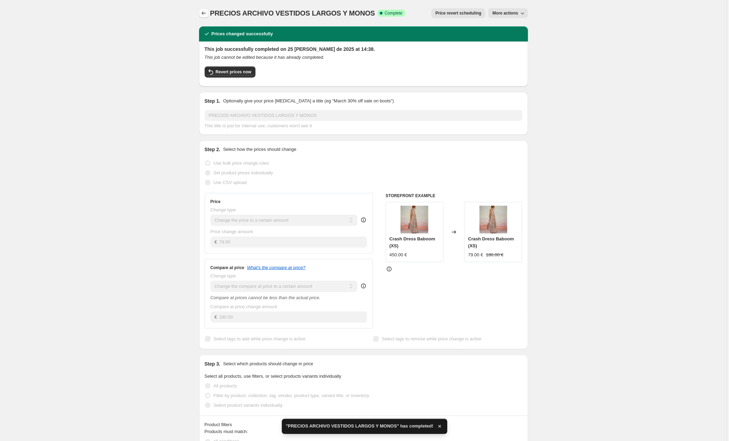
click at [203, 13] on icon "Price change jobs" at bounding box center [203, 13] width 7 height 7
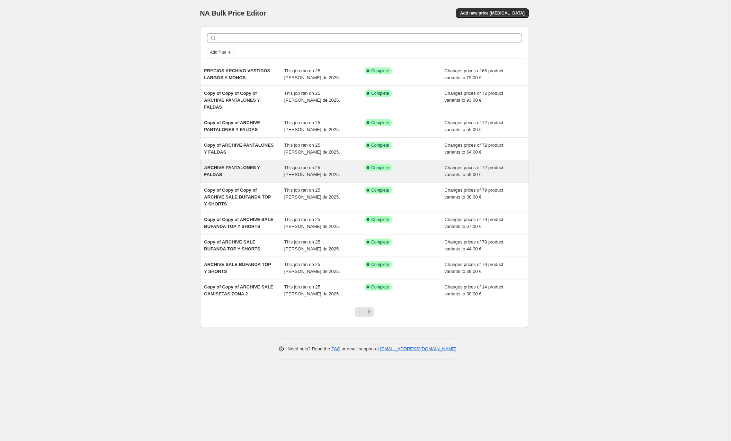
click at [241, 170] on div "ARCHIVE PANTALONES Y FALDAS" at bounding box center [244, 171] width 80 height 14
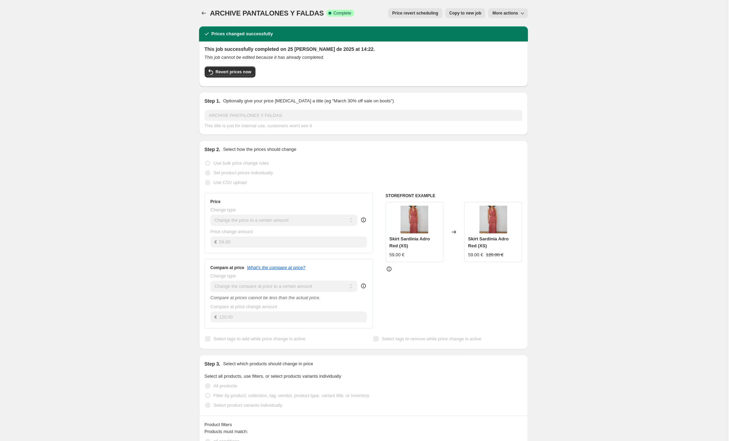
click at [439, 12] on button "Price revert scheduling" at bounding box center [415, 13] width 54 height 10
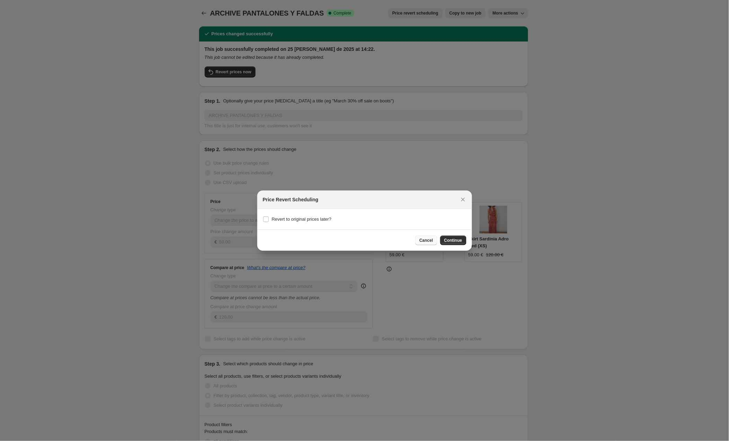
click at [423, 241] on span "Cancel" at bounding box center [426, 241] width 14 height 6
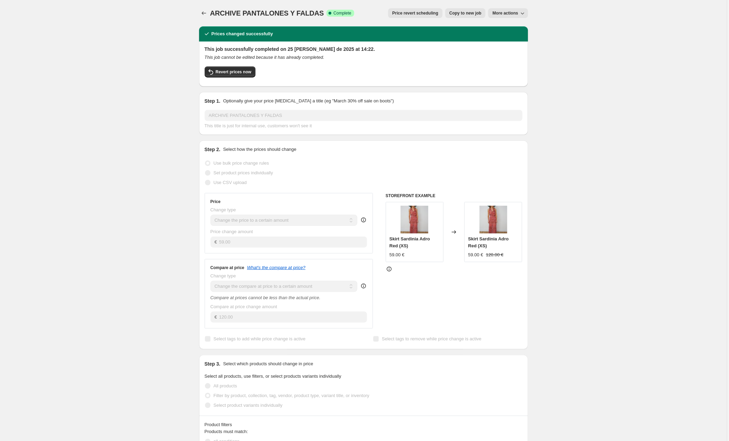
click at [469, 13] on span "Copy to new job" at bounding box center [465, 13] width 32 height 6
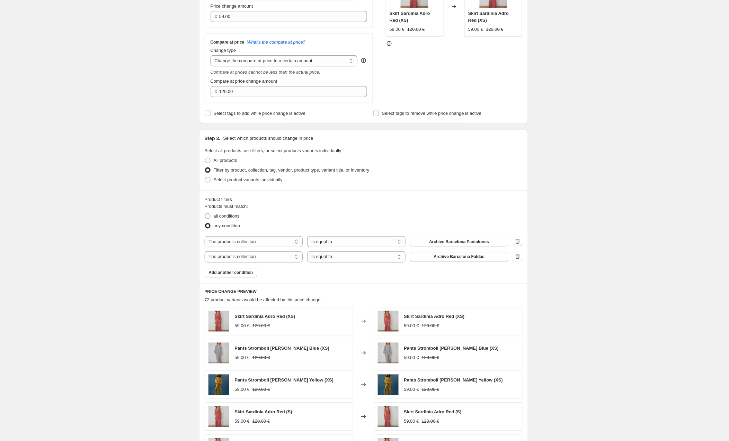
scroll to position [160, 0]
drag, startPoint x: 516, startPoint y: 258, endPoint x: 520, endPoint y: 252, distance: 7.6
click at [516, 258] on icon "button" at bounding box center [517, 256] width 7 height 7
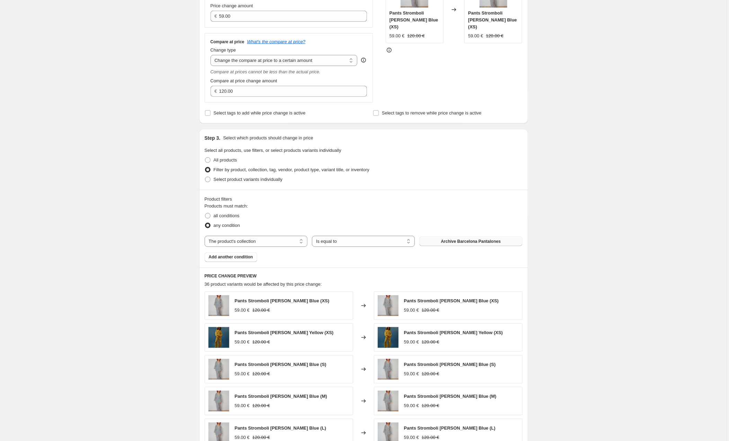
click at [467, 242] on span "Archive Barcelona Pantalones" at bounding box center [471, 242] width 60 height 6
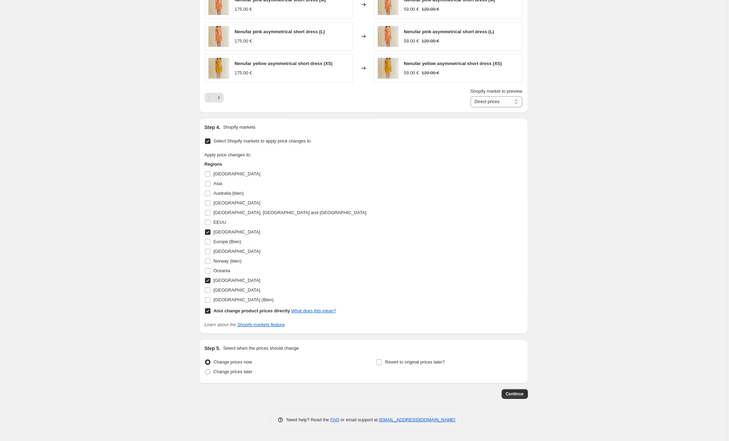
scroll to position [527, 0]
click at [518, 393] on span "Continue" at bounding box center [515, 395] width 18 height 6
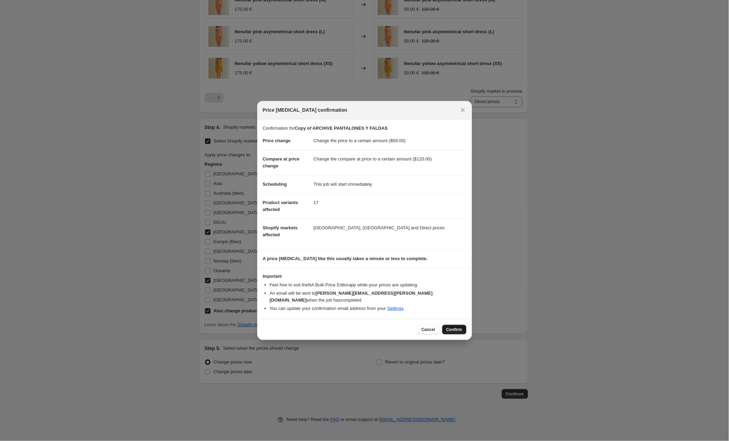
click at [456, 325] on button "Confirm" at bounding box center [454, 330] width 24 height 10
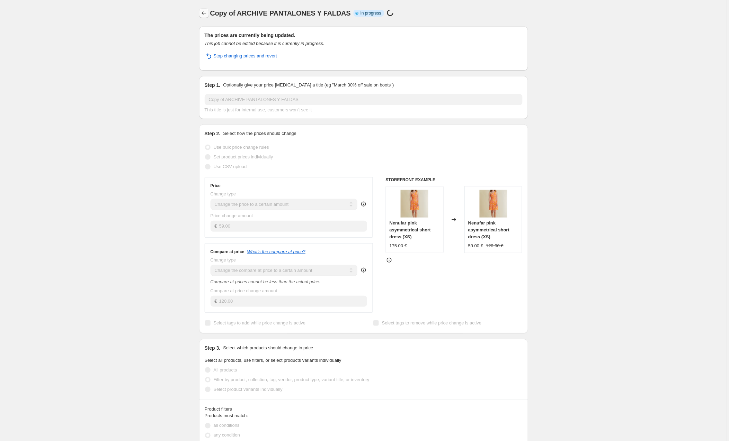
click at [203, 12] on icon "Price change jobs" at bounding box center [203, 13] width 7 height 7
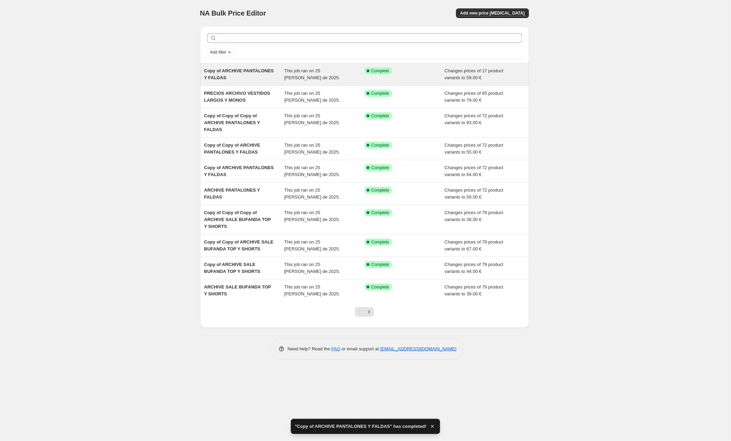
click at [223, 71] on span "Copy of ARCHIVE PANTALONES Y FALDAS" at bounding box center [239, 74] width 70 height 12
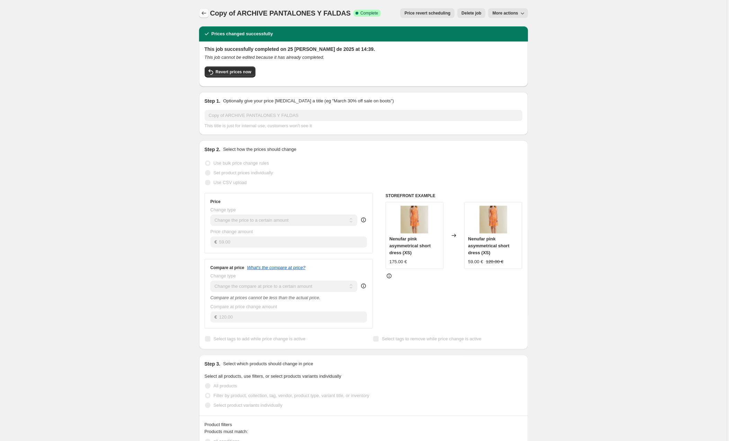
click at [204, 11] on icon "Price change jobs" at bounding box center [203, 13] width 7 height 7
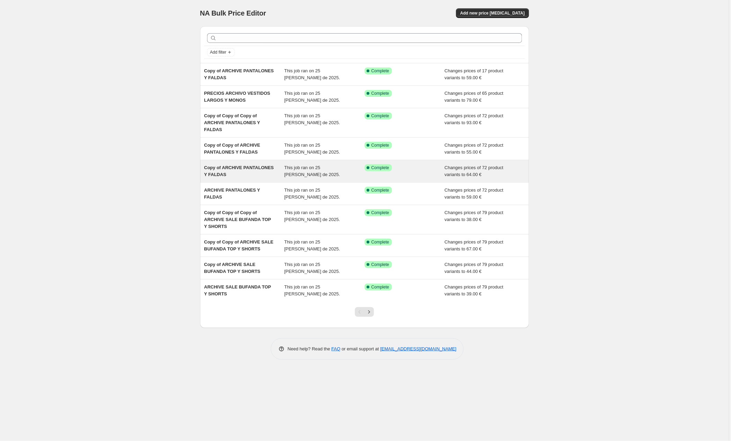
click at [233, 169] on span "Copy of ARCHIVE PANTALONES Y FALDAS" at bounding box center [239, 171] width 70 height 12
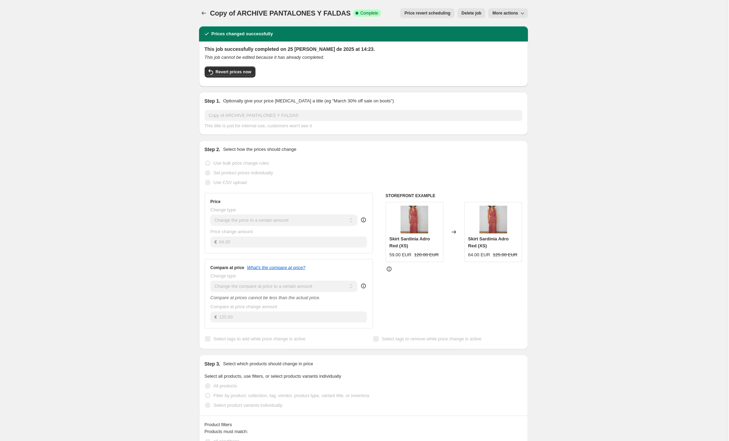
click at [508, 12] on span "More actions" at bounding box center [505, 13] width 26 height 6
click at [509, 26] on span "Copy to new job" at bounding box center [509, 27] width 32 height 5
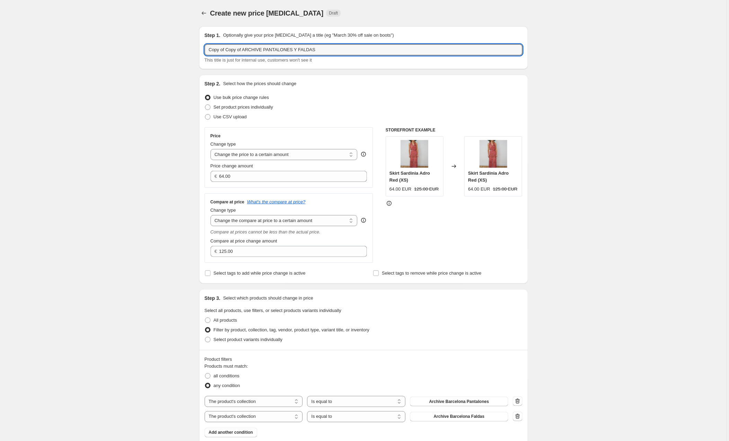
drag, startPoint x: 246, startPoint y: 48, endPoint x: 176, endPoint y: 48, distance: 69.6
drag, startPoint x: 297, startPoint y: 51, endPoint x: 230, endPoint y: 49, distance: 66.5
click at [230, 49] on input "ARCHIVE PANTALONES Y FALDAS" at bounding box center [364, 49] width 318 height 11
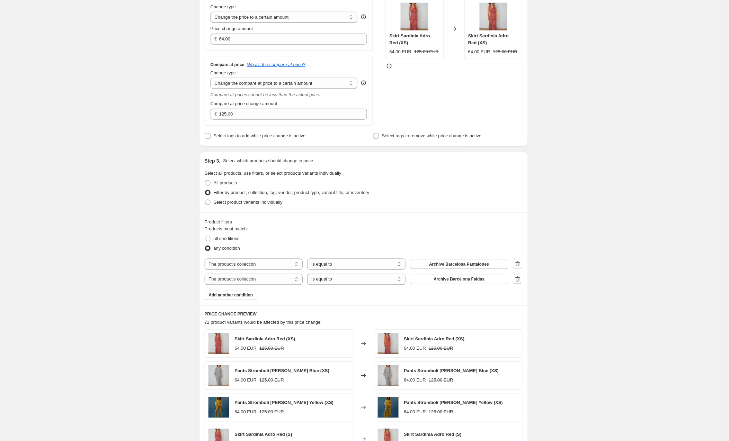
scroll to position [174, 0]
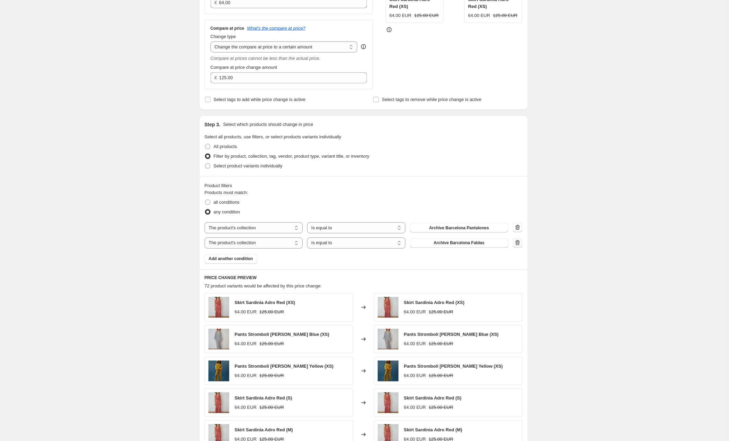
click at [520, 243] on icon "button" at bounding box center [517, 242] width 5 height 5
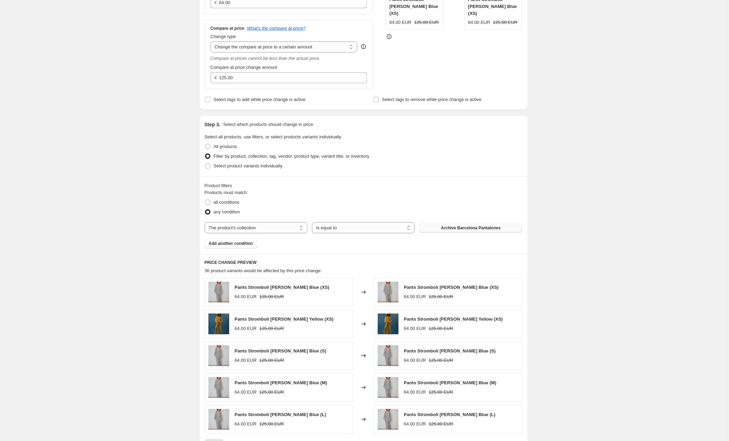
click at [454, 227] on span "Archive Barcelona Pantalones" at bounding box center [471, 228] width 60 height 6
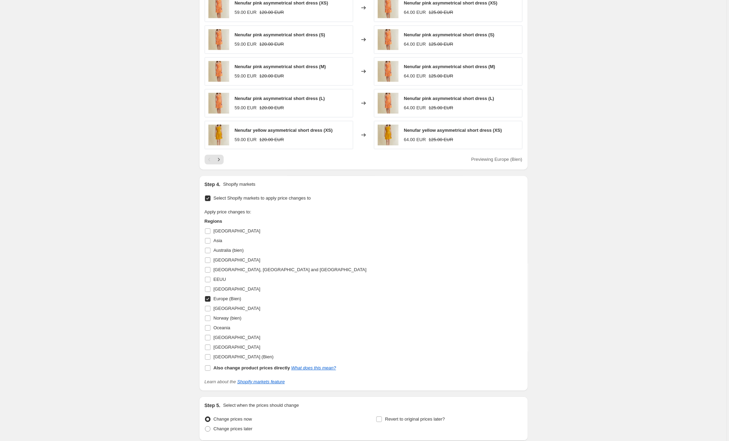
scroll to position [482, 0]
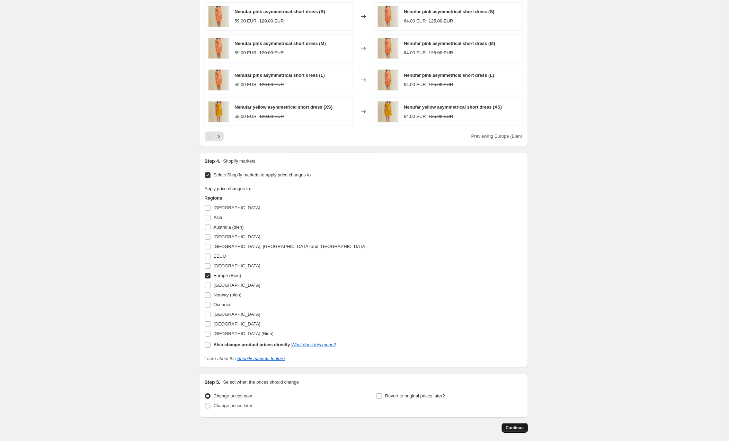
click at [507, 426] on button "Continue" at bounding box center [515, 428] width 26 height 10
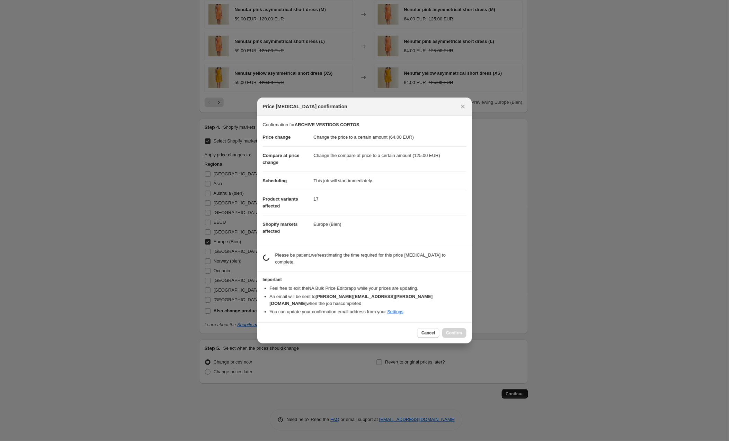
scroll to position [482, 0]
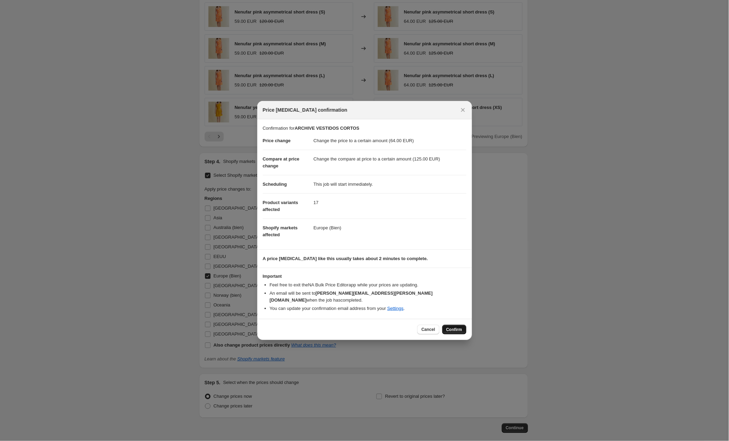
click at [460, 327] on span "Confirm" at bounding box center [454, 330] width 16 height 6
